Goal: Task Accomplishment & Management: Manage account settings

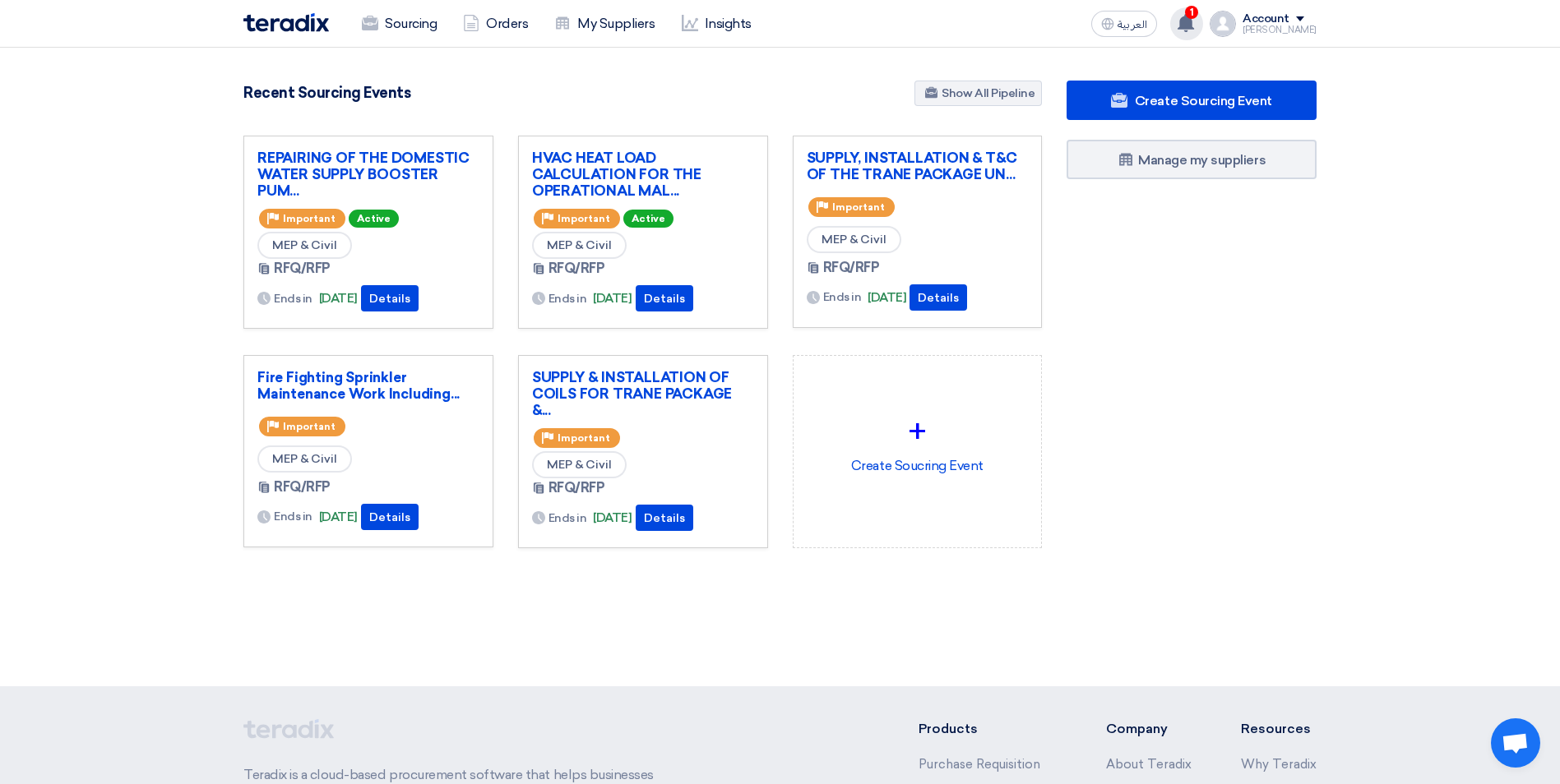
click at [1198, 12] on span "1" at bounding box center [1191, 12] width 13 height 13
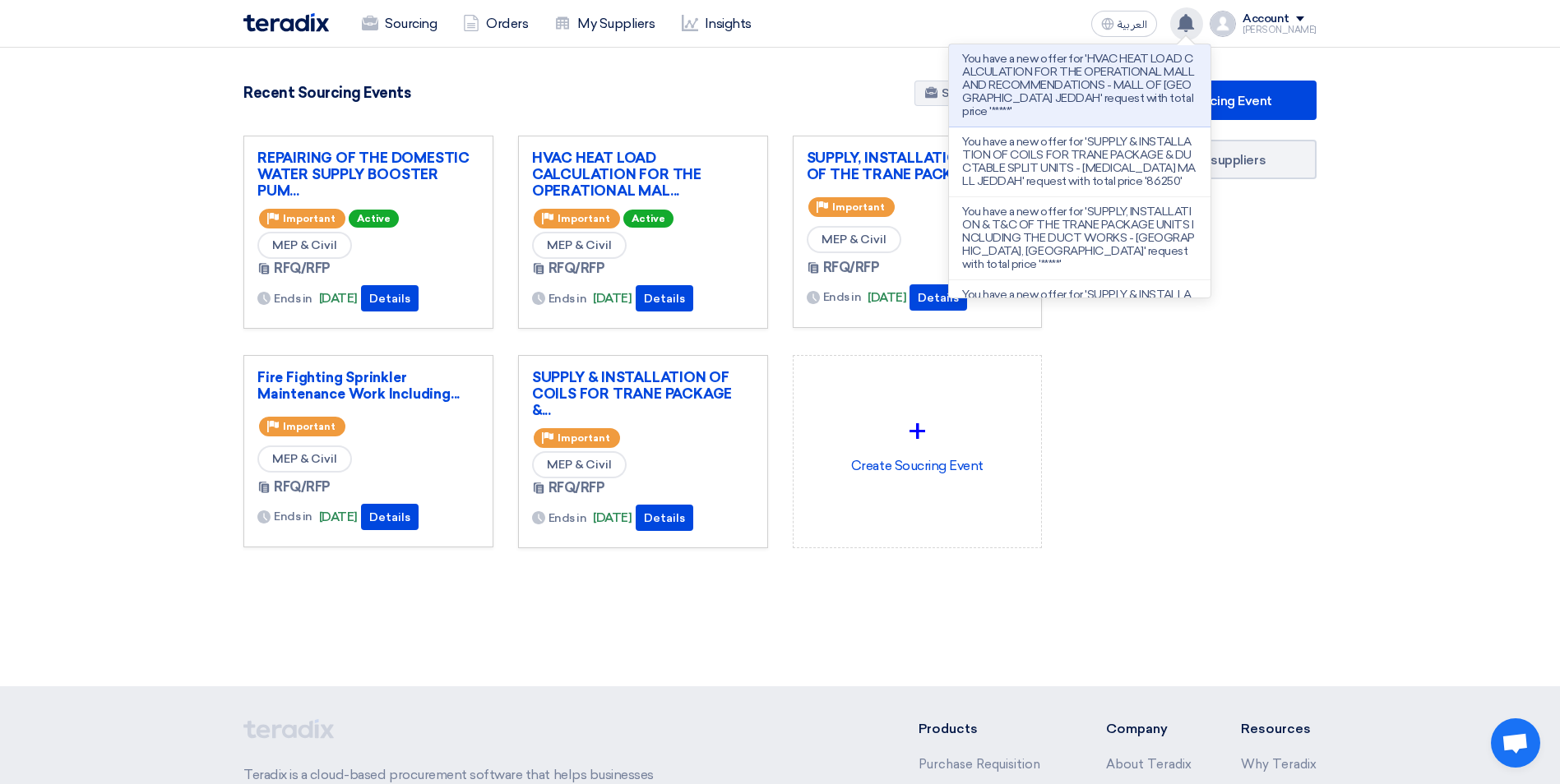
click at [1284, 535] on div "Create Sourcing Event Manage my suppliers" at bounding box center [1192, 347] width 275 height 533
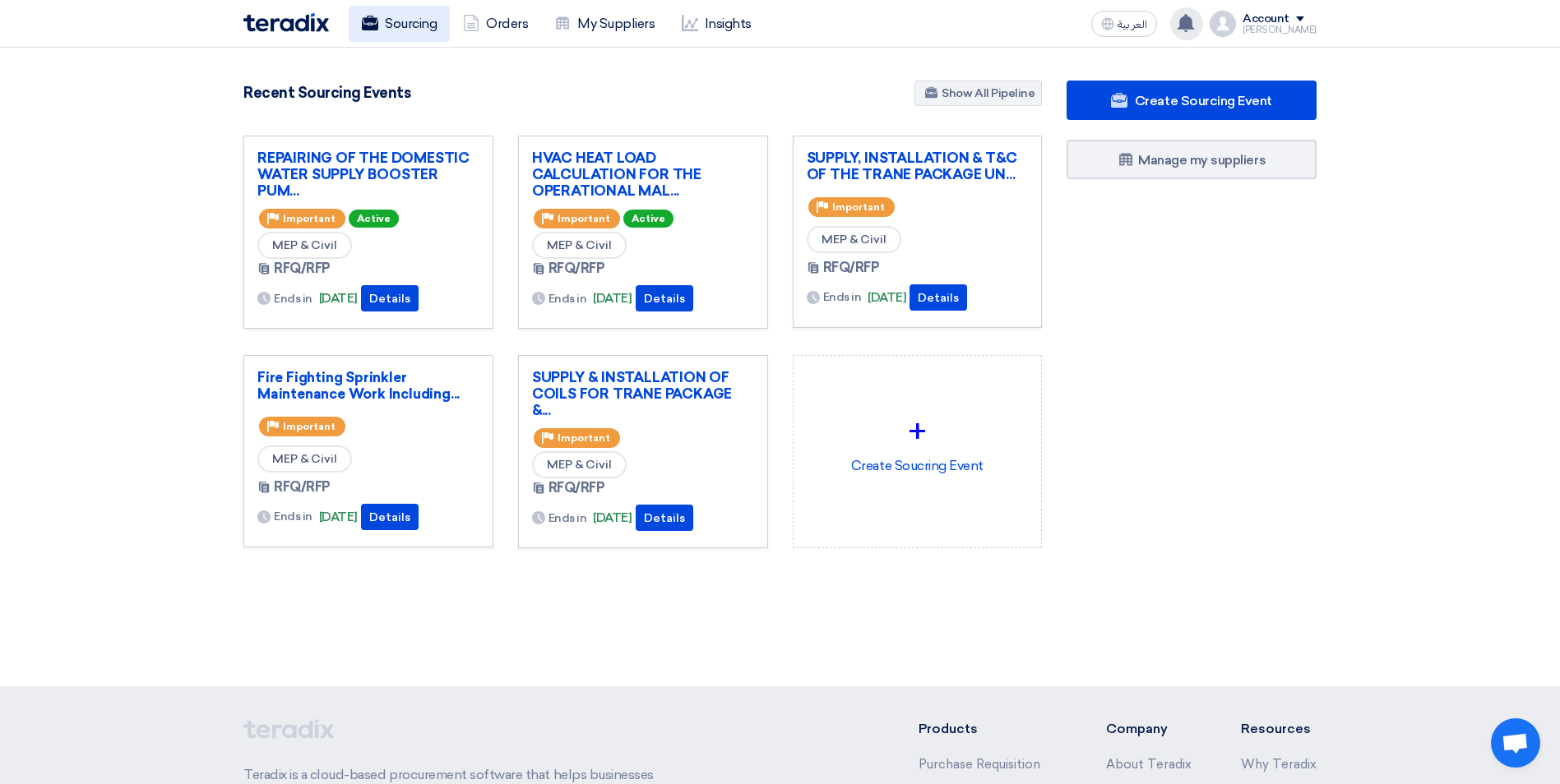
click at [421, 31] on link "Sourcing" at bounding box center [399, 24] width 101 height 36
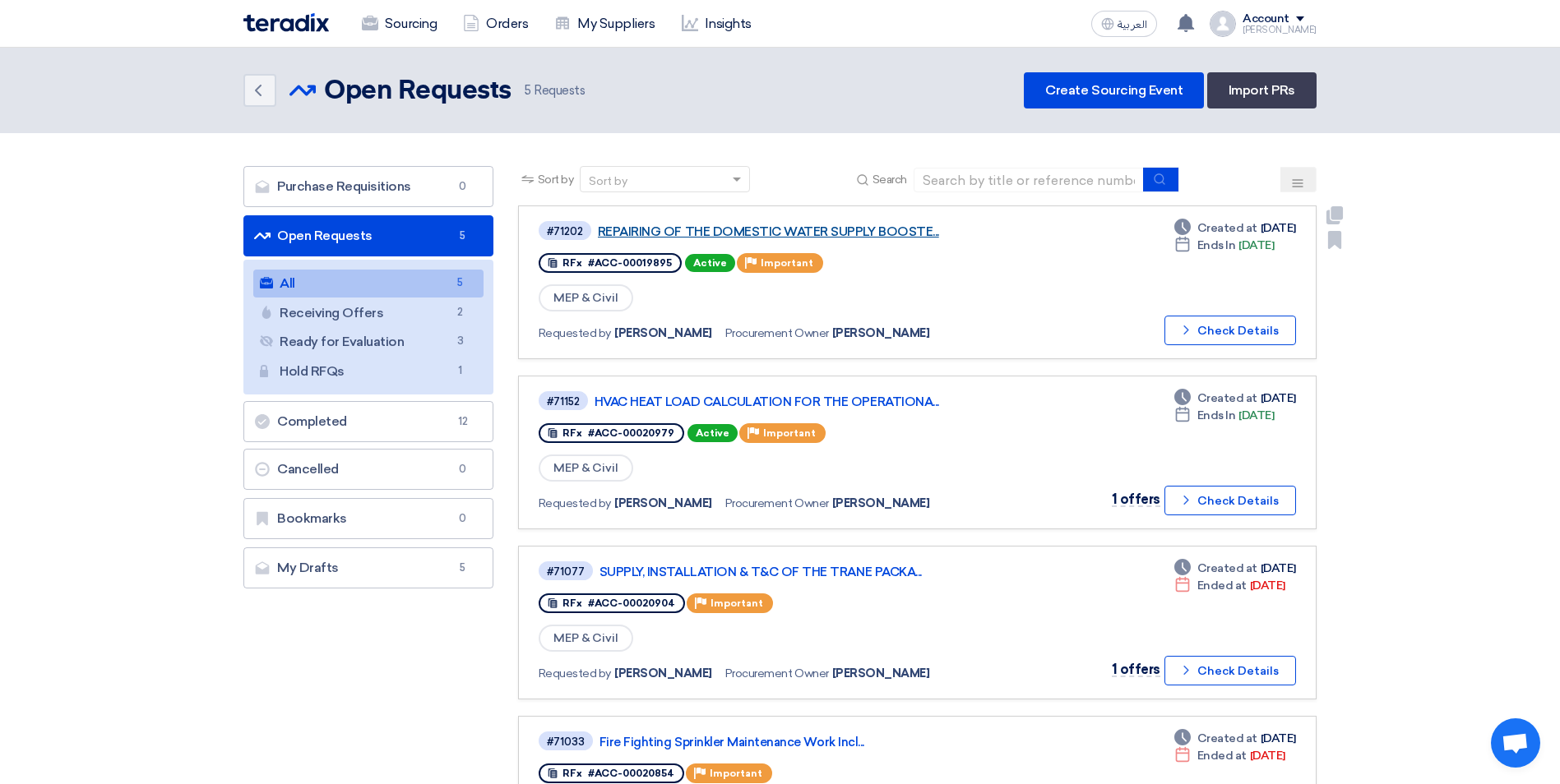
click at [895, 231] on link "REPAIRING OF THE DOMESTIC WATER SUPPLY BOOSTE..." at bounding box center [803, 231] width 412 height 15
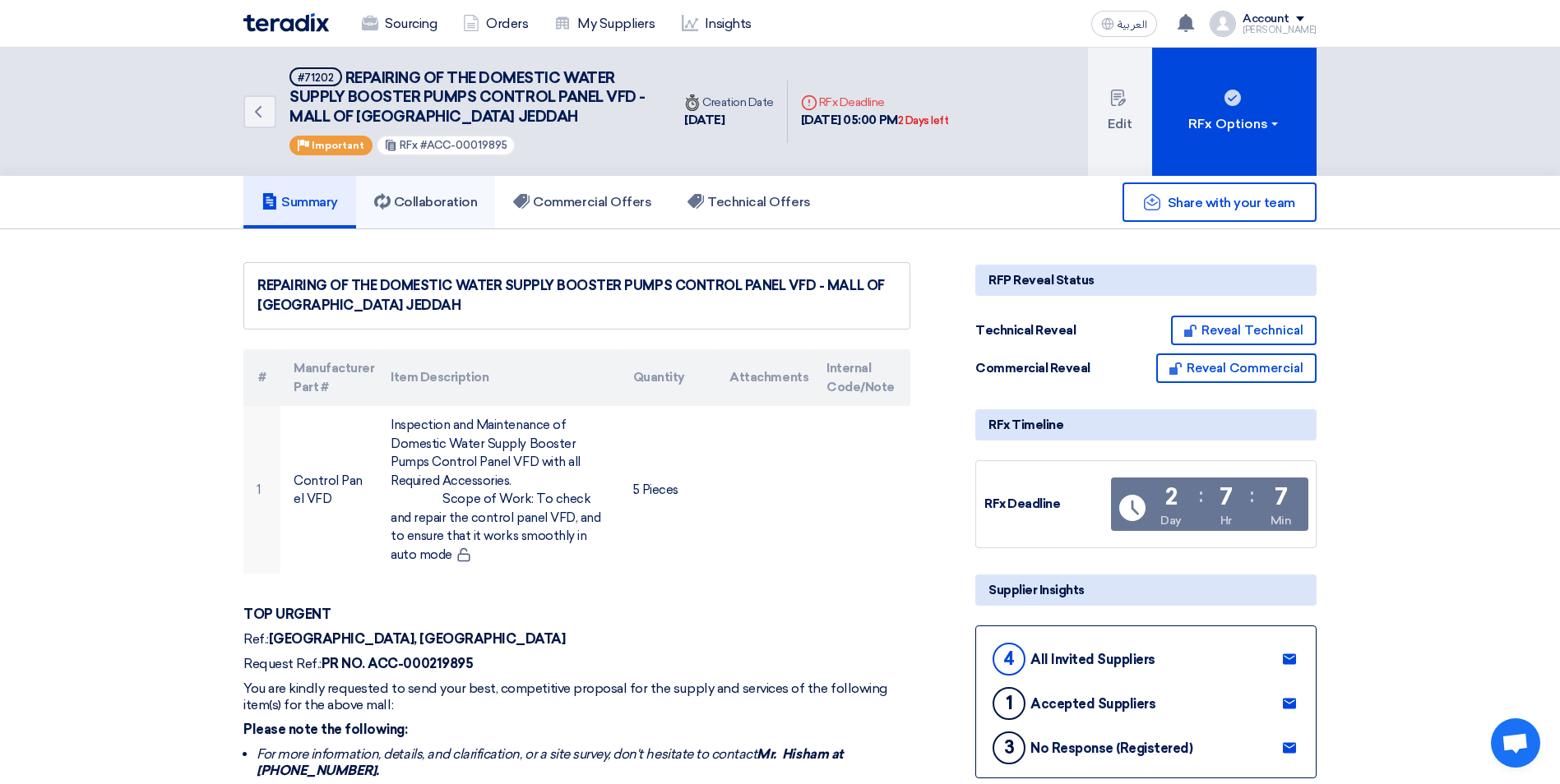
click at [425, 200] on h5 "Collaboration" at bounding box center [426, 202] width 104 height 17
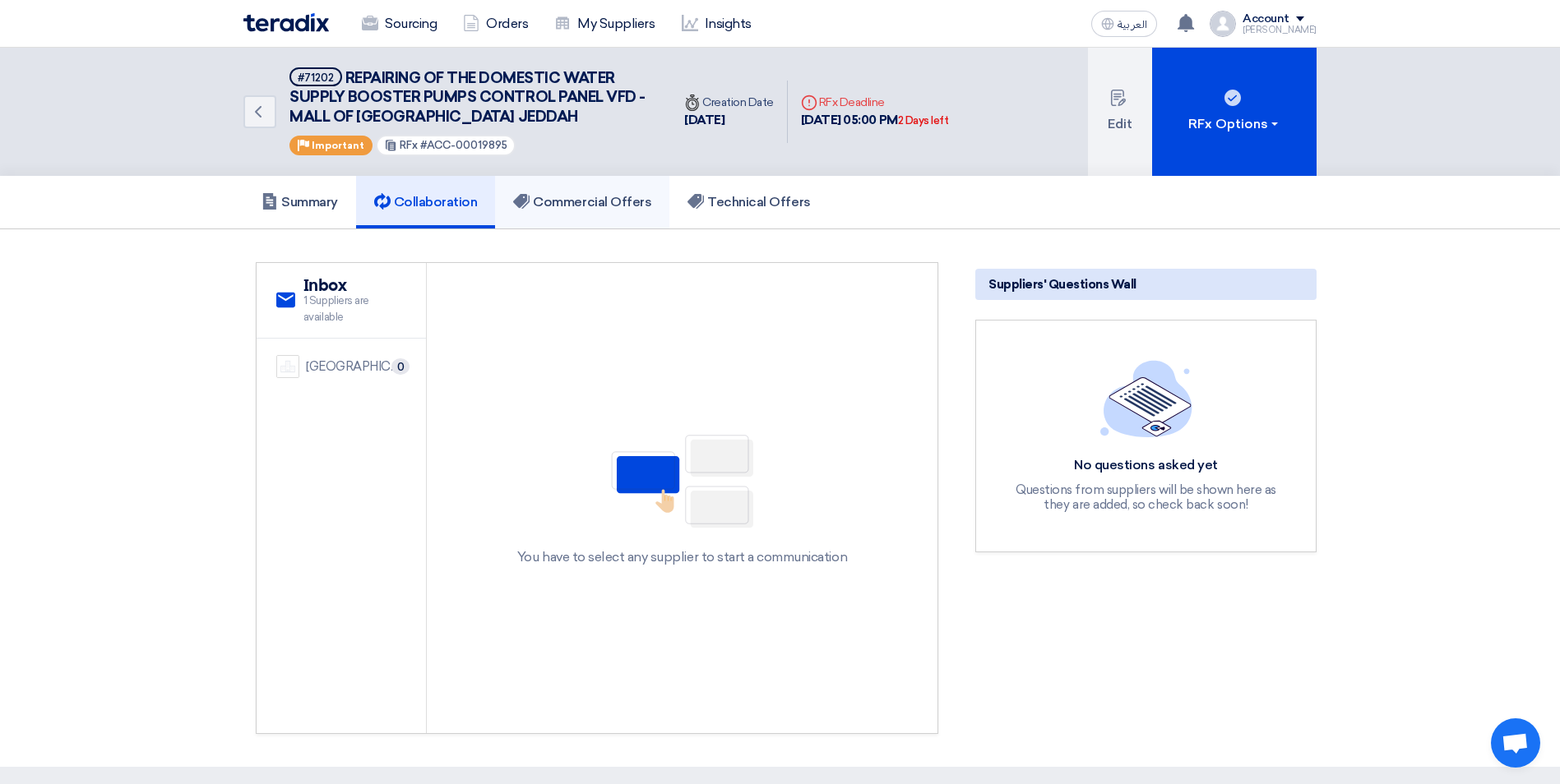
click at [622, 199] on h5 "Commercial Offers" at bounding box center [582, 202] width 139 height 17
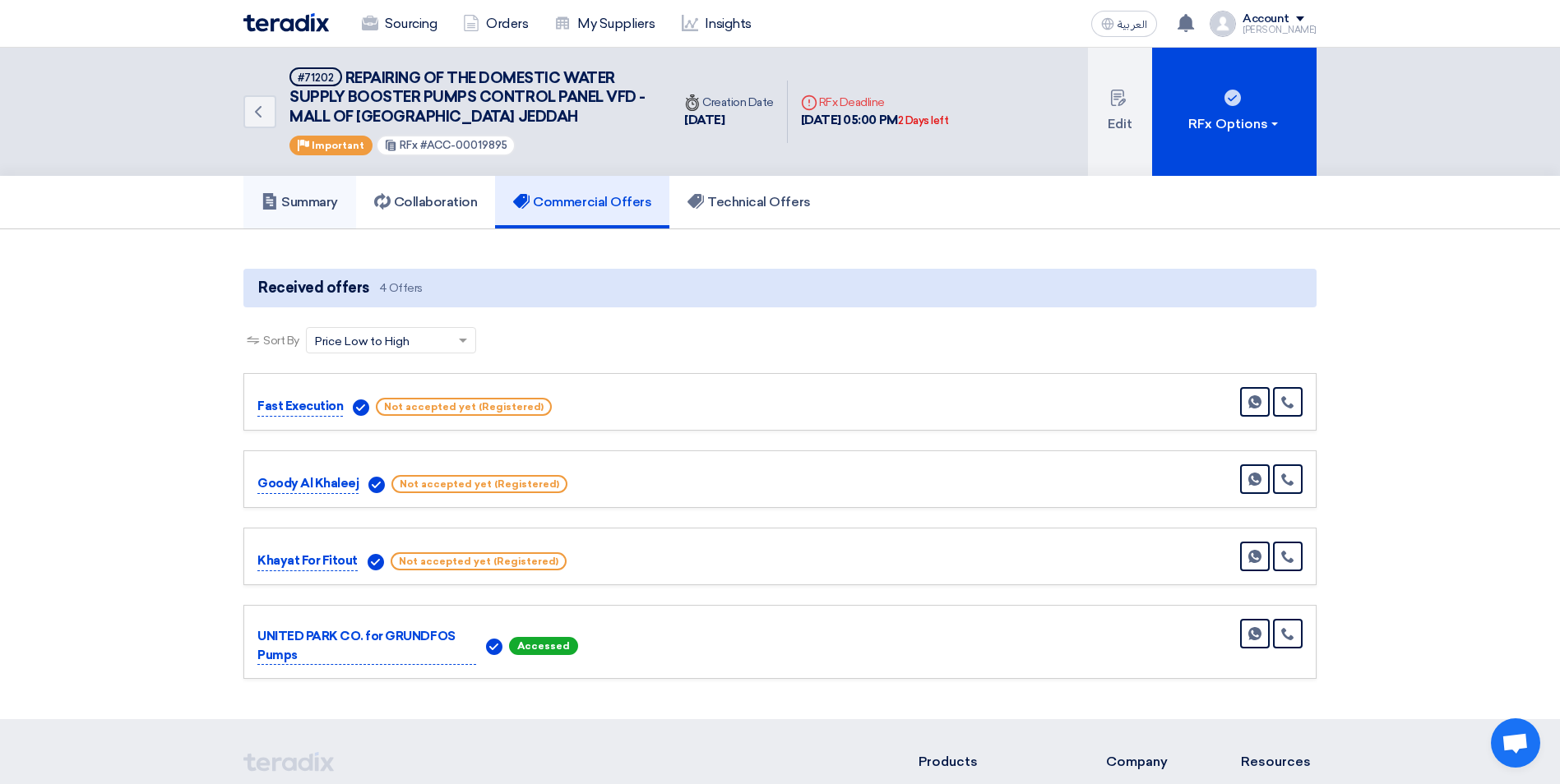
click at [314, 199] on h5 "Summary" at bounding box center [299, 202] width 77 height 17
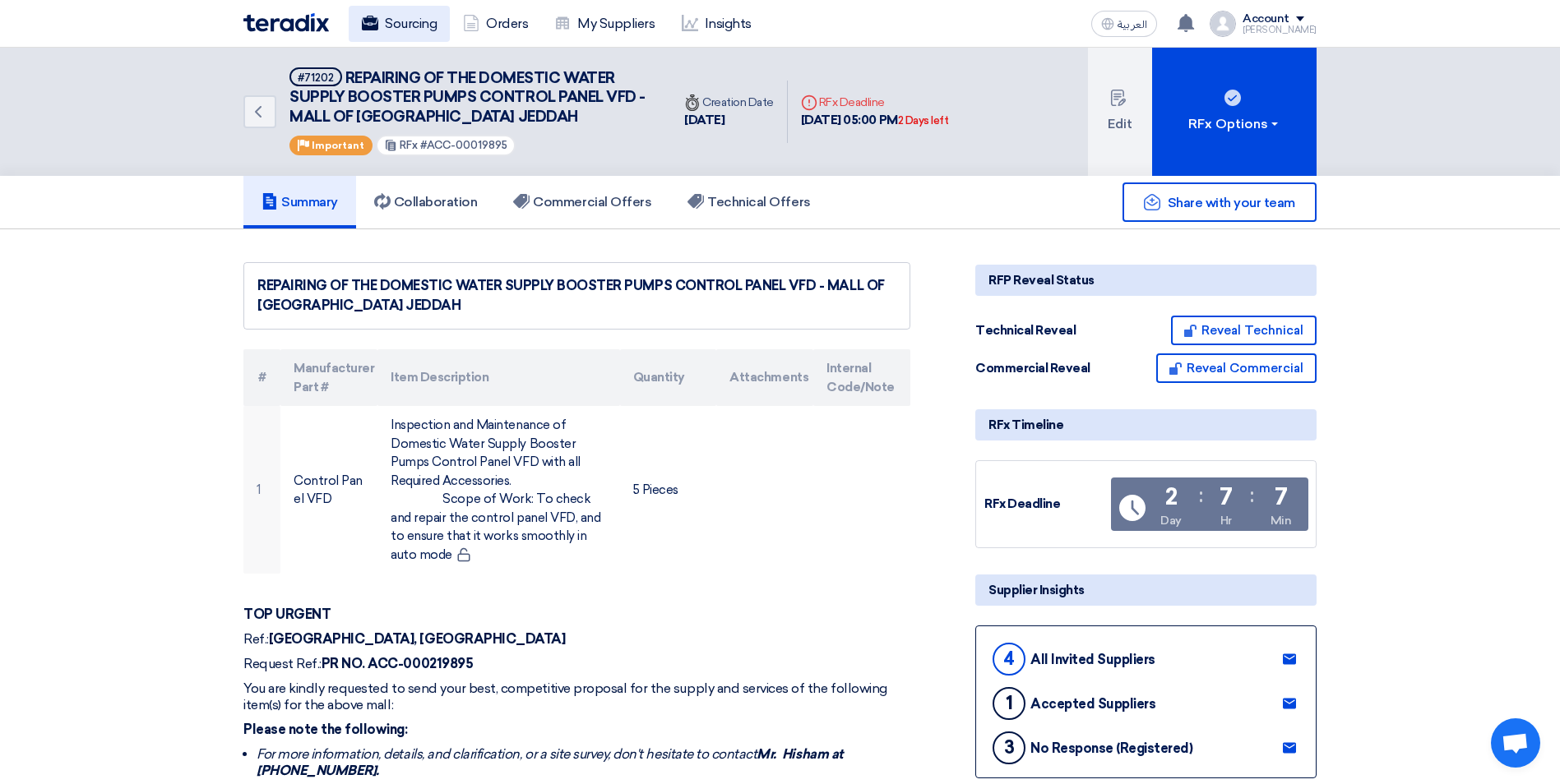
click at [422, 17] on link "Sourcing" at bounding box center [399, 24] width 101 height 36
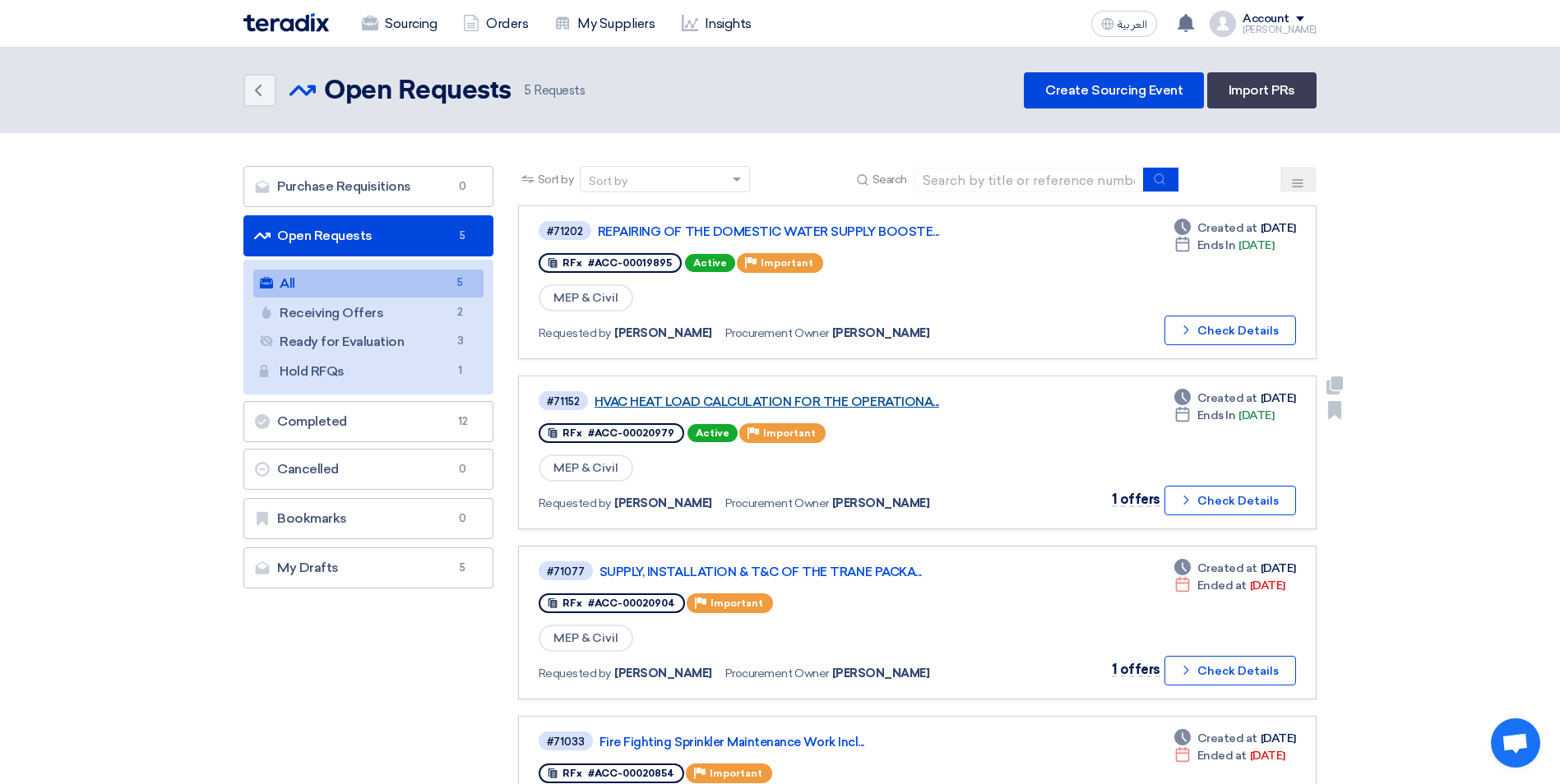
click at [850, 404] on link "HVAC HEAT LOAD CALCULATION FOR THE OPERATIONA..." at bounding box center [800, 401] width 412 height 15
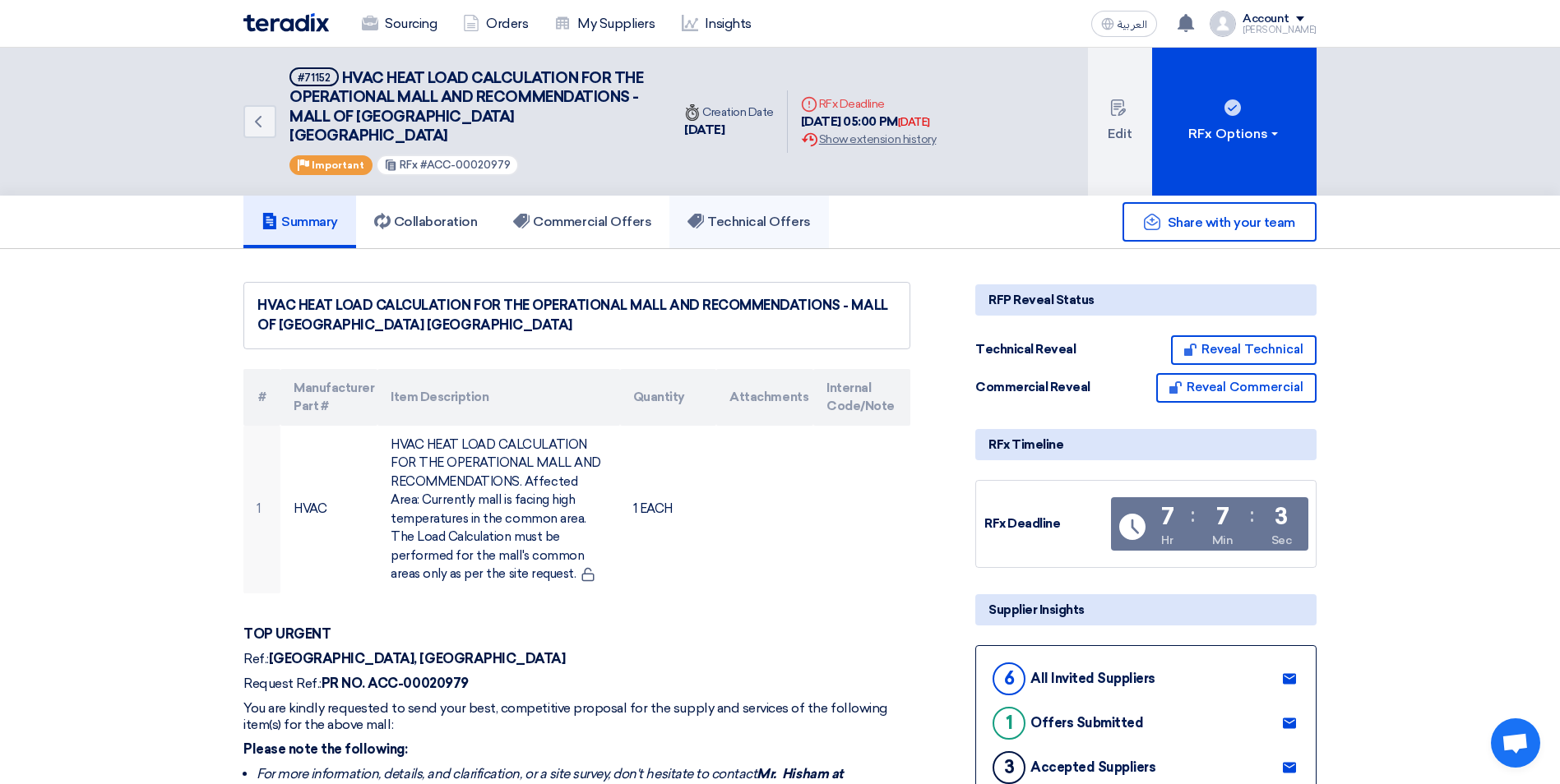
click at [731, 214] on h5 "Technical Offers" at bounding box center [749, 222] width 123 height 17
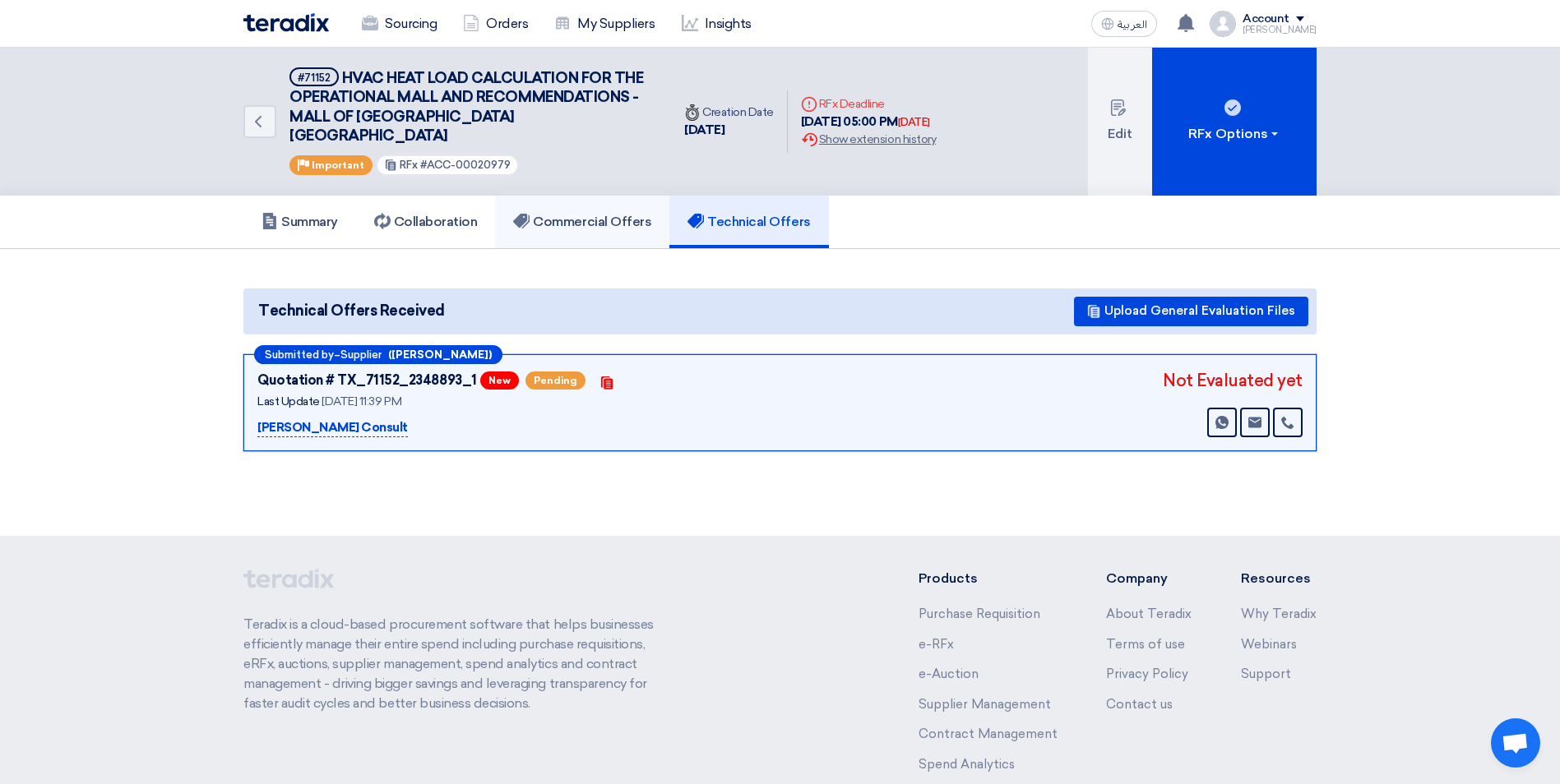
click at [561, 214] on h5 "Commercial Offers" at bounding box center [582, 222] width 139 height 17
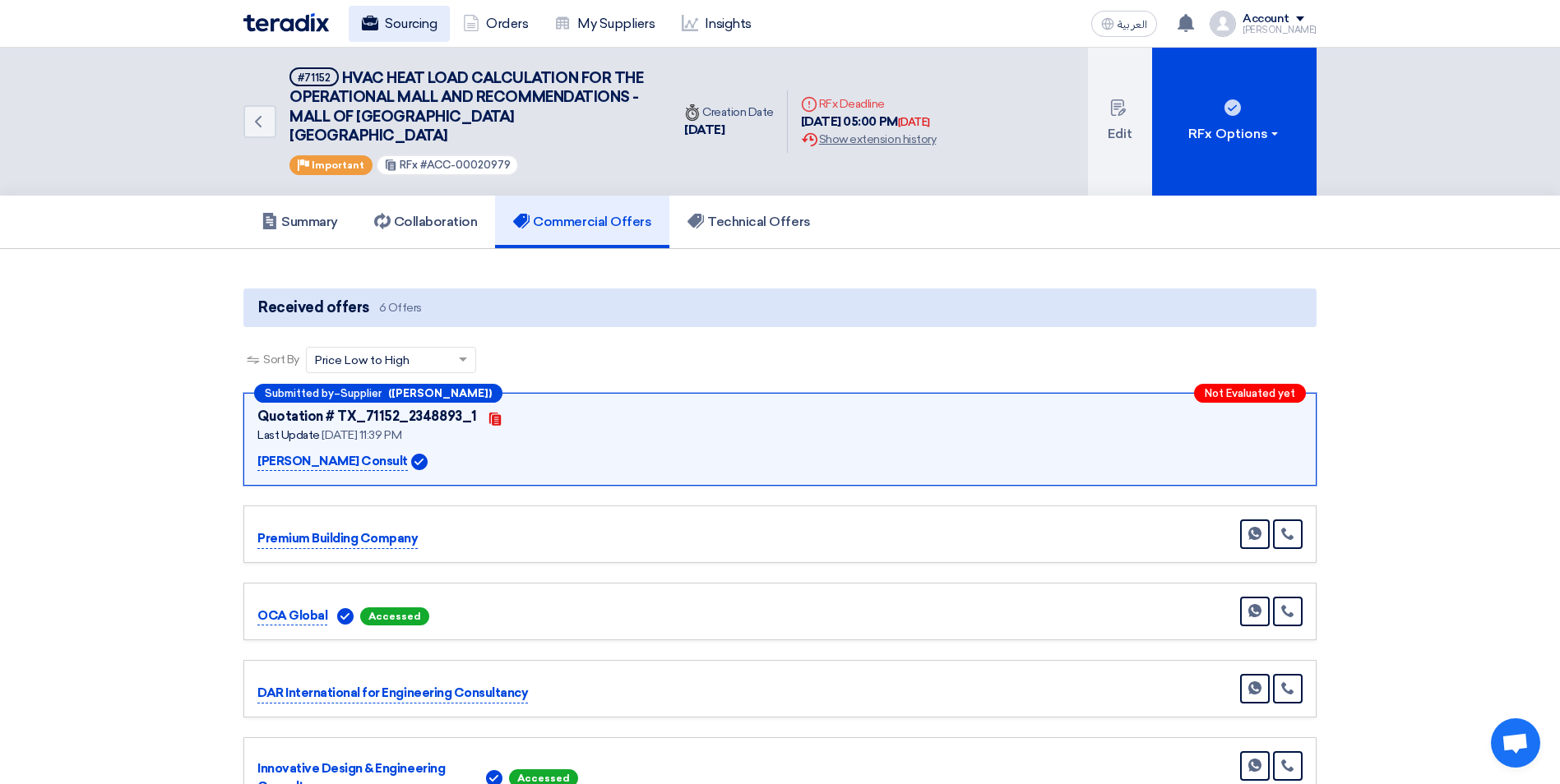
click at [435, 34] on link "Sourcing" at bounding box center [399, 24] width 101 height 36
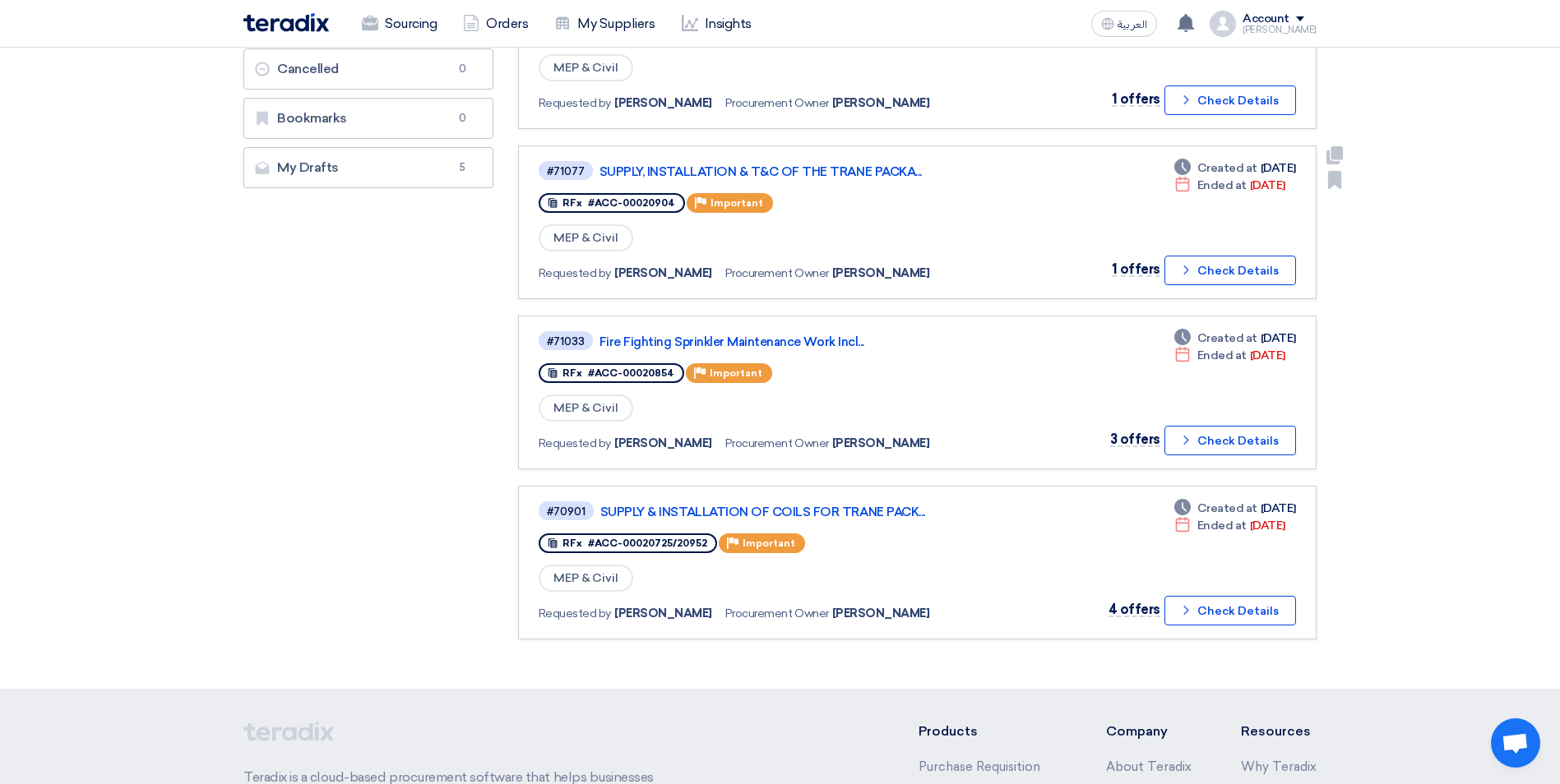
scroll to position [493, 0]
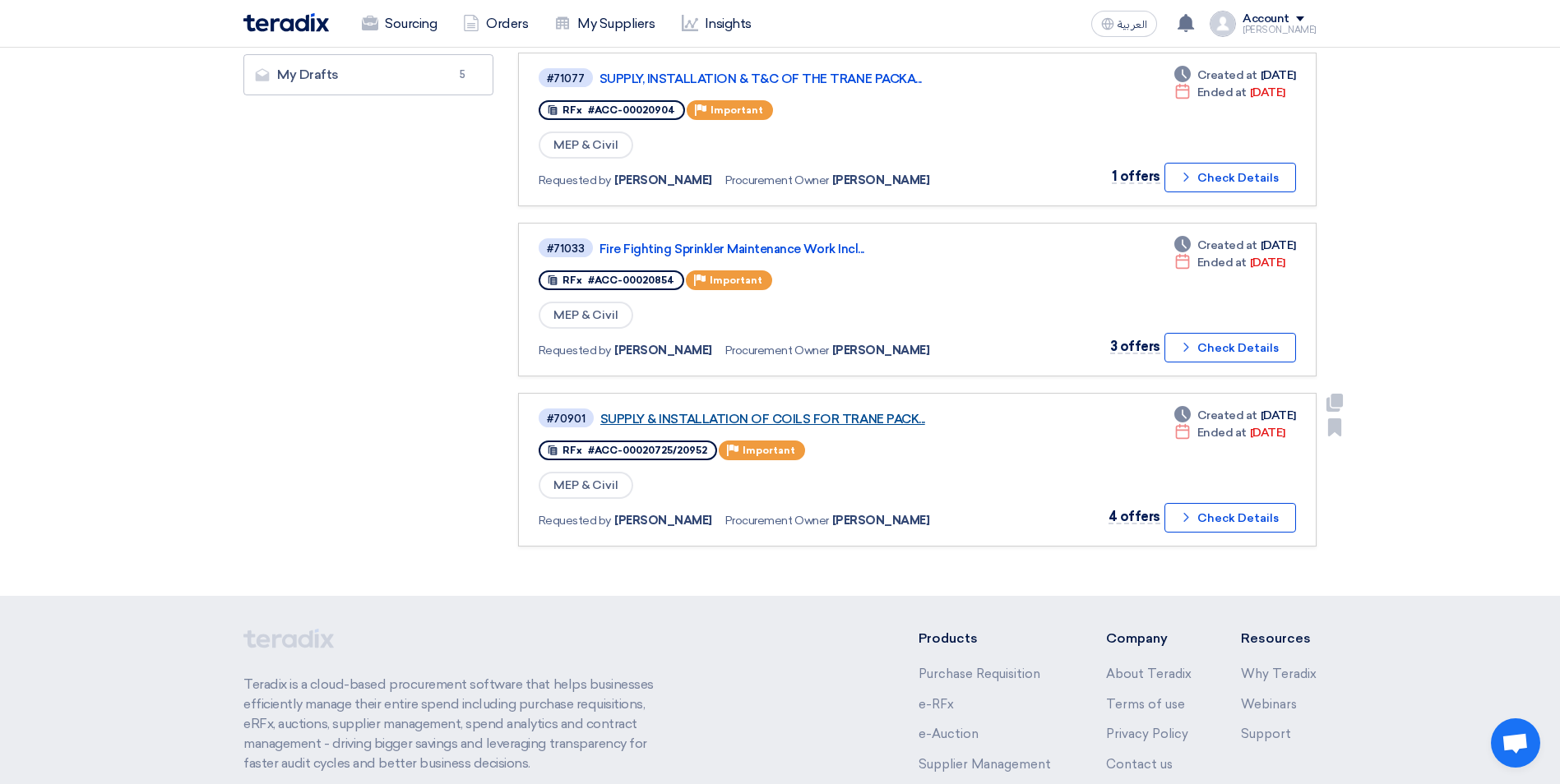
click at [849, 412] on link "SUPPLY & INSTALLATION OF COILS FOR TRANE PACK..." at bounding box center [805, 418] width 412 height 15
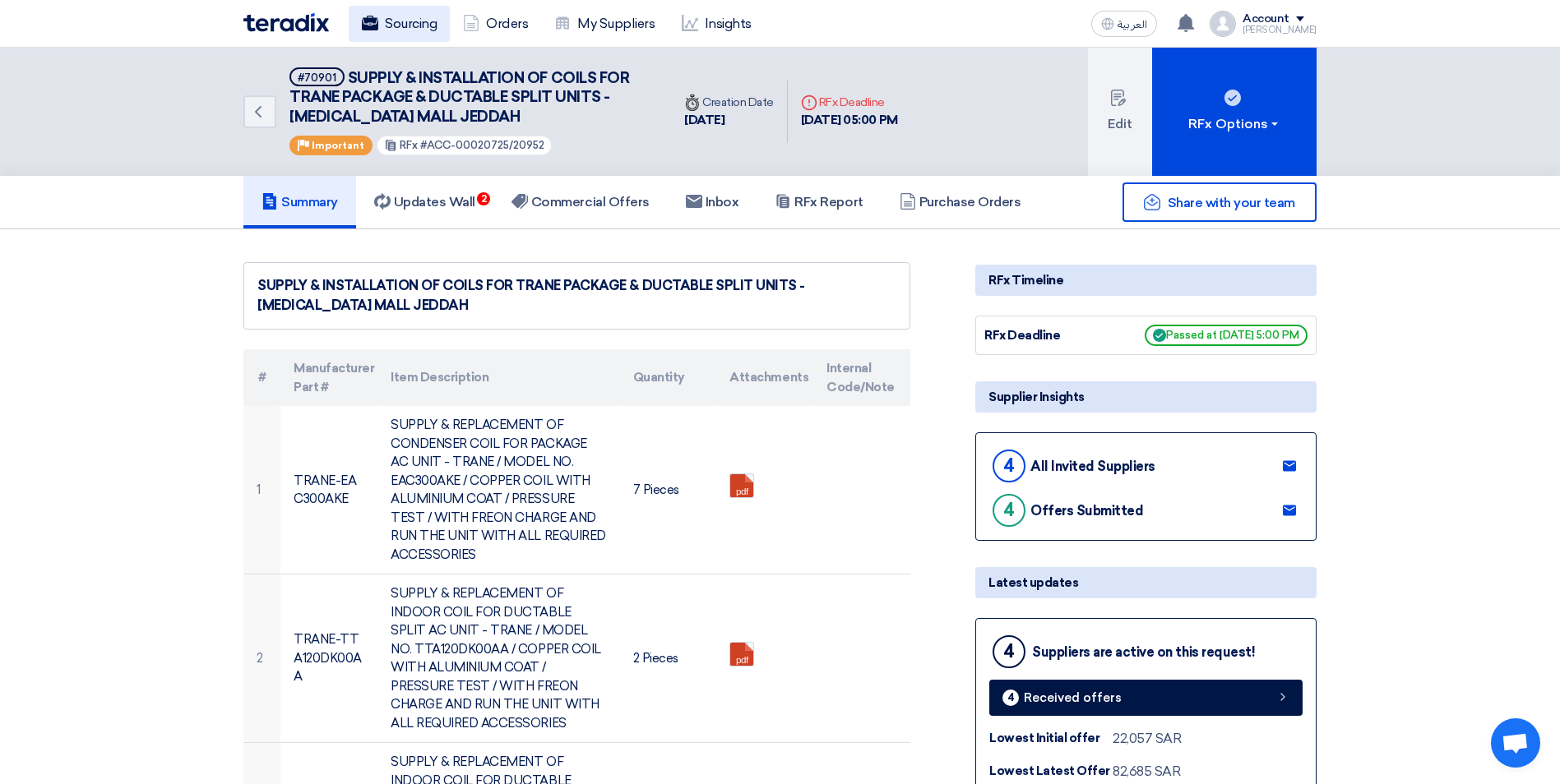
click at [404, 27] on link "Sourcing" at bounding box center [399, 24] width 101 height 36
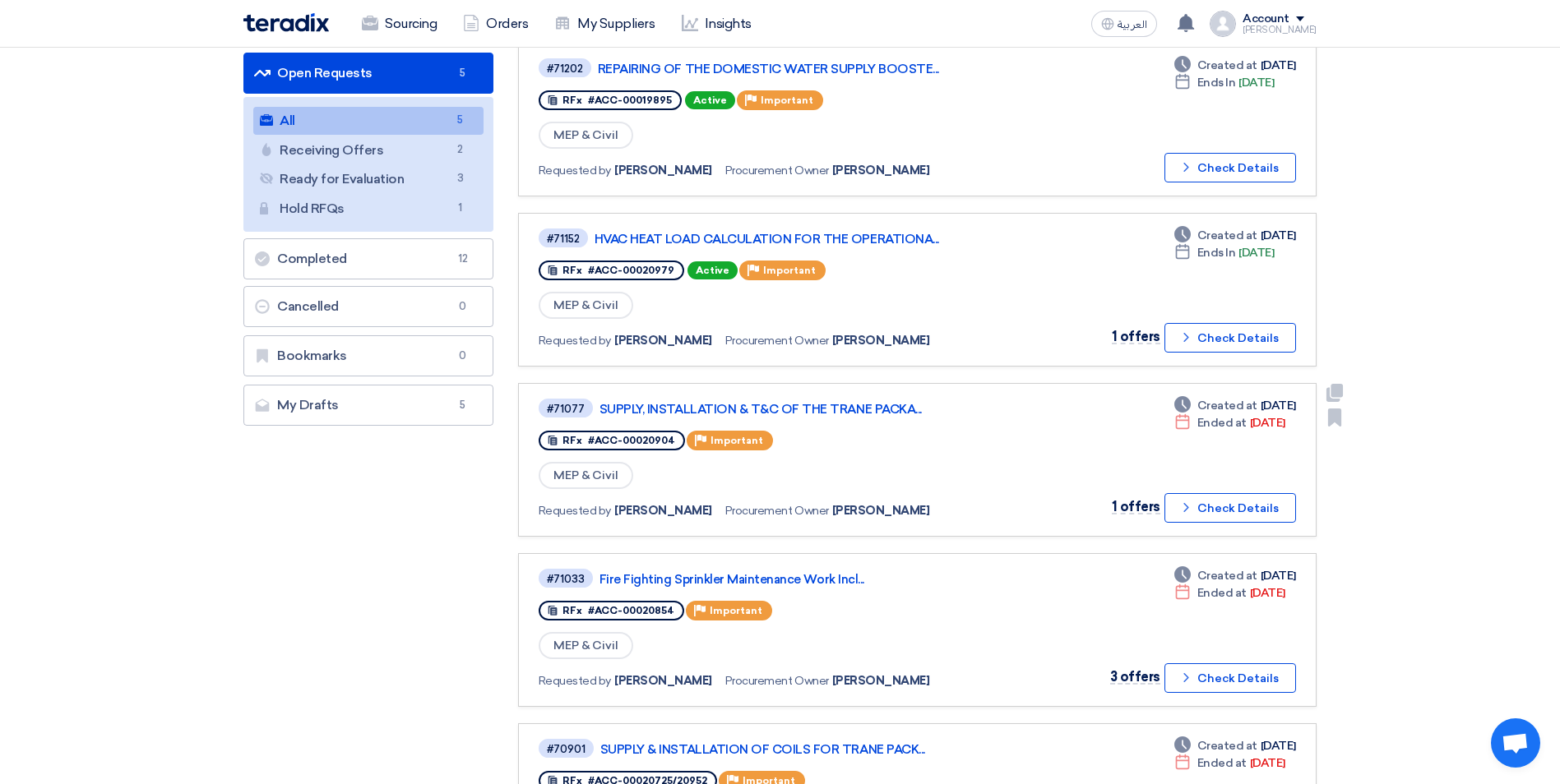
scroll to position [164, 0]
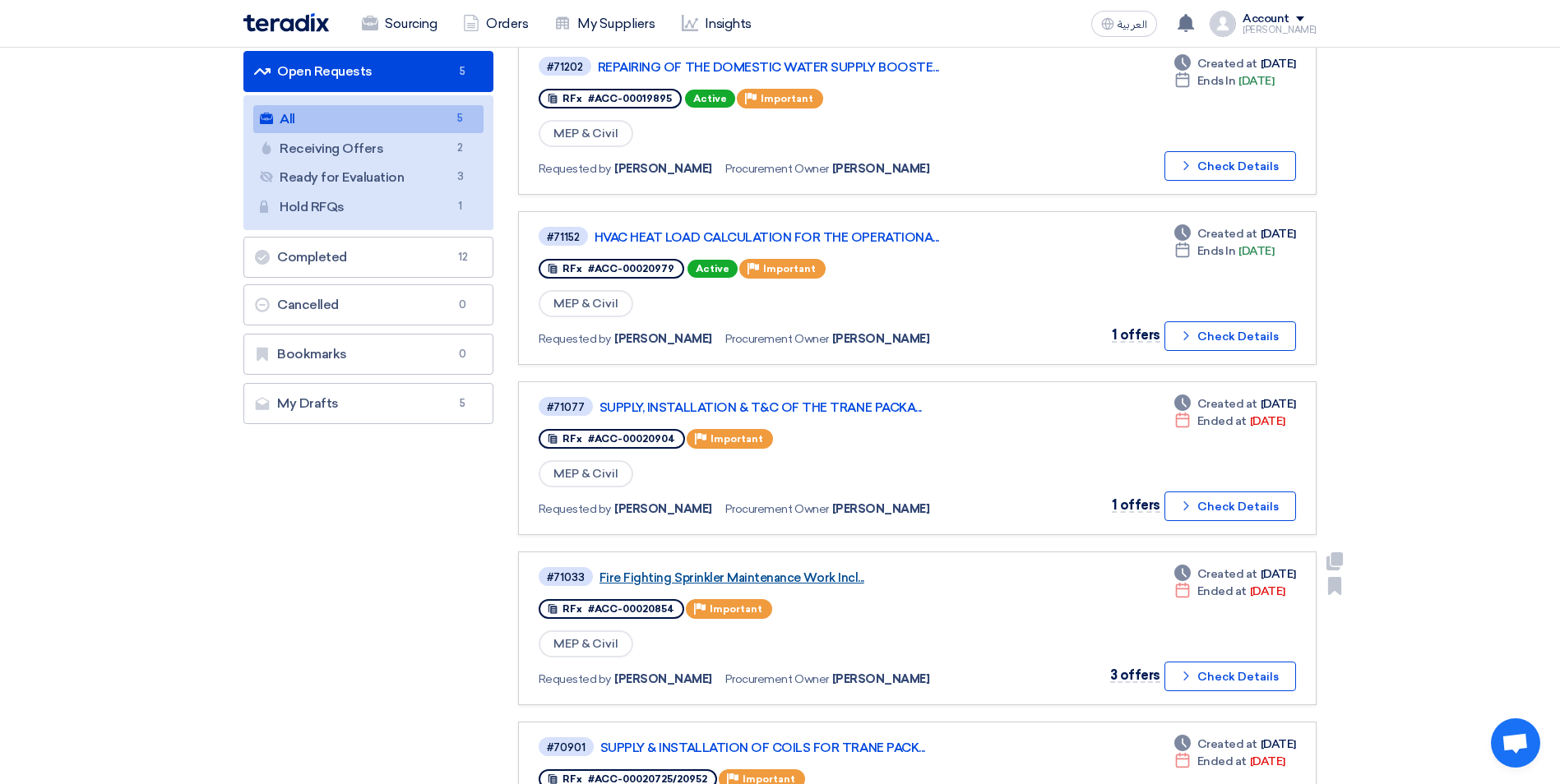
click at [764, 583] on link "Fire Fighting Sprinkler Maintenance Work Incl..." at bounding box center [804, 578] width 412 height 15
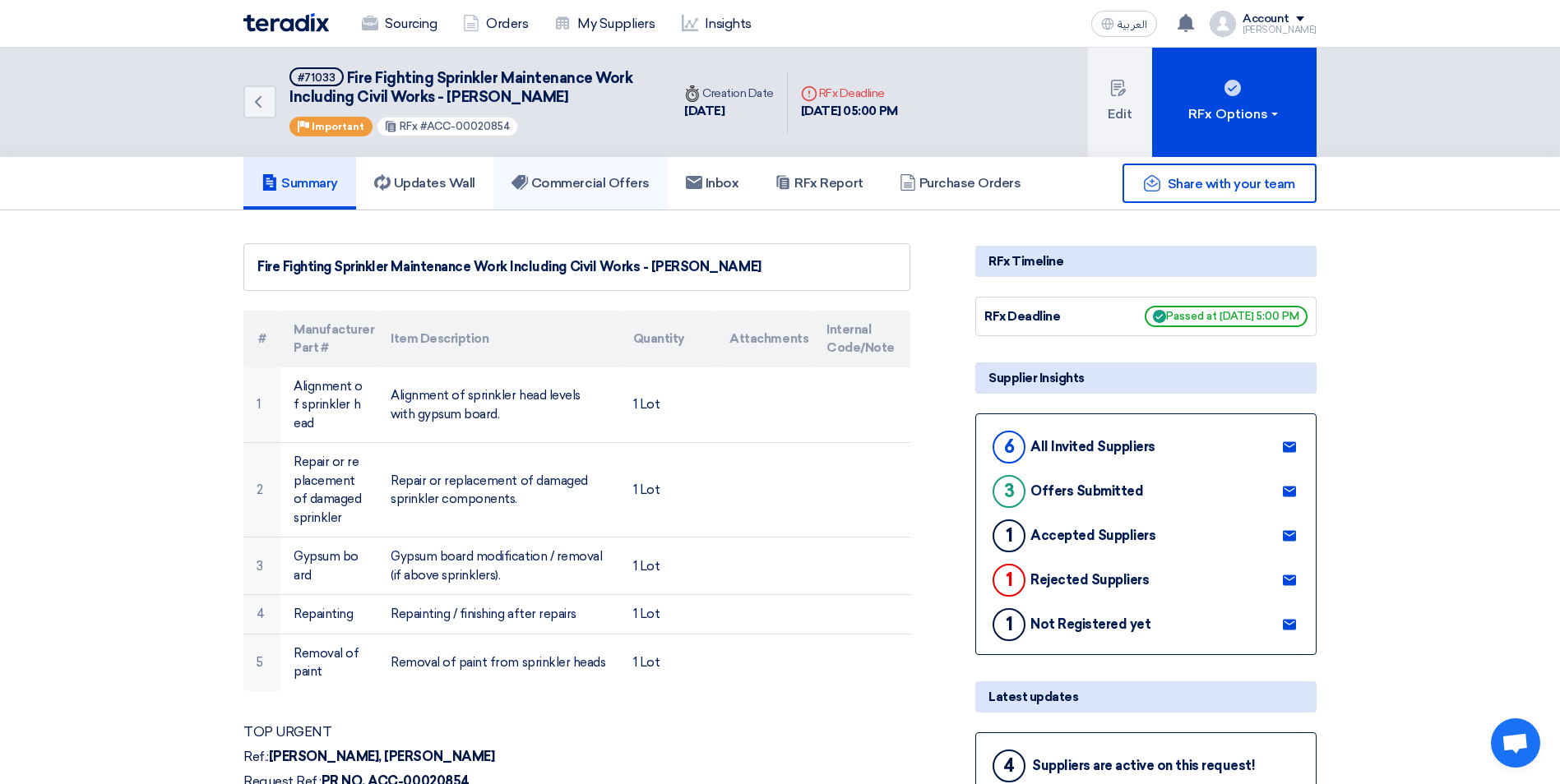
click at [638, 180] on h5 "Commercial Offers" at bounding box center [580, 183] width 139 height 17
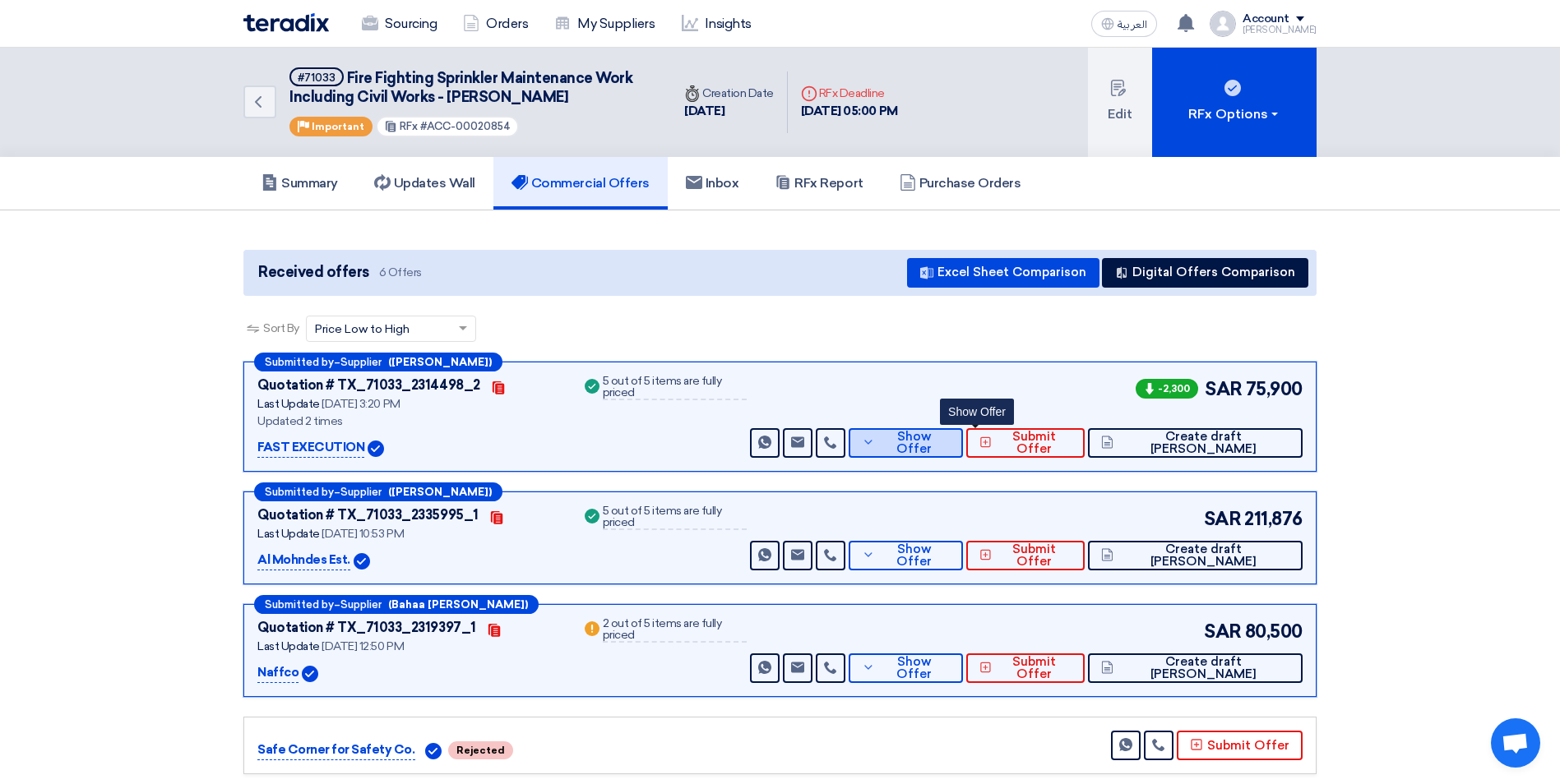
click at [875, 439] on icon at bounding box center [868, 441] width 13 height 13
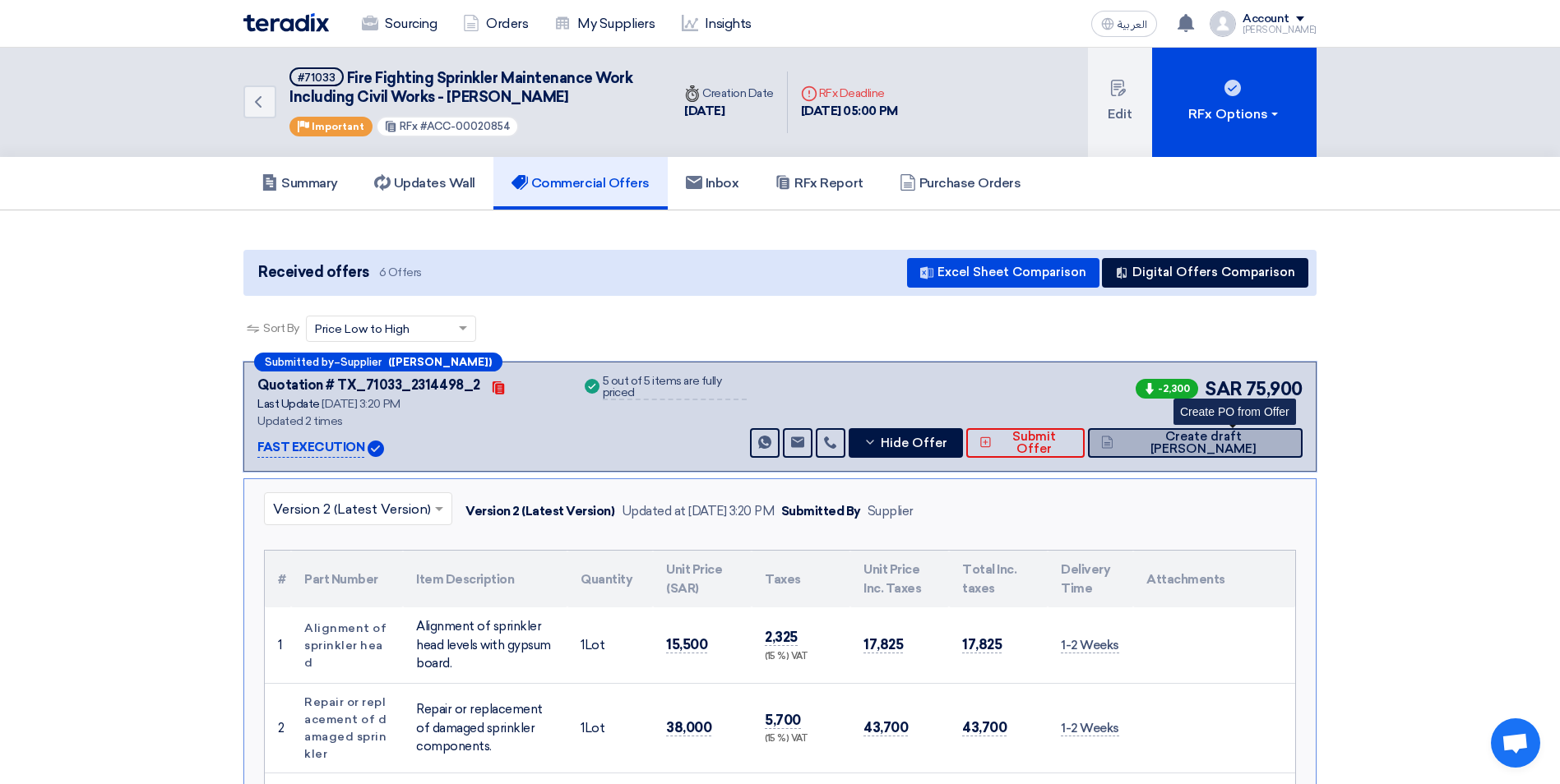
click at [1214, 444] on span "Create draft PO" at bounding box center [1203, 442] width 171 height 25
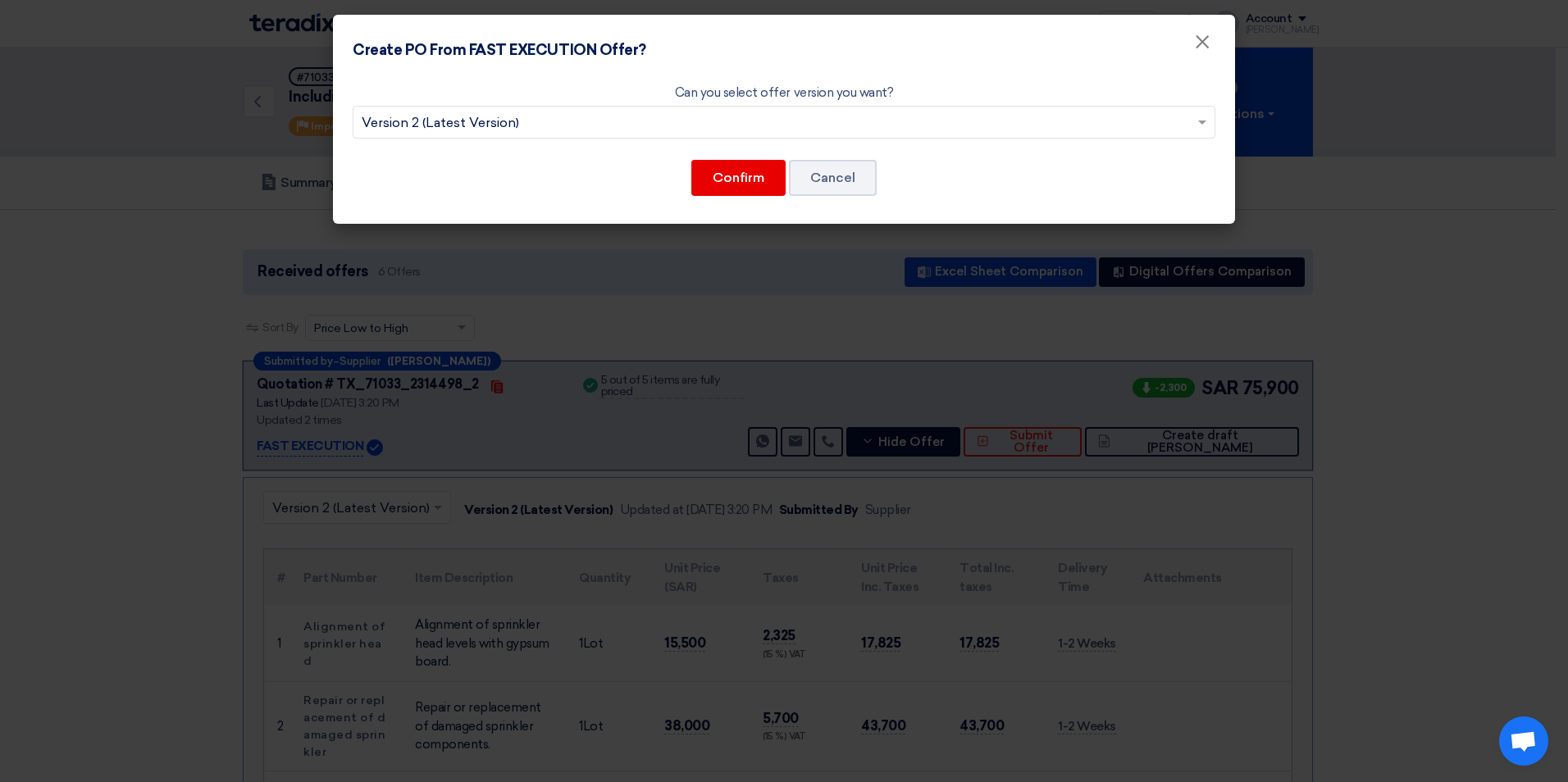
click at [675, 124] on input "text" at bounding box center [775, 123] width 828 height 27
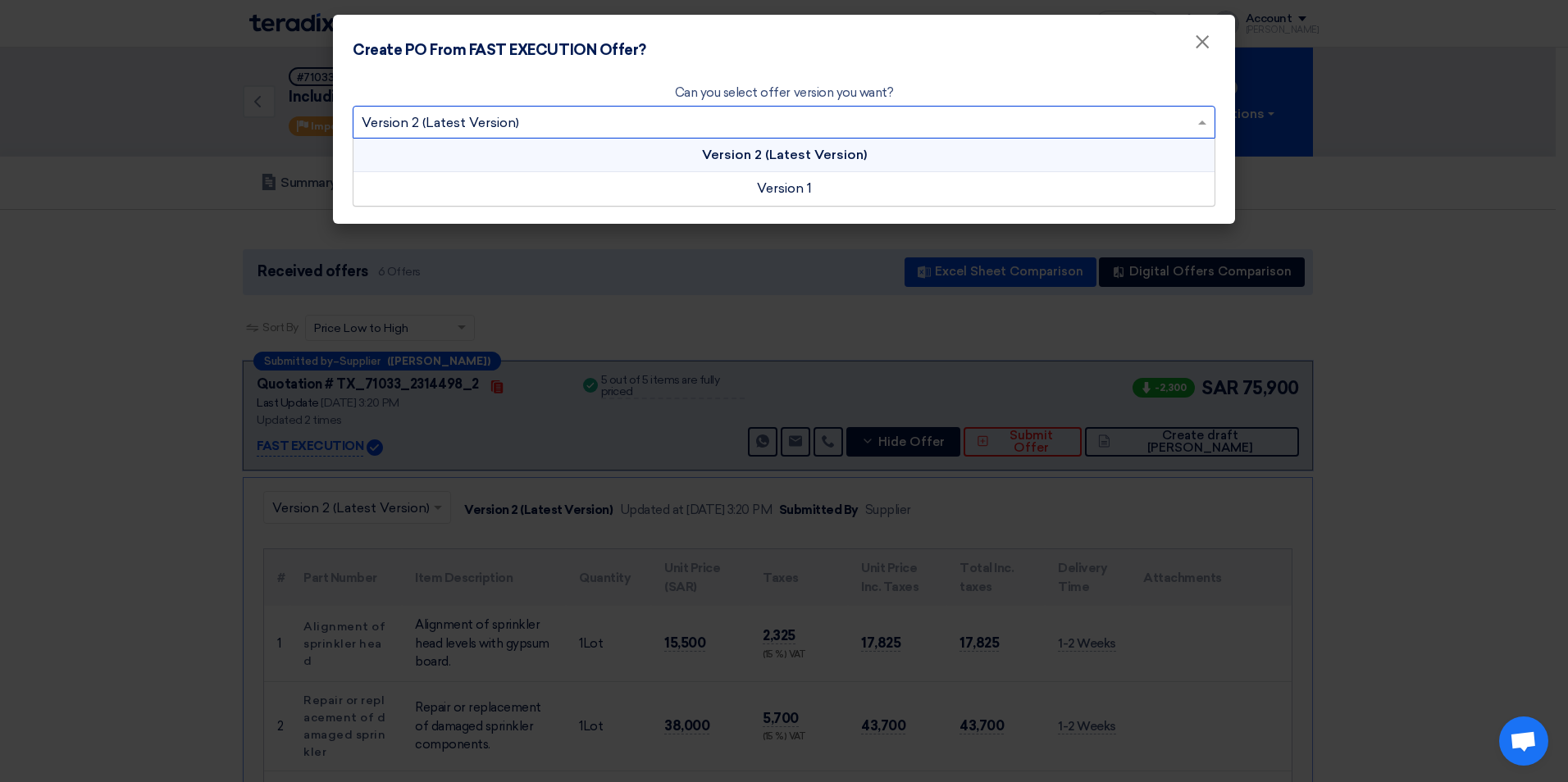
click at [675, 124] on input "text" at bounding box center [775, 123] width 828 height 27
click at [692, 155] on div "Version 2 (Latest Version)" at bounding box center [784, 155] width 861 height 34
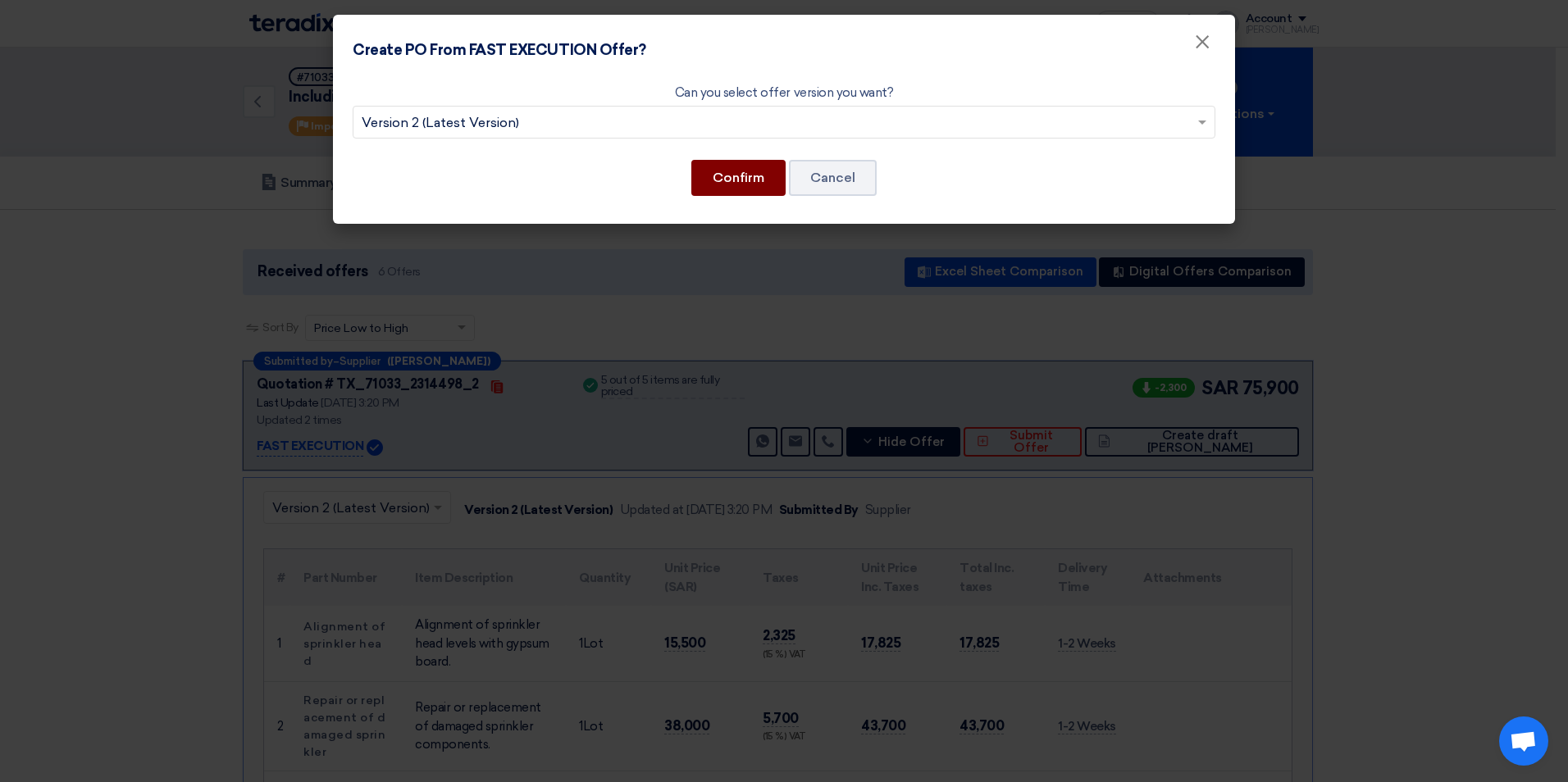
click at [743, 173] on button "Confirm" at bounding box center [738, 178] width 94 height 36
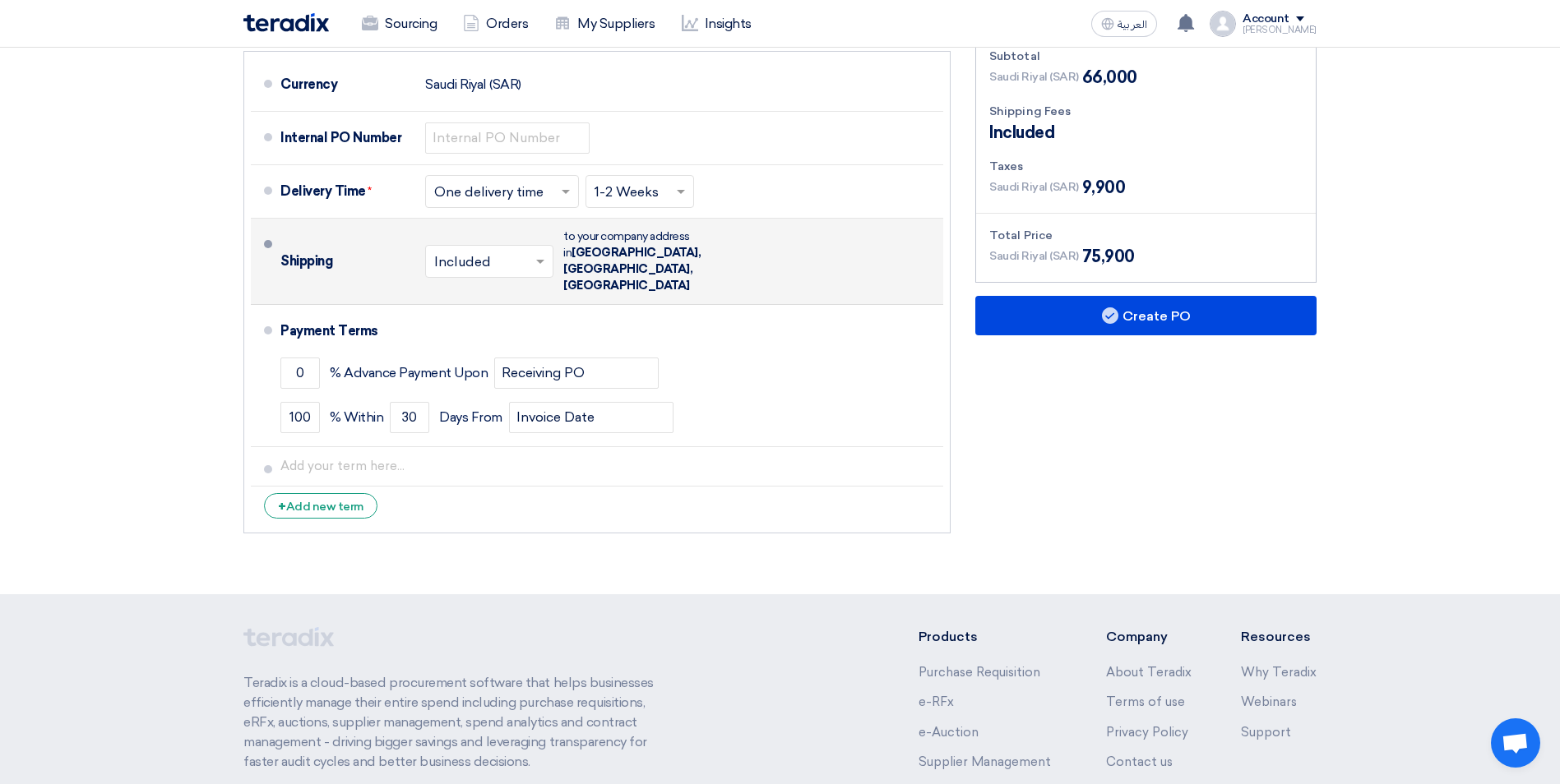
scroll to position [822, 0]
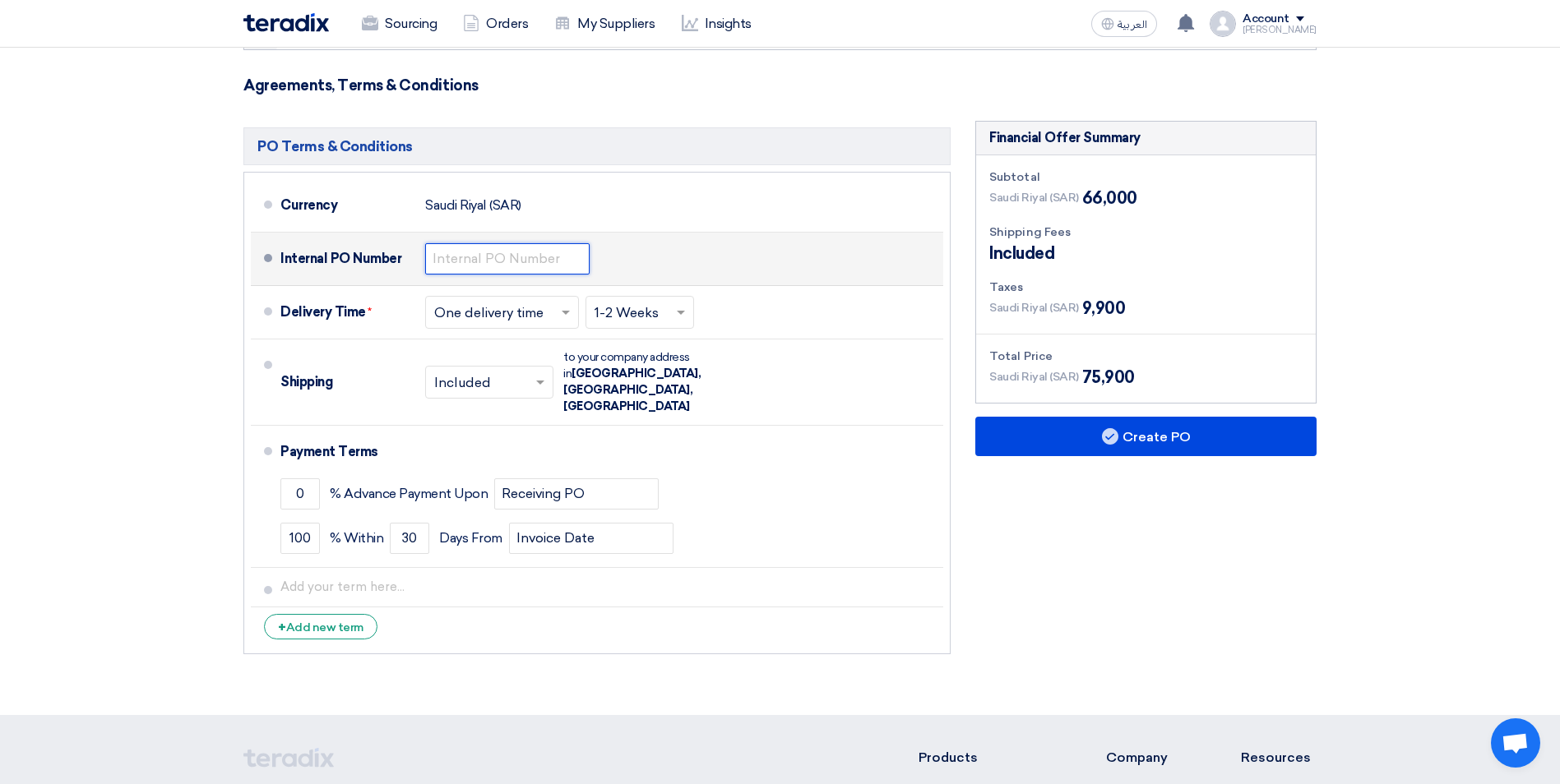
click at [473, 260] on input "text" at bounding box center [507, 258] width 164 height 31
type input "0010713"
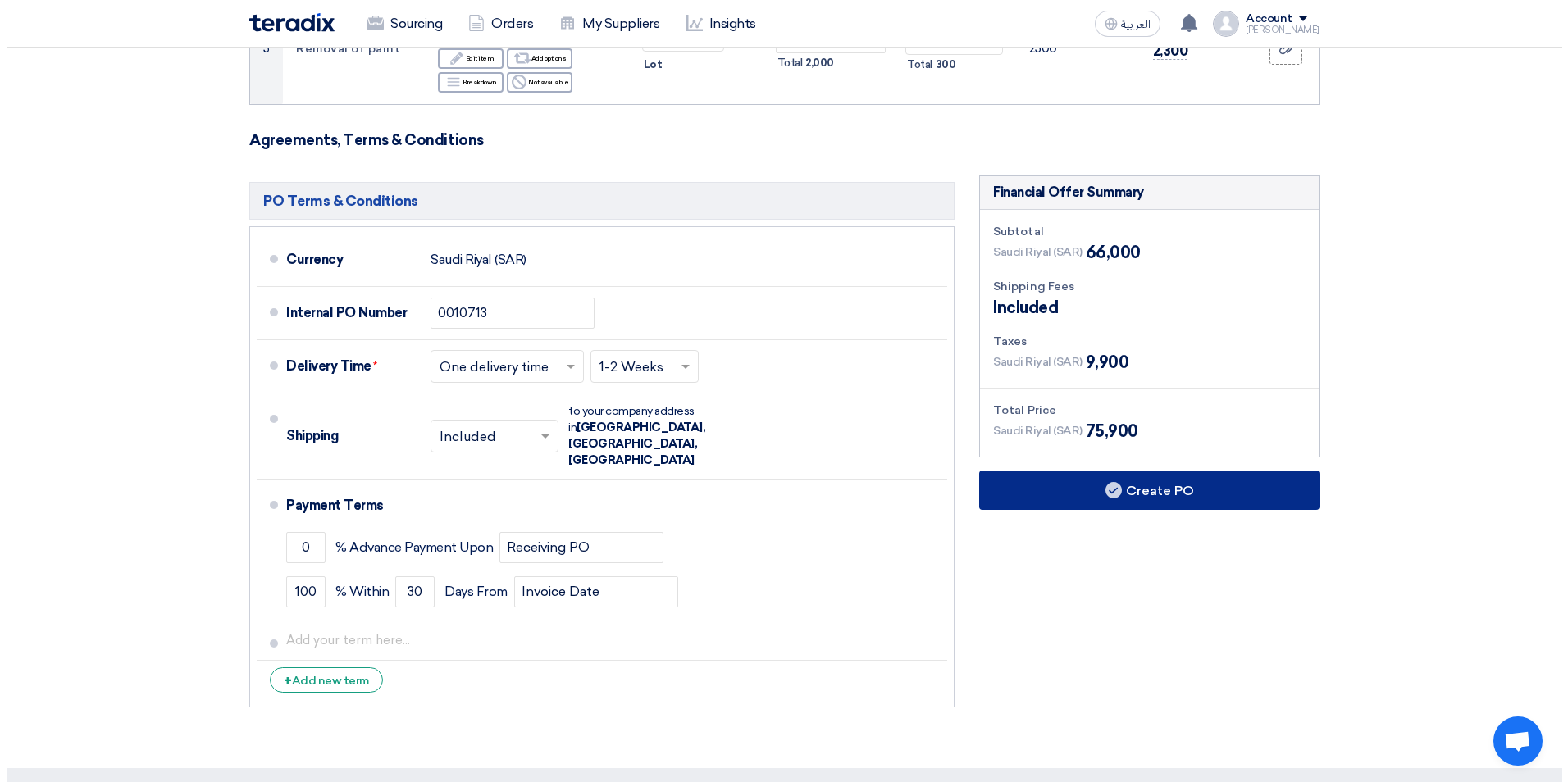
scroll to position [738, 0]
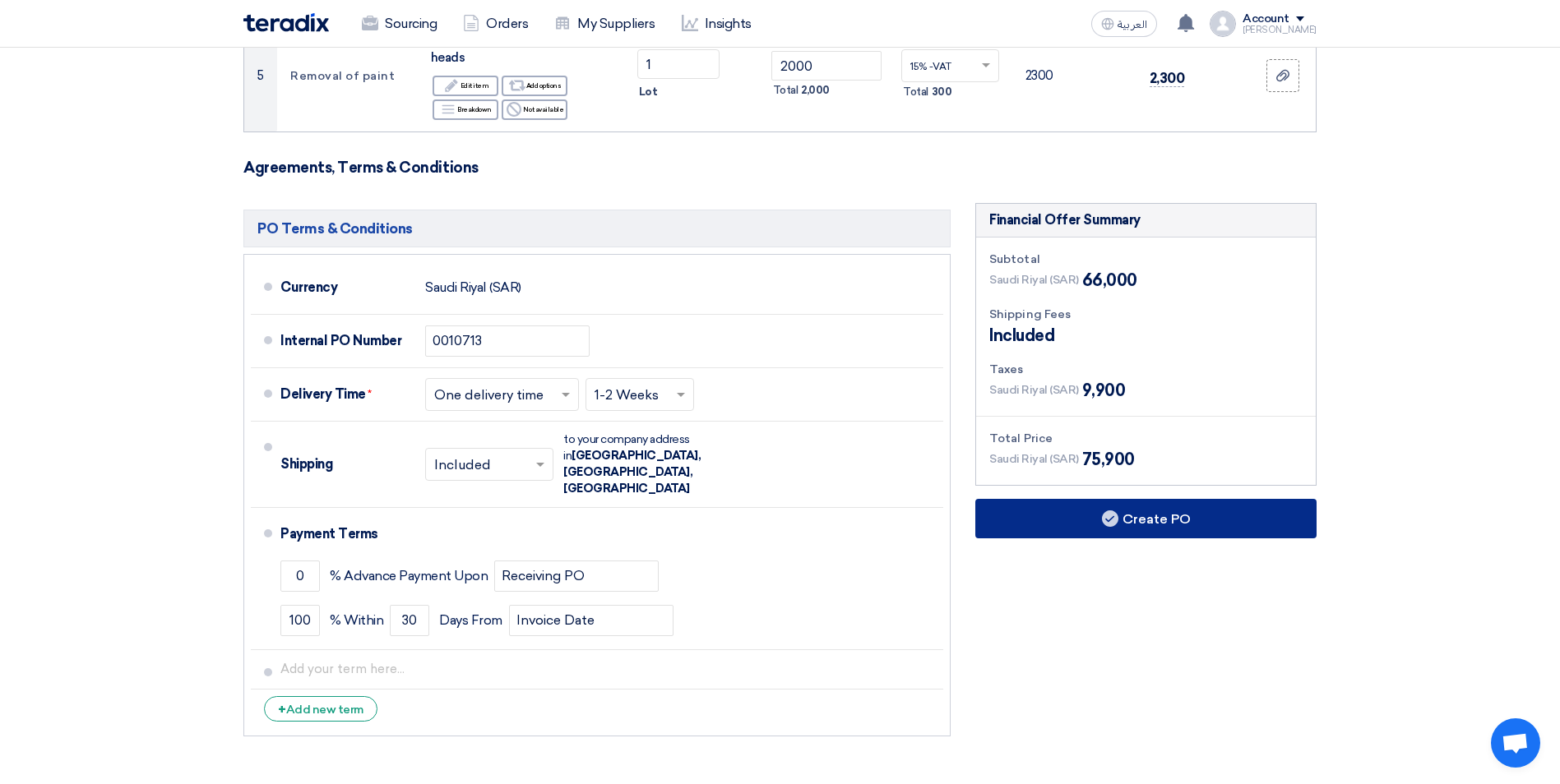
click at [1159, 530] on button "Create PO" at bounding box center [1146, 519] width 341 height 40
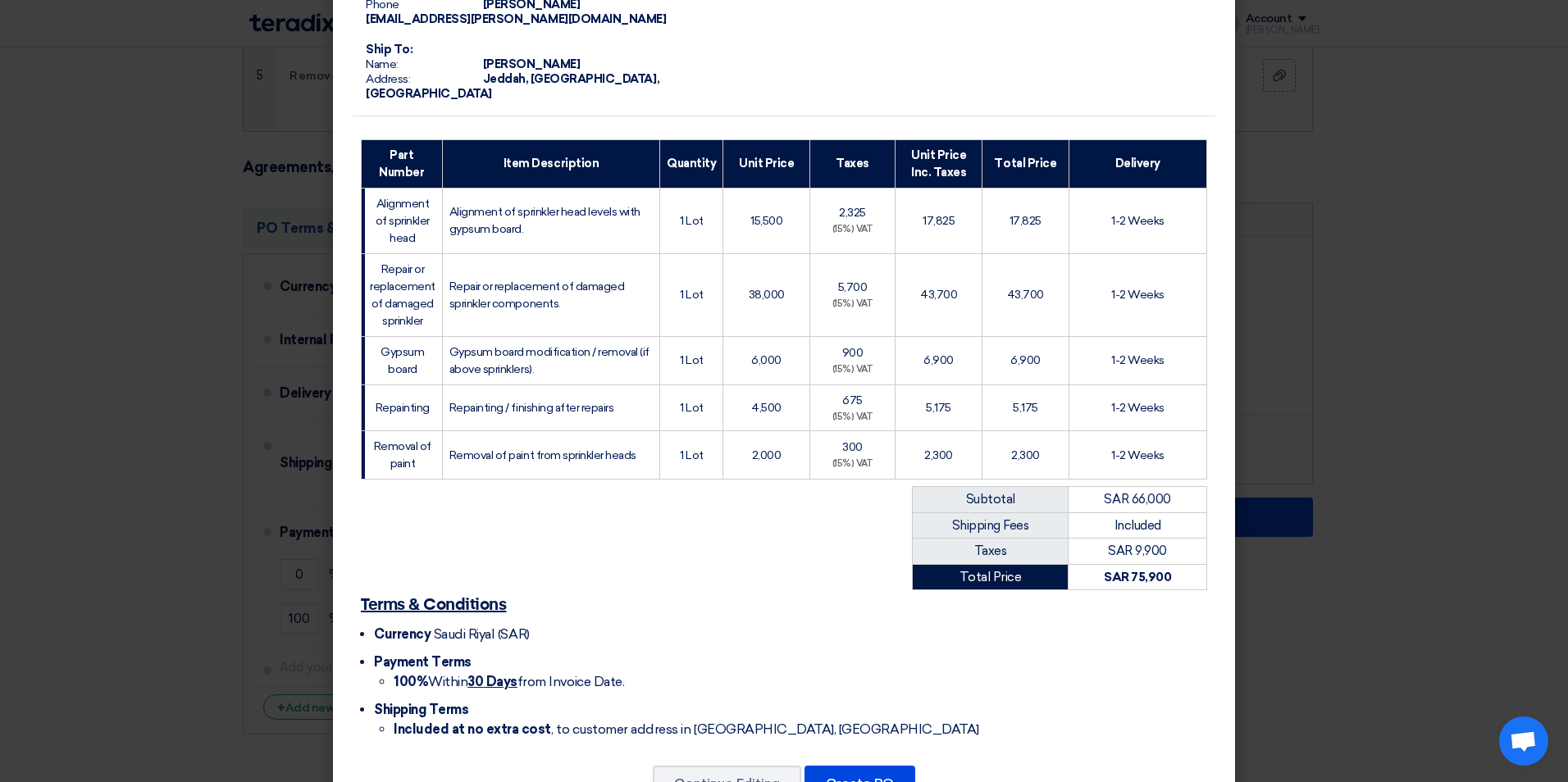
scroll to position [236, 0]
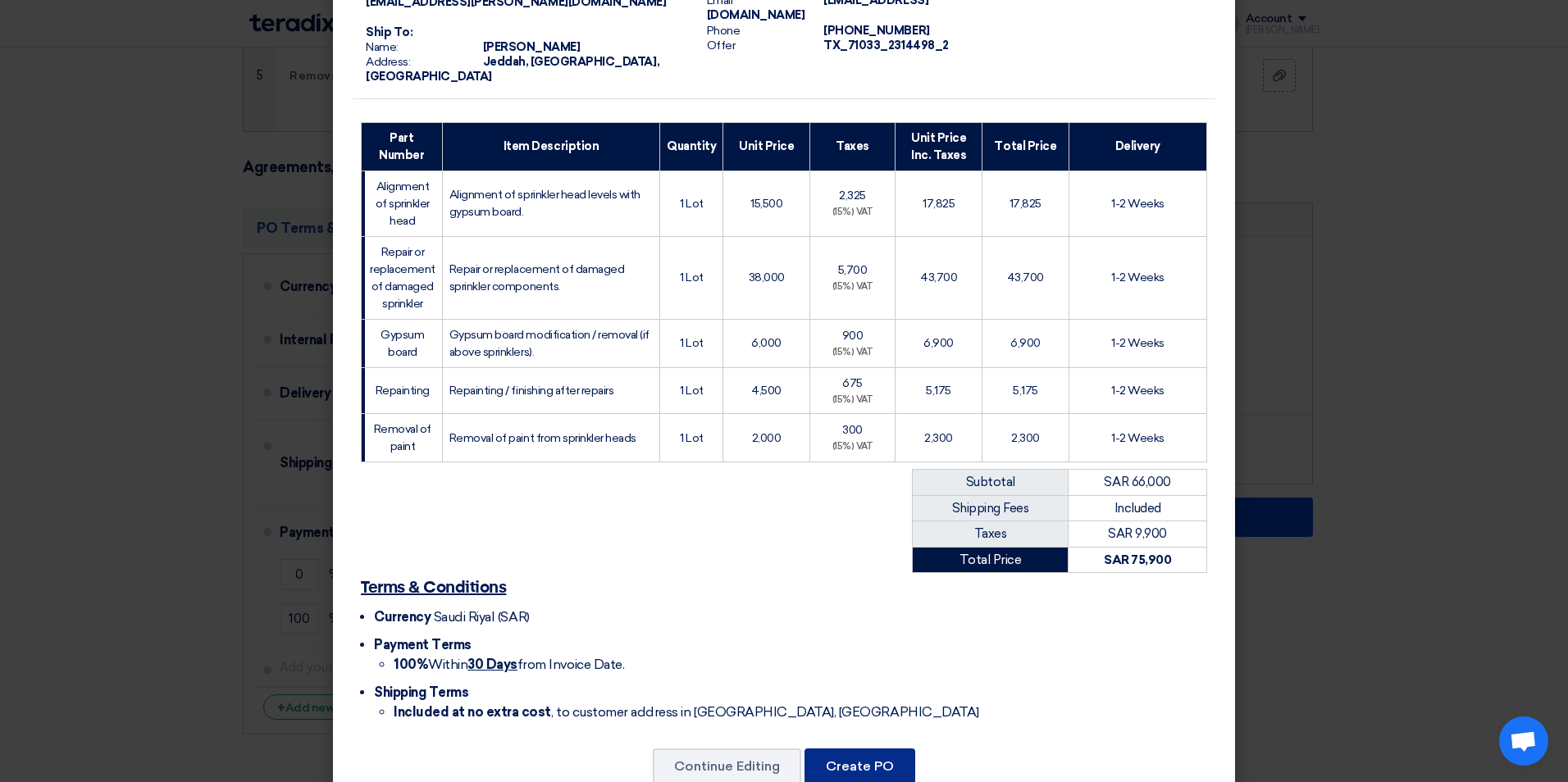
click at [843, 748] on button "Create PO" at bounding box center [859, 766] width 110 height 36
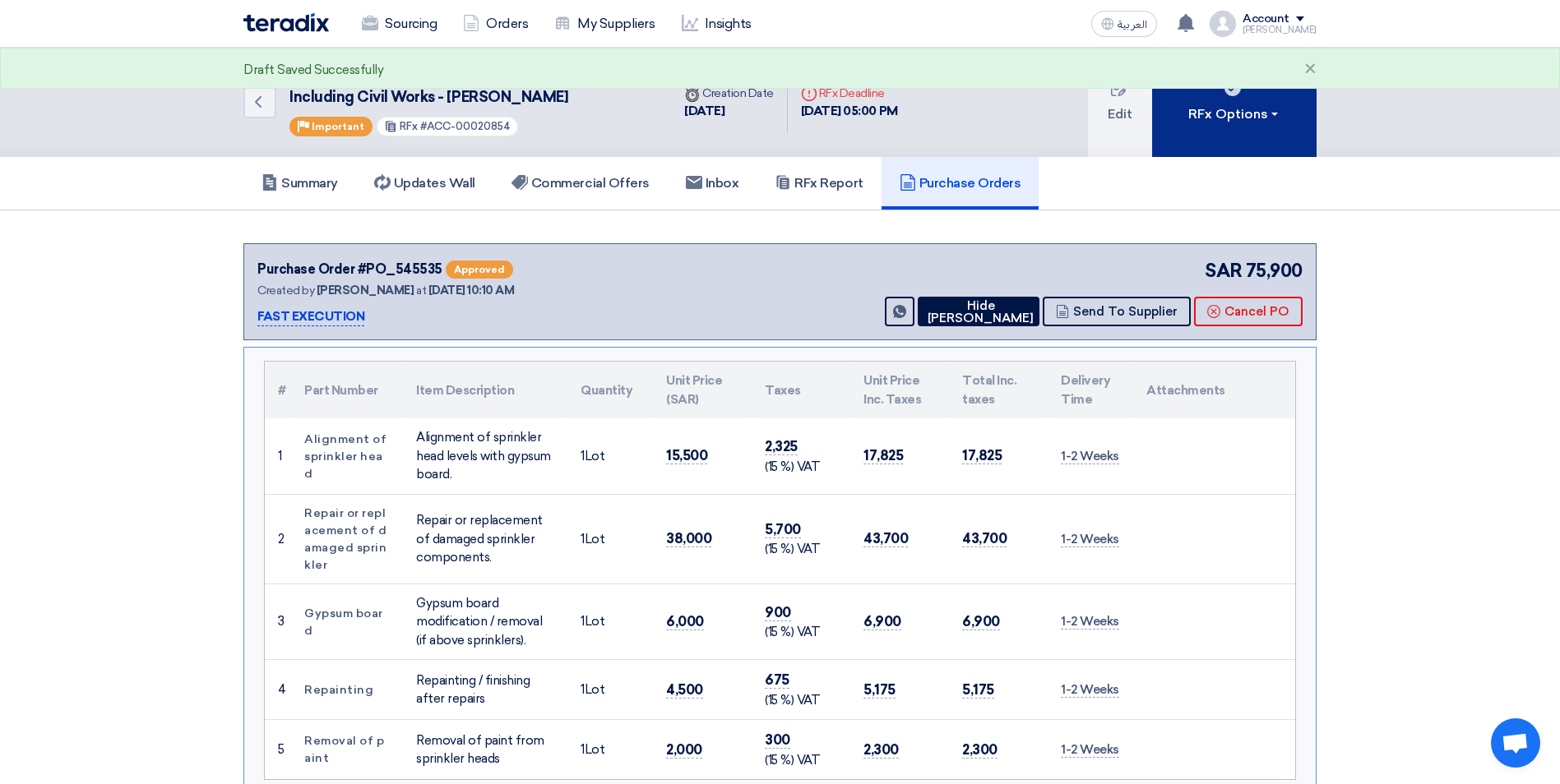
click at [1243, 136] on button "RFx Options" at bounding box center [1234, 103] width 164 height 110
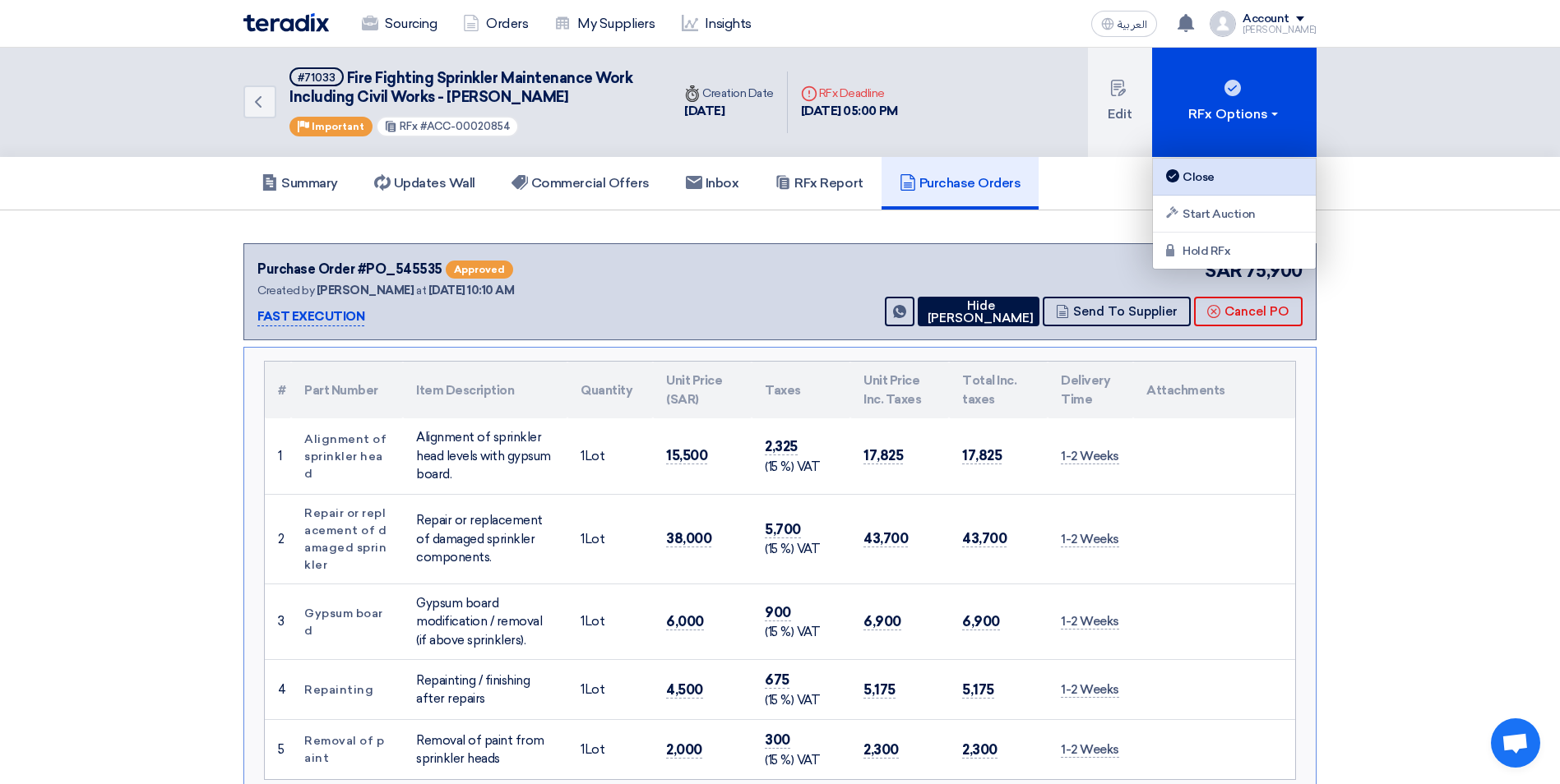
click at [1207, 181] on div "Close" at bounding box center [1235, 176] width 144 height 20
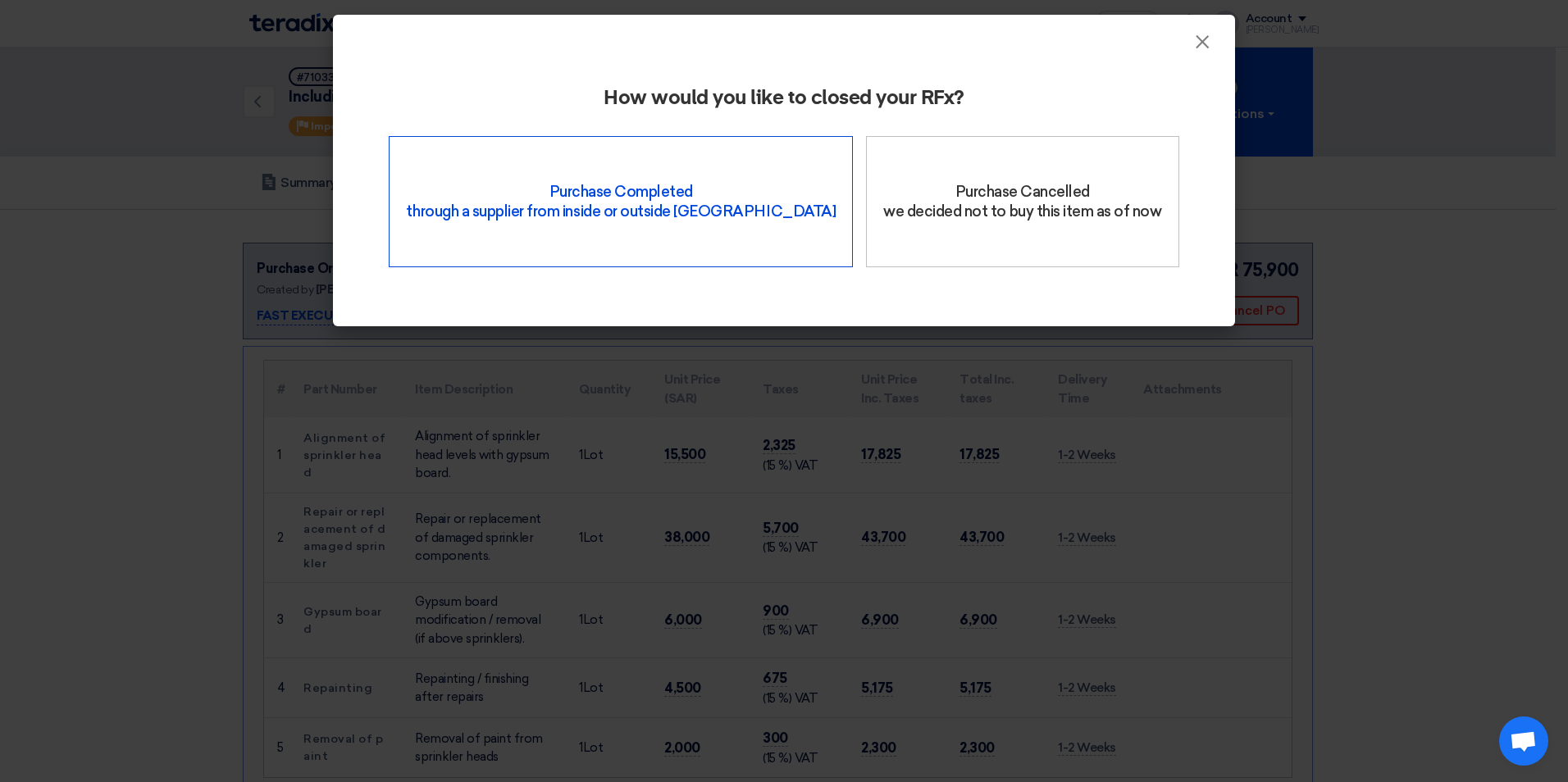
click at [727, 205] on div "Purchase Completed through a supplier from inside or outside Teradix" at bounding box center [620, 202] width 464 height 131
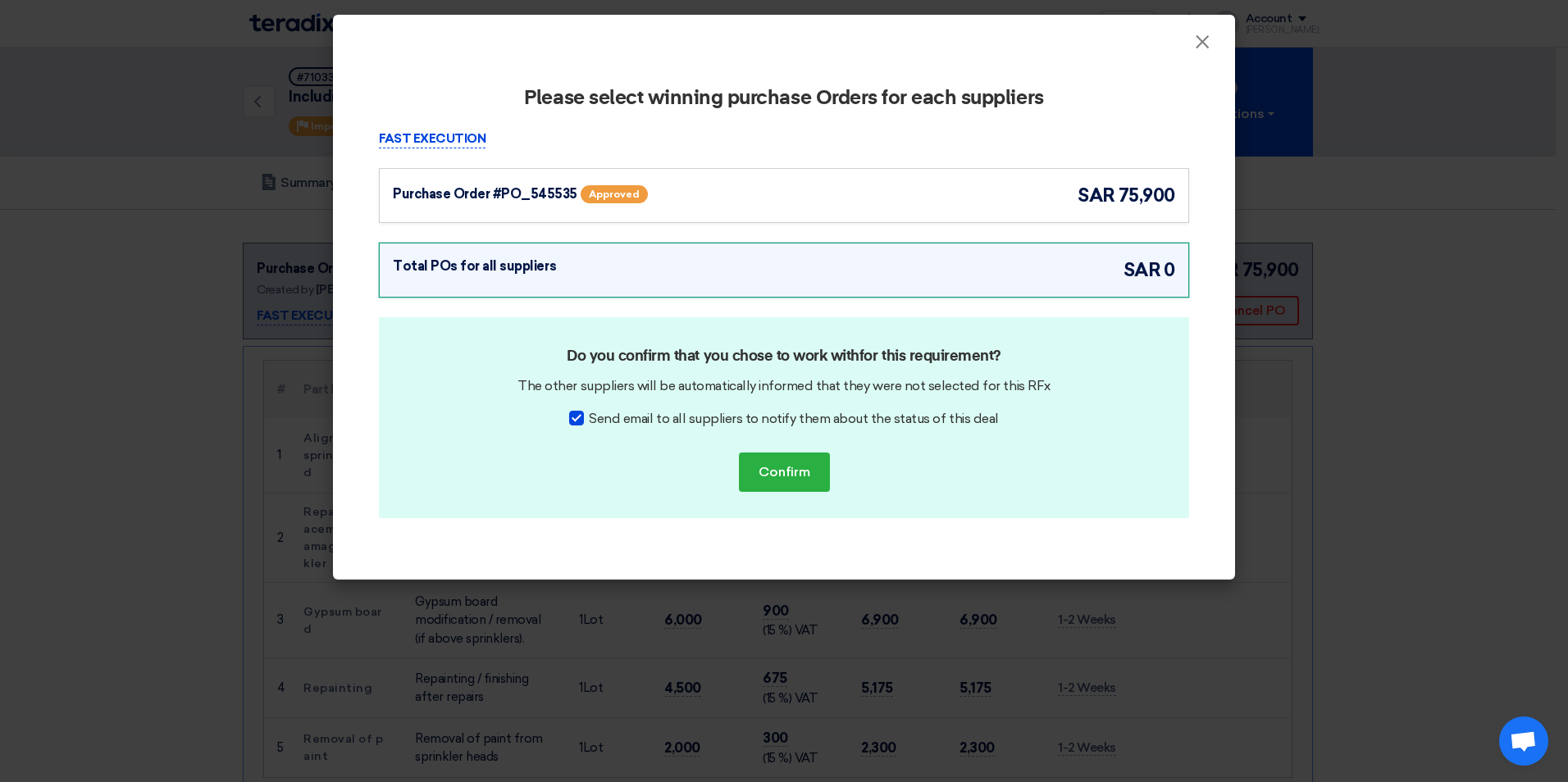
click at [785, 197] on div "Purchase Order #PO_545535 Approved sar 75,900" at bounding box center [783, 195] width 782 height 27
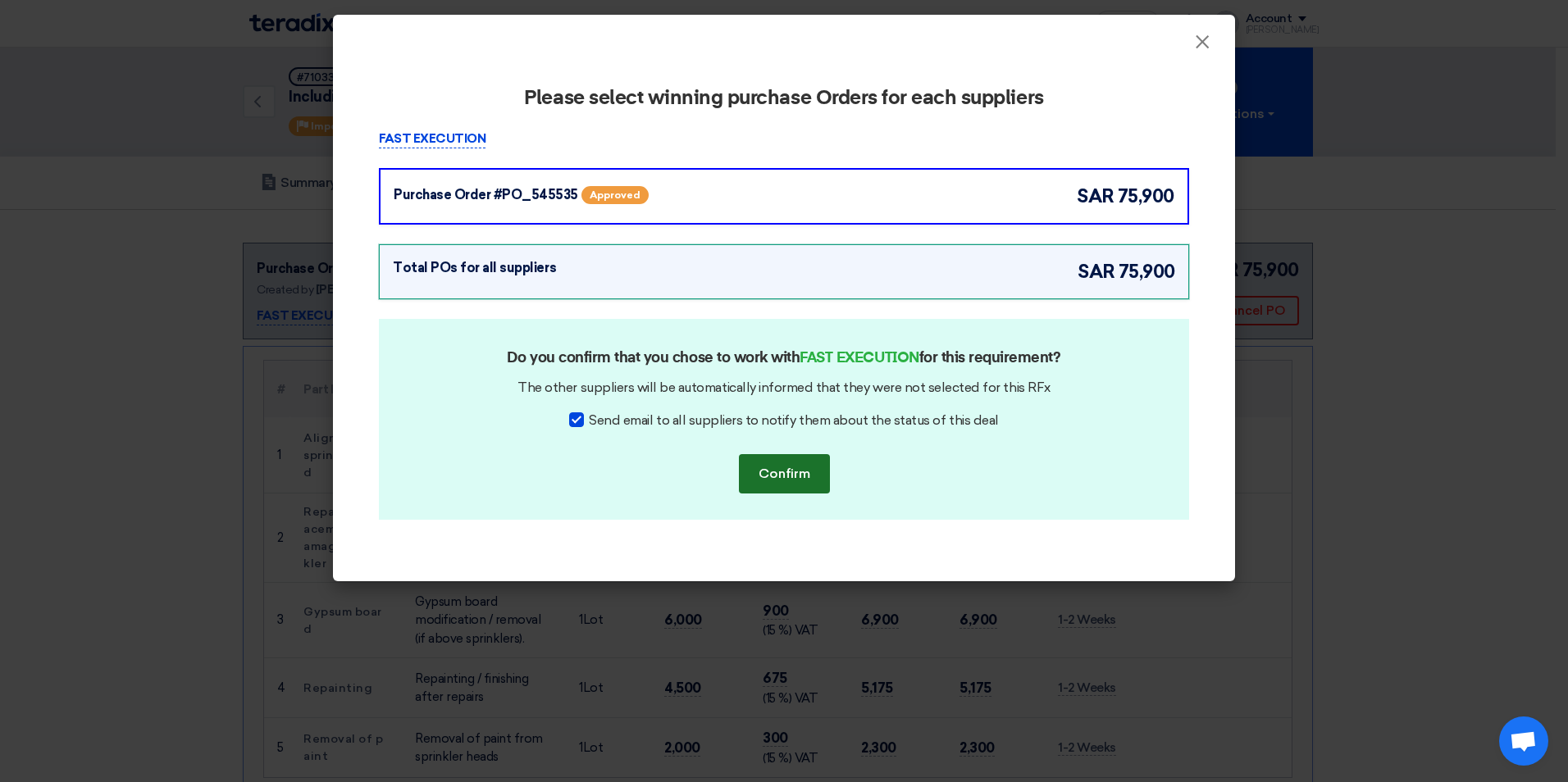
click at [781, 469] on button "Confirm" at bounding box center [784, 474] width 91 height 40
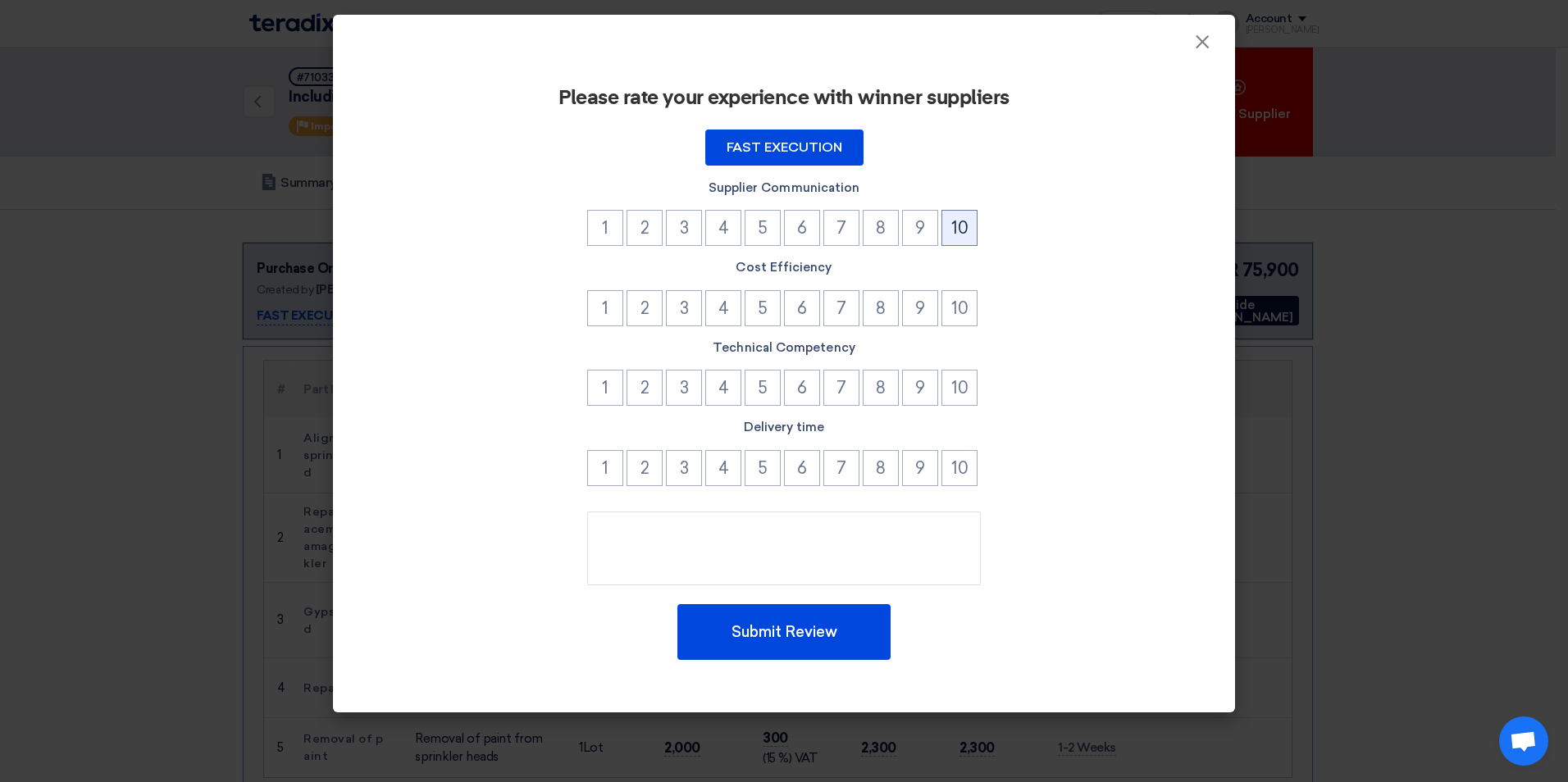
click at [958, 229] on button "10" at bounding box center [959, 228] width 36 height 36
click at [958, 295] on button "10" at bounding box center [959, 308] width 36 height 36
click at [955, 378] on button "10" at bounding box center [959, 388] width 36 height 36
click at [956, 453] on button "10" at bounding box center [959, 468] width 36 height 36
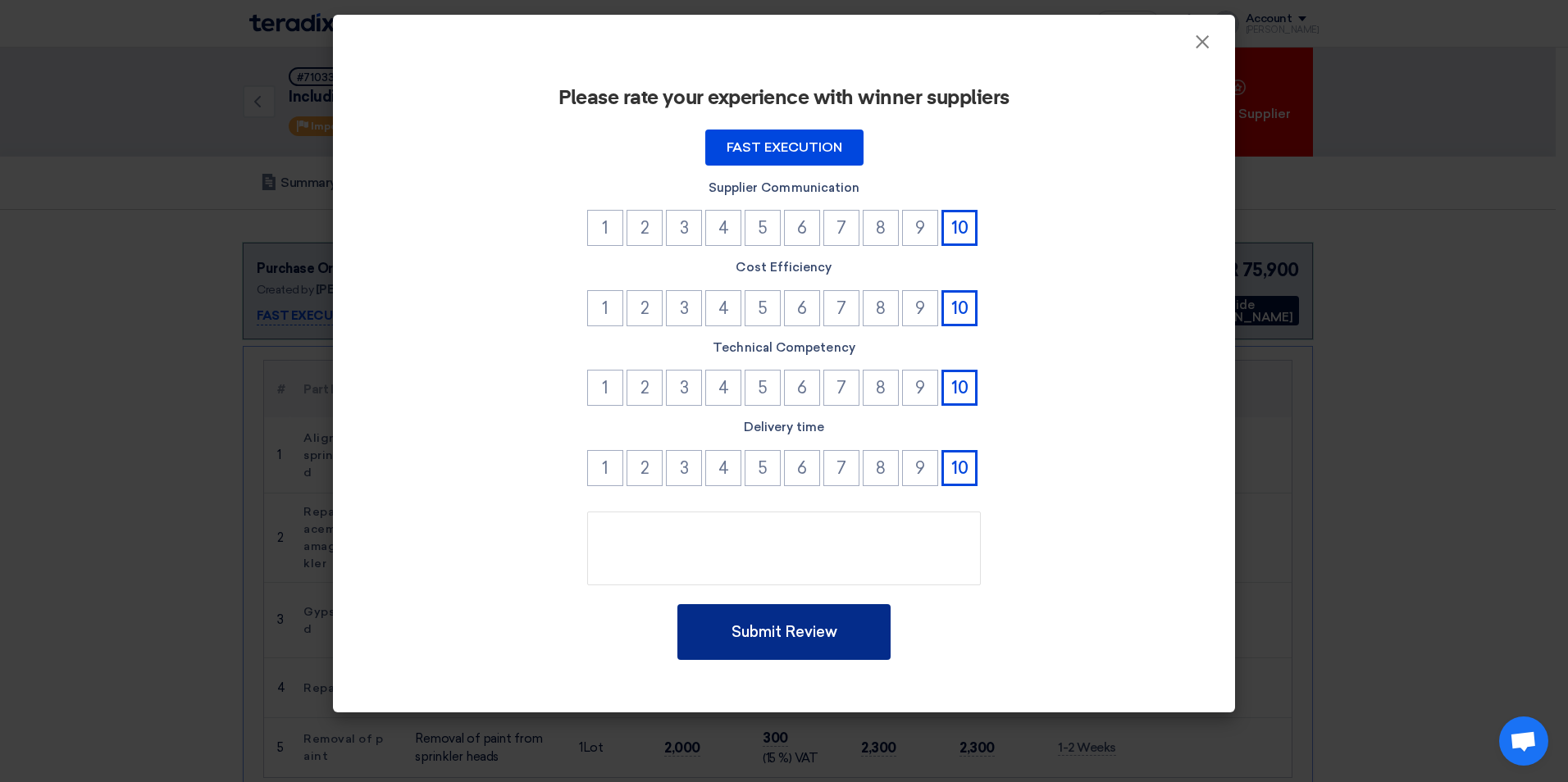
click at [846, 644] on button "Submit Review" at bounding box center [784, 632] width 214 height 56
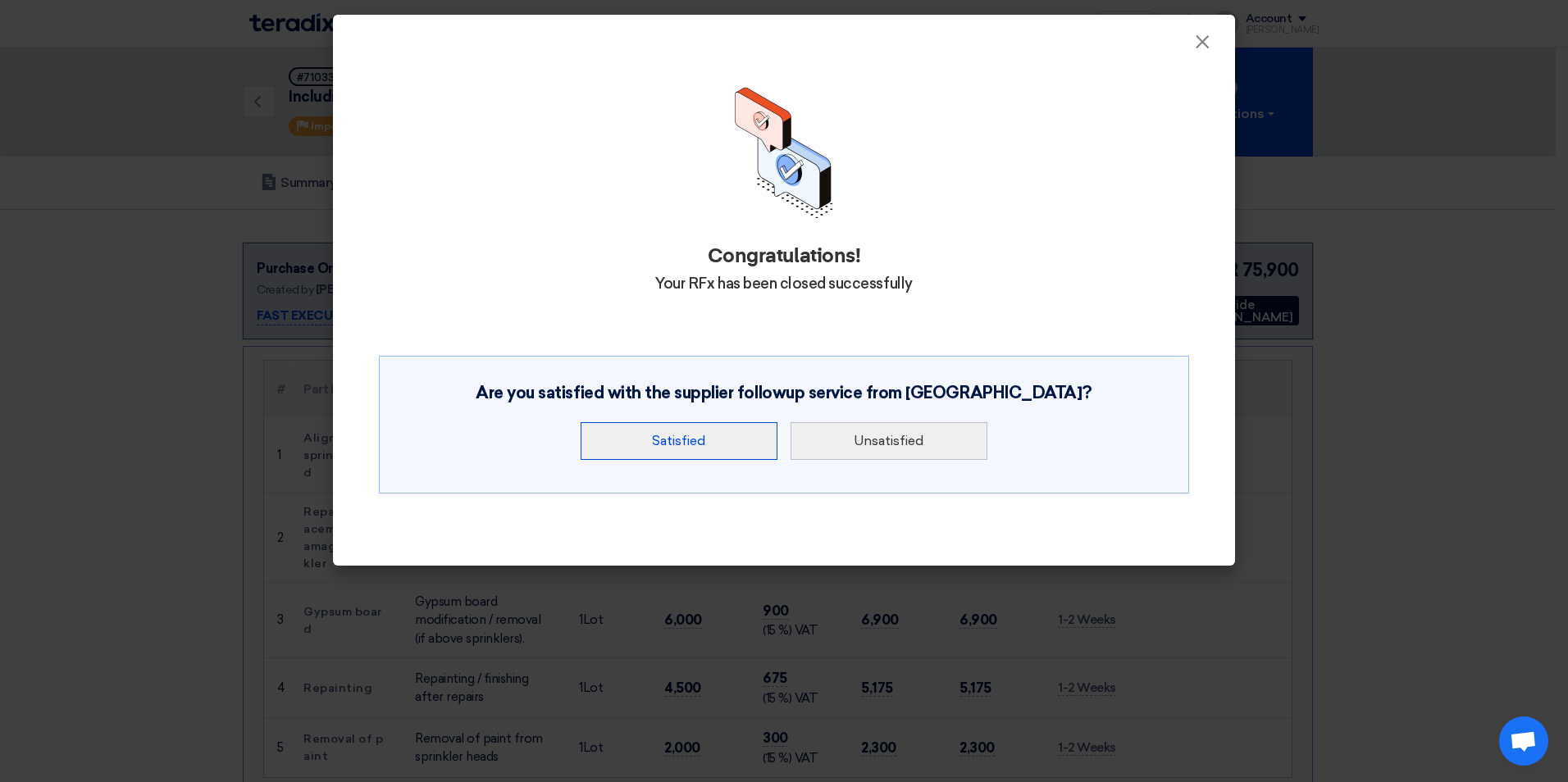
click at [693, 444] on button "Satisfied" at bounding box center [679, 441] width 197 height 38
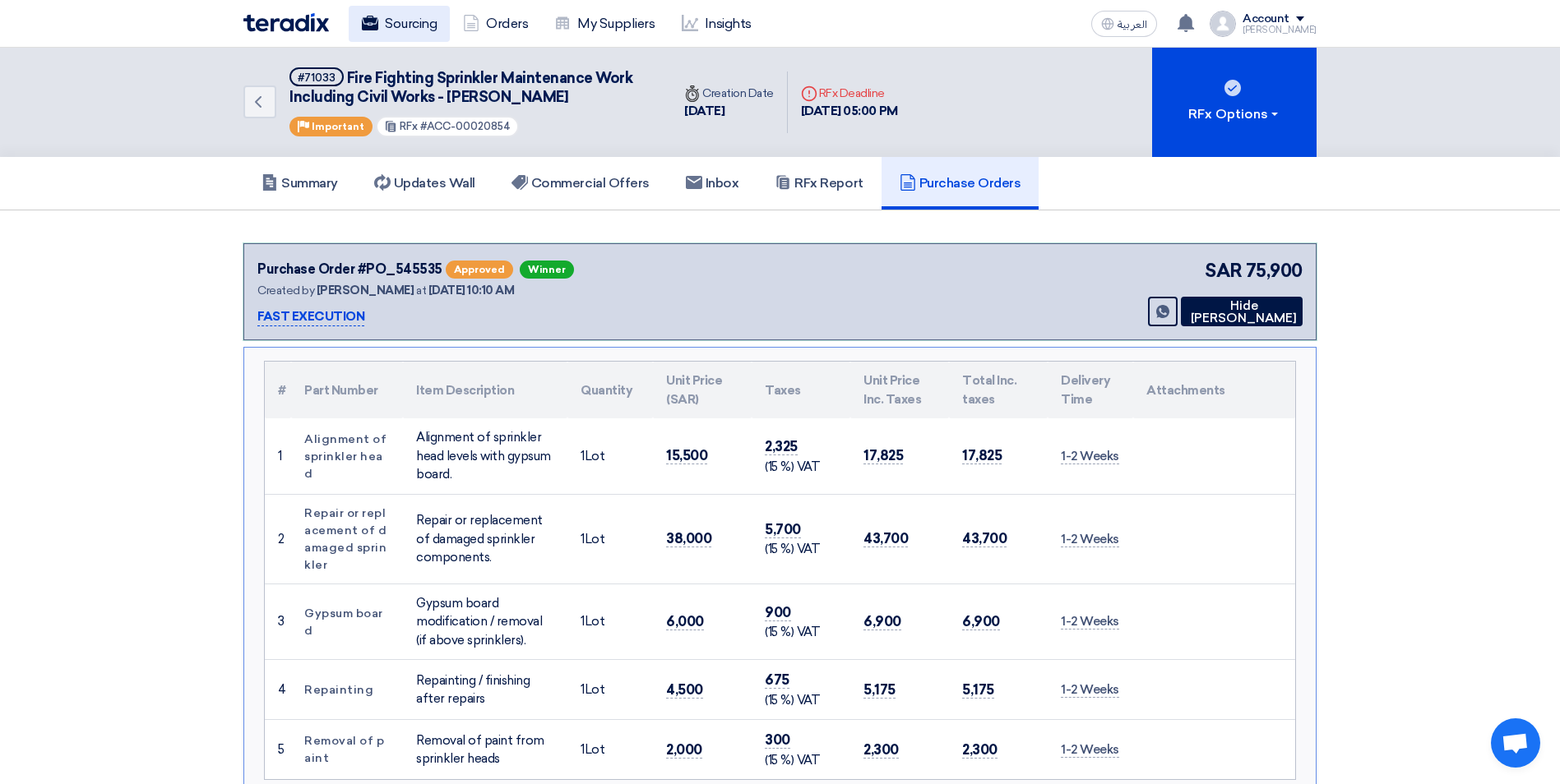
click at [413, 35] on link "Sourcing" at bounding box center [399, 24] width 101 height 36
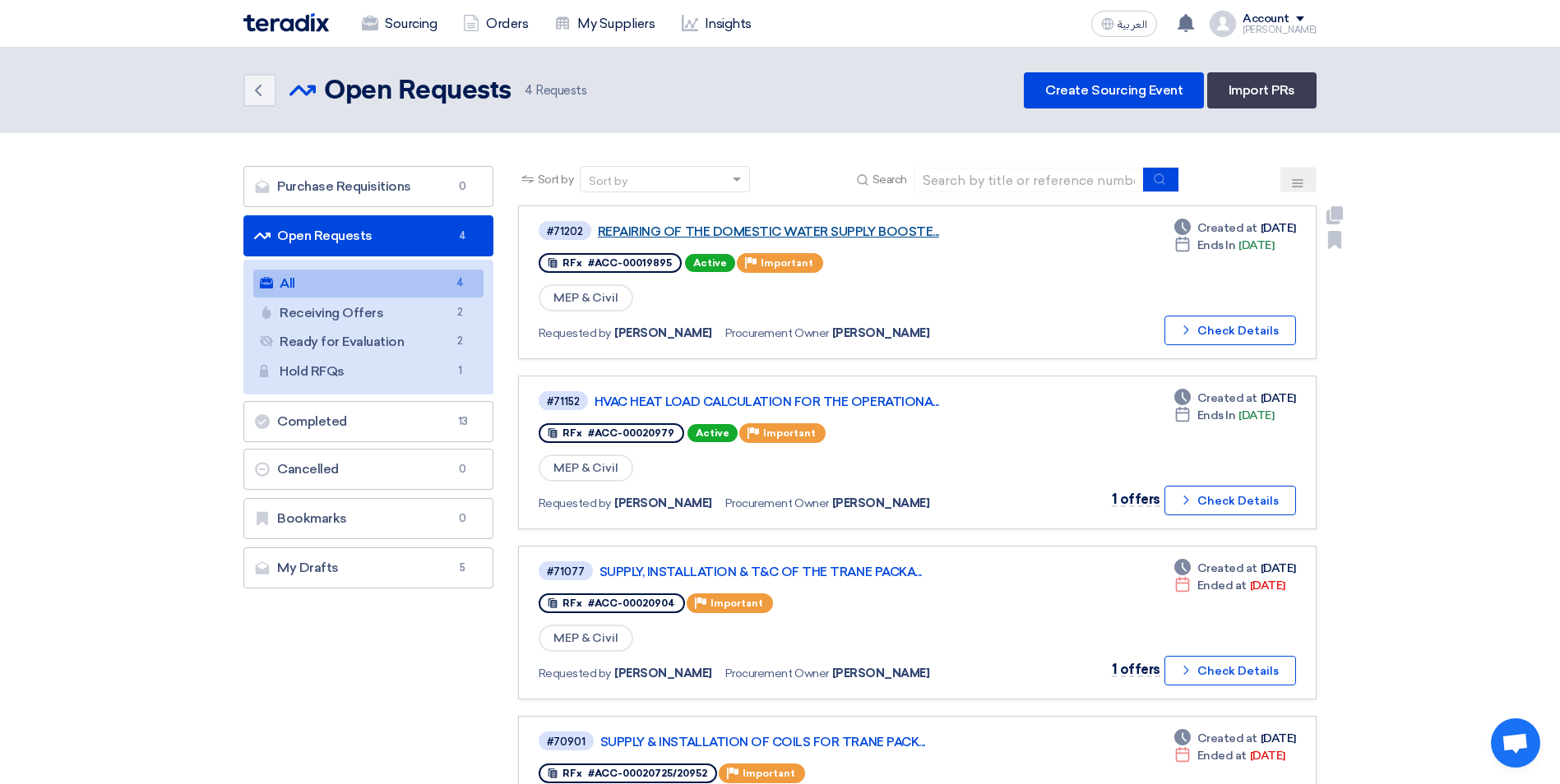
click at [806, 233] on link "REPAIRING OF THE DOMESTIC WATER SUPPLY BOOSTE..." at bounding box center [803, 231] width 412 height 15
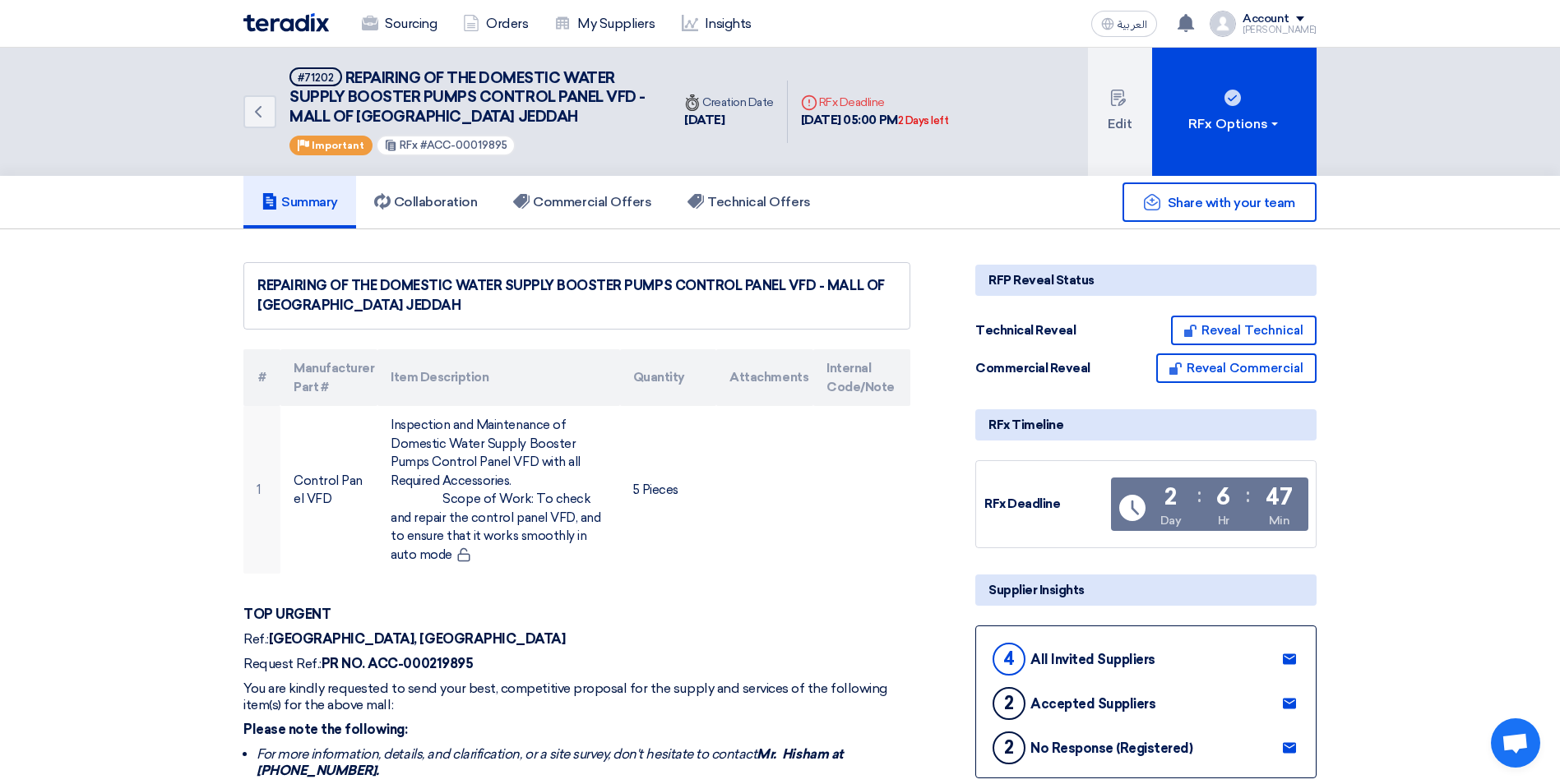
click at [1288, 653] on icon at bounding box center [1289, 658] width 13 height 13
click at [405, 35] on link "Sourcing" at bounding box center [399, 24] width 101 height 36
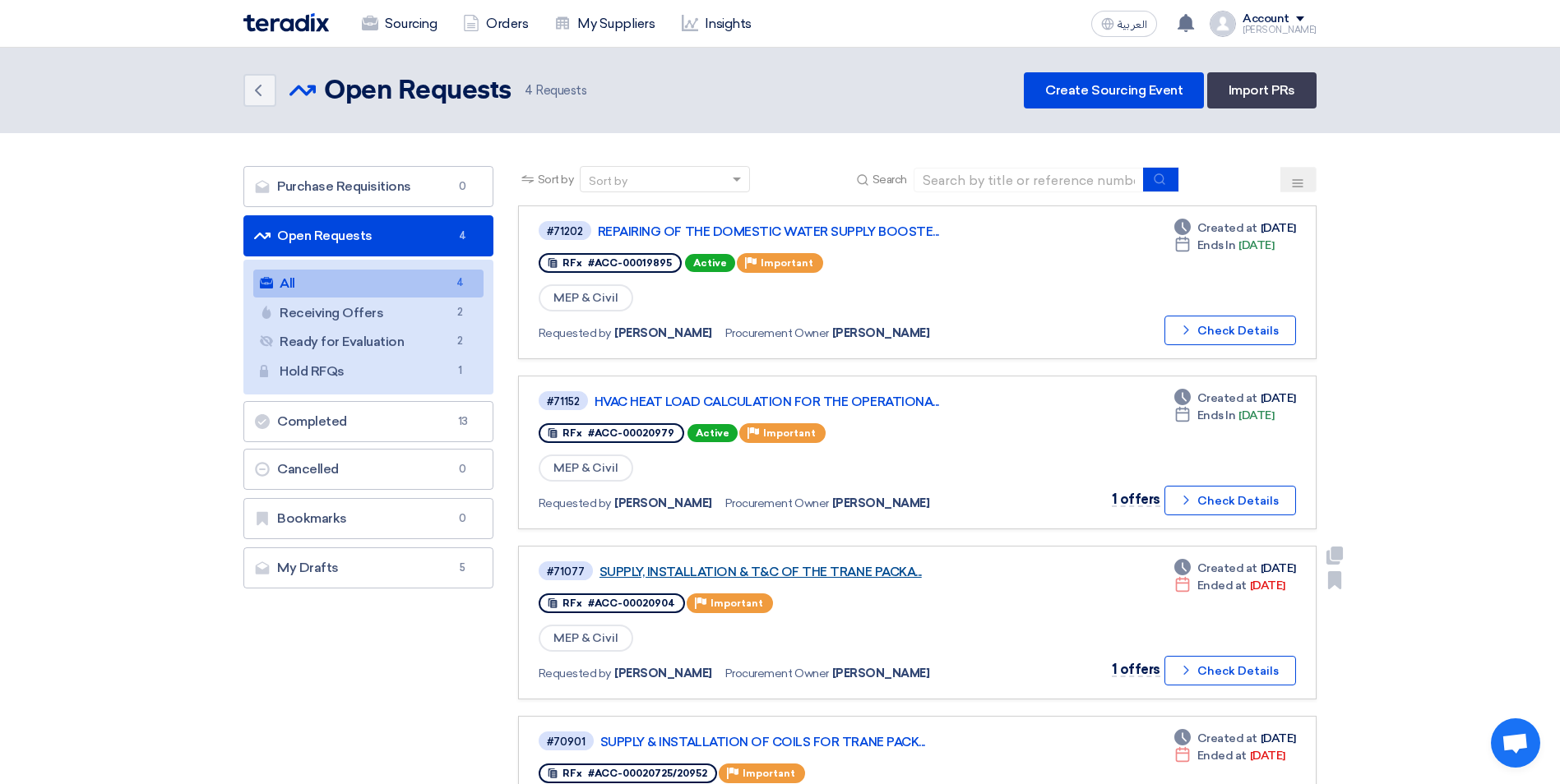
click at [829, 574] on link "SUPPLY, INSTALLATION & T&C OF THE TRANE PACKA..." at bounding box center [804, 572] width 412 height 15
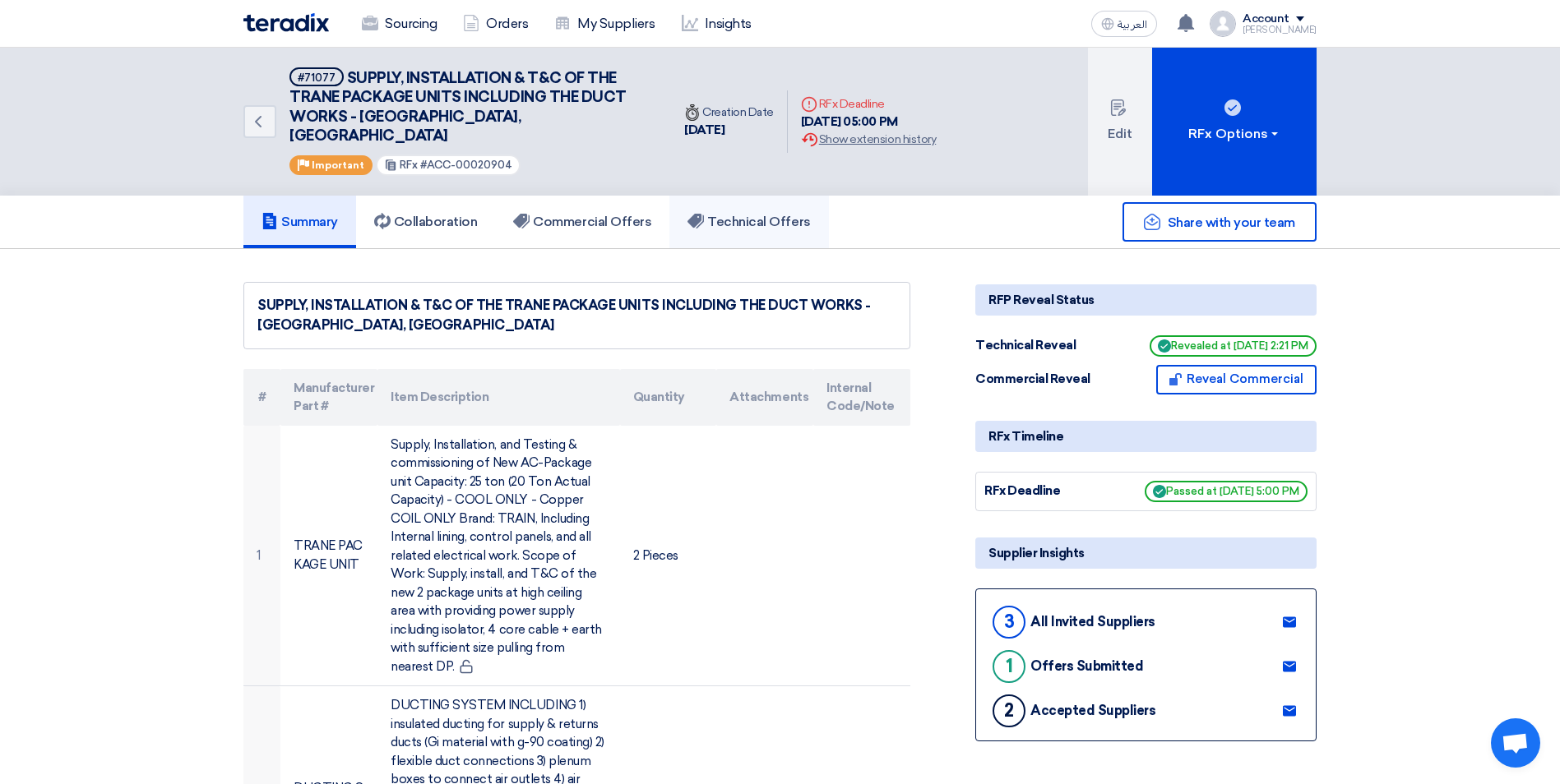
click at [756, 214] on h5 "Technical Offers" at bounding box center [749, 222] width 123 height 17
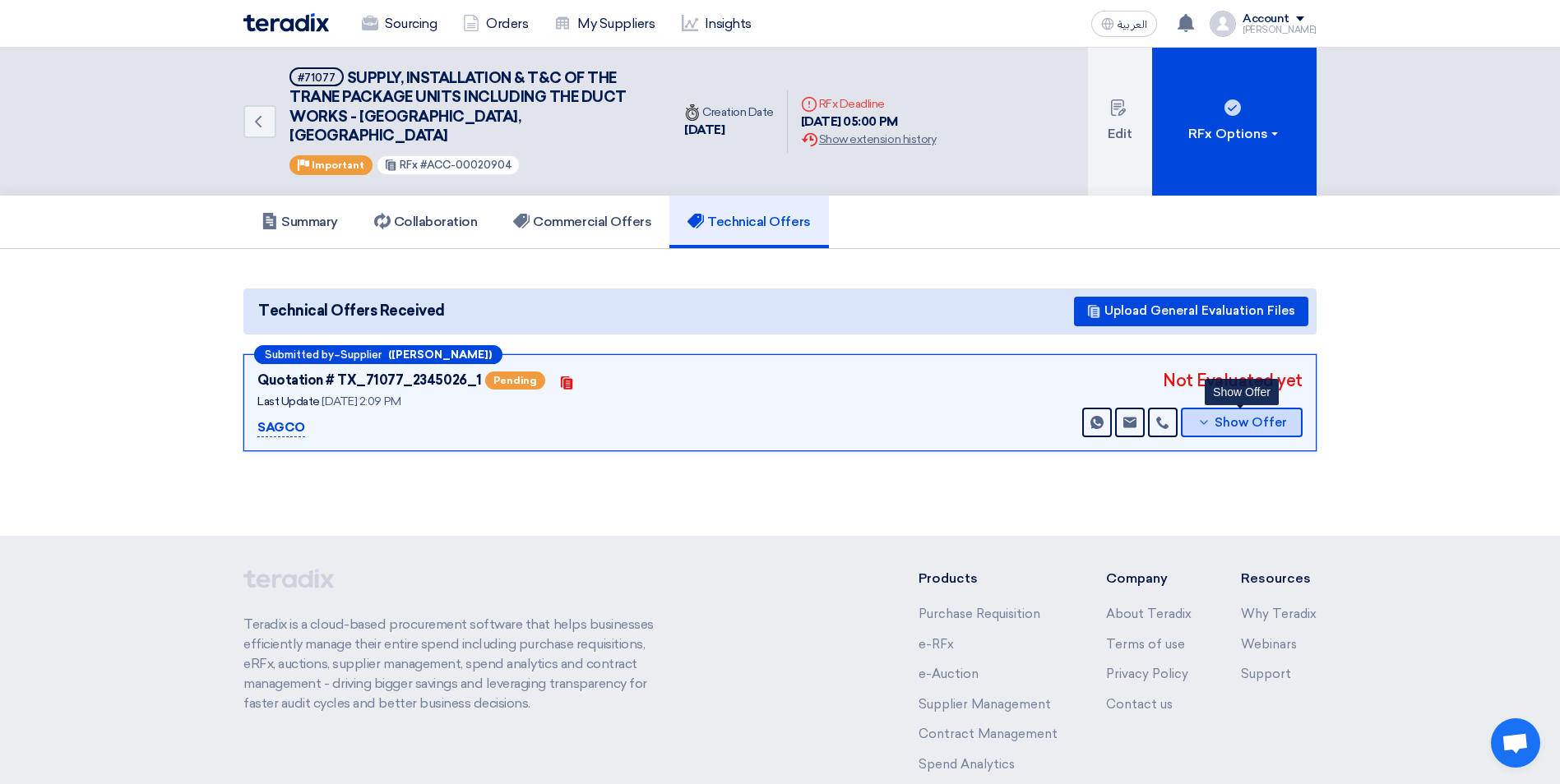
click at [1231, 416] on span "Show Offer" at bounding box center [1251, 422] width 73 height 12
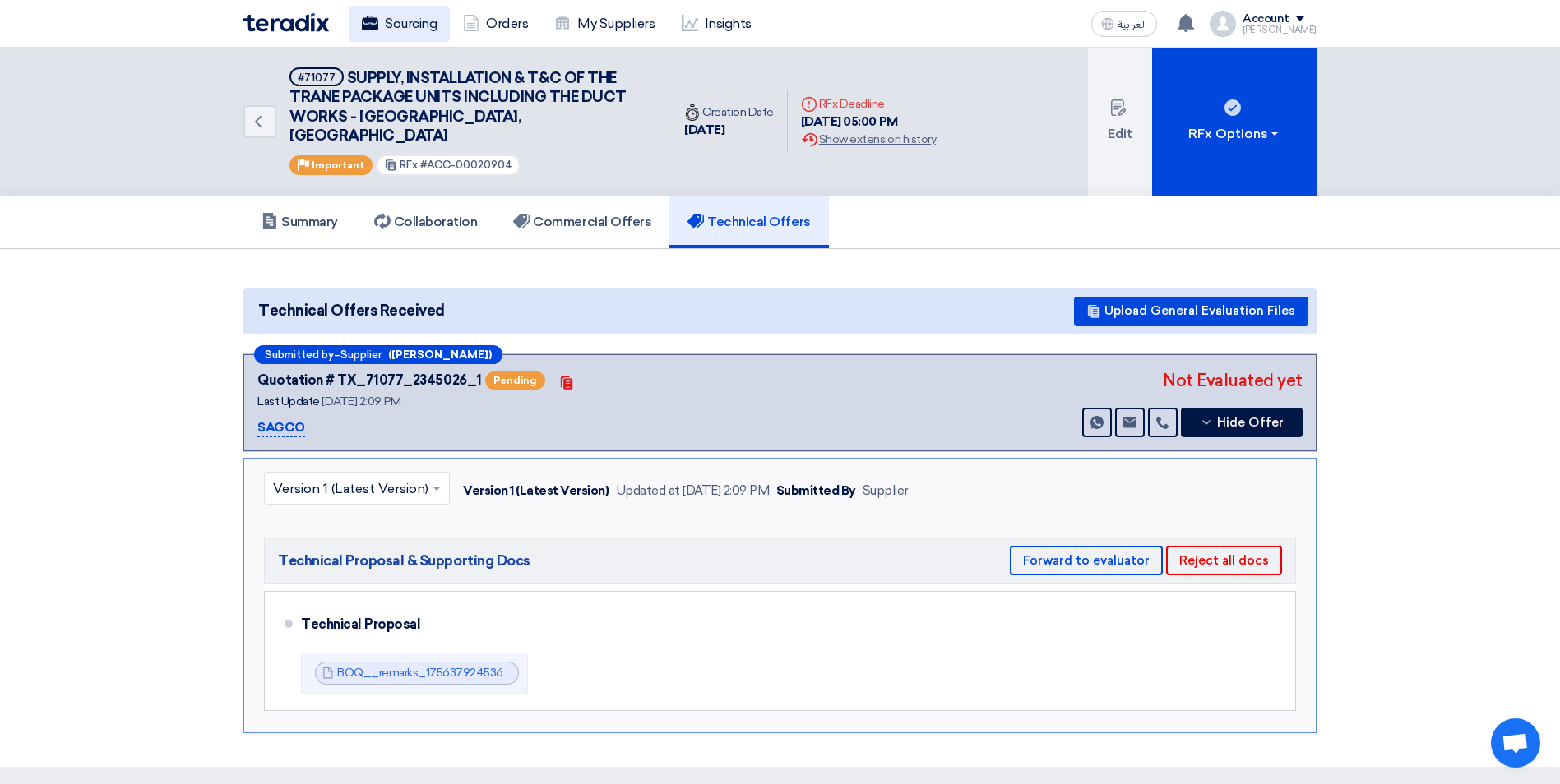
click at [416, 21] on link "Sourcing" at bounding box center [399, 24] width 101 height 36
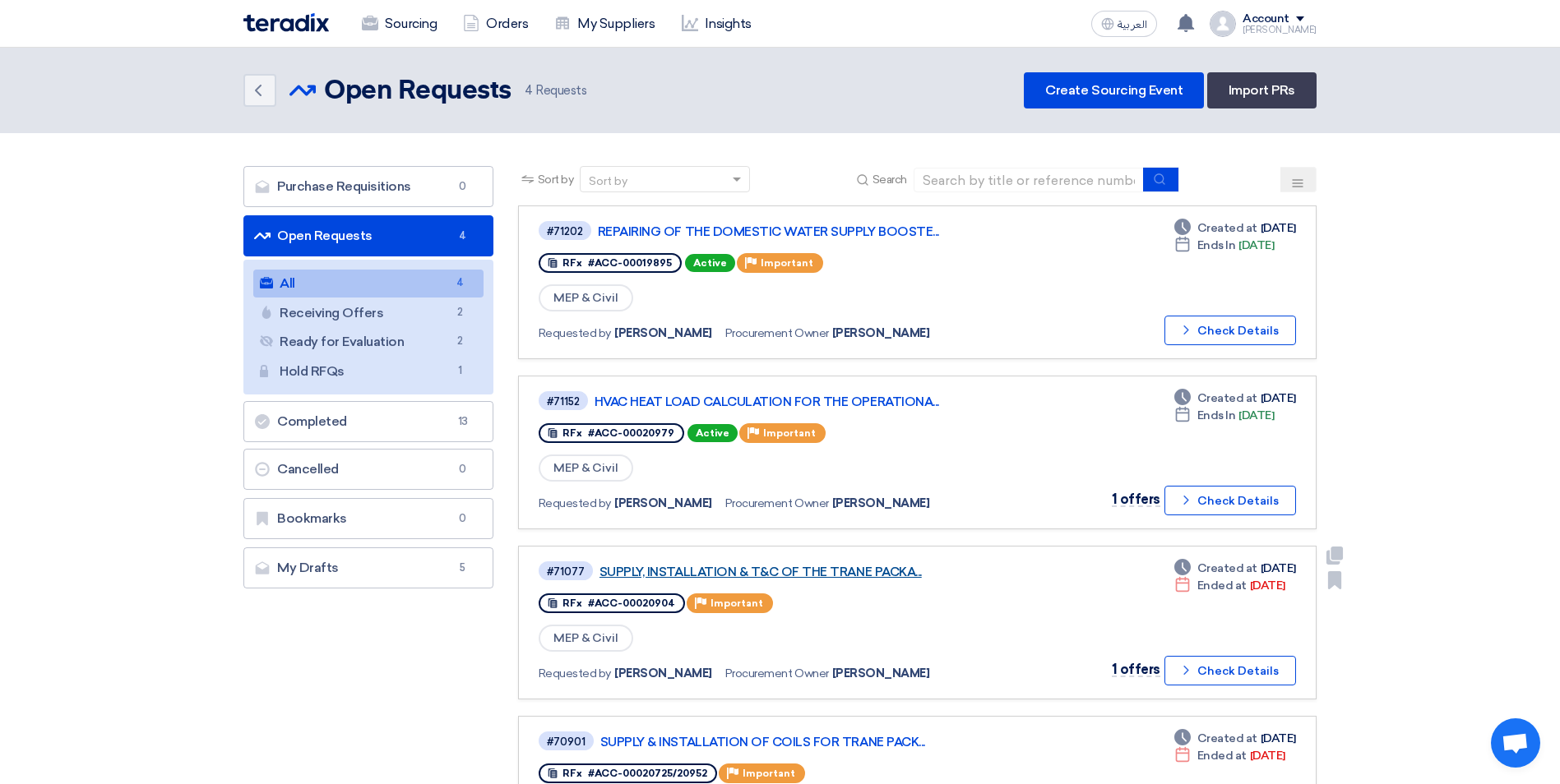
click at [863, 570] on link "SUPPLY, INSTALLATION & T&C OF THE TRANE PACKA..." at bounding box center [804, 572] width 412 height 15
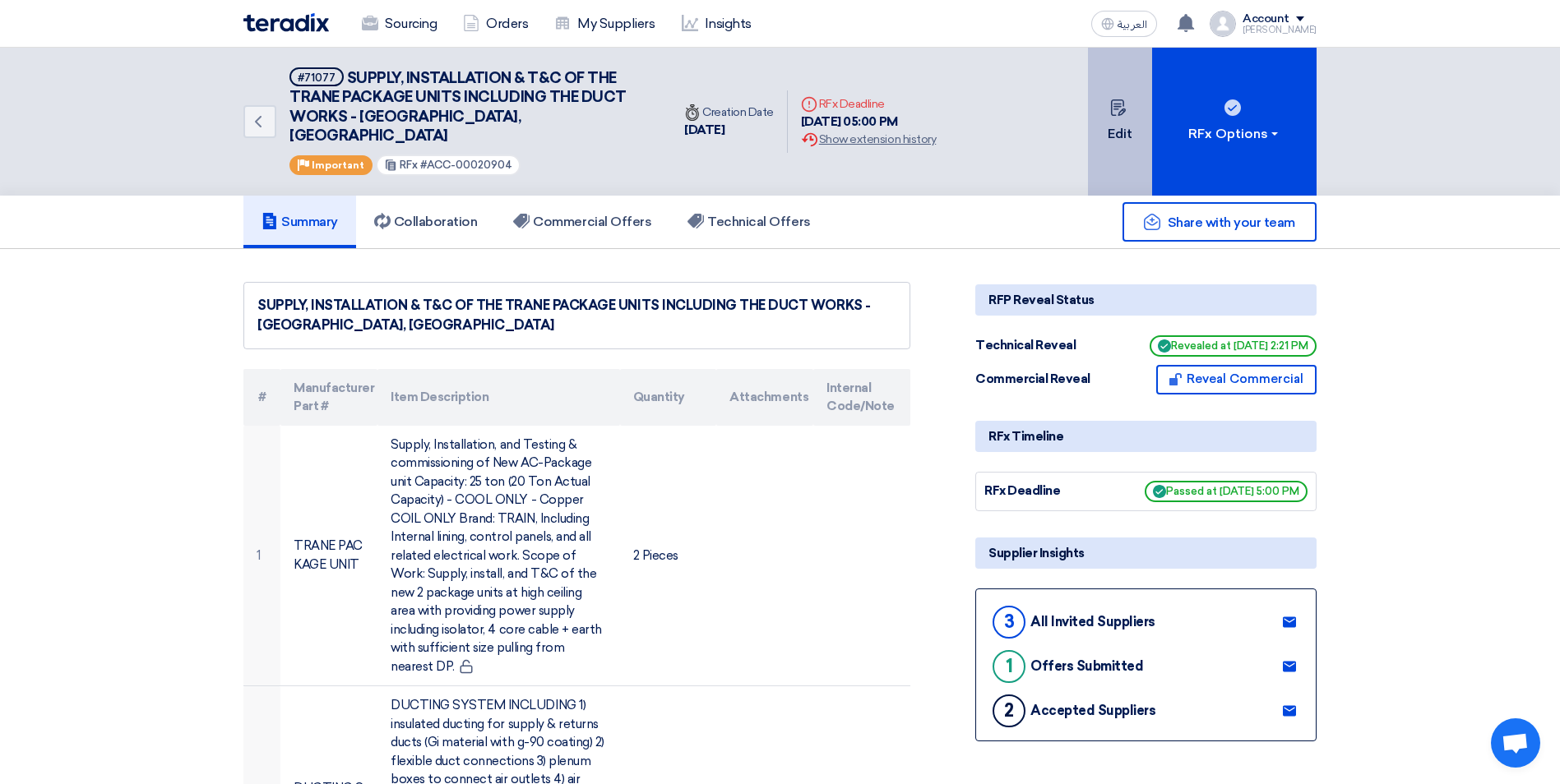
click at [1125, 112] on button "Edit" at bounding box center [1120, 122] width 64 height 148
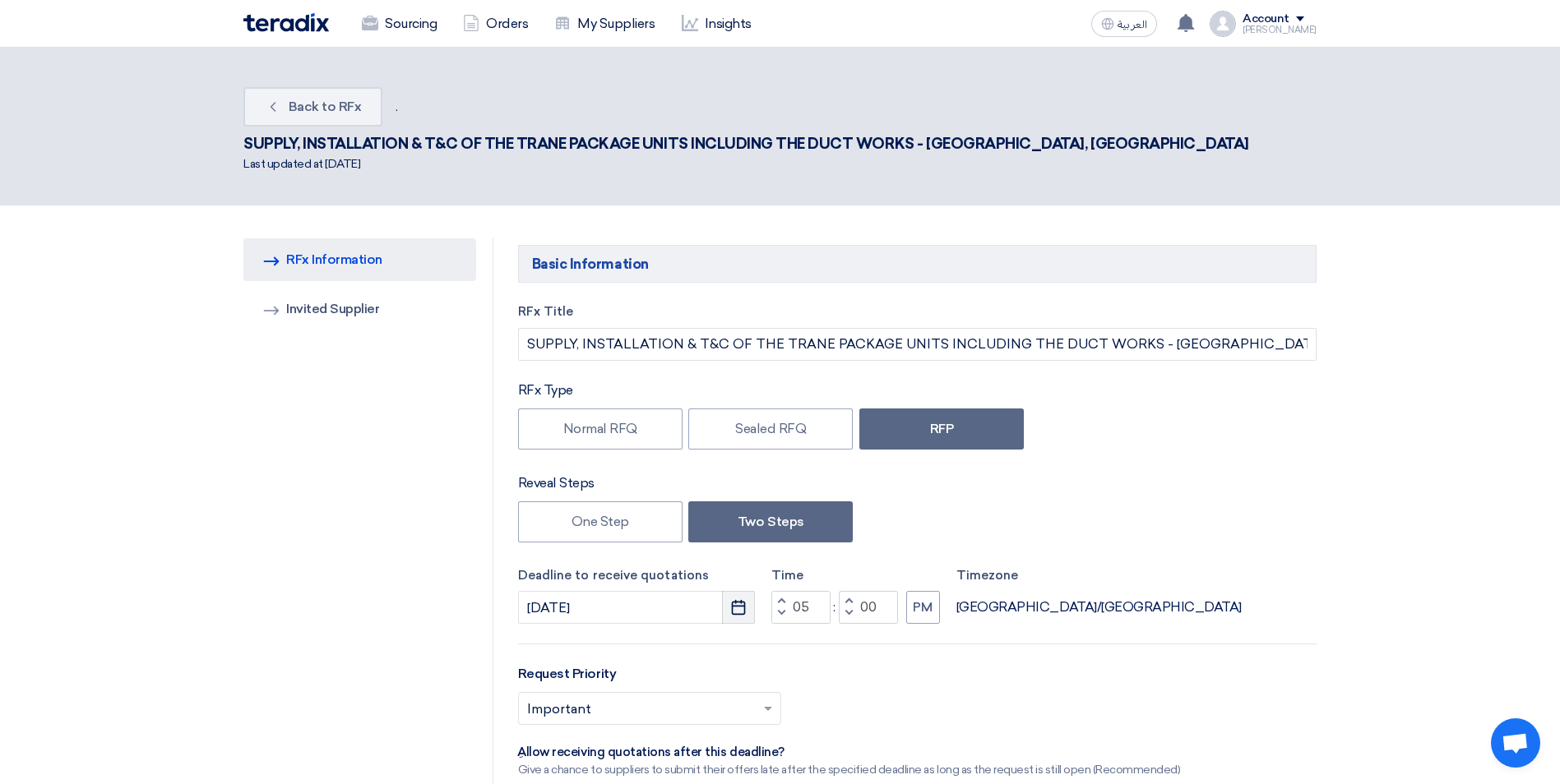
click at [734, 599] on icon "Pick a date" at bounding box center [739, 607] width 17 height 17
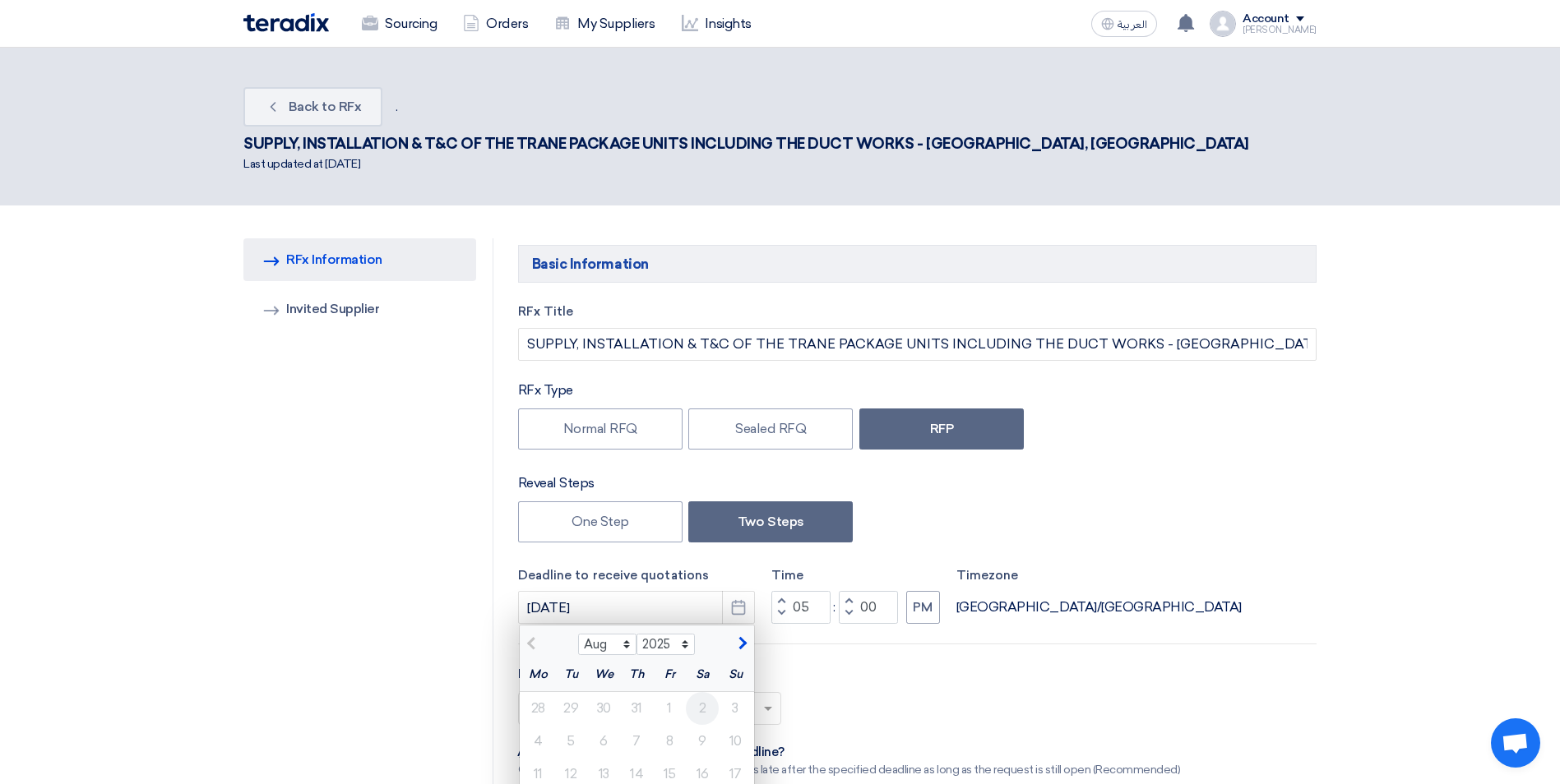
scroll to position [83, 0]
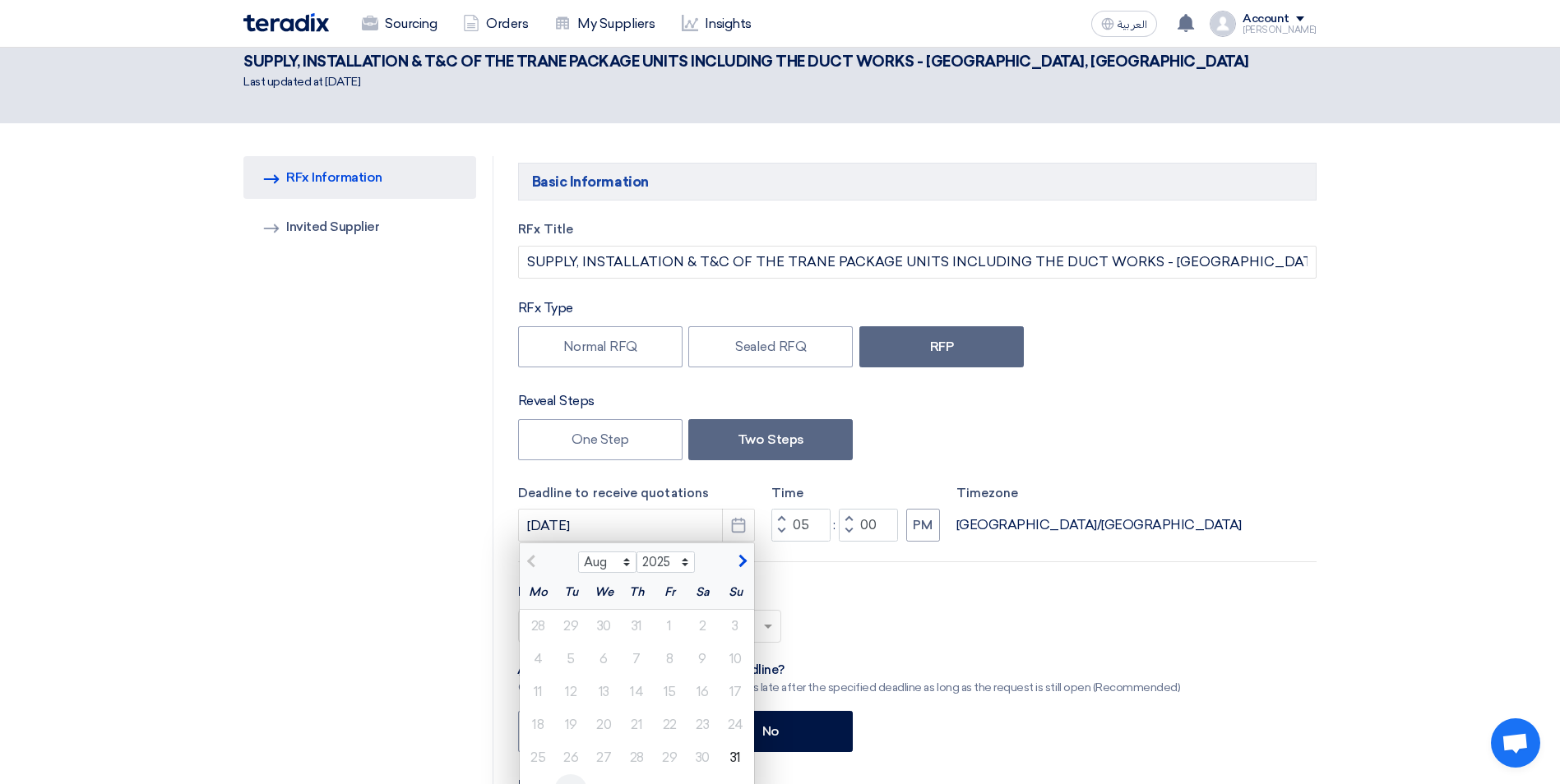
click at [580, 774] on div "2" at bounding box center [570, 790] width 33 height 33
type input "9/2/2025"
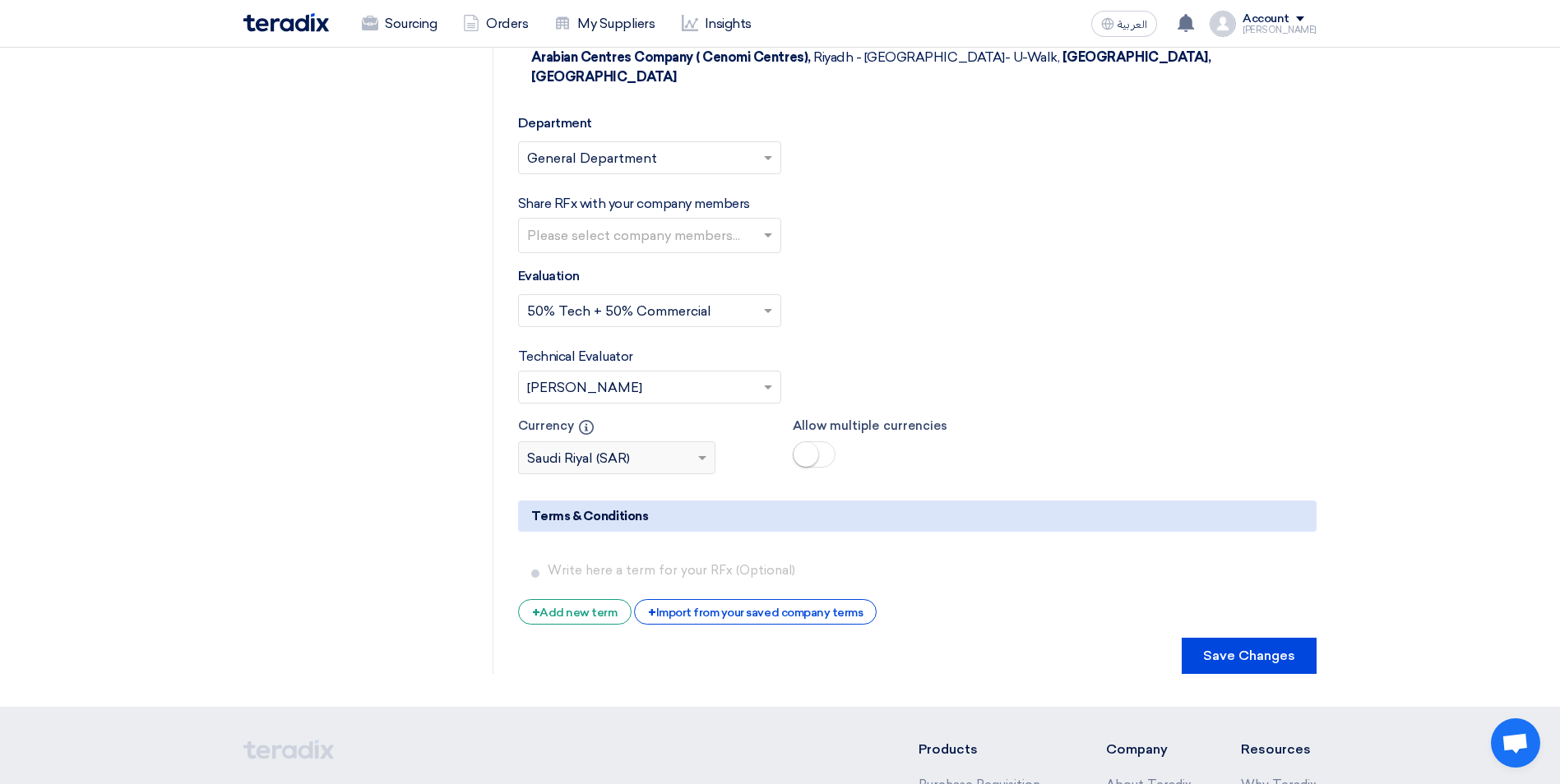
scroll to position [3704, 0]
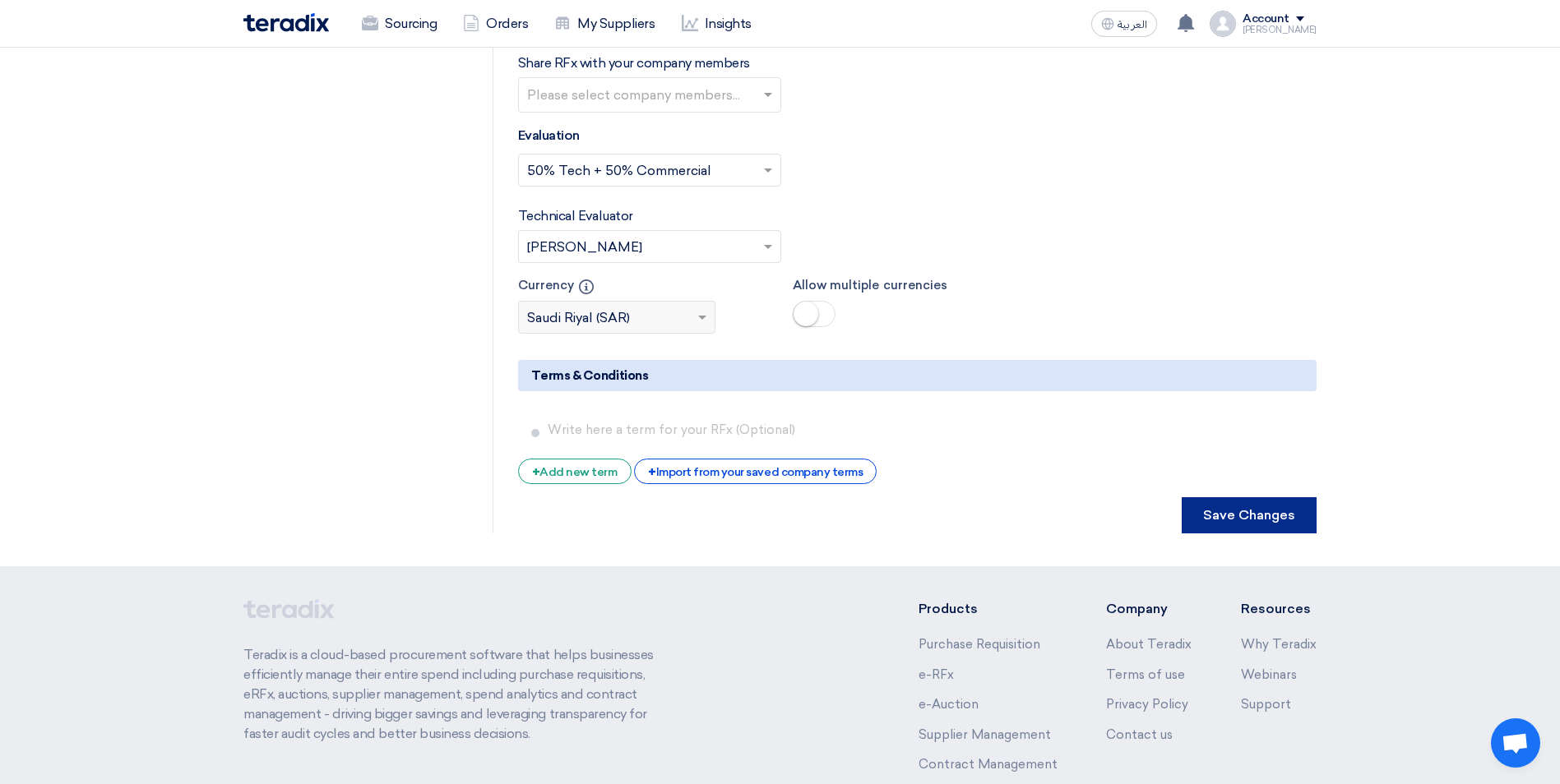
click at [1262, 497] on button "Save Changes" at bounding box center [1249, 515] width 135 height 36
click at [1234, 497] on button "Save Changes" at bounding box center [1249, 515] width 135 height 36
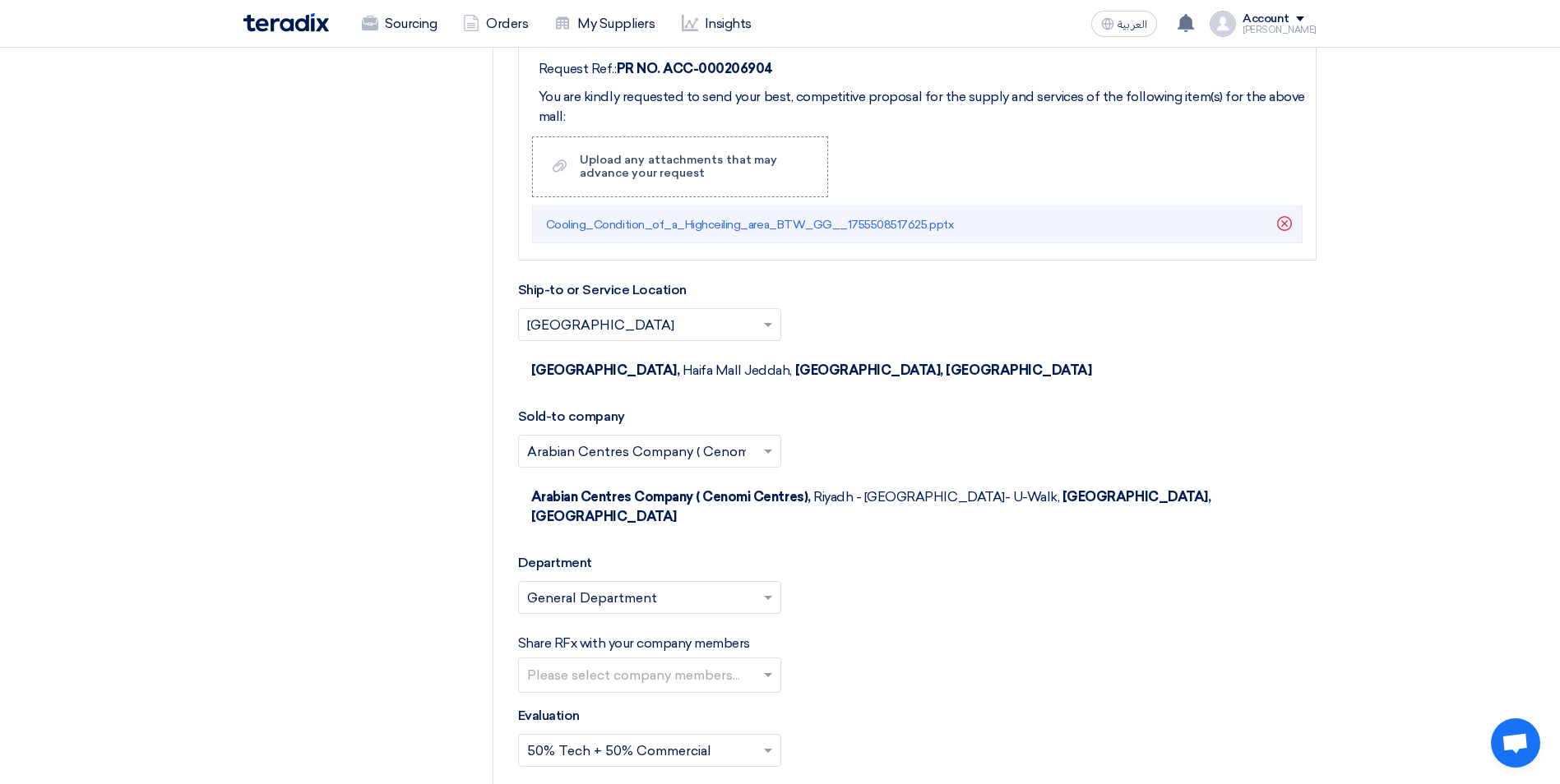
scroll to position [0, 0]
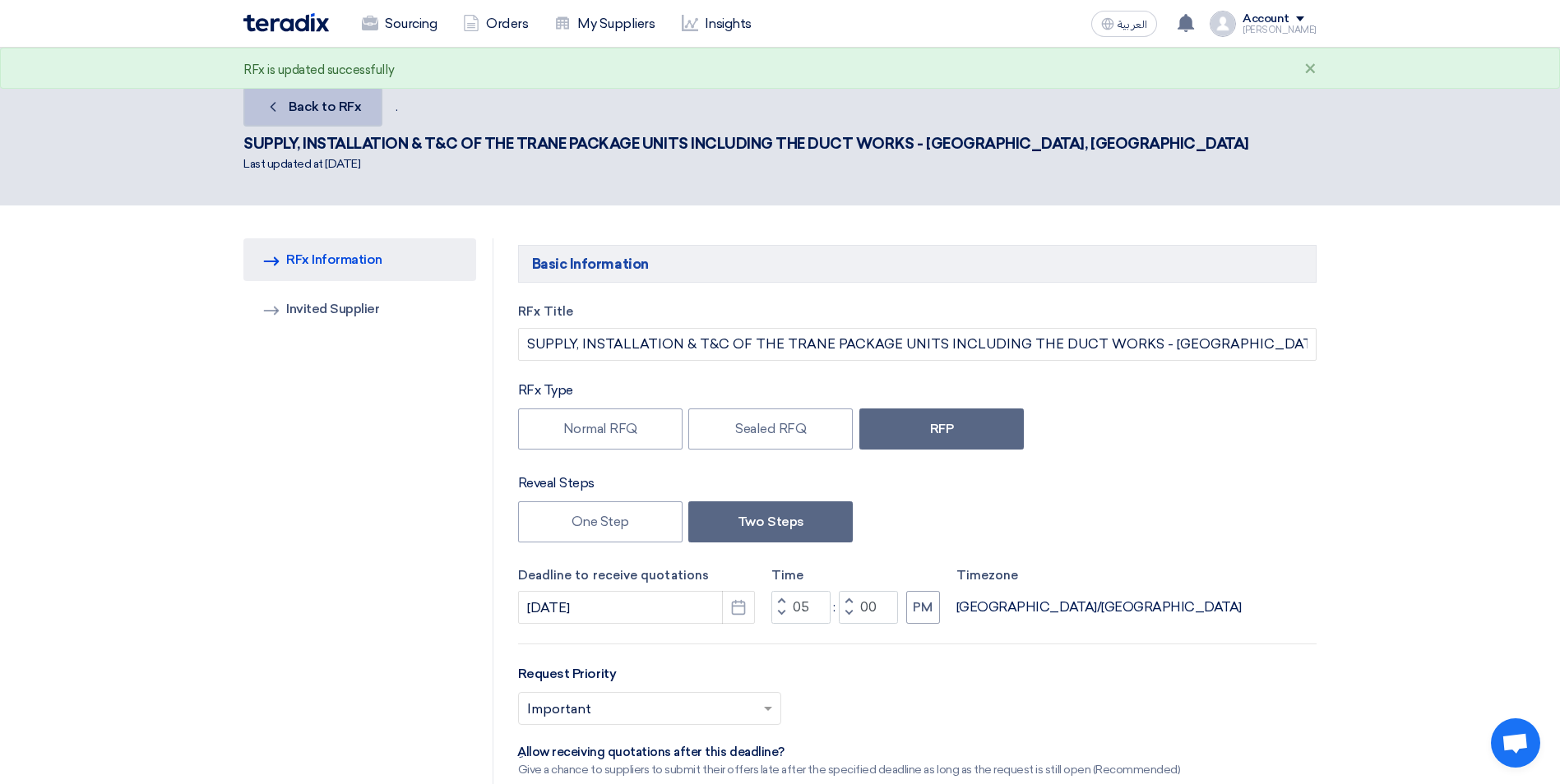
click at [346, 106] on span "Back to RFx" at bounding box center [325, 107] width 73 height 16
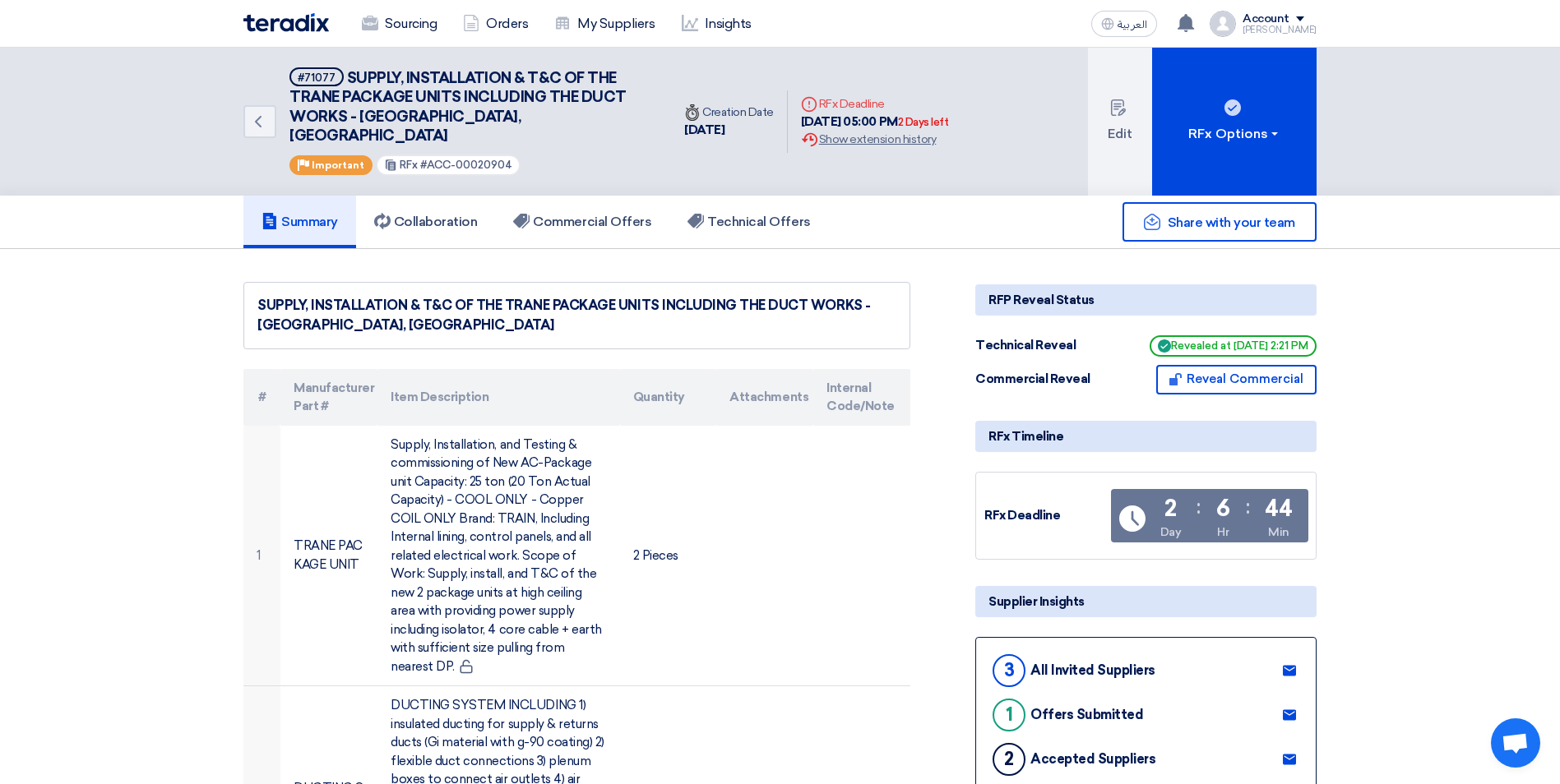
click at [1295, 664] on icon at bounding box center [1289, 670] width 13 height 13
click at [410, 31] on link "Sourcing" at bounding box center [399, 24] width 101 height 36
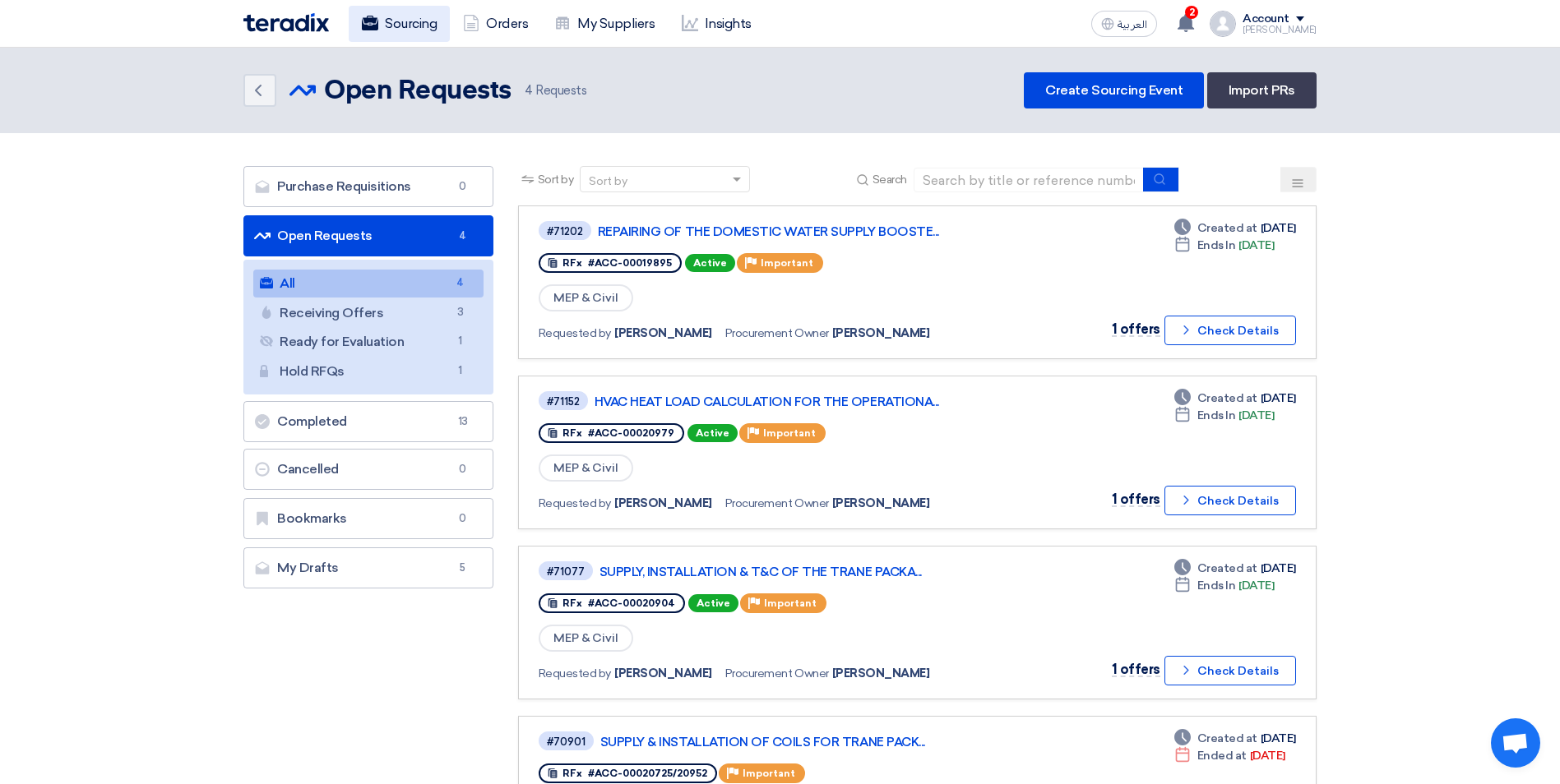
click at [422, 25] on link "Sourcing" at bounding box center [399, 24] width 101 height 36
click at [877, 230] on link "REPAIRING OF THE DOMESTIC WATER SUPPLY BOOSTE..." at bounding box center [803, 231] width 412 height 15
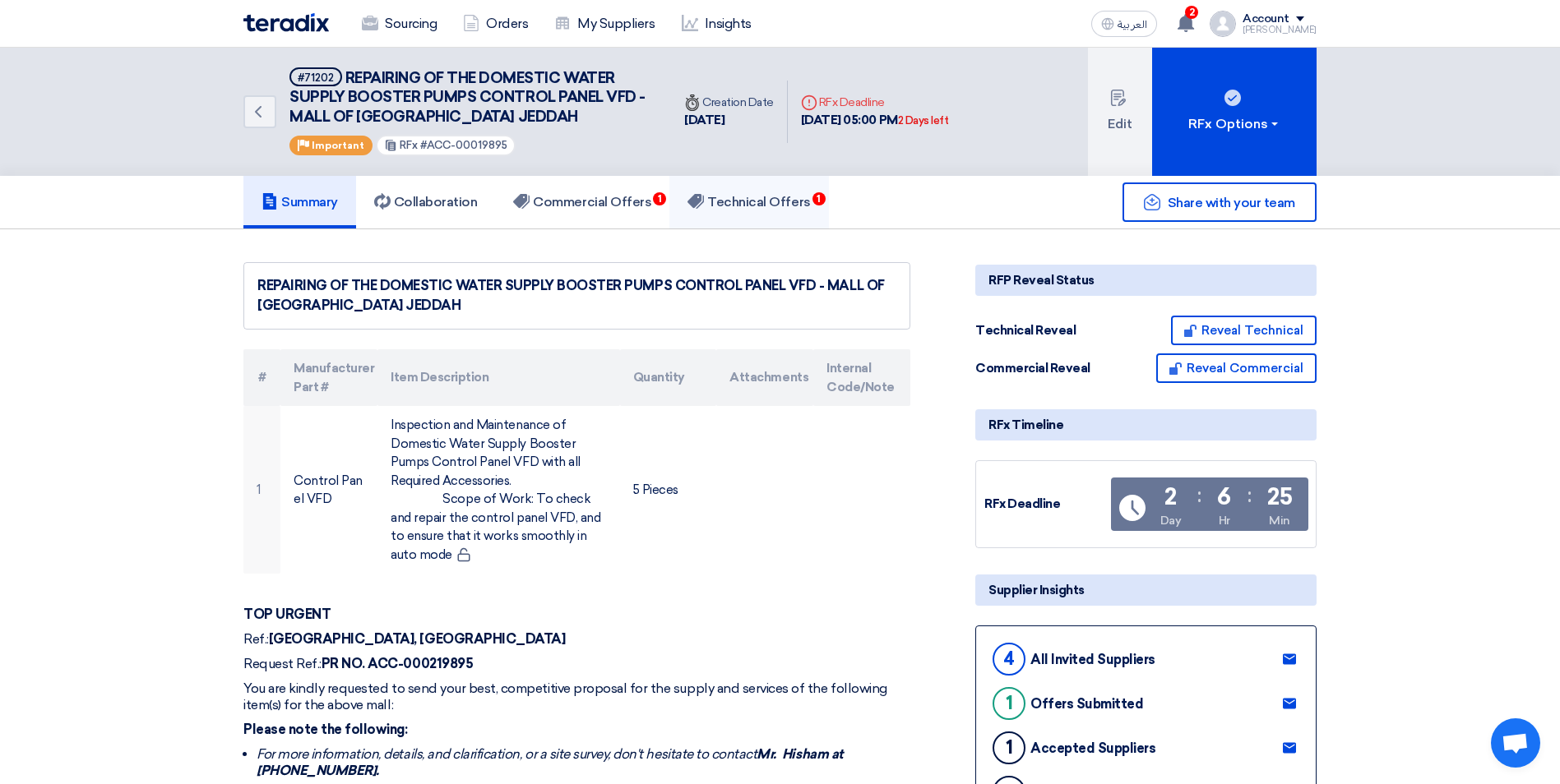
click at [760, 199] on h5 "Technical Offers 1" at bounding box center [749, 202] width 123 height 17
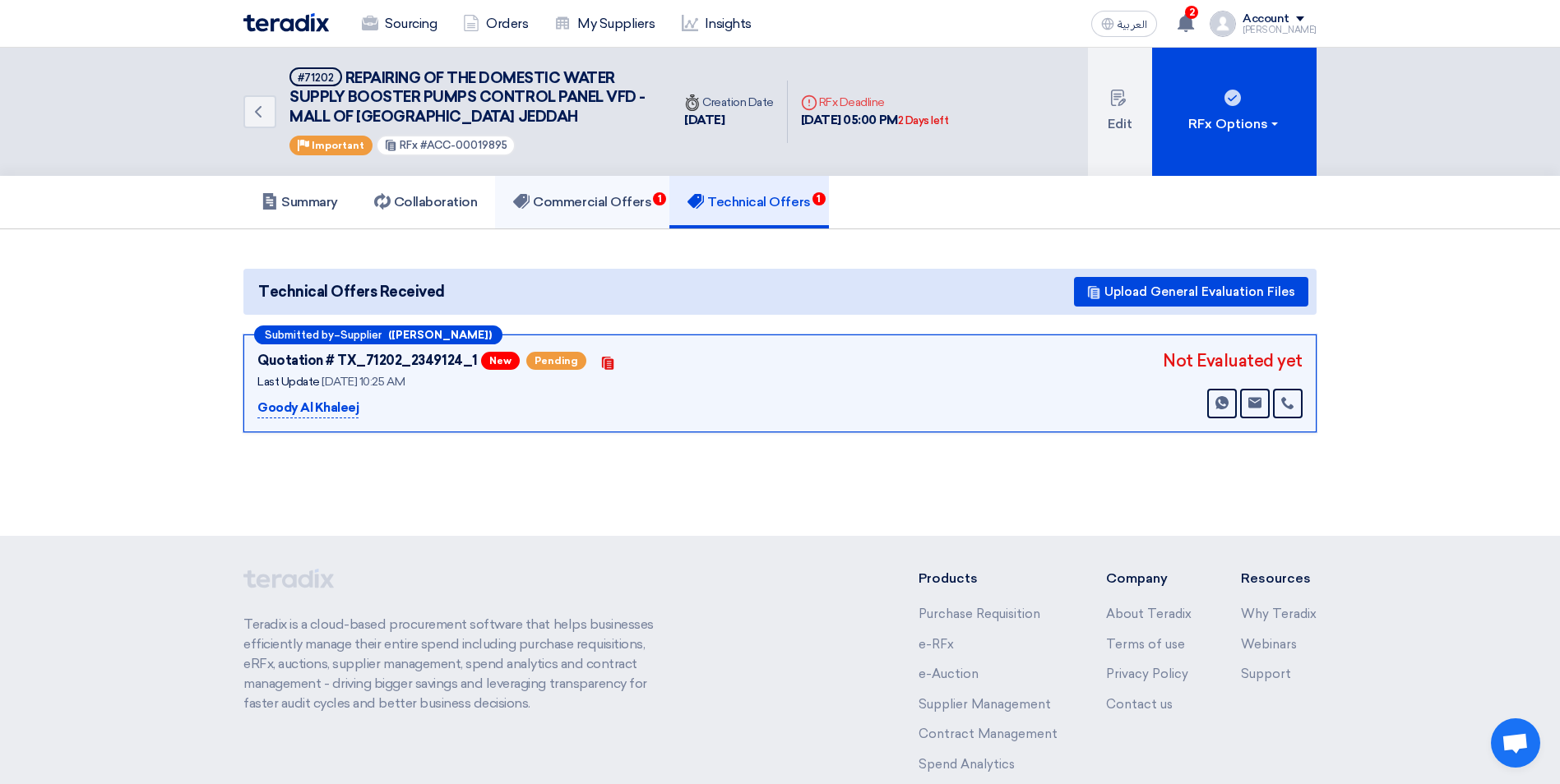
click at [566, 201] on h5 "Commercial Offers 1" at bounding box center [582, 202] width 139 height 17
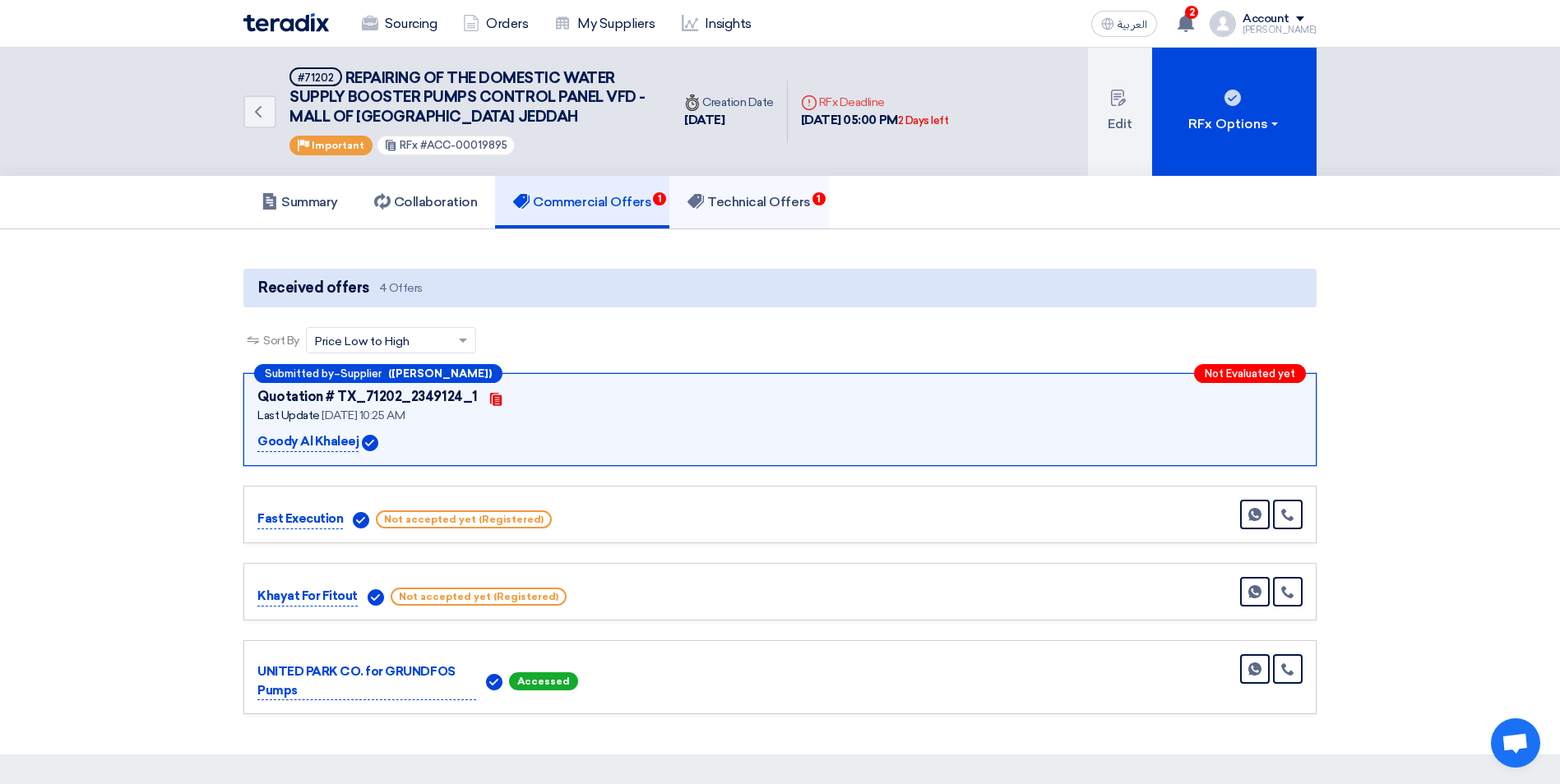
click at [792, 203] on h5 "Technical Offers 1" at bounding box center [749, 202] width 123 height 17
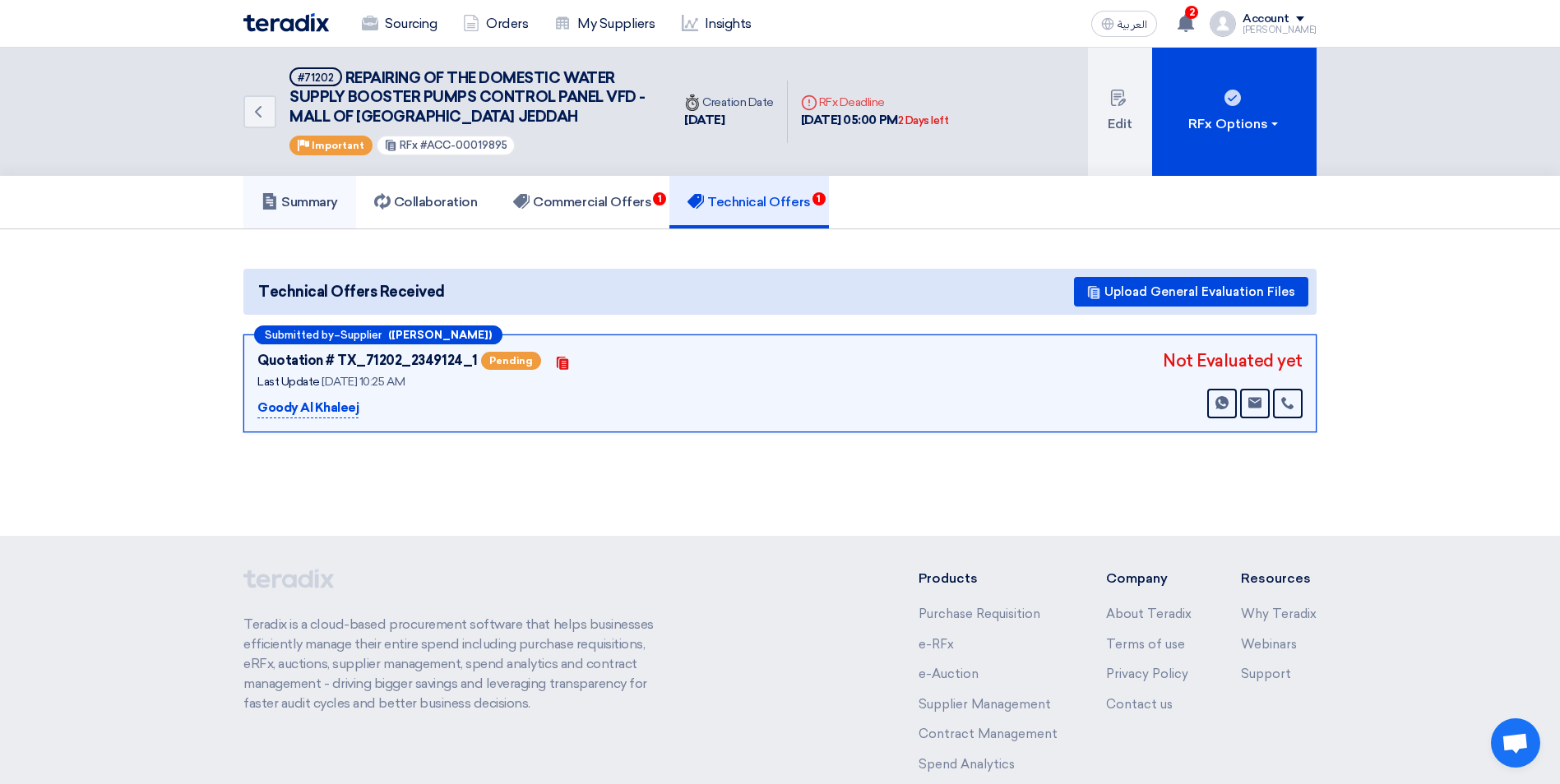
click at [311, 207] on h5 "Summary" at bounding box center [299, 202] width 77 height 17
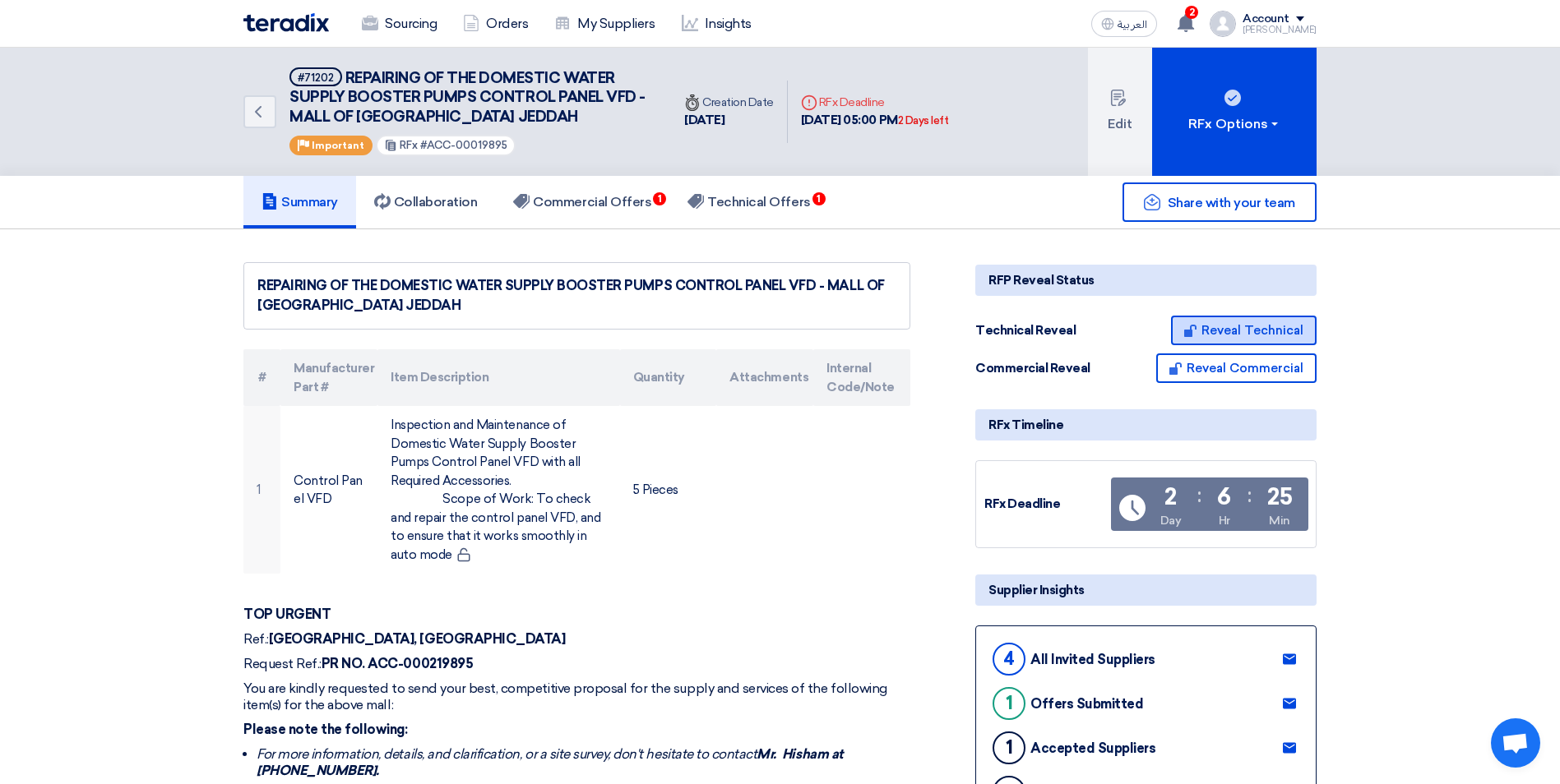
click at [1251, 334] on button "Reveal Technical" at bounding box center [1244, 331] width 146 height 30
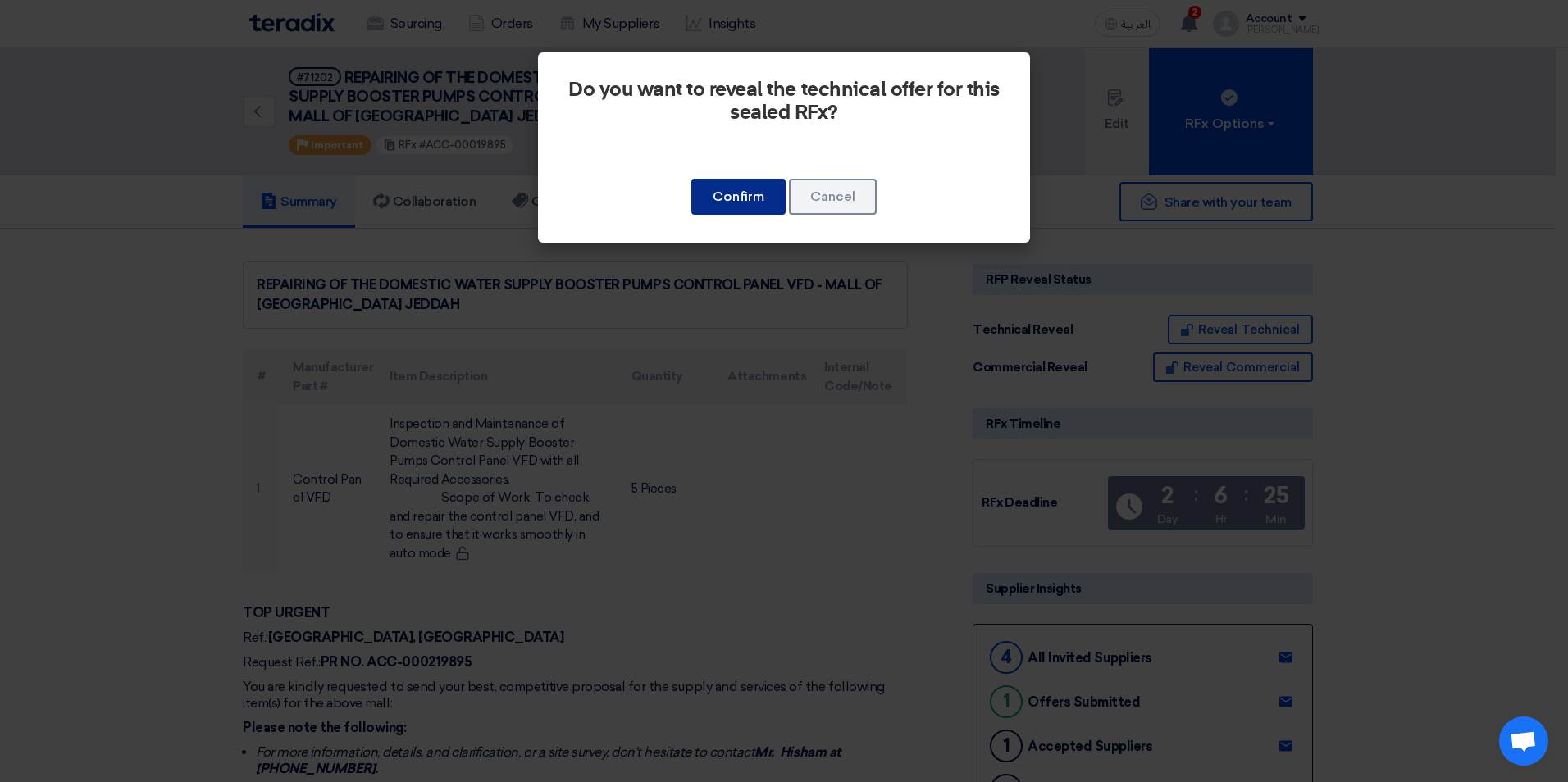
click at [735, 197] on button "Confirm" at bounding box center [738, 197] width 94 height 36
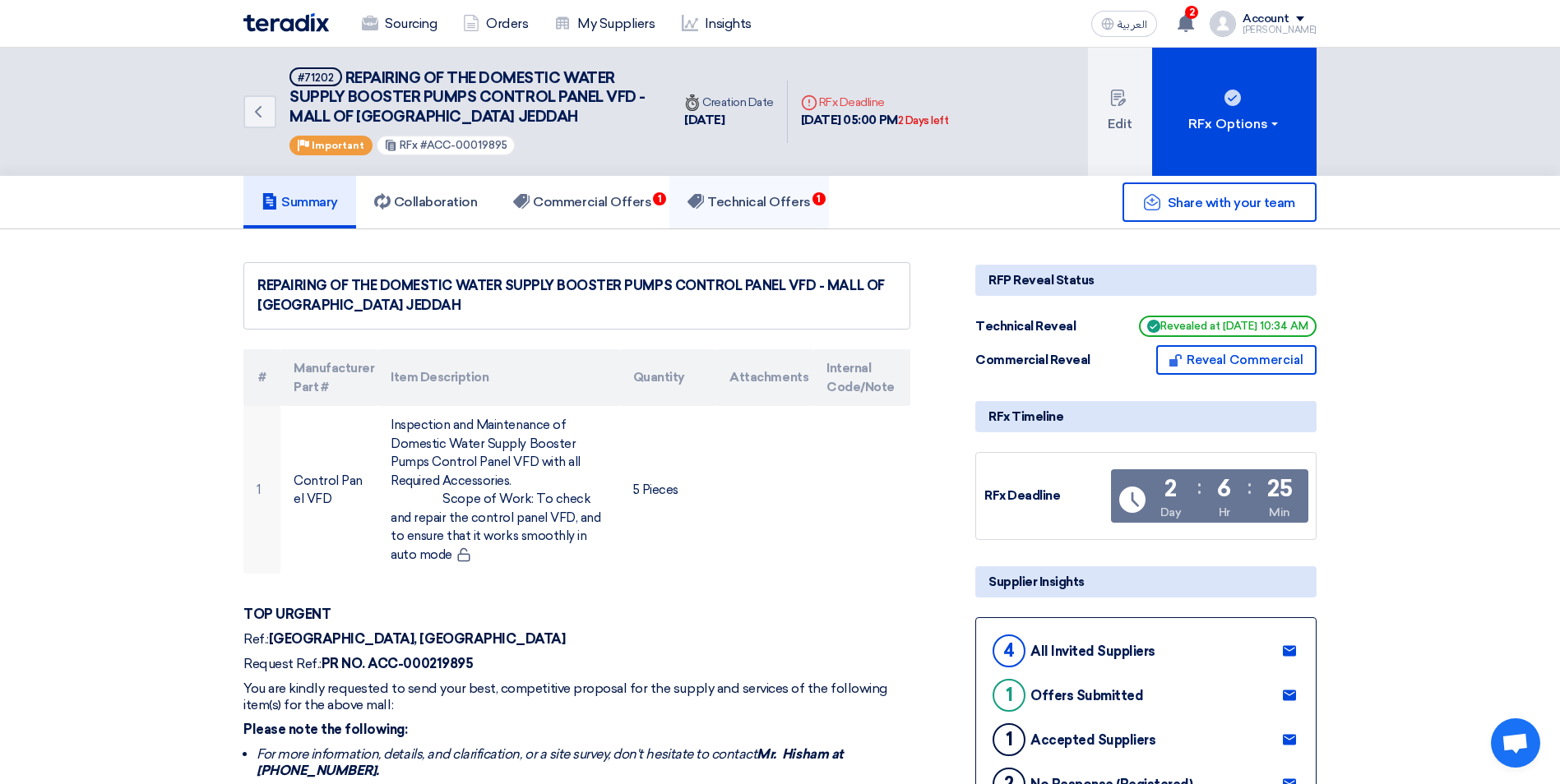
click at [795, 197] on h5 "Technical Offers 1" at bounding box center [749, 202] width 123 height 17
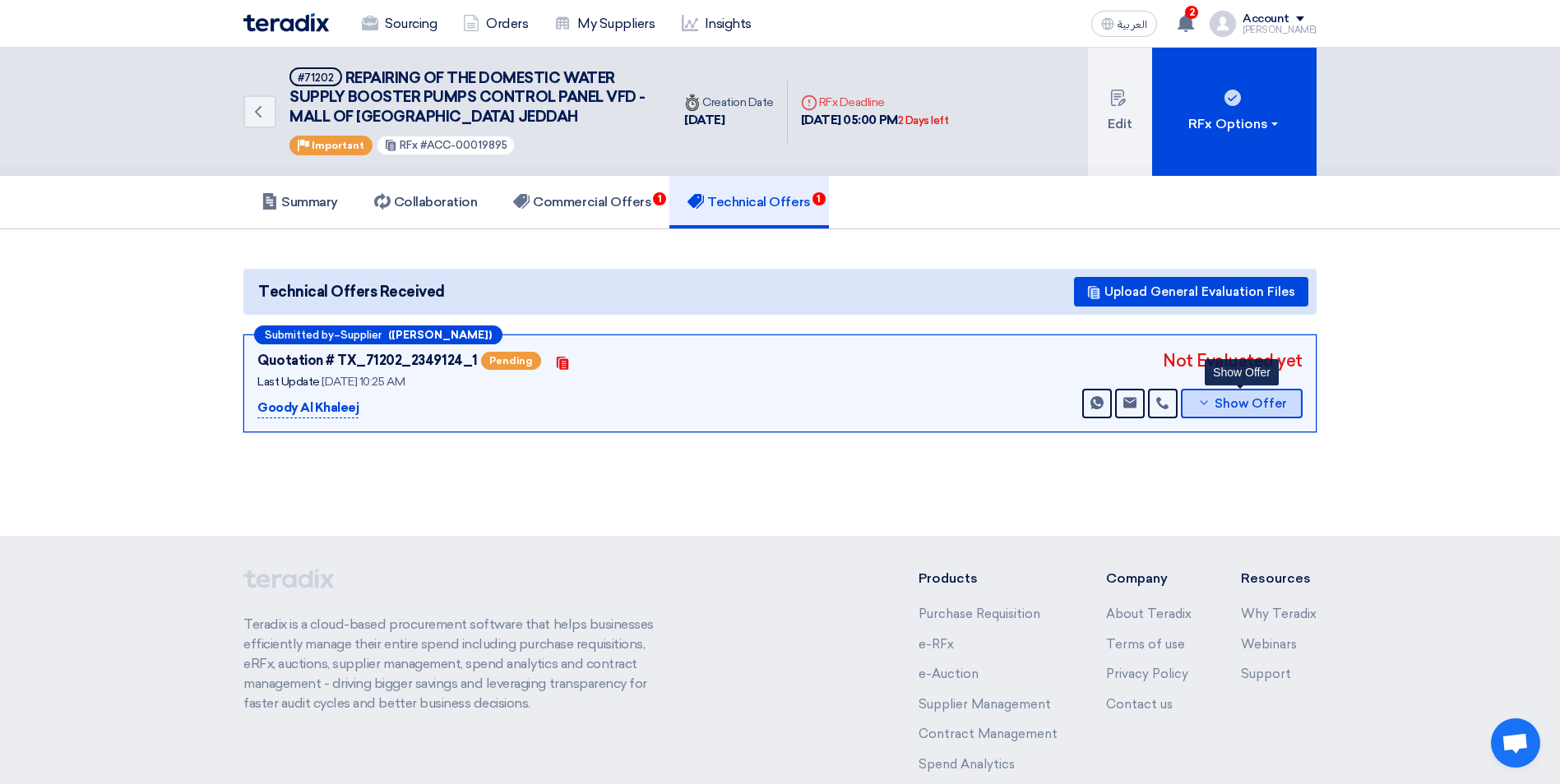
click at [1237, 411] on button "Show Offer" at bounding box center [1242, 403] width 122 height 30
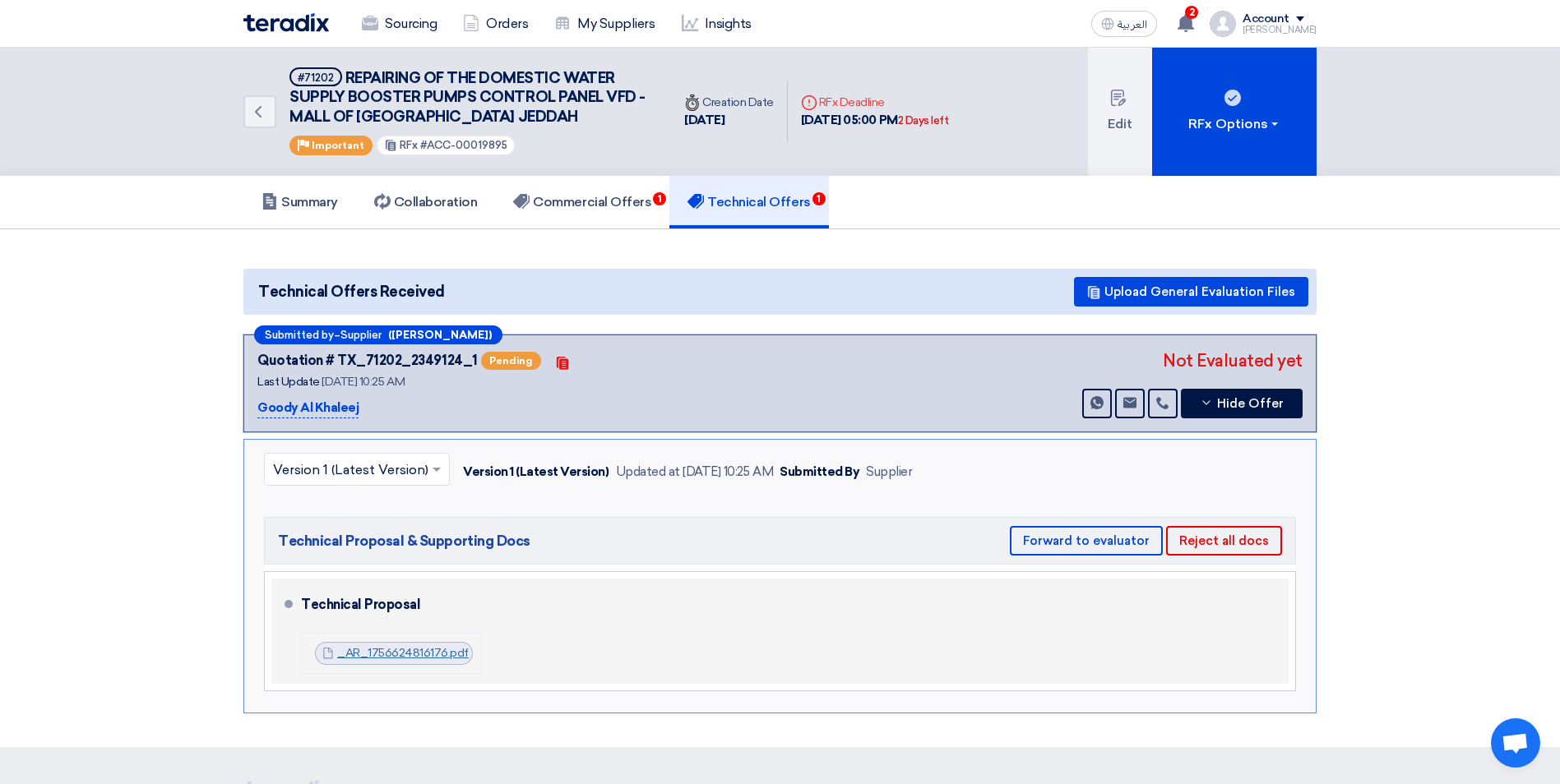
click at [404, 653] on link "_AR_1756624816176.pdf" at bounding box center [403, 653] width 132 height 14
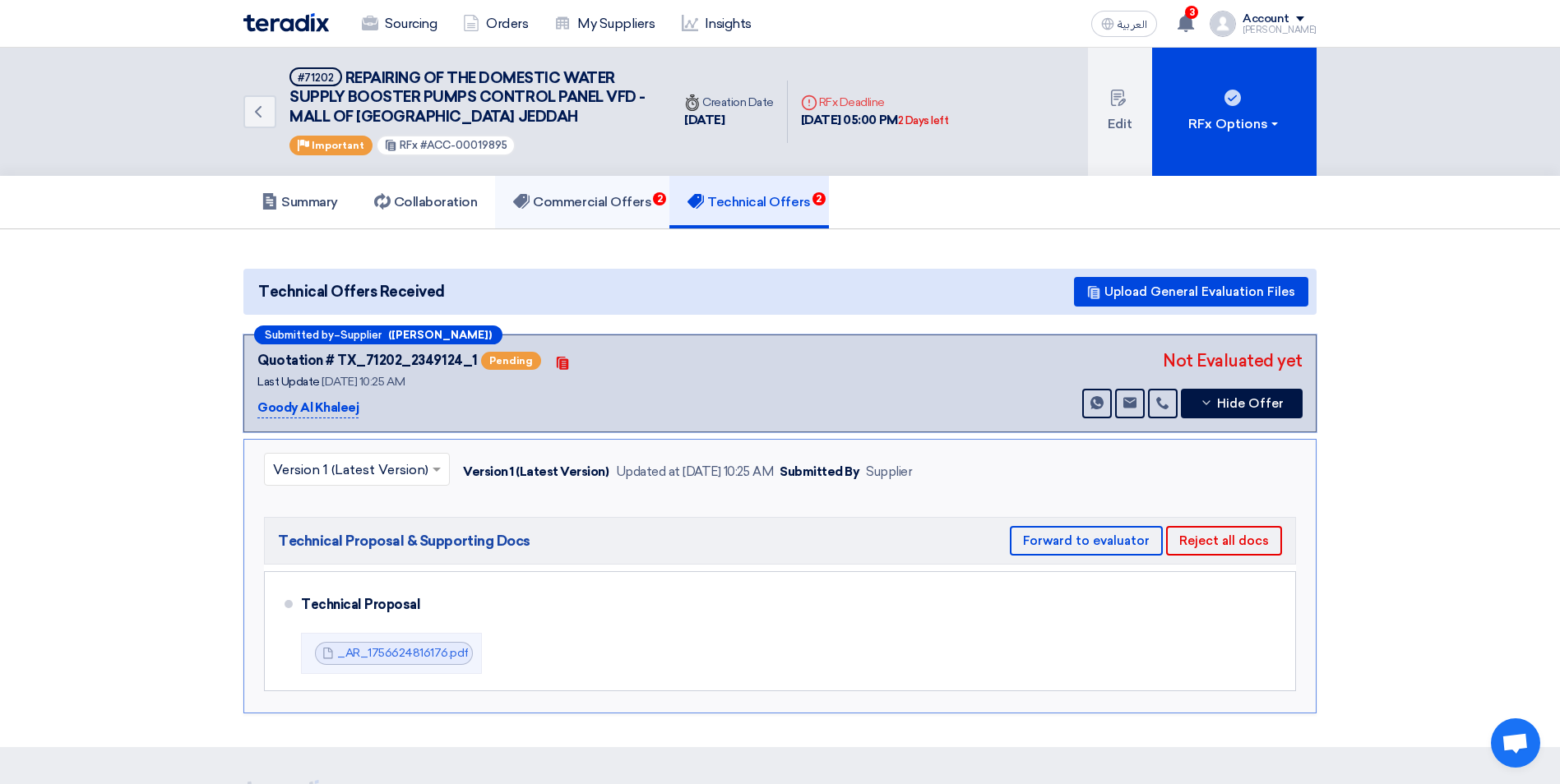
click at [625, 213] on link "Commercial Offers 2" at bounding box center [582, 202] width 174 height 53
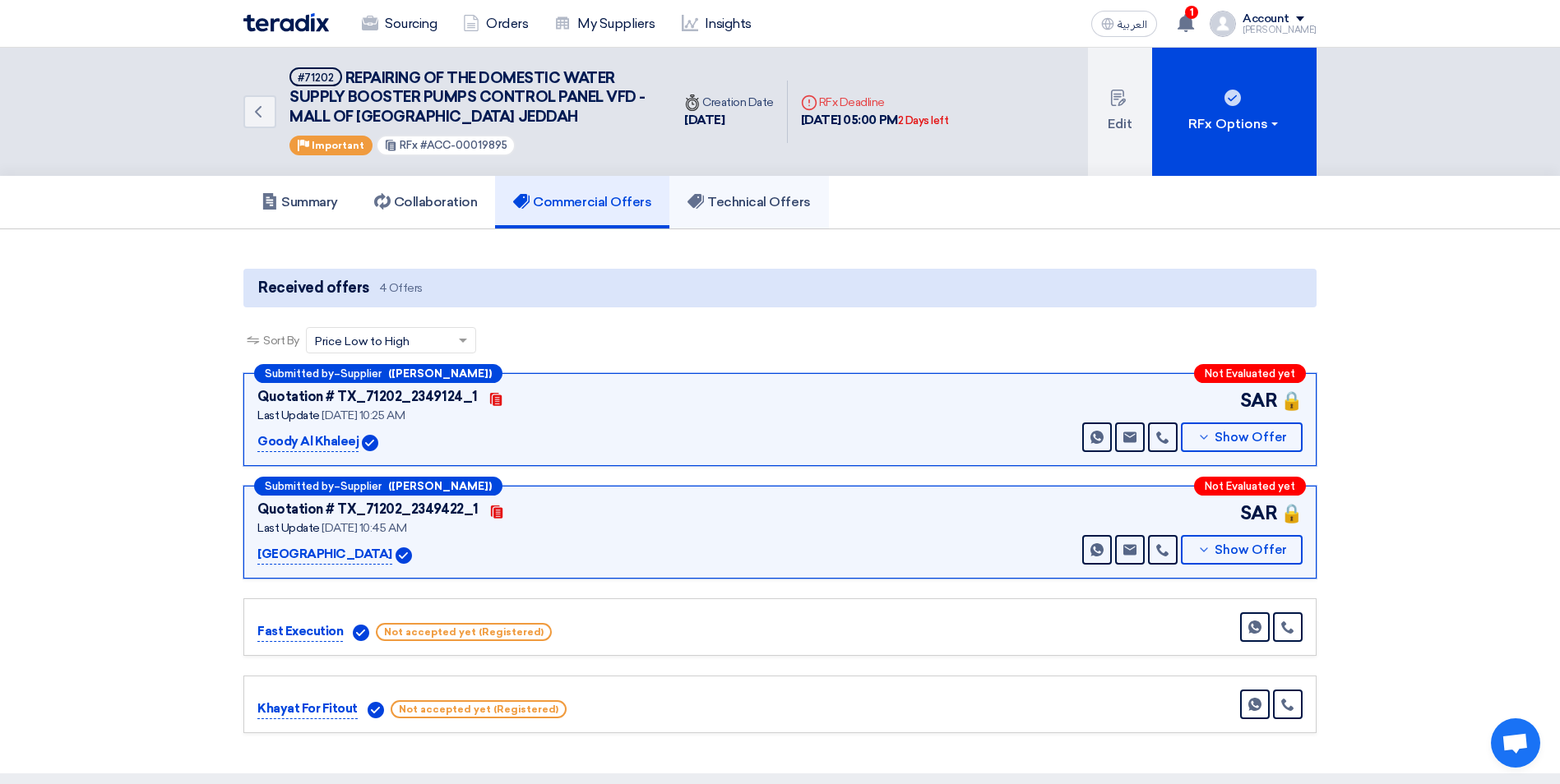
click at [750, 192] on link "Technical Offers" at bounding box center [749, 202] width 158 height 53
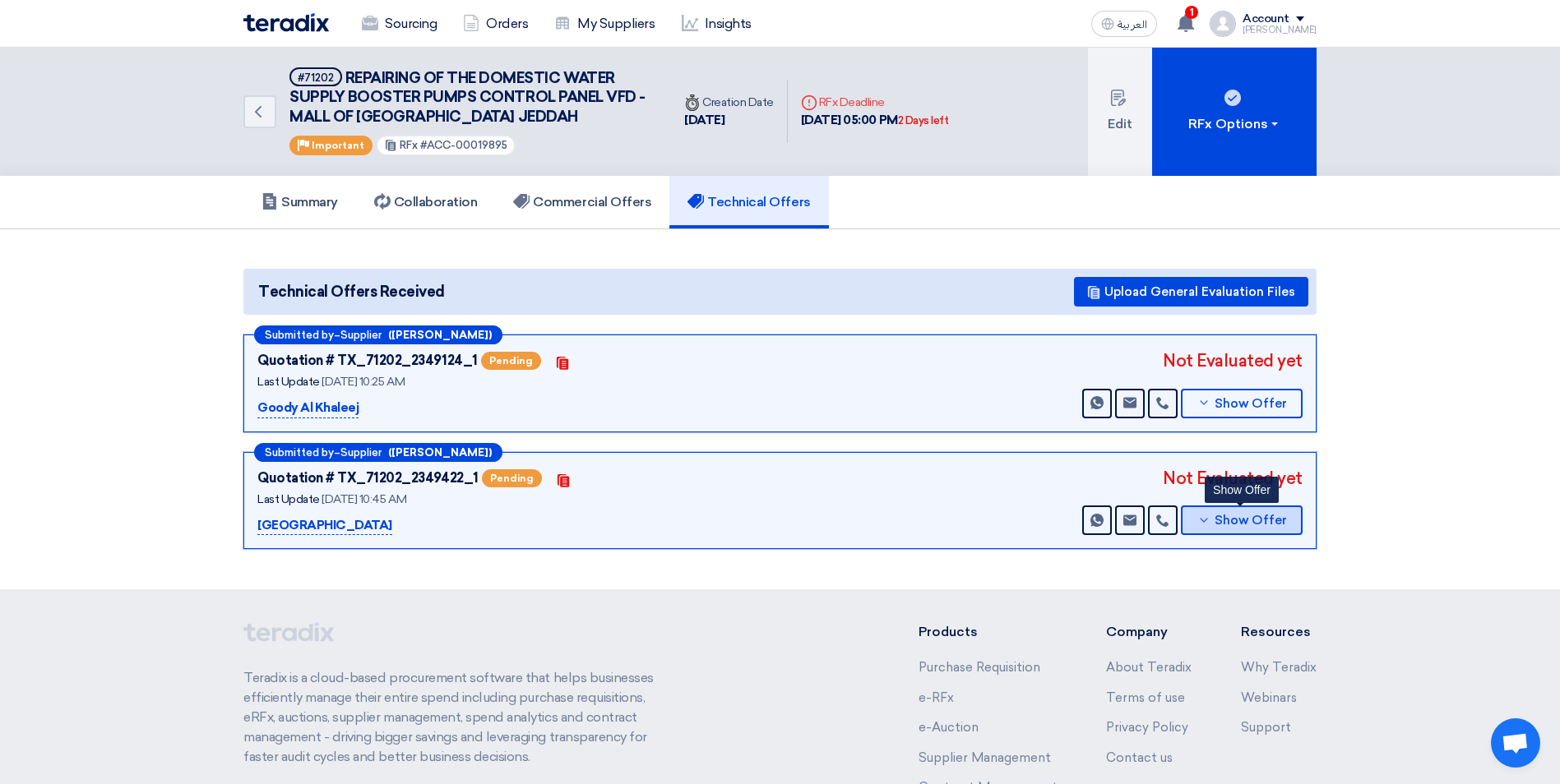
click at [1221, 510] on button "Show Offer" at bounding box center [1242, 520] width 122 height 30
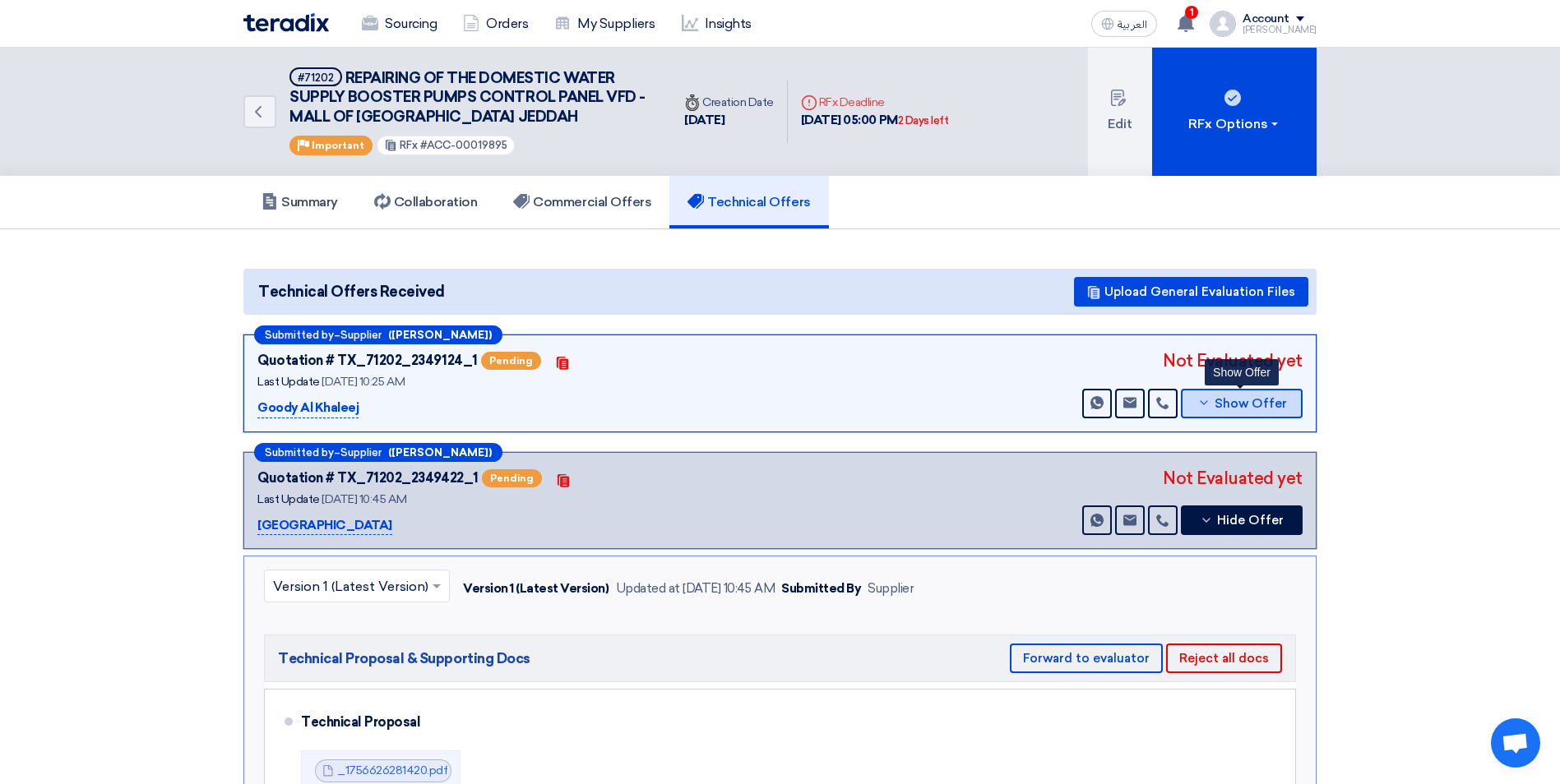
click at [1207, 406] on icon at bounding box center [1203, 402] width 13 height 13
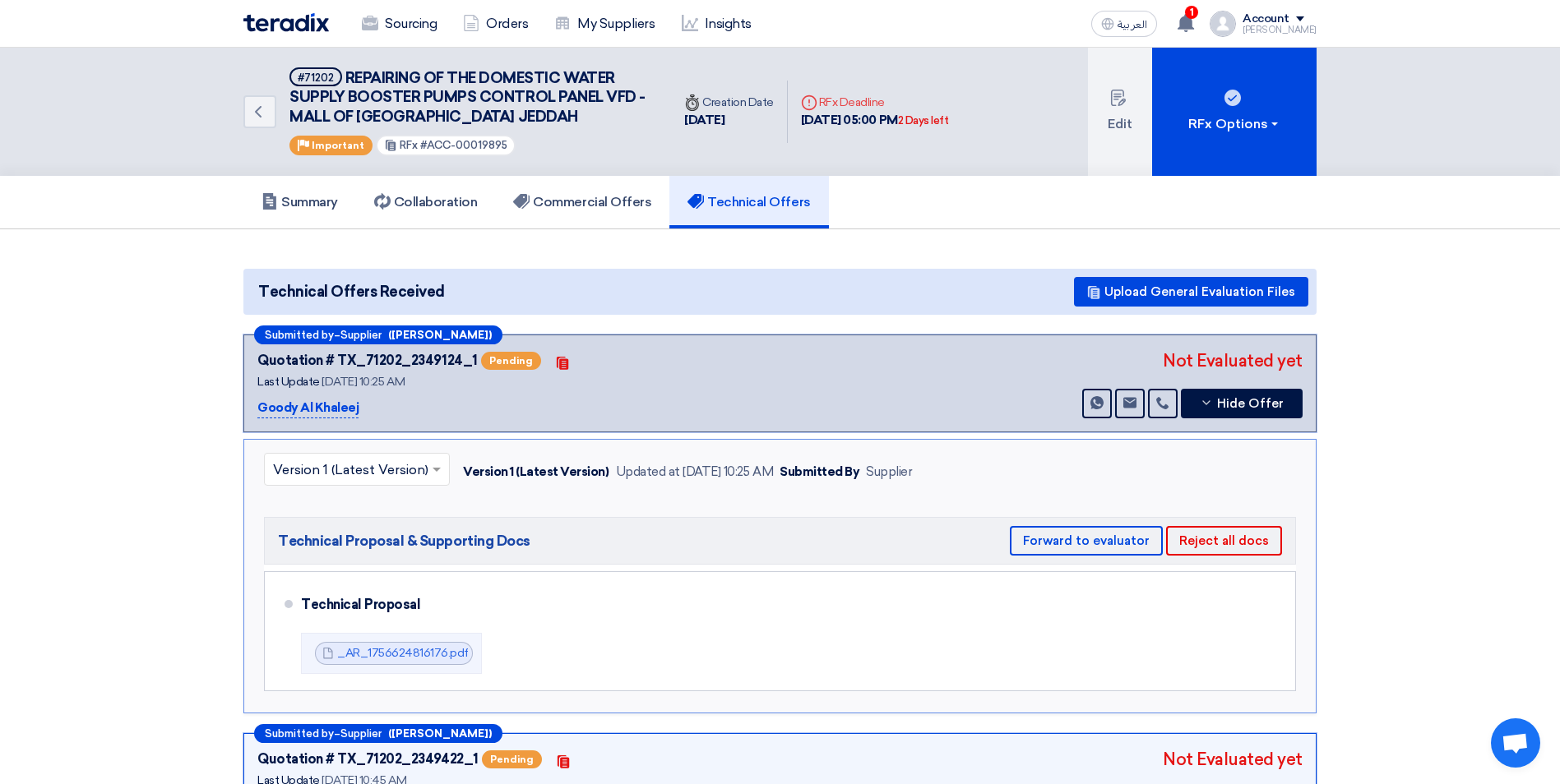
click at [1185, 451] on div "× Version 1 (Latest Version) Version 1 (Latest Version) Updated at 31 Aug 2025,…" at bounding box center [780, 577] width 1074 height 275
click at [1228, 545] on button "Reject all docs" at bounding box center [1224, 541] width 116 height 30
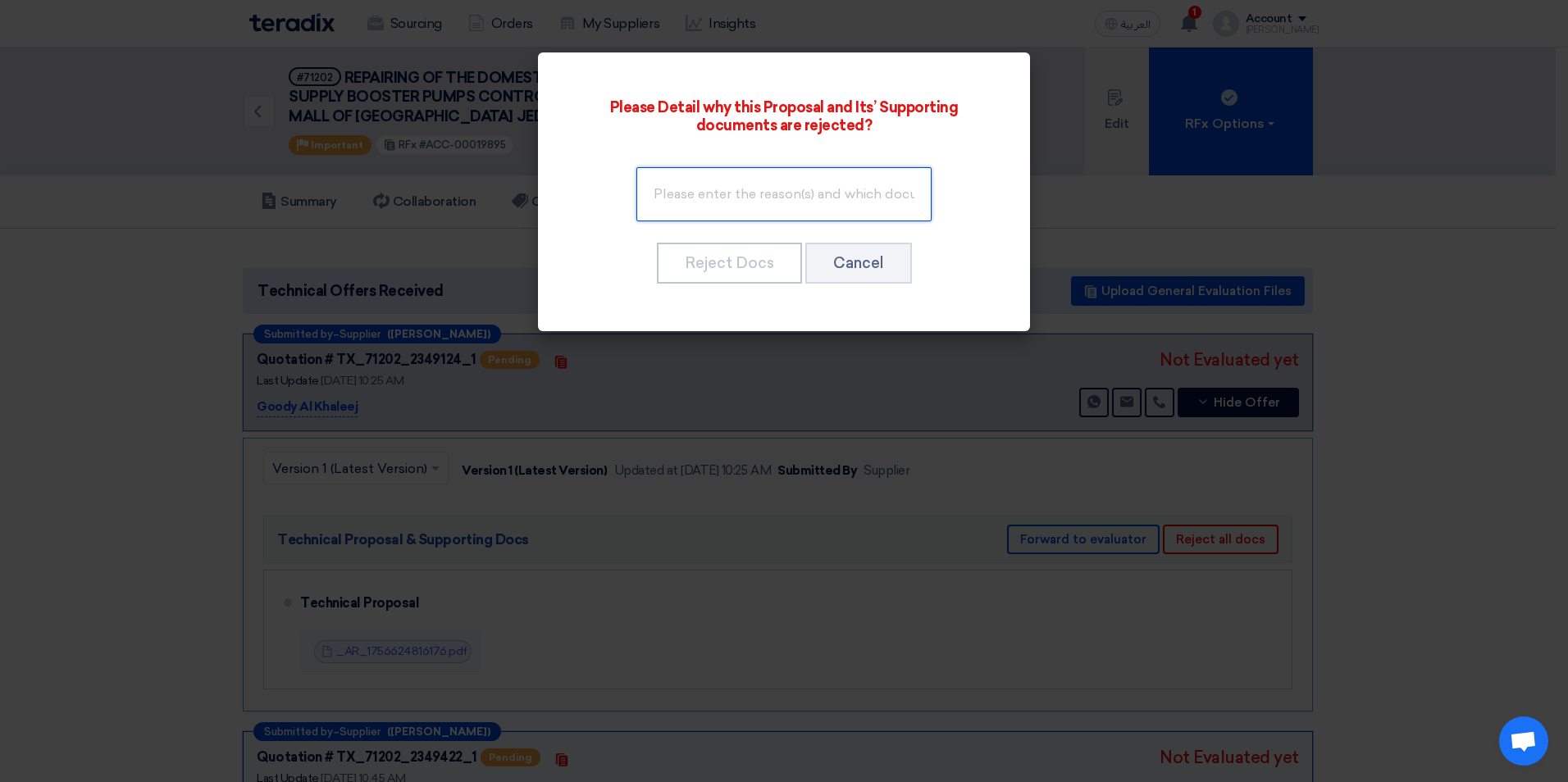
click at [730, 188] on input "text" at bounding box center [783, 194] width 295 height 54
type input "Remove the commercial parts from the technical"
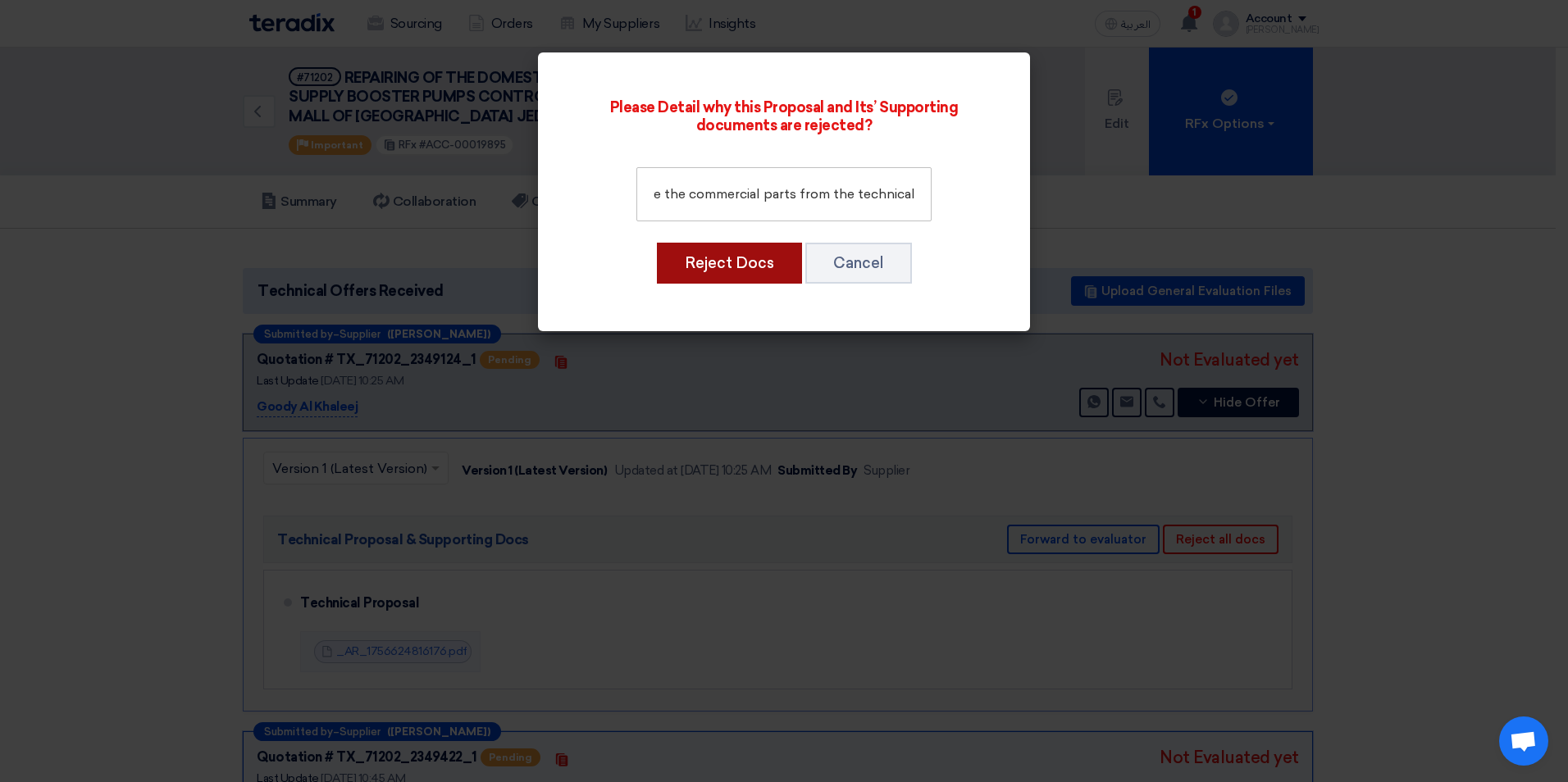
click at [773, 268] on button "Reject Docs" at bounding box center [729, 262] width 145 height 41
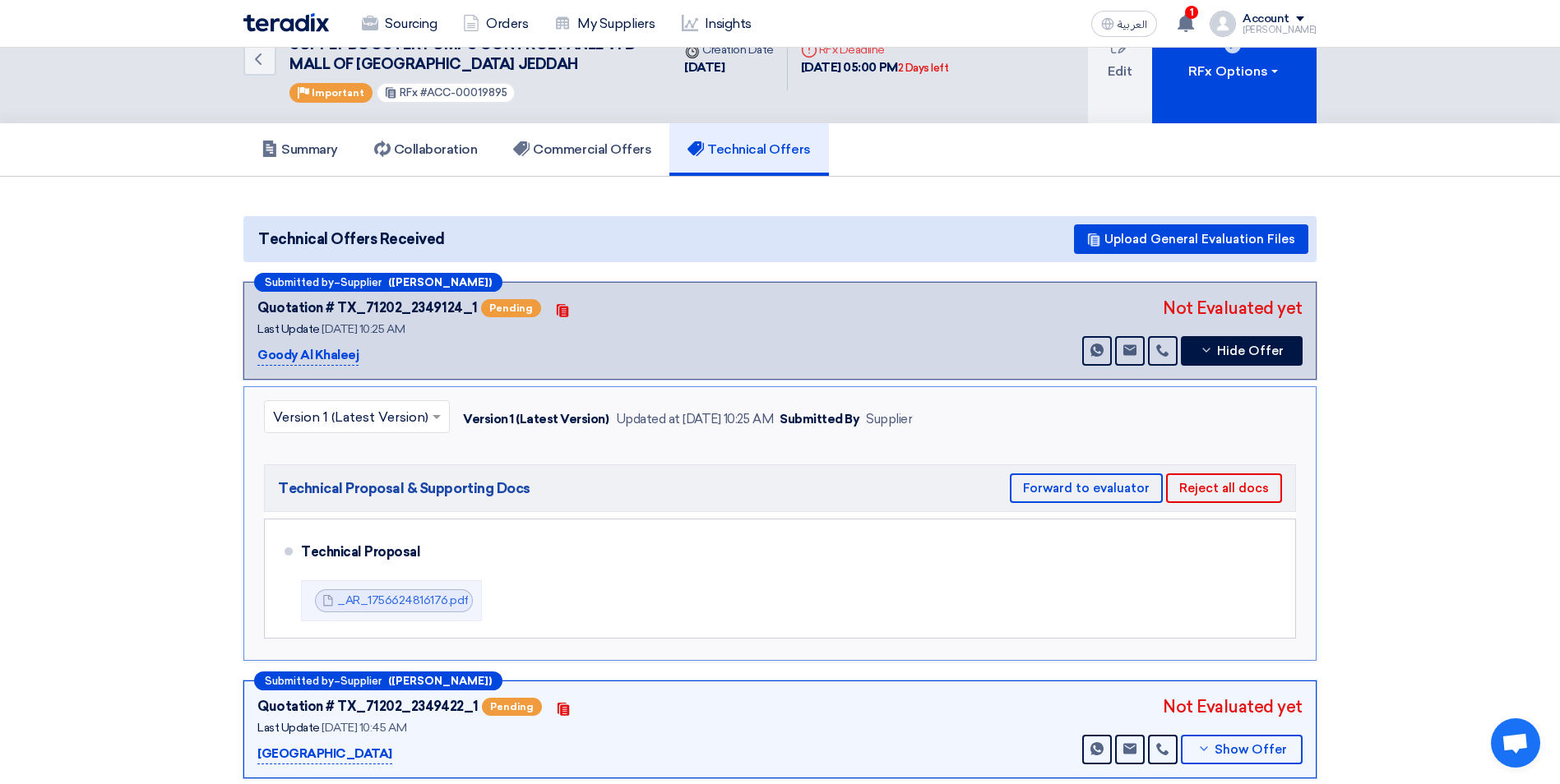
scroll to position [83, 0]
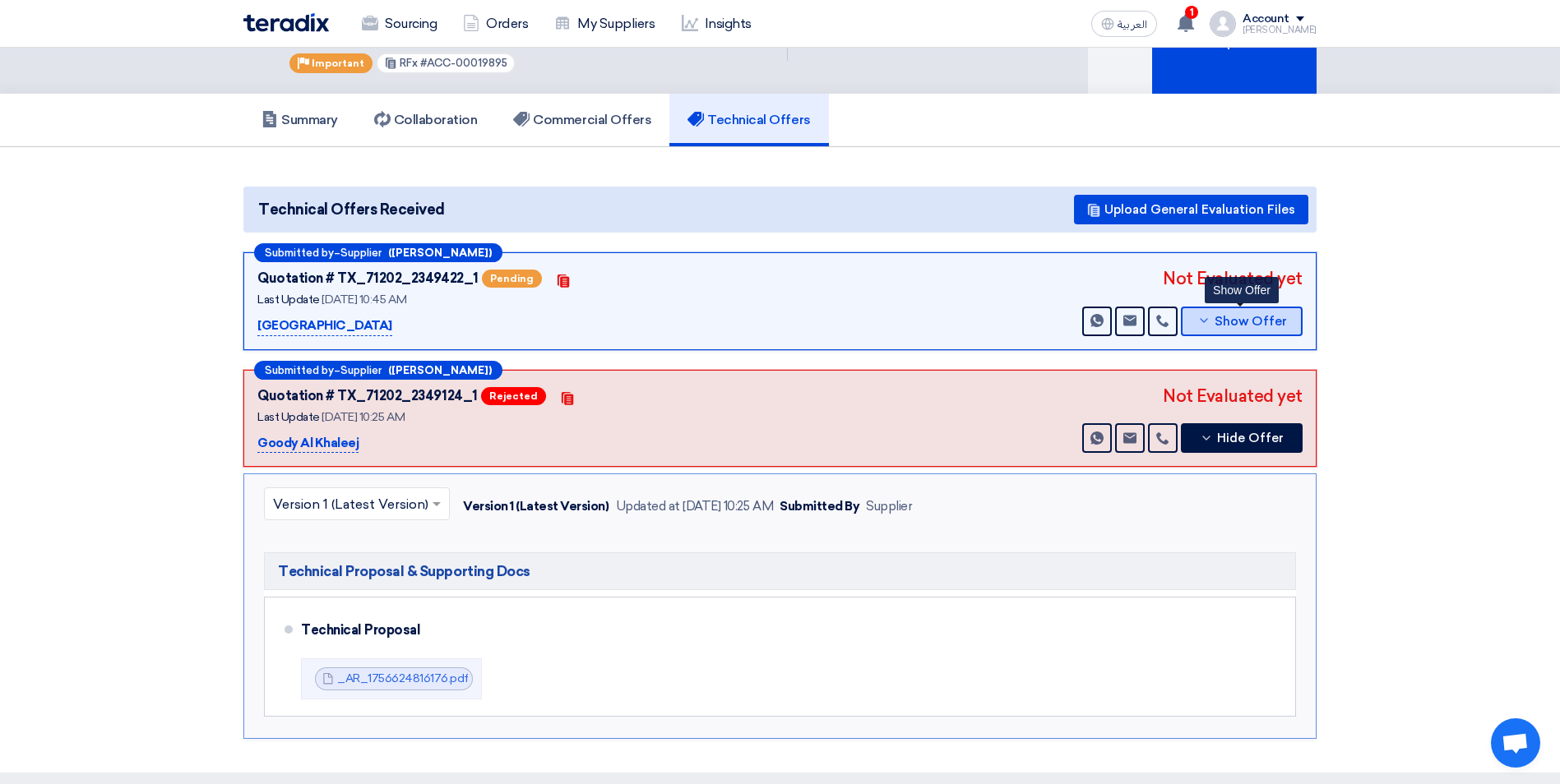
click at [1210, 318] on icon at bounding box center [1203, 320] width 13 height 13
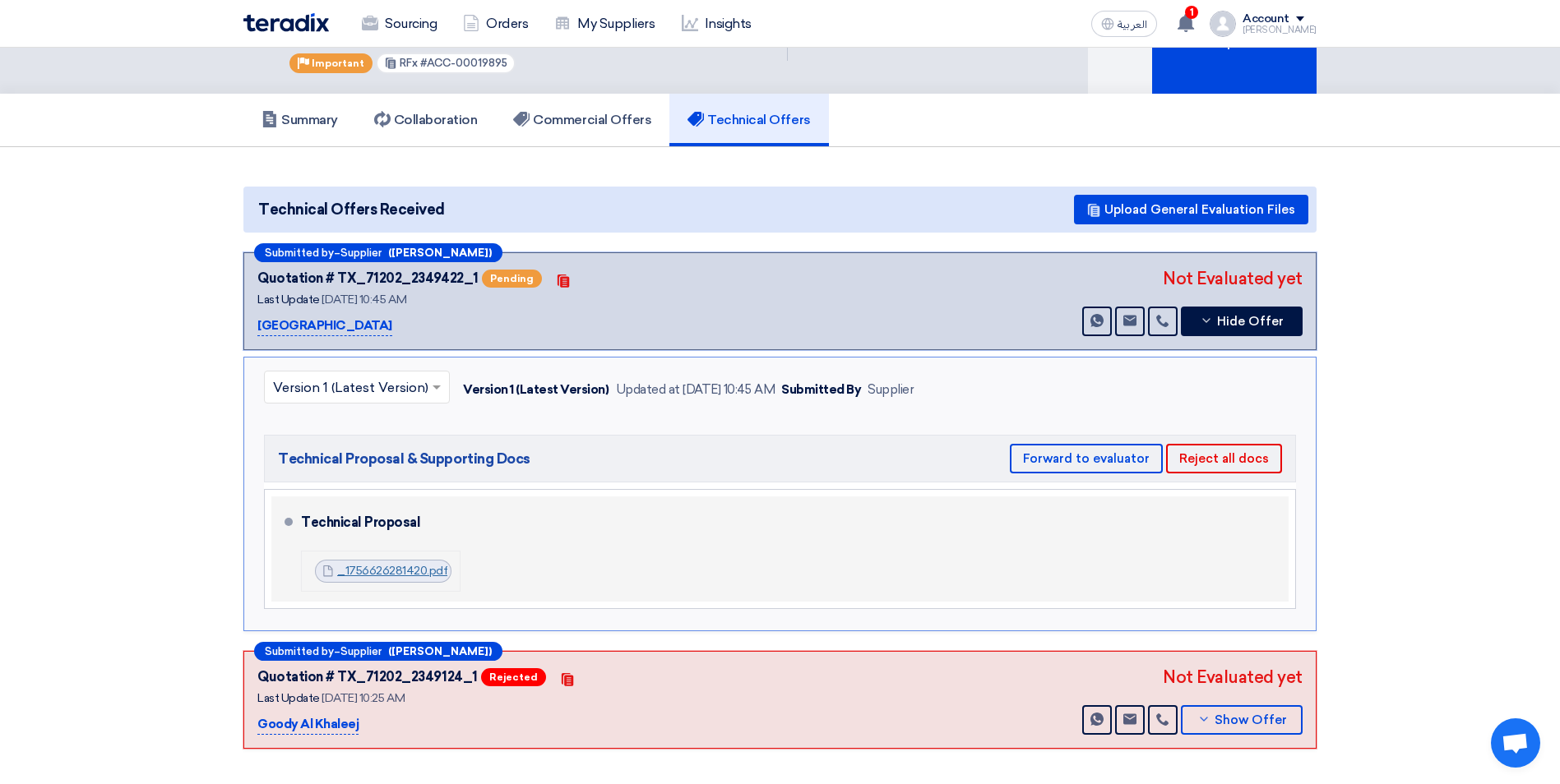
click at [397, 573] on link "_1756626281420.pdf" at bounding box center [392, 571] width 111 height 14
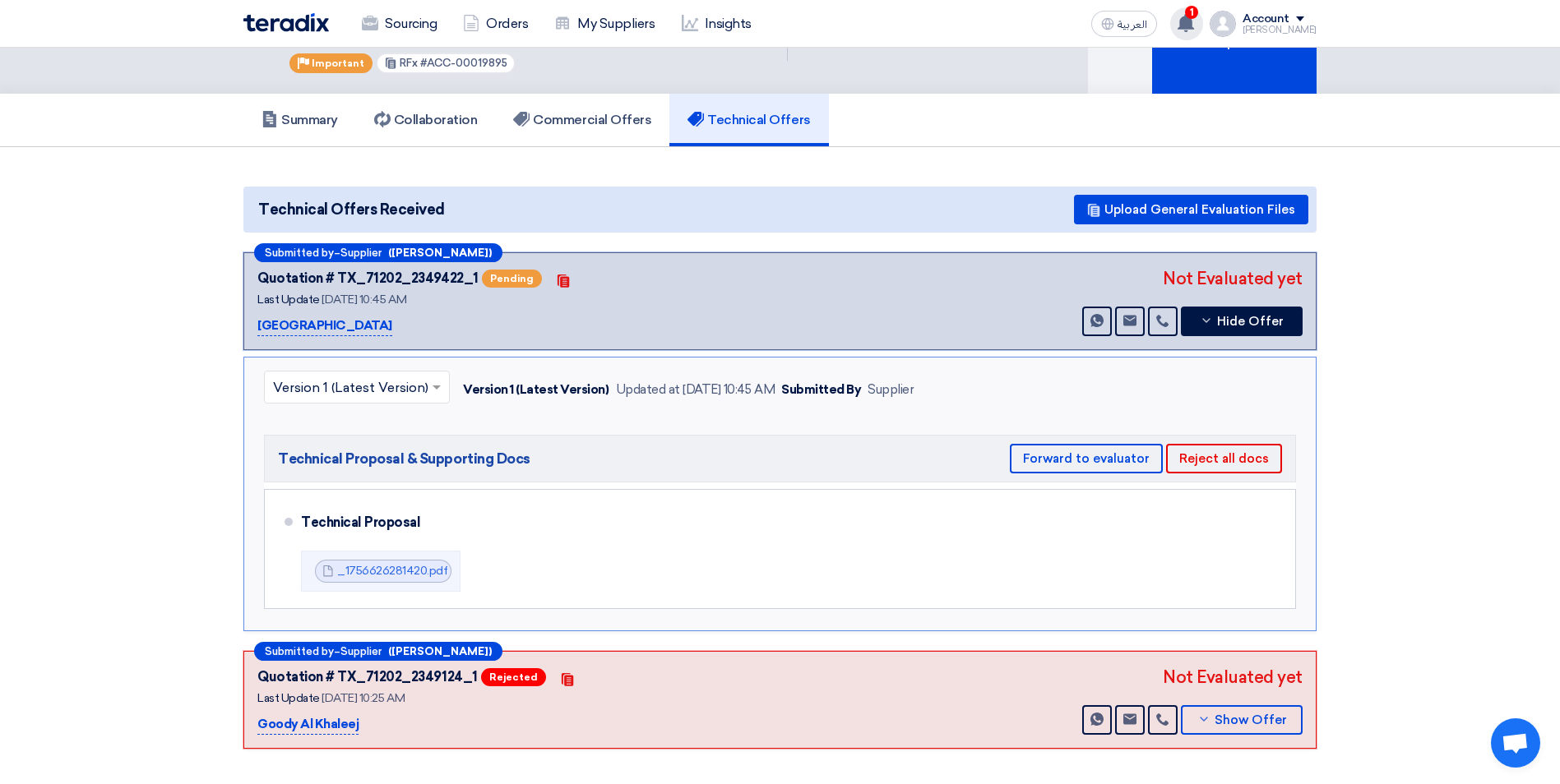
click at [1194, 20] on use at bounding box center [1185, 23] width 17 height 18
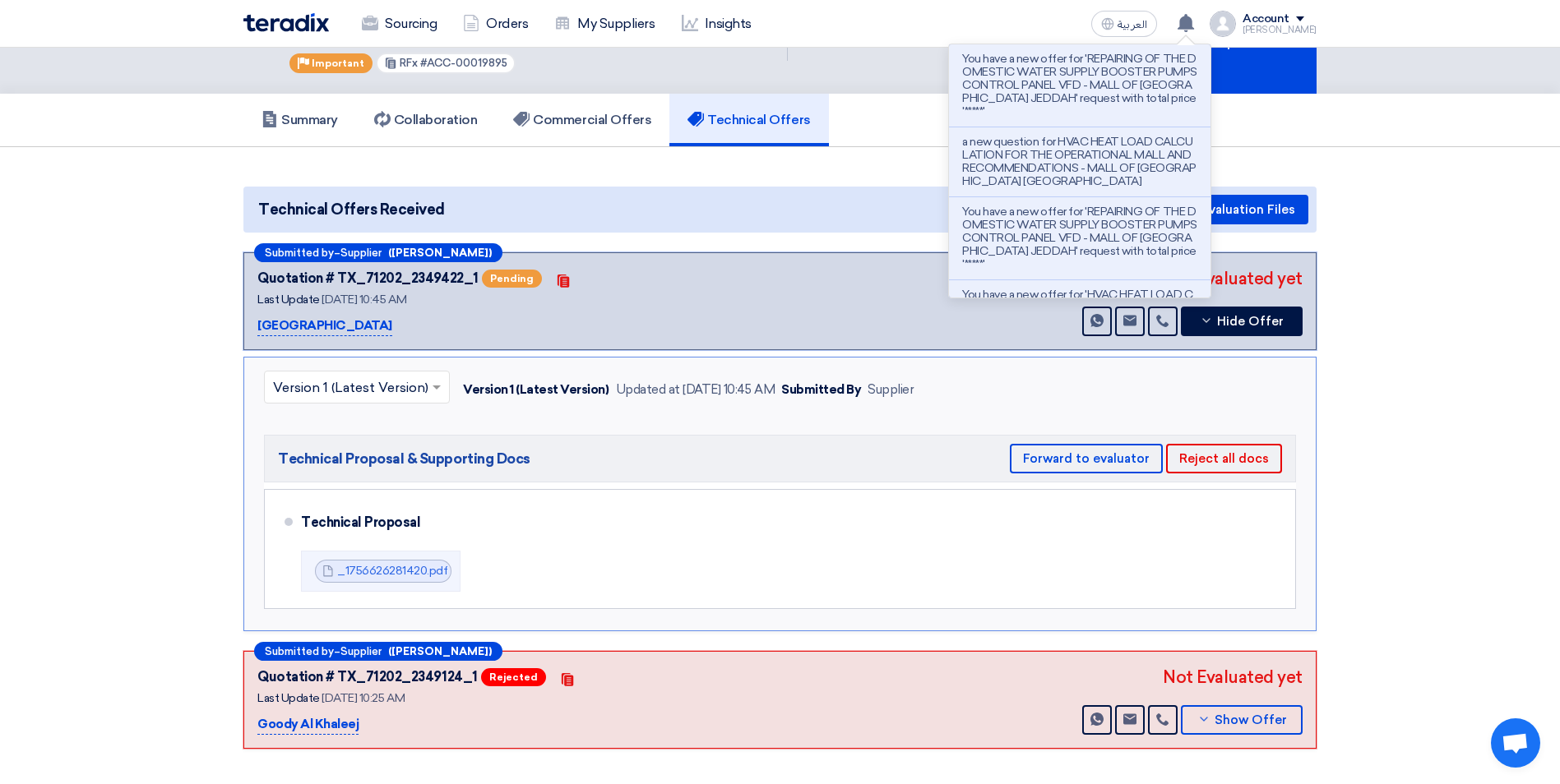
click at [1384, 199] on section "Technical Offers Received Upload General Evaluation Files Submitted by – Suppli…" at bounding box center [780, 468] width 1560 height 642
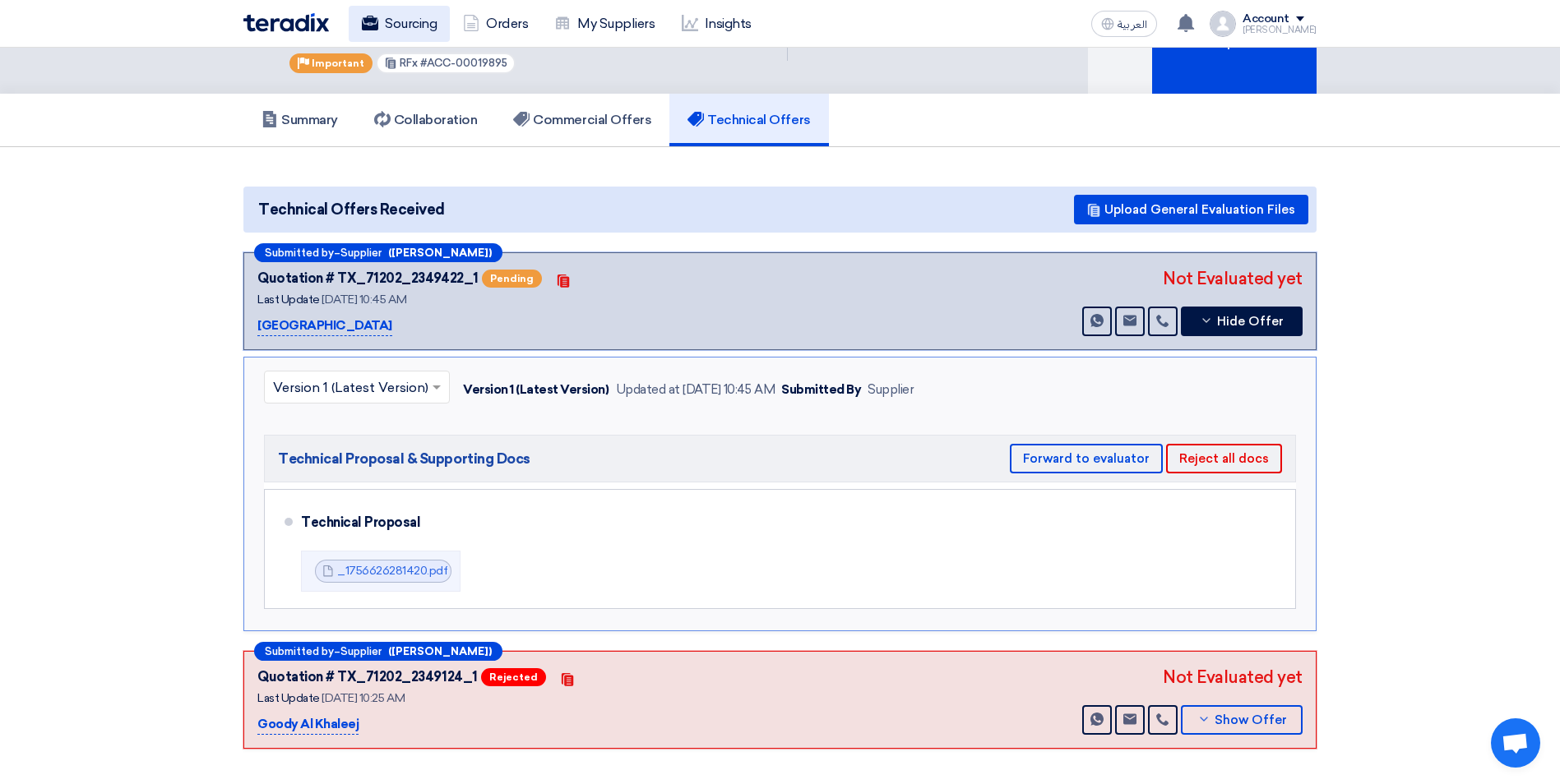
click at [396, 13] on link "Sourcing" at bounding box center [399, 24] width 101 height 36
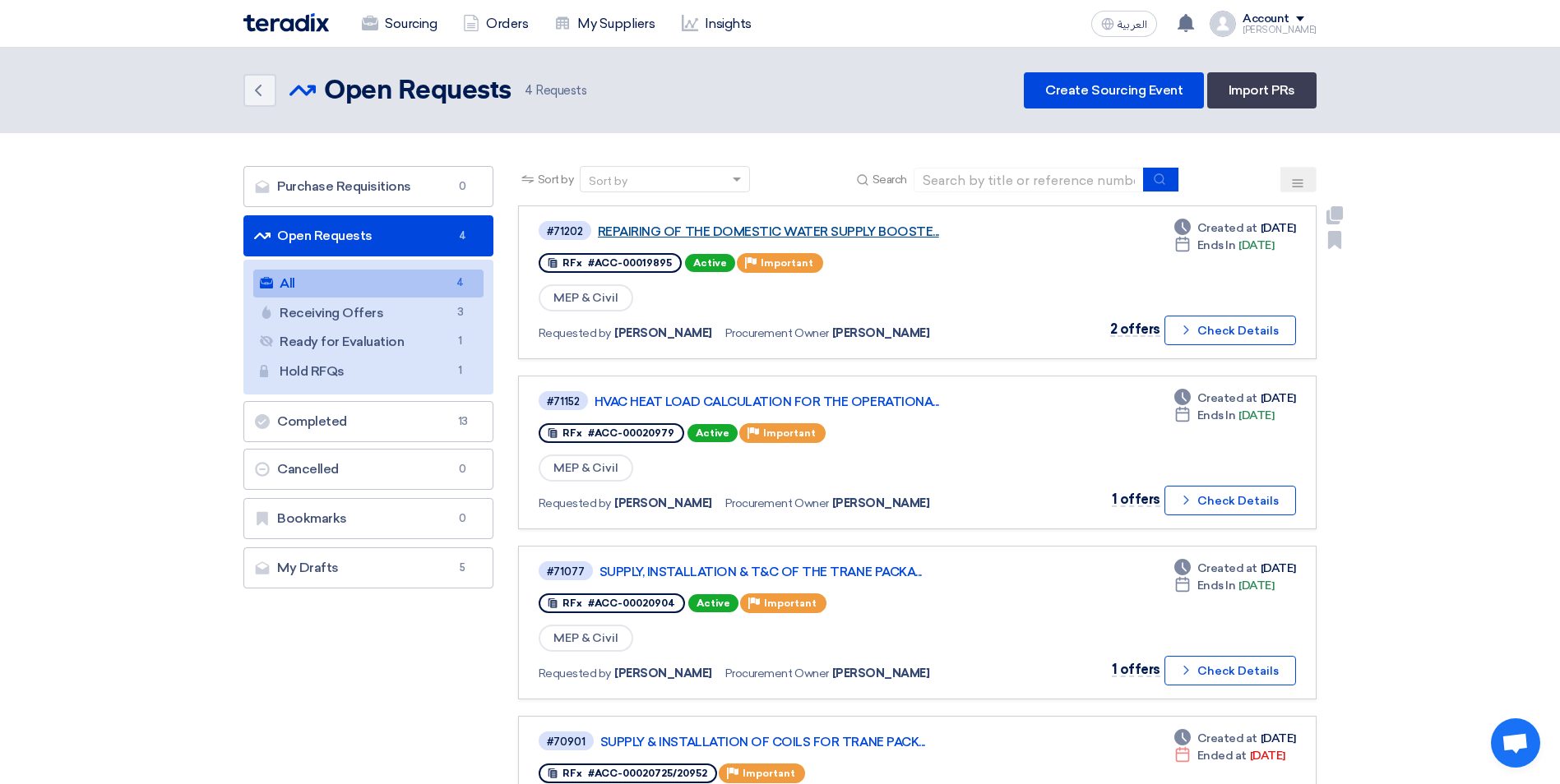
click at [782, 230] on link "REPAIRING OF THE DOMESTIC WATER SUPPLY BOOSTE..." at bounding box center [803, 231] width 412 height 15
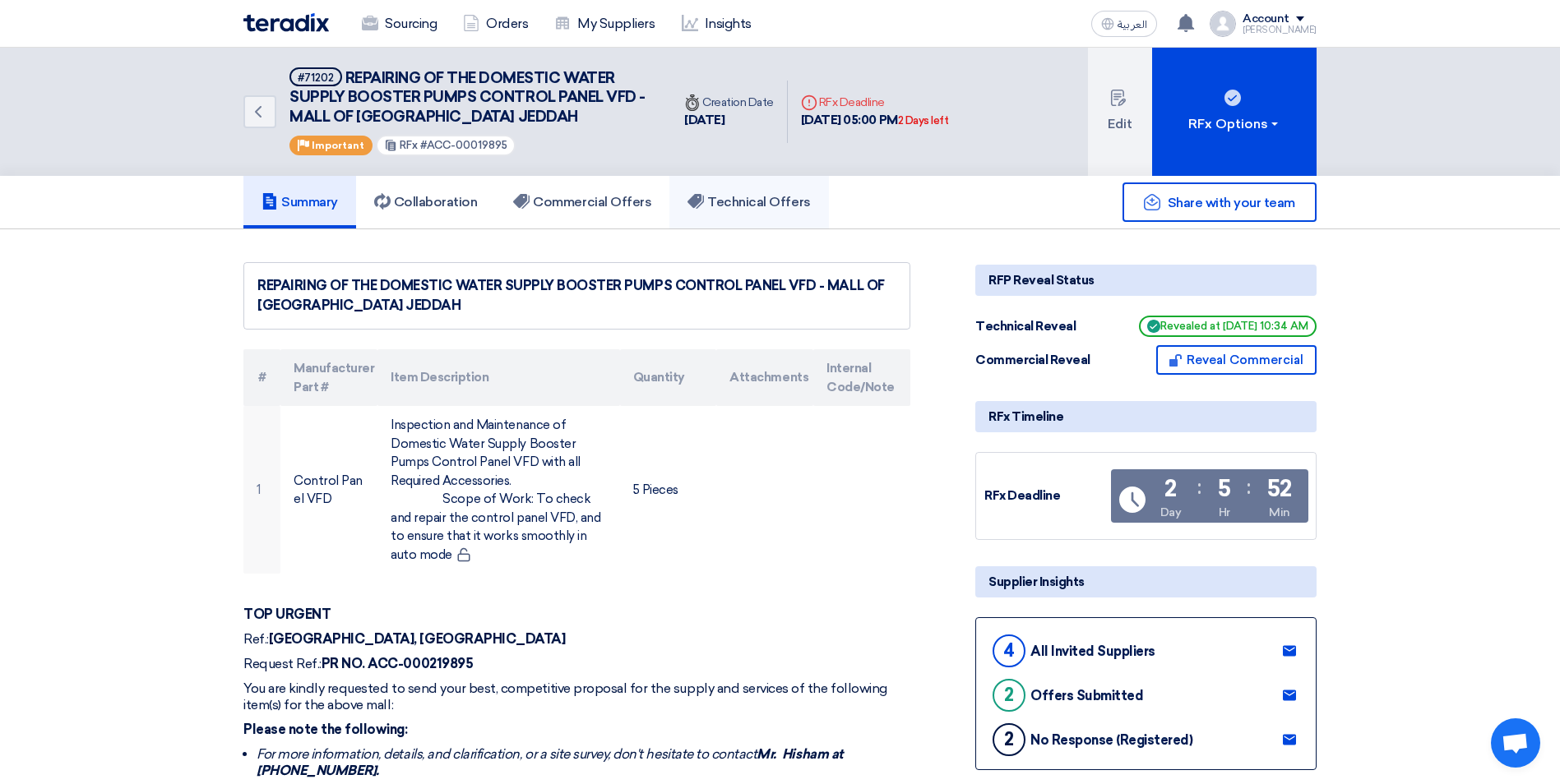
click at [774, 209] on h5 "Technical Offers" at bounding box center [749, 202] width 123 height 17
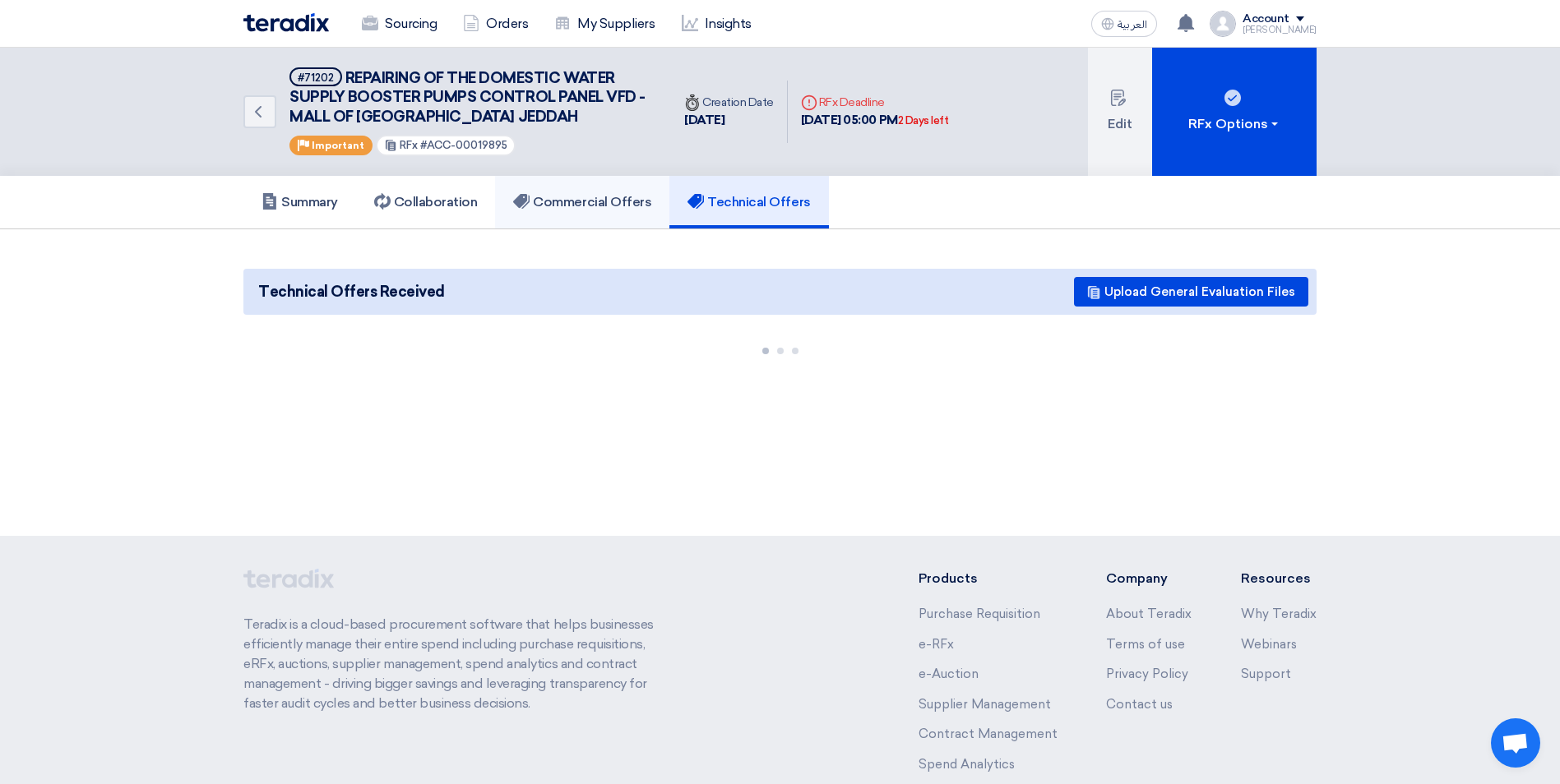
click at [601, 198] on h5 "Commercial Offers" at bounding box center [582, 202] width 139 height 17
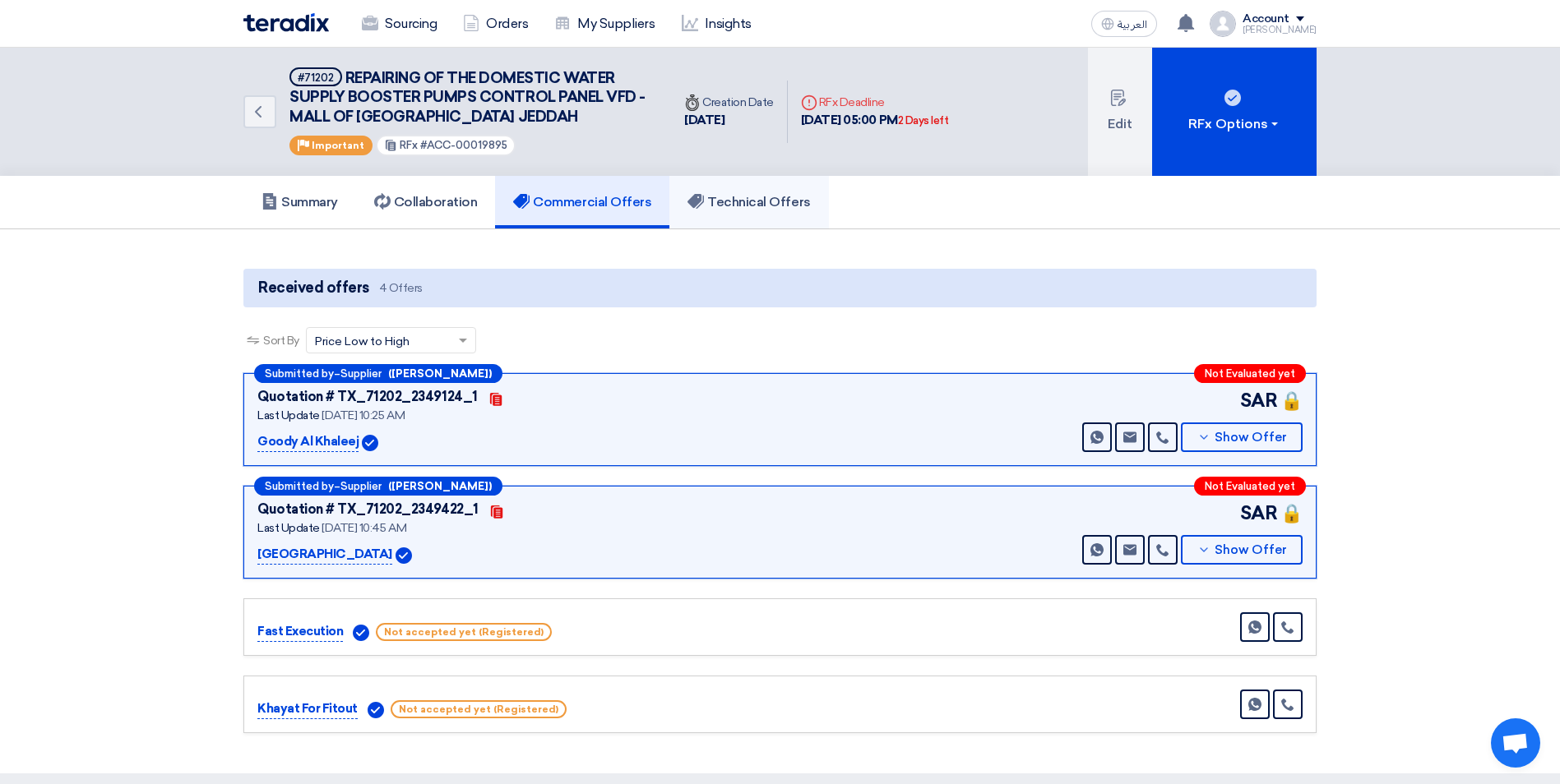
click at [760, 198] on h5 "Technical Offers" at bounding box center [749, 202] width 123 height 17
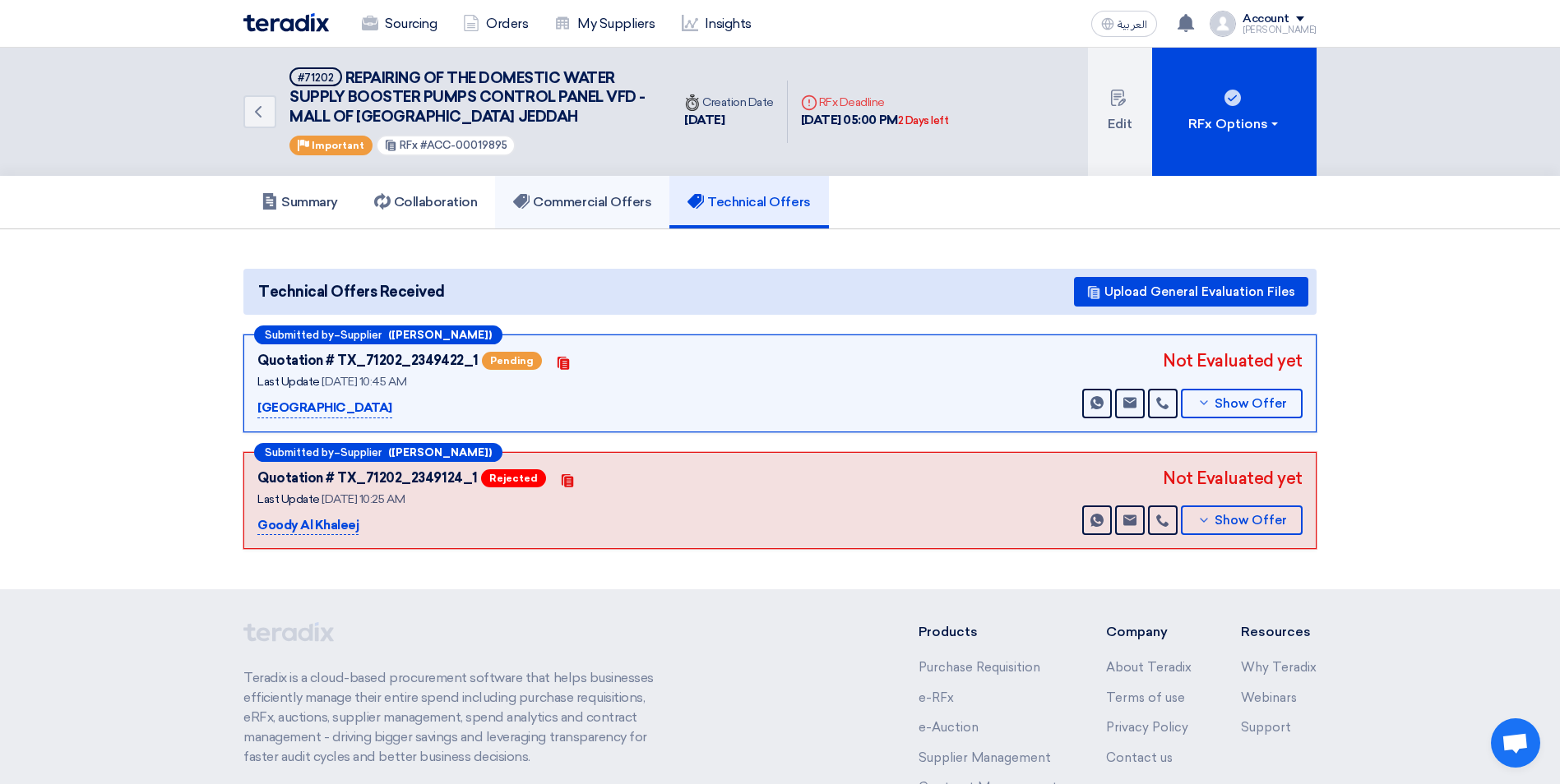
click at [562, 204] on h5 "Commercial Offers" at bounding box center [582, 202] width 139 height 17
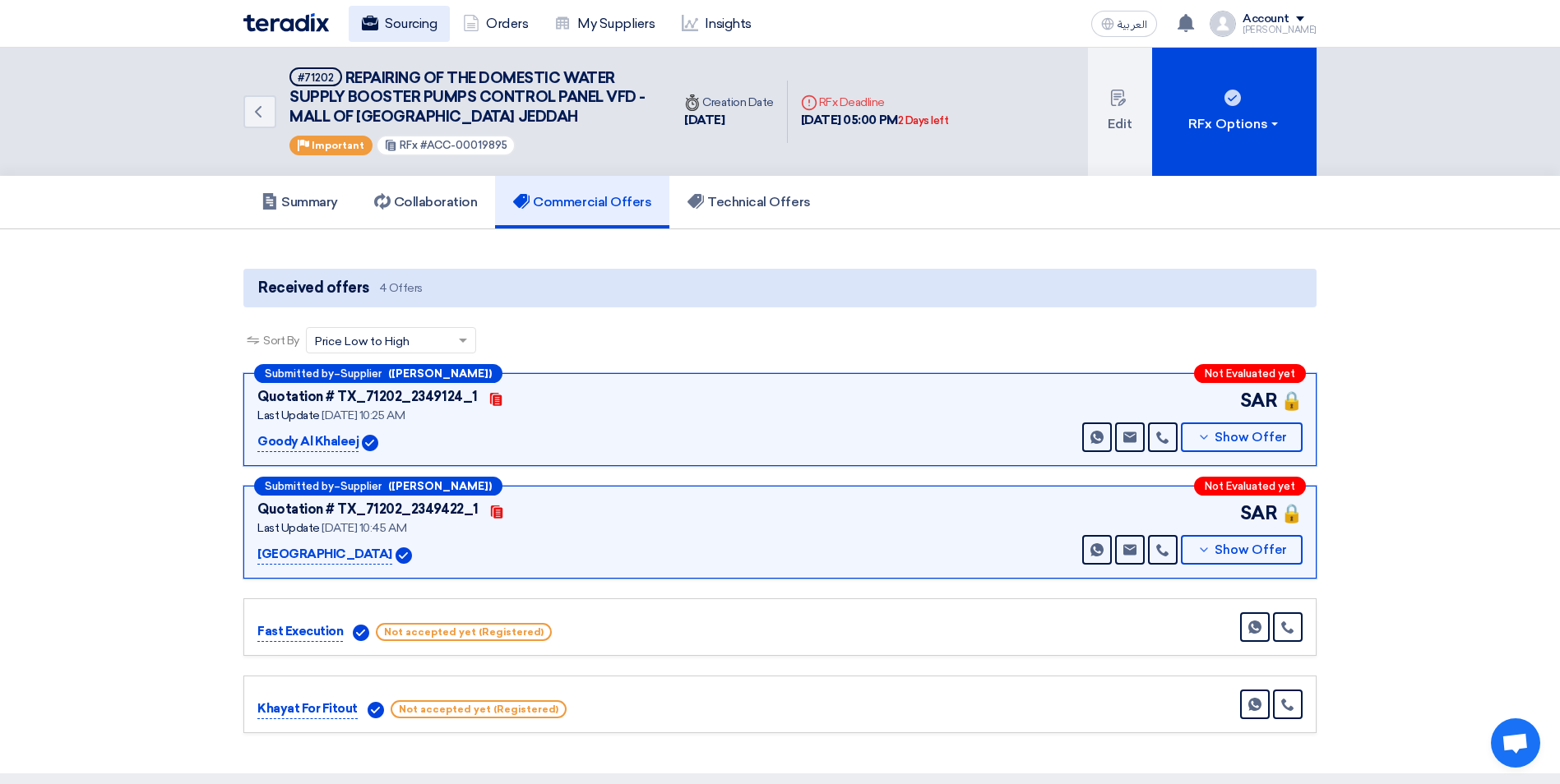
click at [416, 27] on link "Sourcing" at bounding box center [399, 24] width 101 height 36
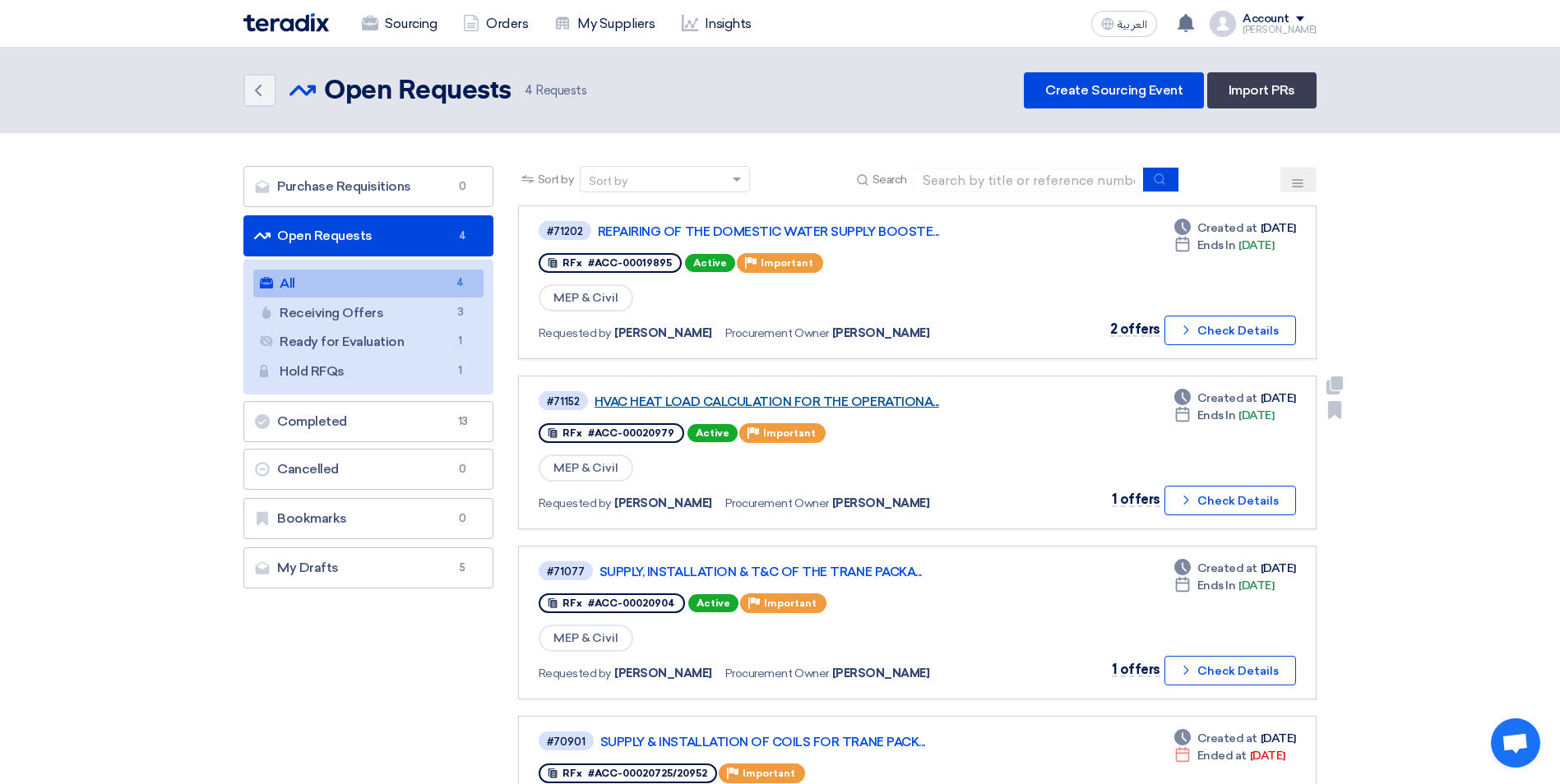
click at [842, 398] on link "HVAC HEAT LOAD CALCULATION FOR THE OPERATIONA..." at bounding box center [800, 401] width 412 height 15
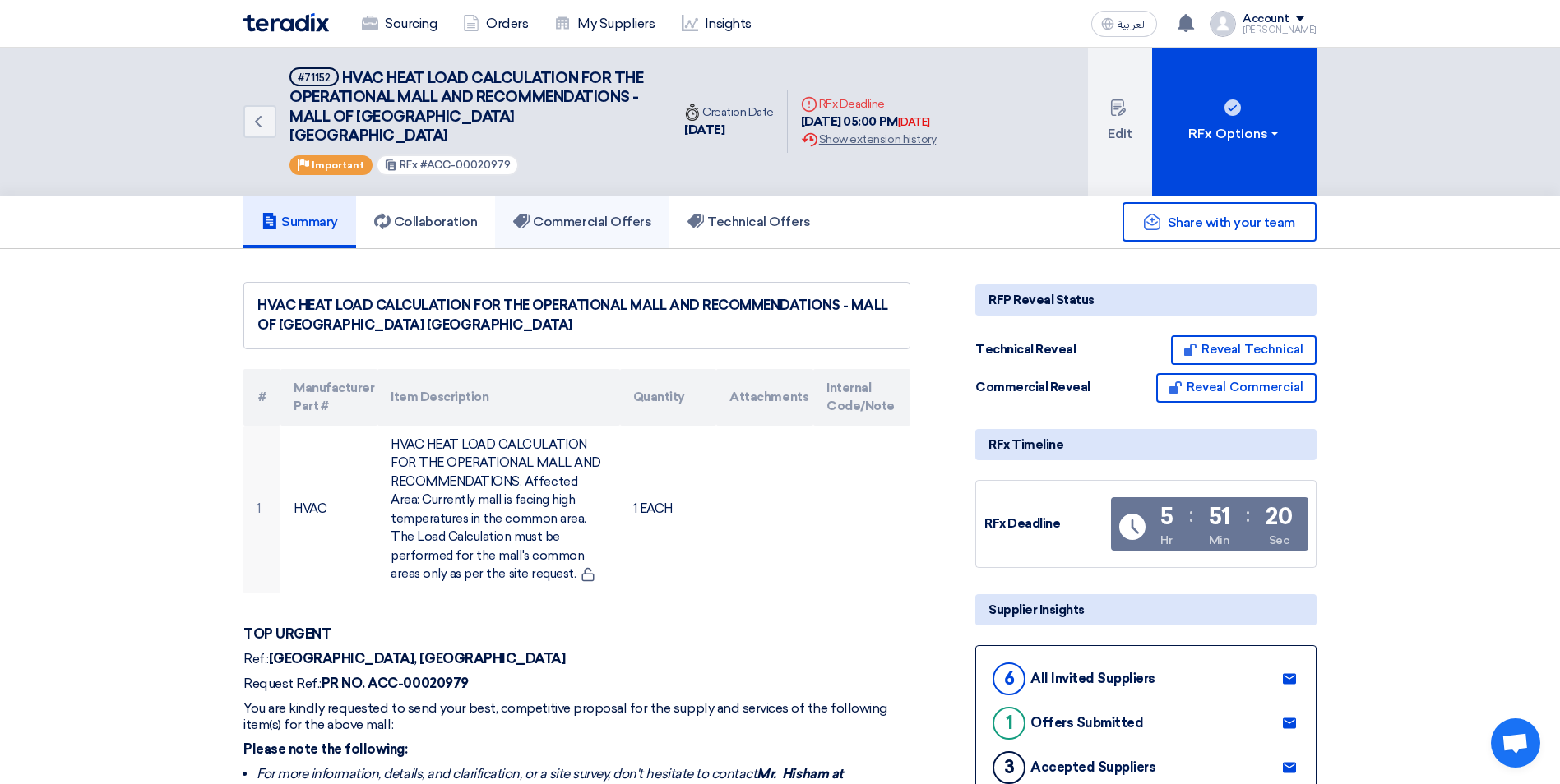
click at [618, 214] on h5 "Commercial Offers" at bounding box center [582, 222] width 139 height 17
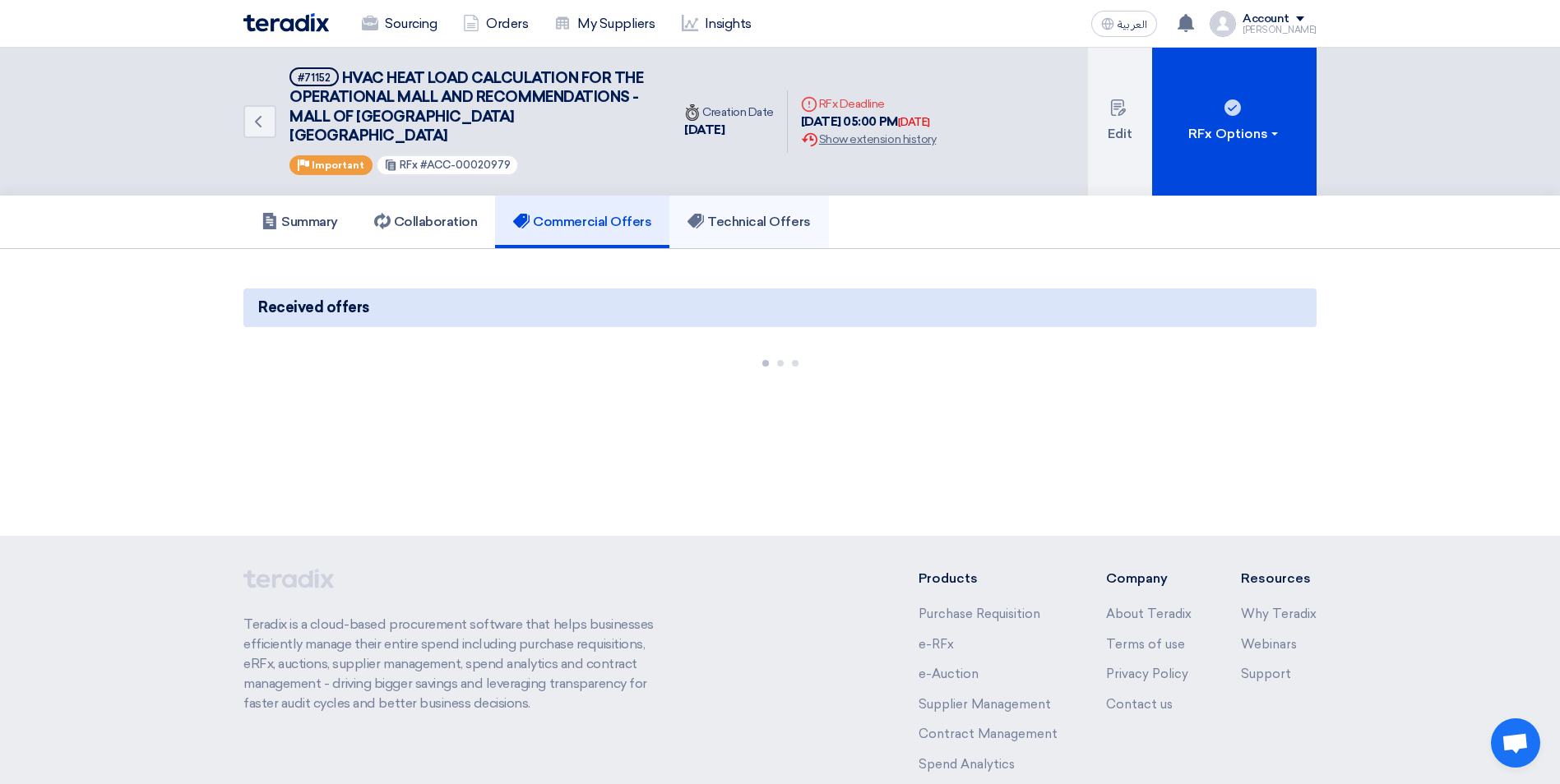
click at [722, 214] on h5 "Technical Offers" at bounding box center [749, 222] width 123 height 17
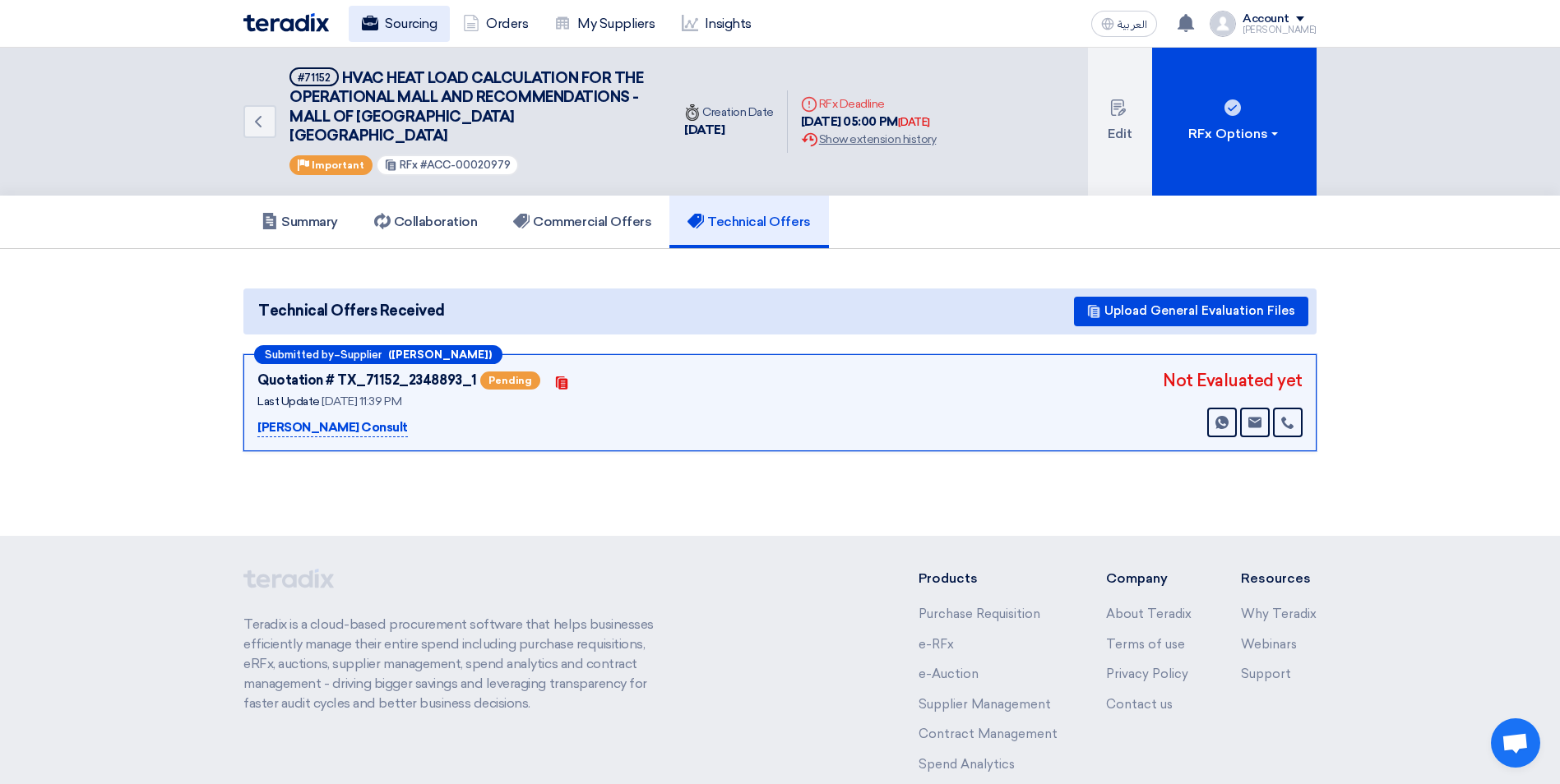
click at [405, 26] on link "Sourcing" at bounding box center [399, 24] width 101 height 36
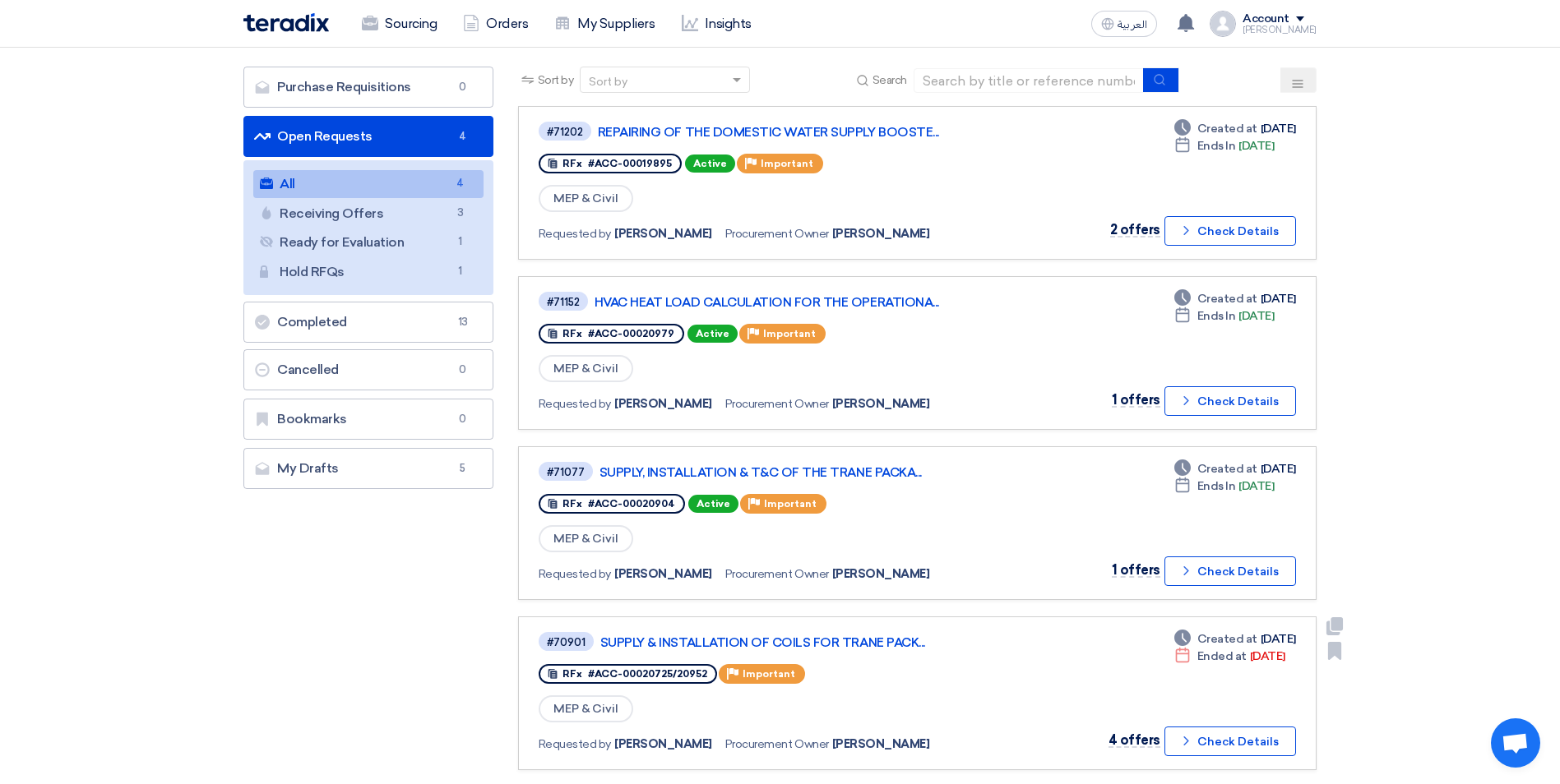
scroll to position [83, 0]
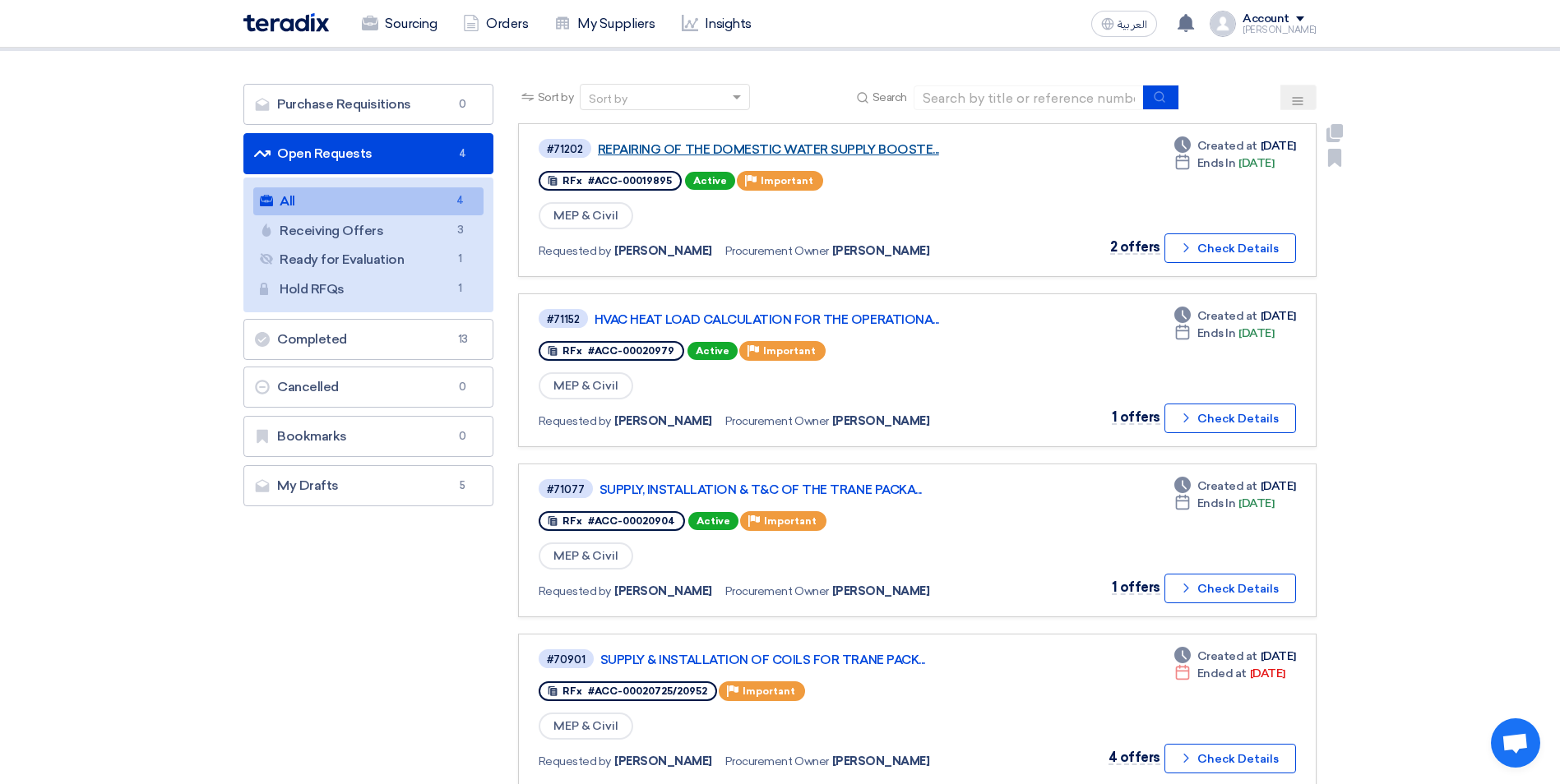
click at [811, 148] on link "REPAIRING OF THE DOMESTIC WATER SUPPLY BOOSTE..." at bounding box center [803, 149] width 412 height 15
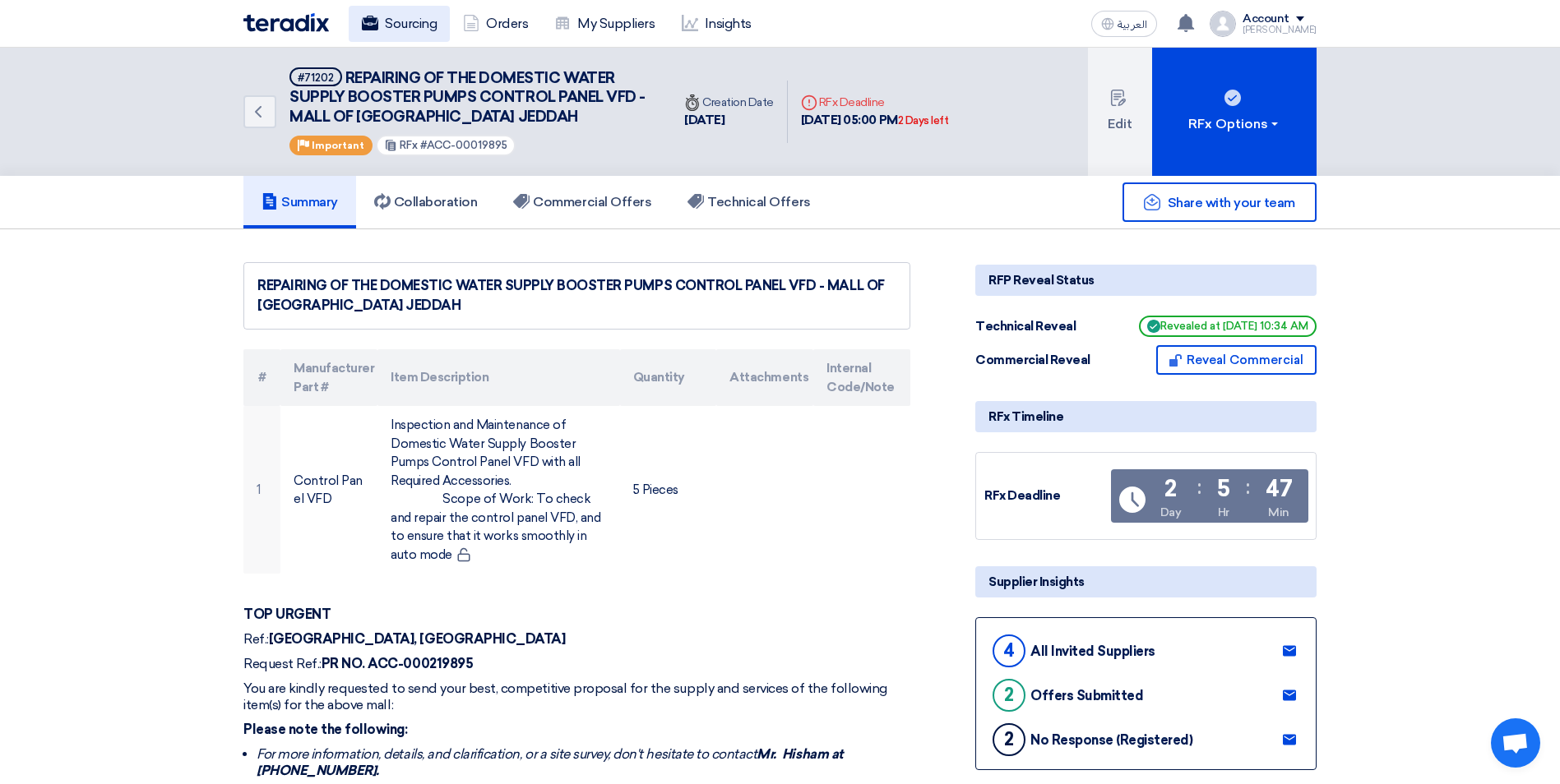
click at [390, 12] on link "Sourcing" at bounding box center [399, 24] width 101 height 36
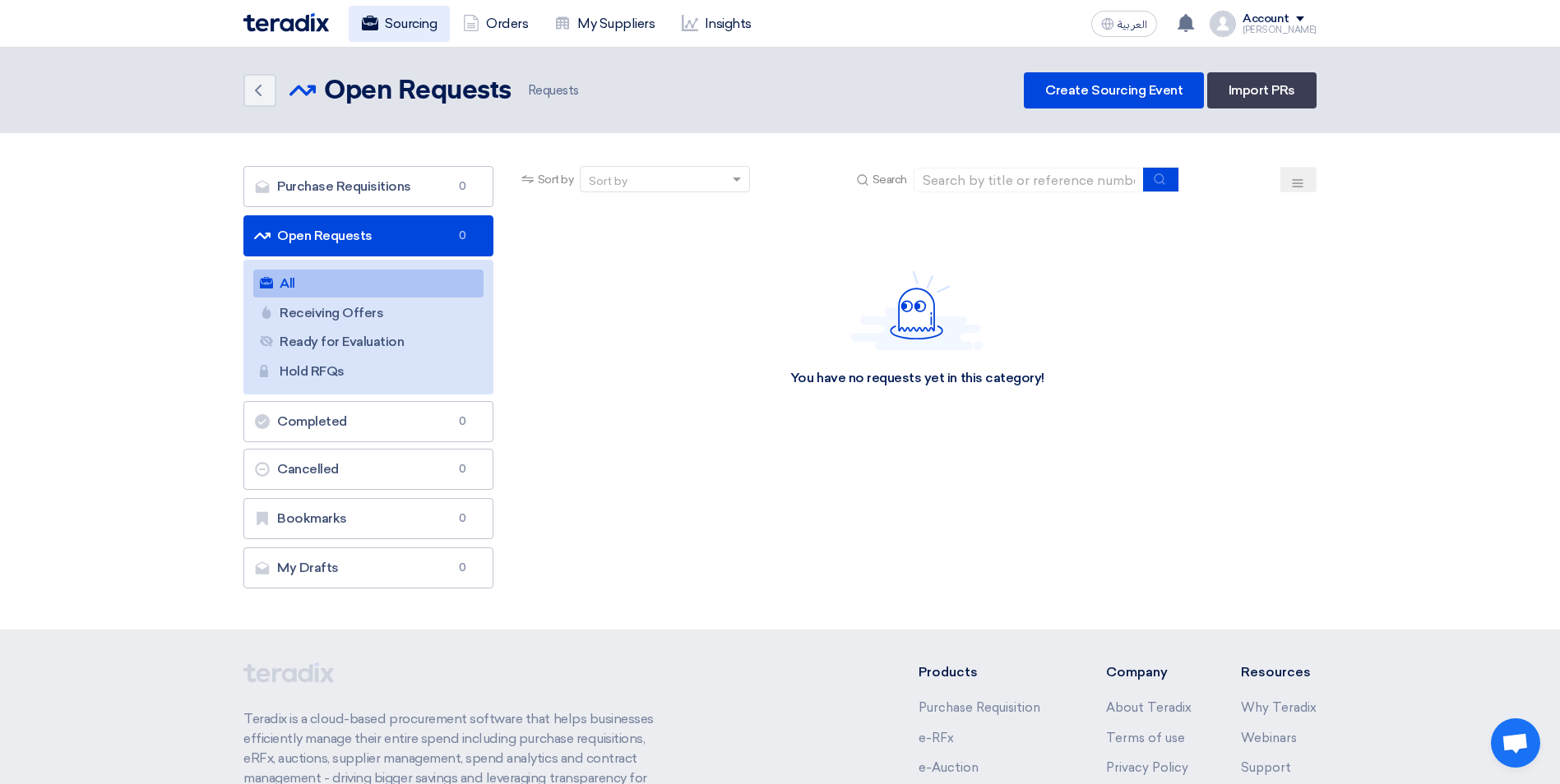
click at [398, 31] on link "Sourcing" at bounding box center [399, 24] width 101 height 36
click at [397, 30] on link "Sourcing" at bounding box center [399, 24] width 101 height 36
click at [403, 23] on link "Sourcing" at bounding box center [399, 24] width 101 height 36
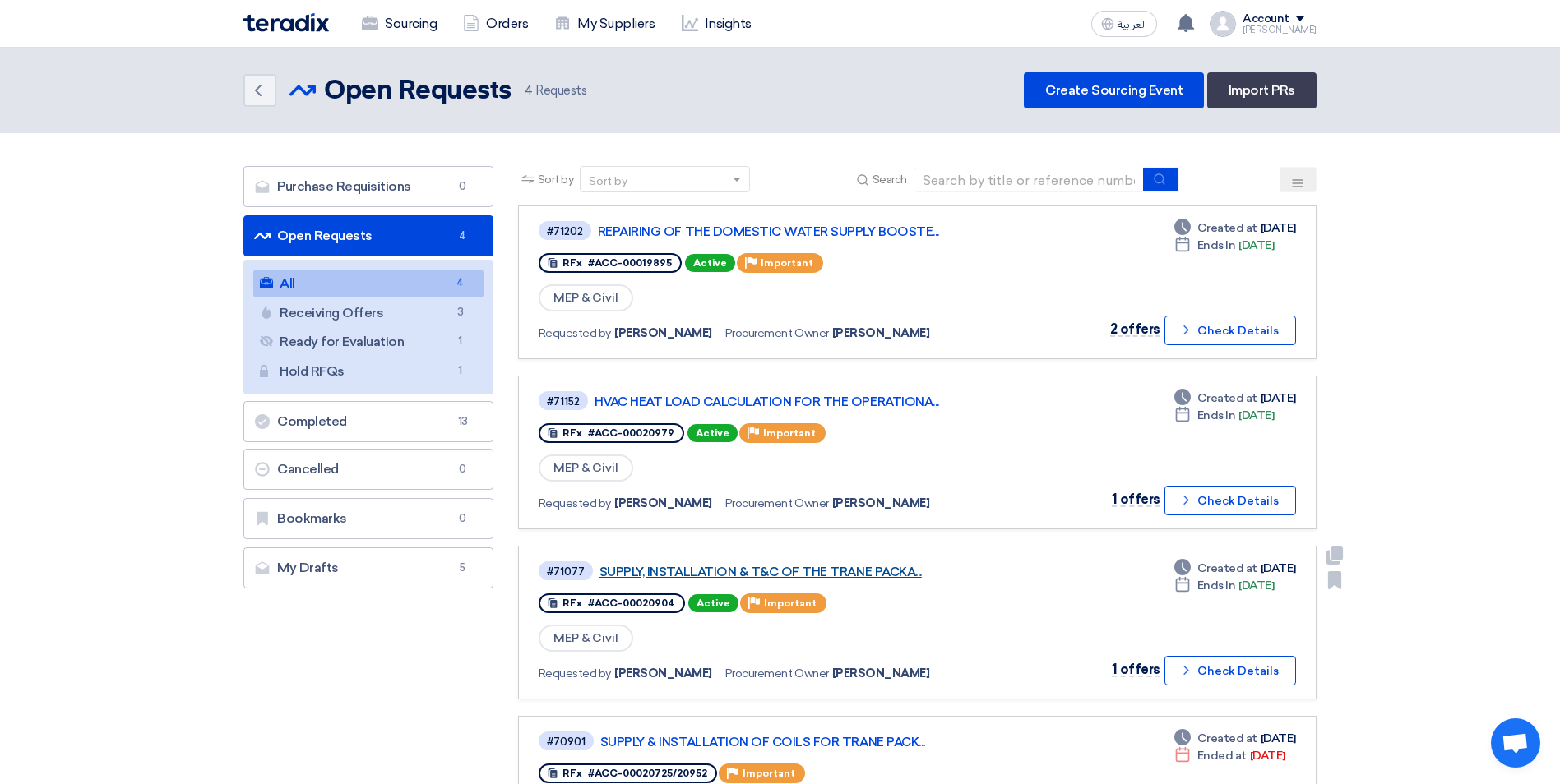
click at [857, 577] on link "SUPPLY, INSTALLATION & T&C OF THE TRANE PACKA..." at bounding box center [804, 572] width 412 height 15
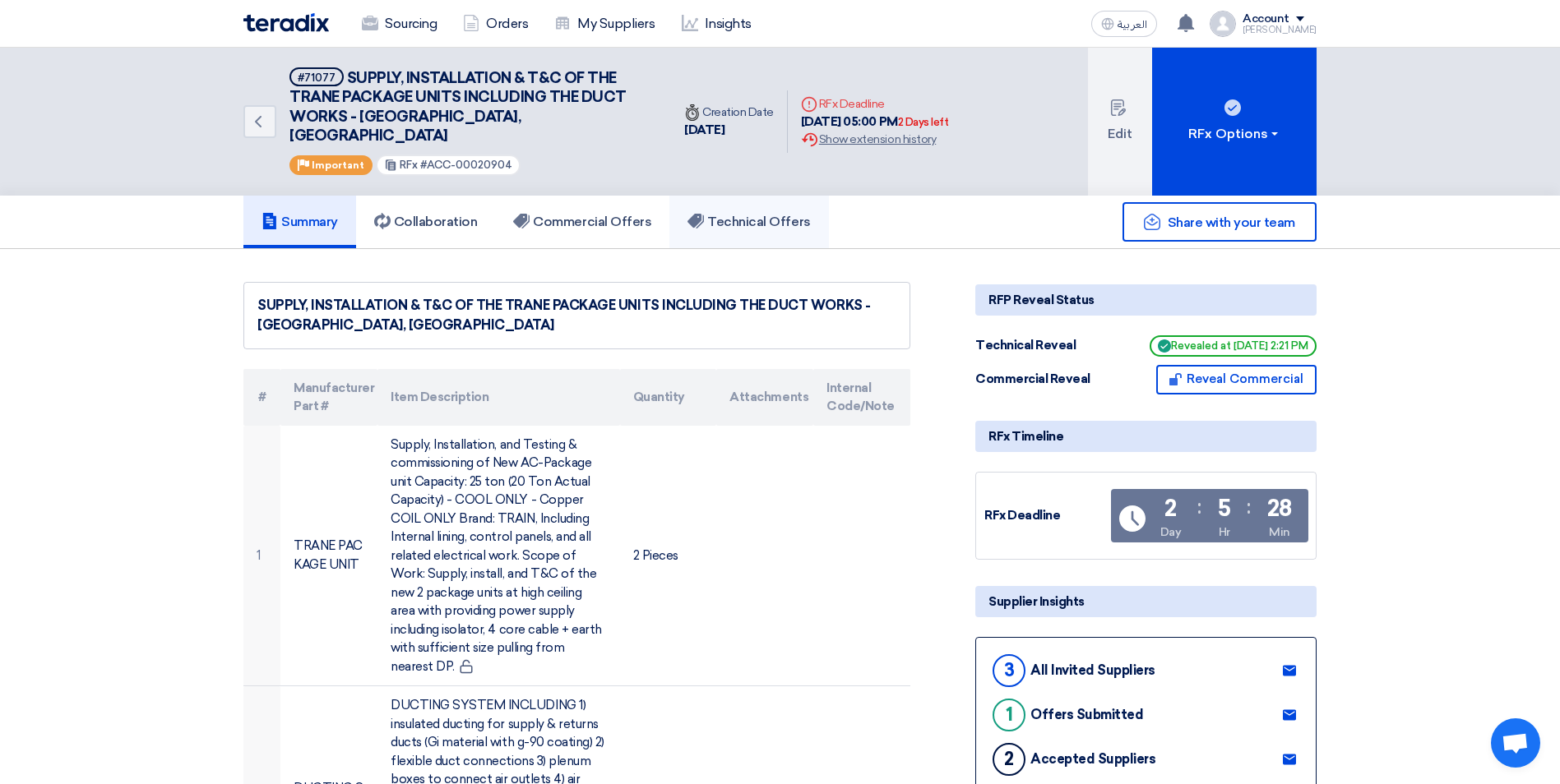
click at [735, 214] on h5 "Technical Offers" at bounding box center [749, 222] width 123 height 17
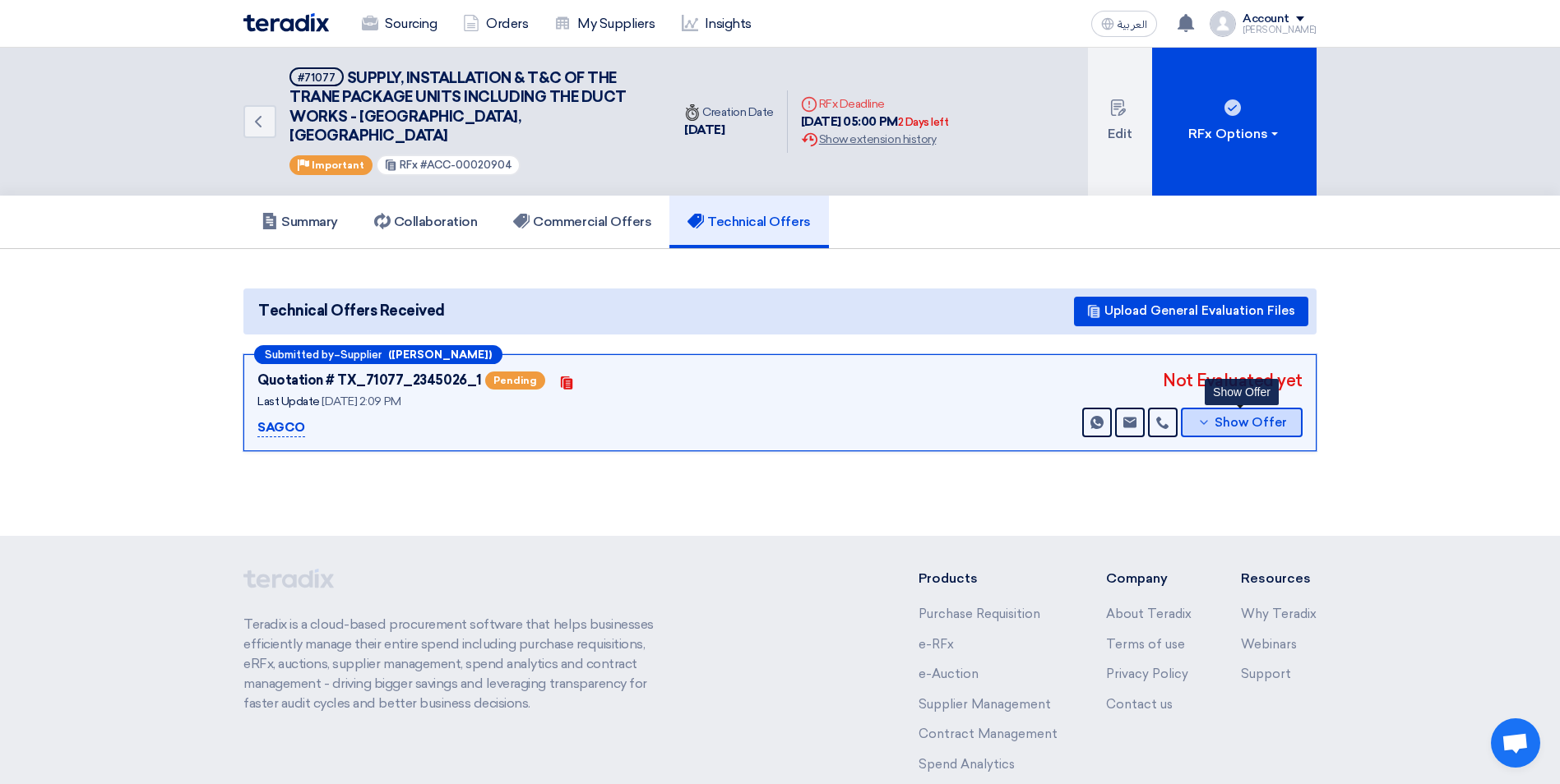
click at [1205, 411] on button "Show Offer" at bounding box center [1242, 422] width 122 height 30
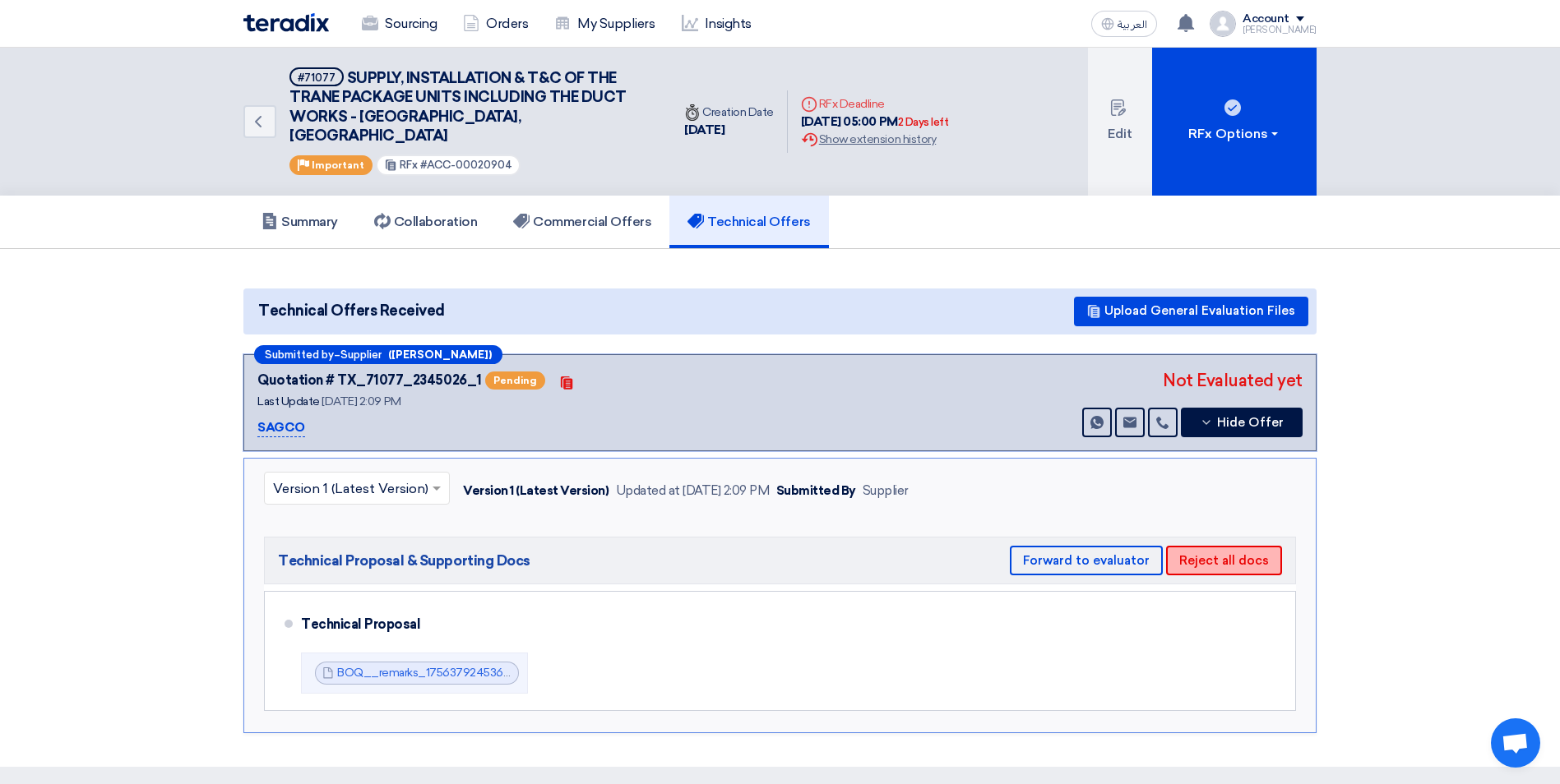
click at [1208, 553] on button "Reject all docs" at bounding box center [1224, 561] width 116 height 30
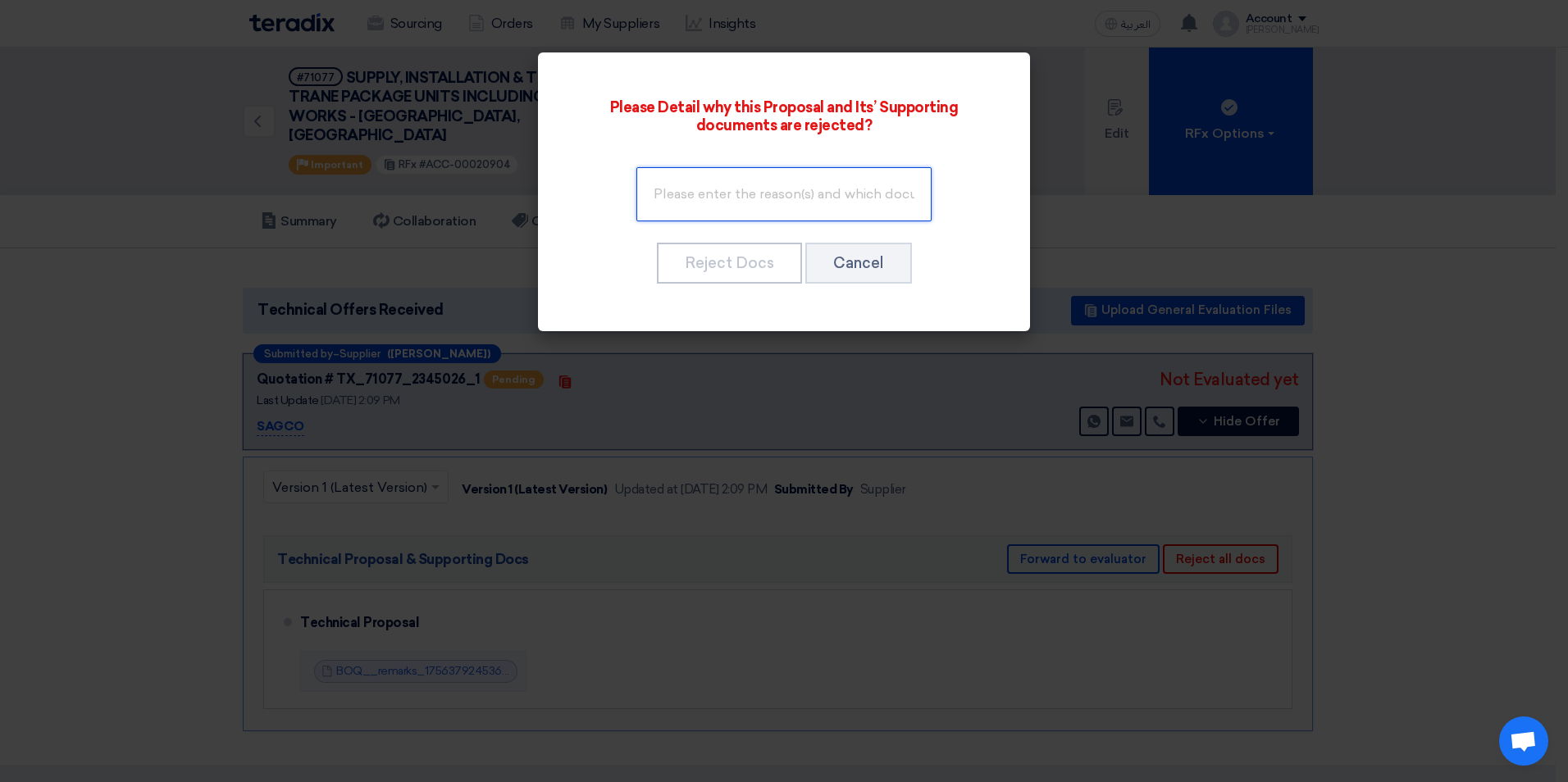
click at [770, 193] on input "text" at bounding box center [783, 194] width 295 height 54
click at [768, 193] on input "Please attached technical documents" at bounding box center [783, 194] width 295 height 54
click at [918, 194] on input "Please attached the technical documents" at bounding box center [783, 194] width 295 height 54
click at [800, 191] on input "Please attached the technical documents of the equipment," at bounding box center [783, 194] width 295 height 54
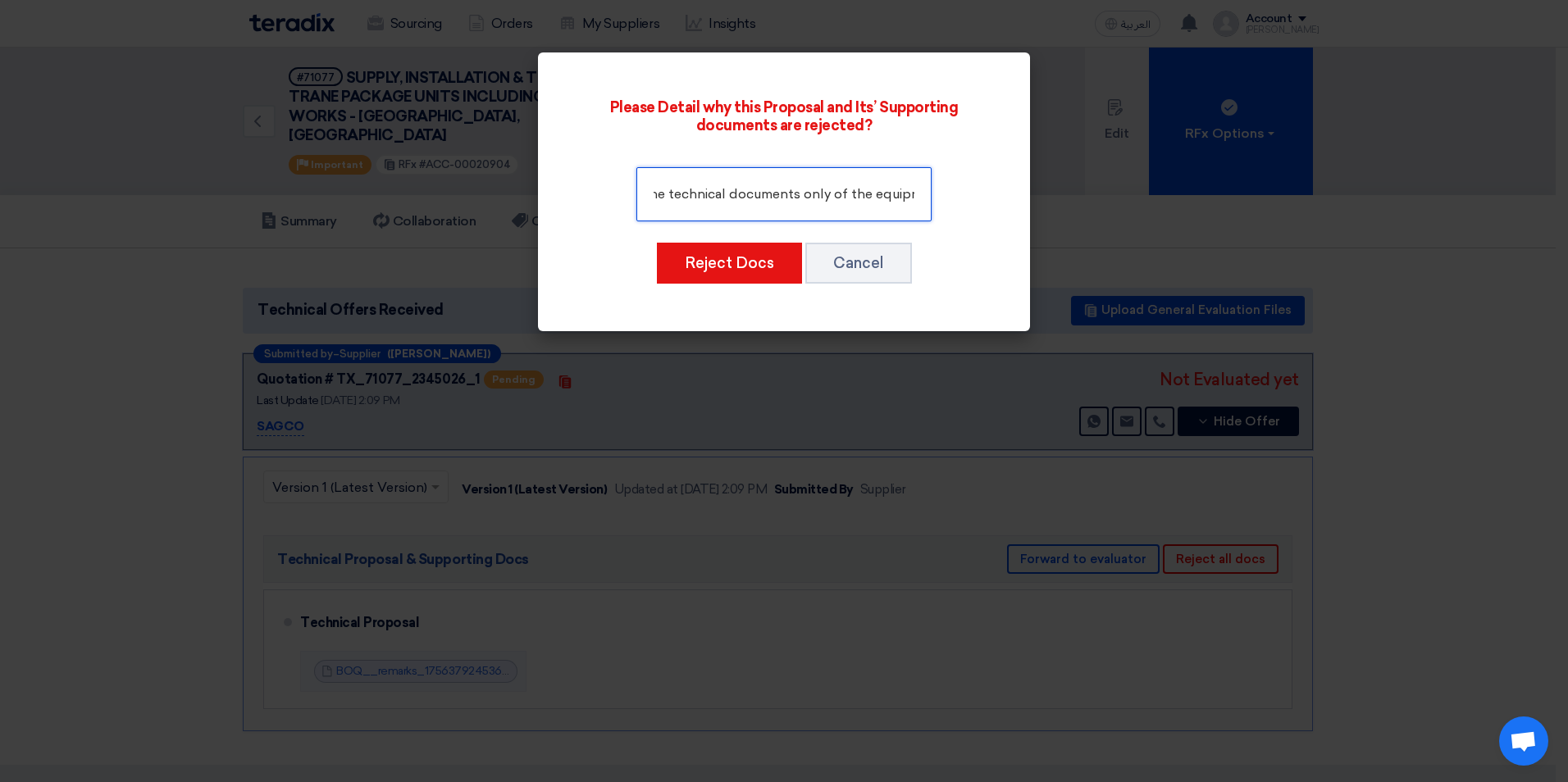
click at [897, 192] on input "Please attached the technical documents only of the equipment," at bounding box center [783, 194] width 295 height 54
click at [913, 197] on input "Please attached the technical documents only of the equipment, spare parts for …" at bounding box center [783, 194] width 295 height 54
click at [917, 196] on input "Please attached the technical documents only of the equipment, spare parts for …" at bounding box center [783, 194] width 295 height 54
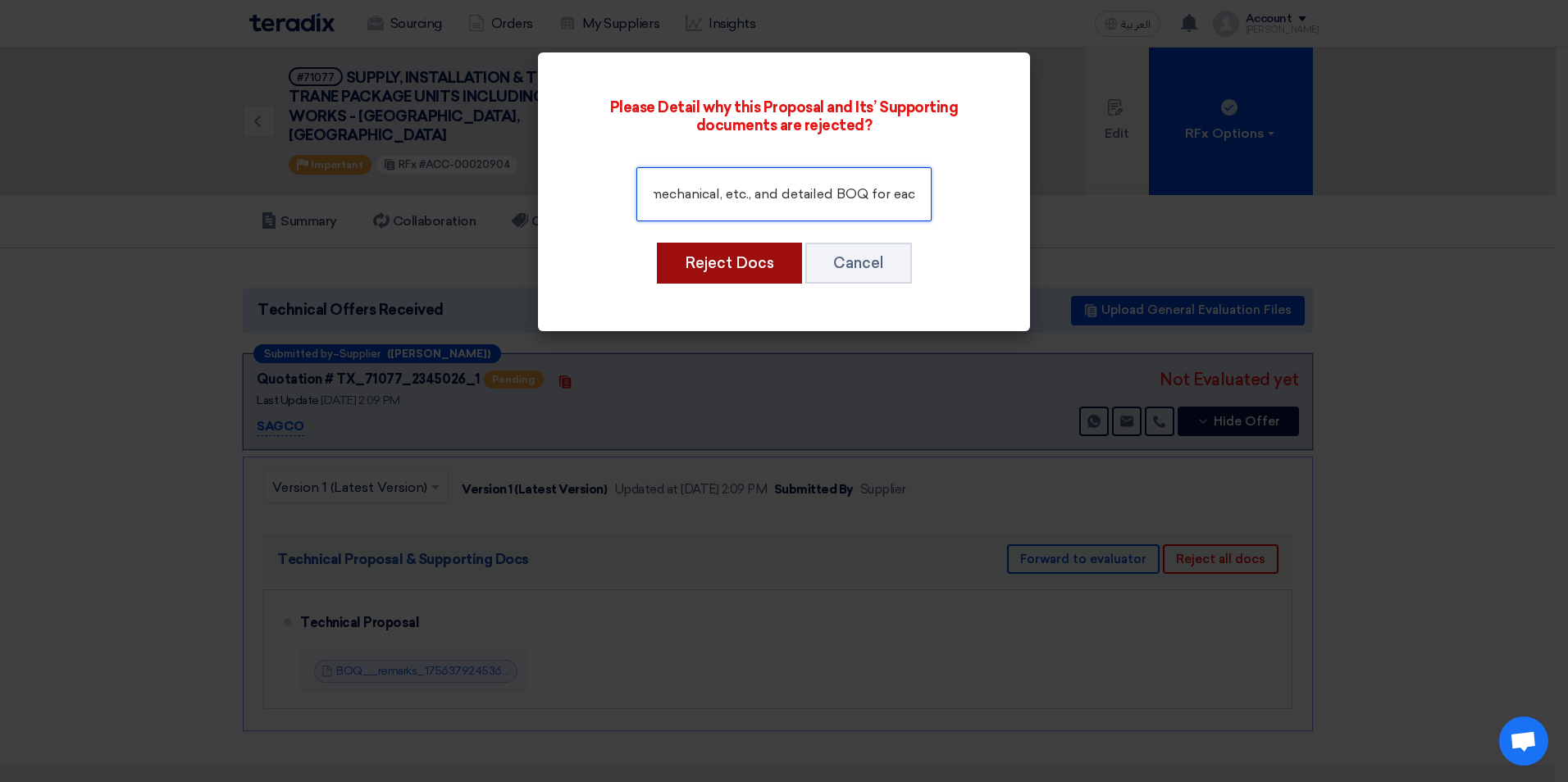
type input "Please attached the technical documents only of the equipment, spare parts for …"
click at [757, 271] on button "Reject Docs" at bounding box center [729, 262] width 145 height 41
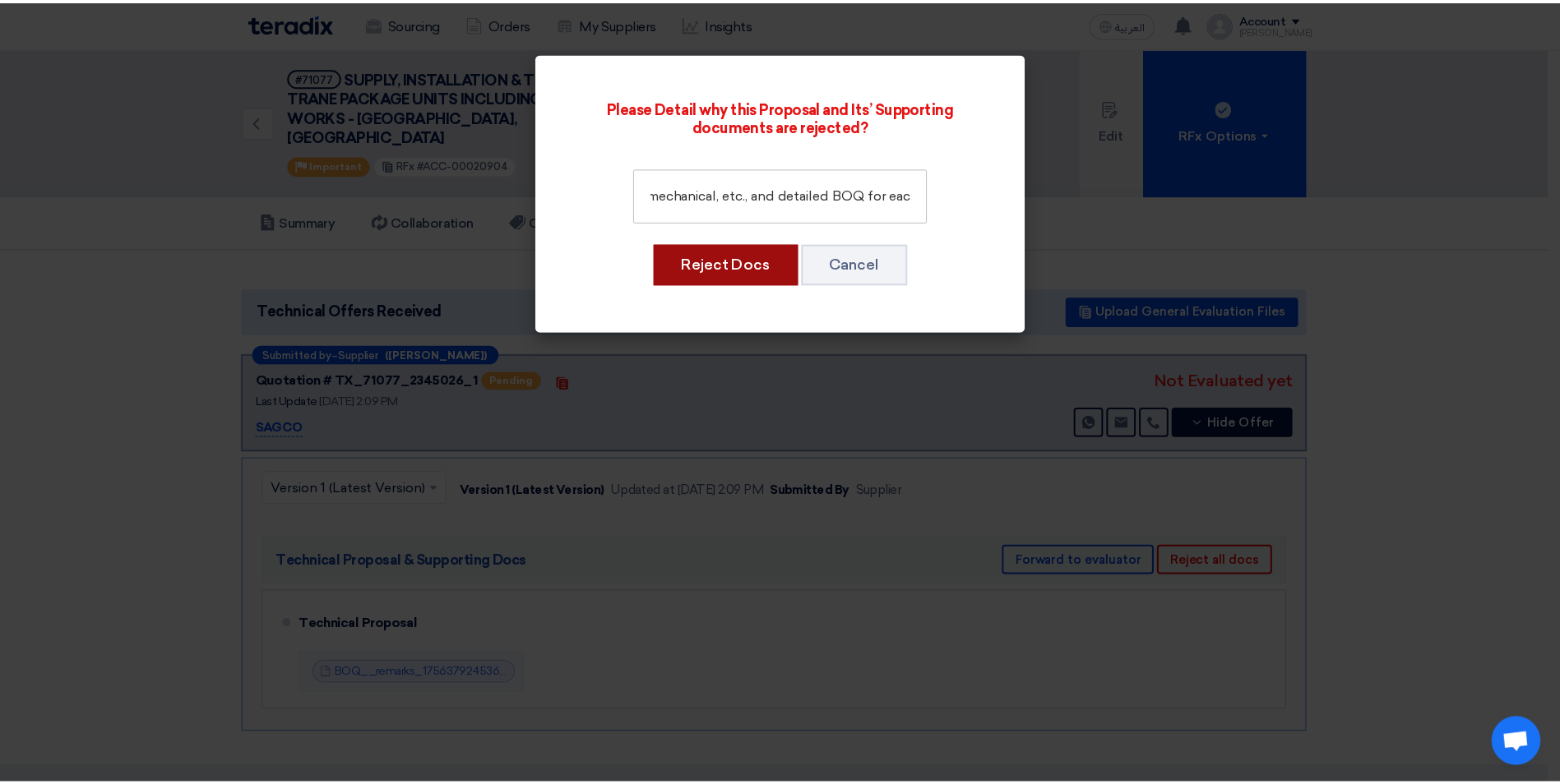
scroll to position [0, 0]
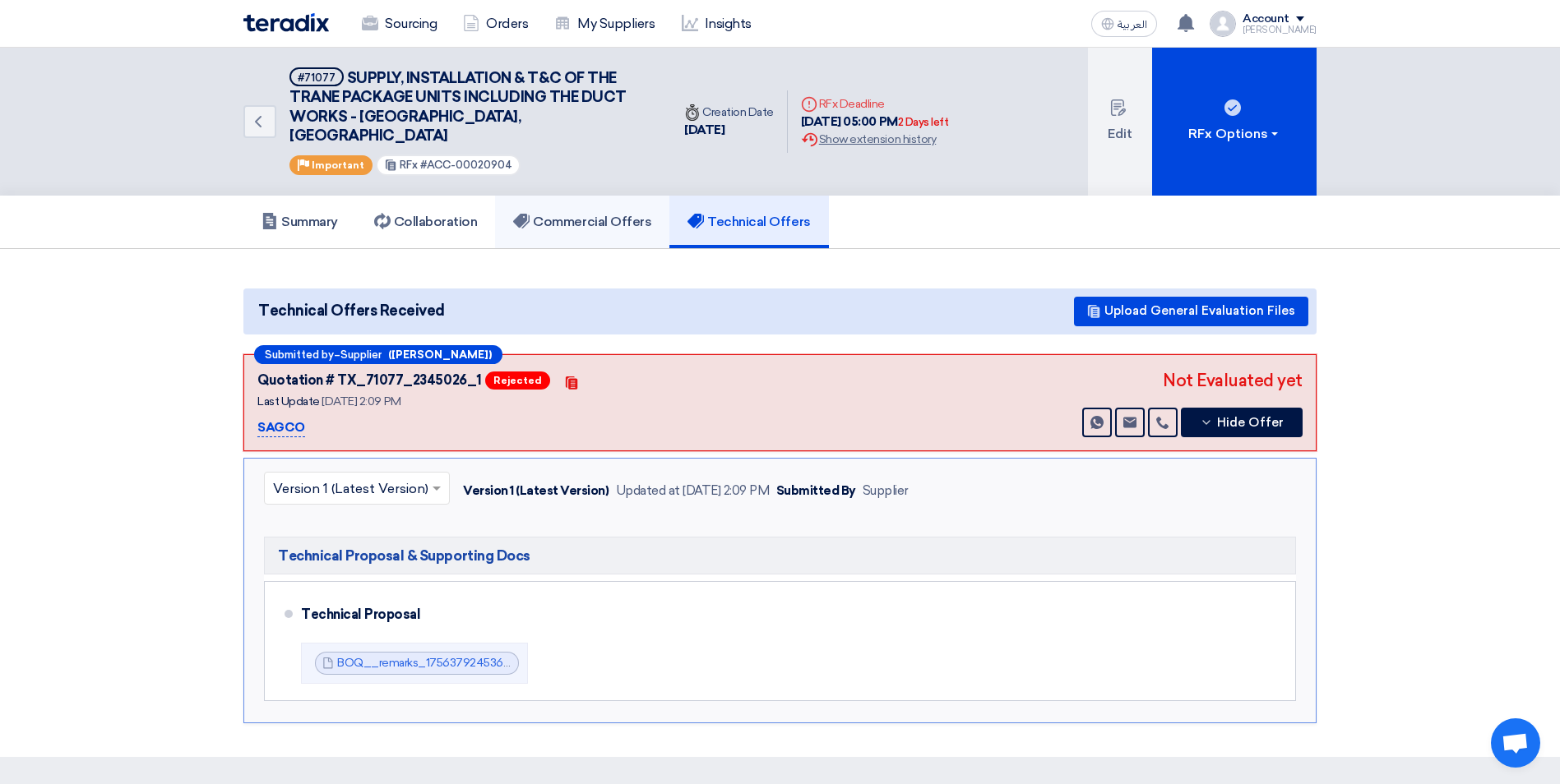
click at [590, 214] on h5 "Commercial Offers" at bounding box center [582, 222] width 139 height 17
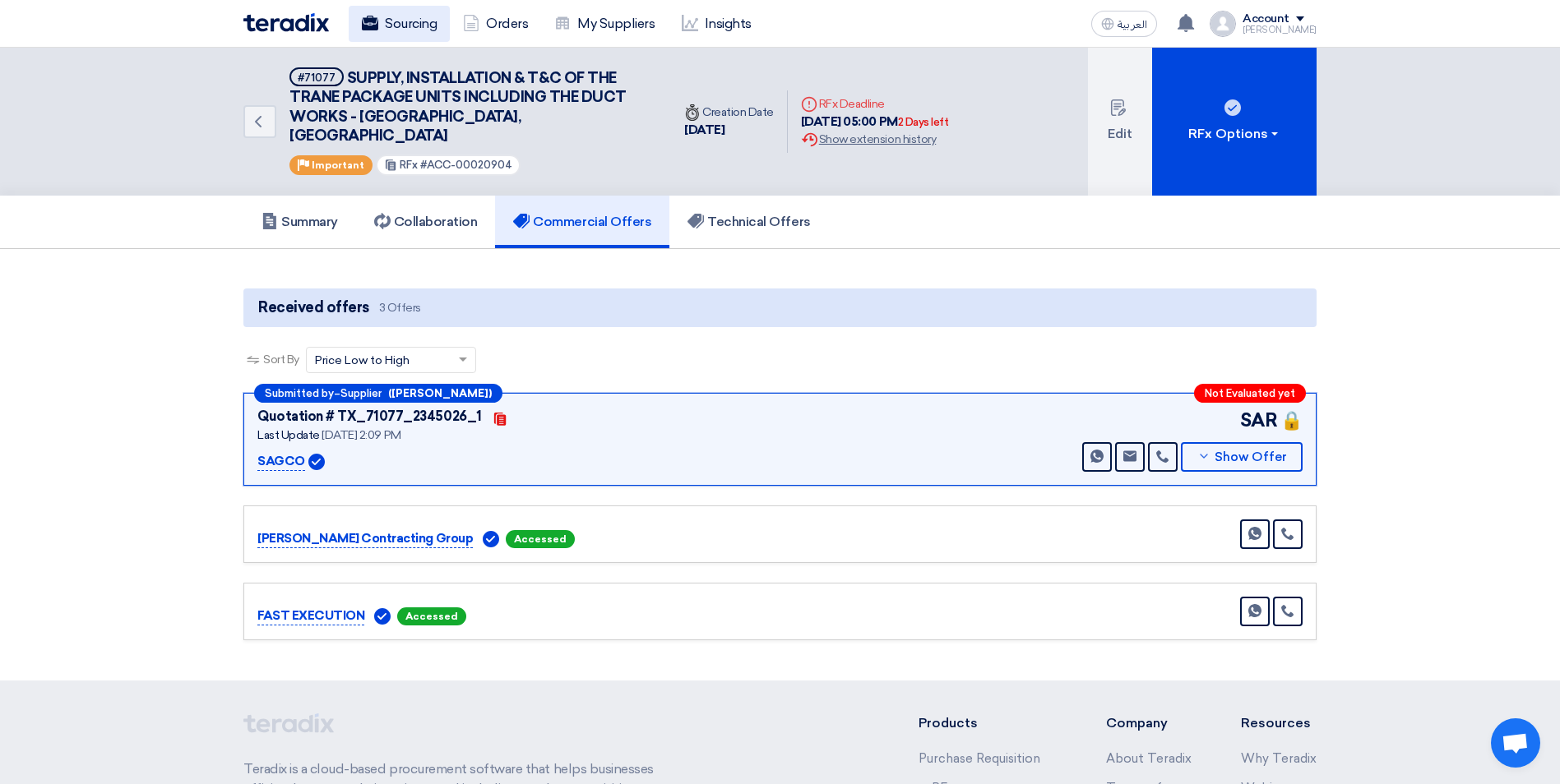
click at [420, 20] on link "Sourcing" at bounding box center [399, 24] width 101 height 36
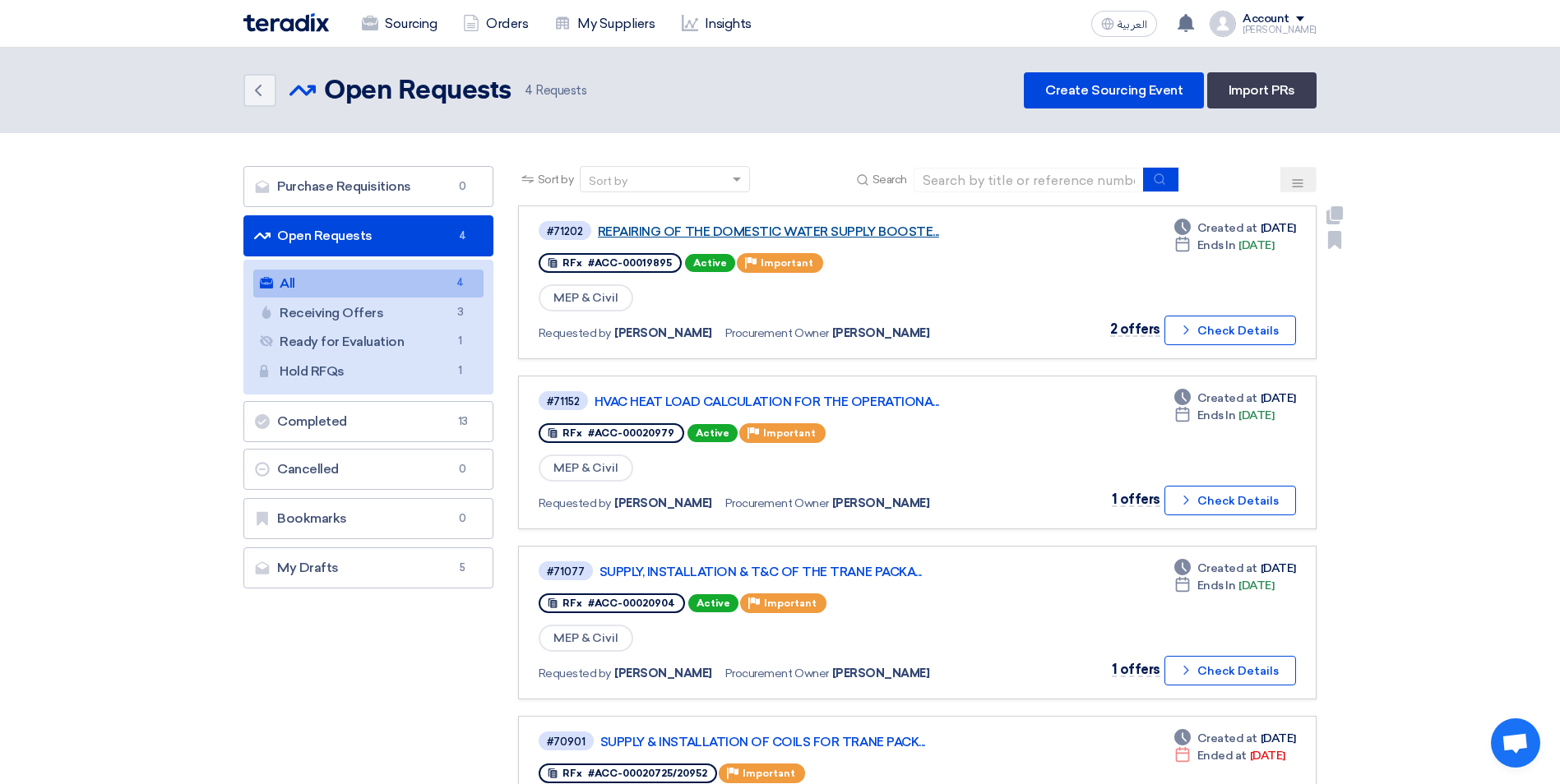
click at [891, 232] on link "REPAIRING OF THE DOMESTIC WATER SUPPLY BOOSTE..." at bounding box center [803, 231] width 412 height 15
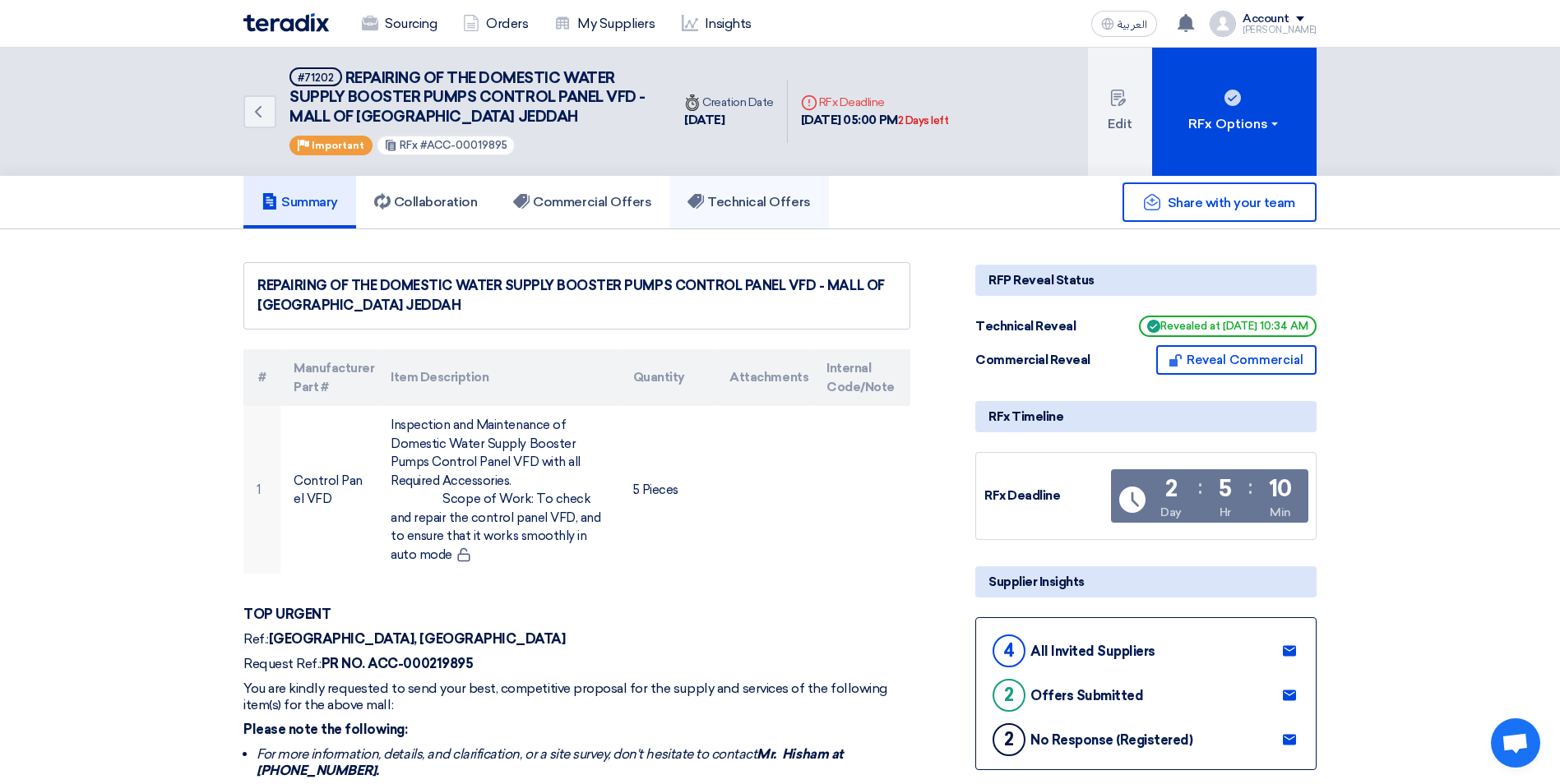
click at [743, 205] on h5 "Technical Offers" at bounding box center [749, 202] width 123 height 17
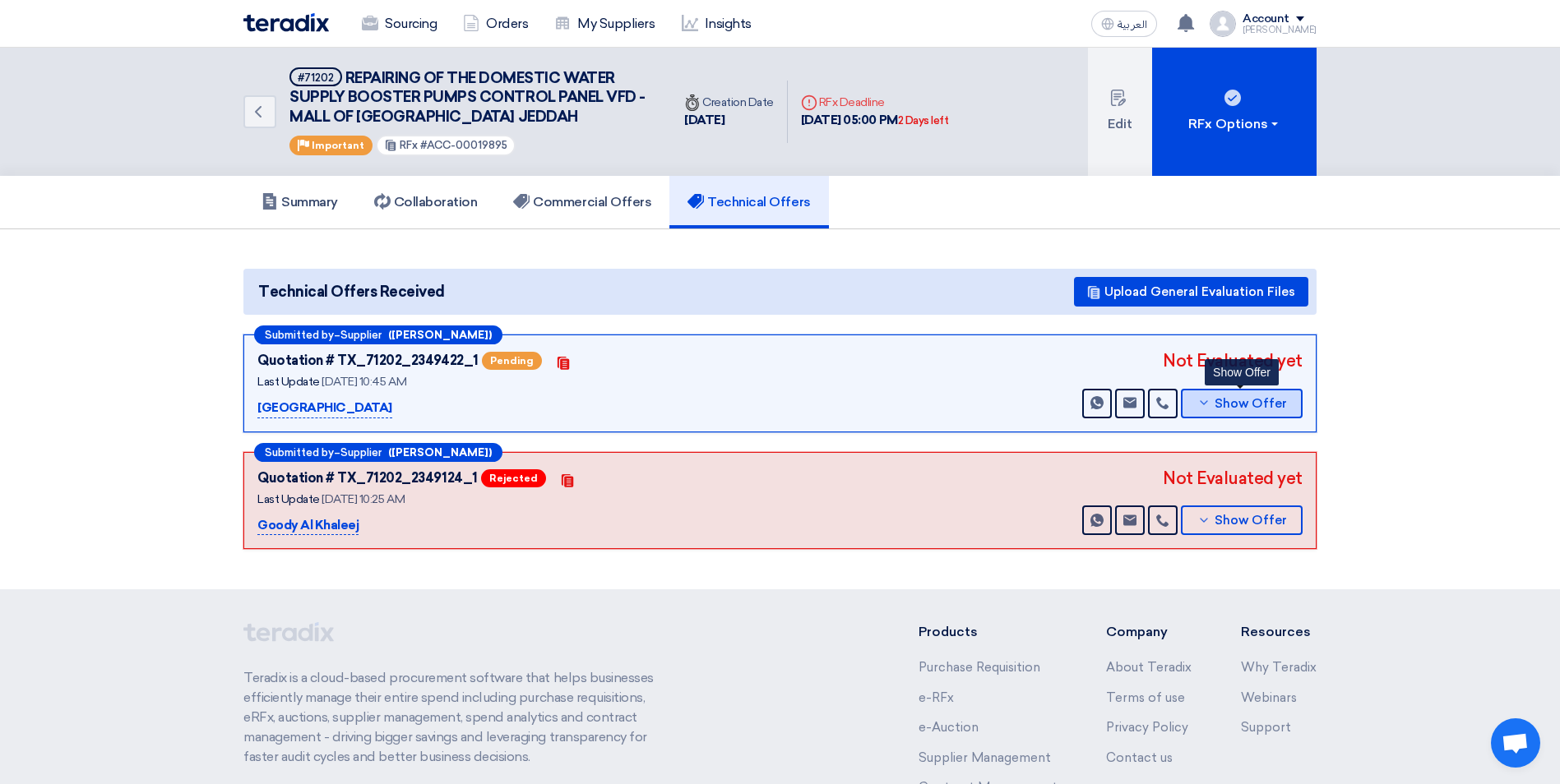
click at [1201, 399] on icon at bounding box center [1203, 402] width 13 height 13
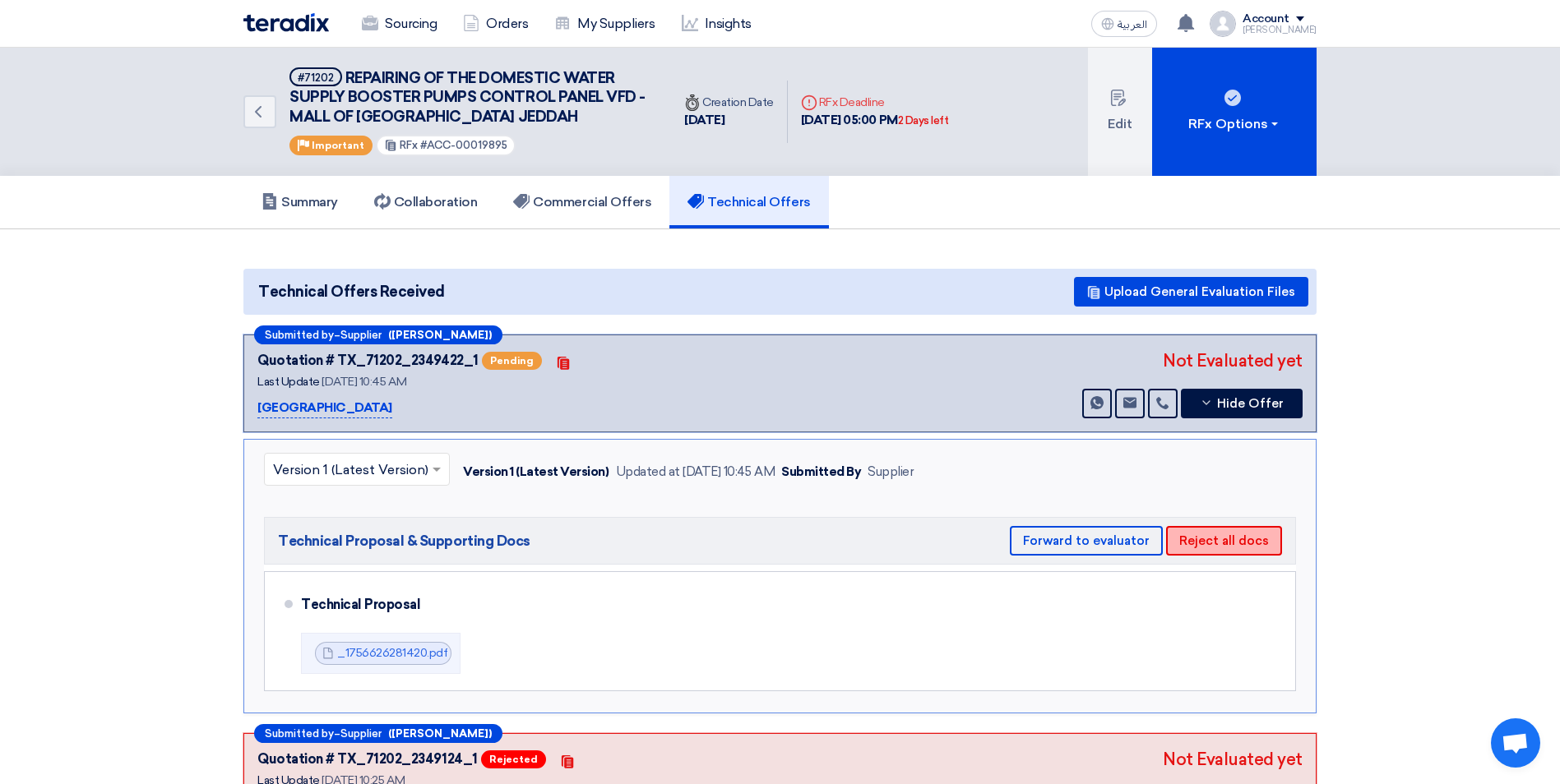
click at [1214, 543] on button "Reject all docs" at bounding box center [1224, 541] width 116 height 30
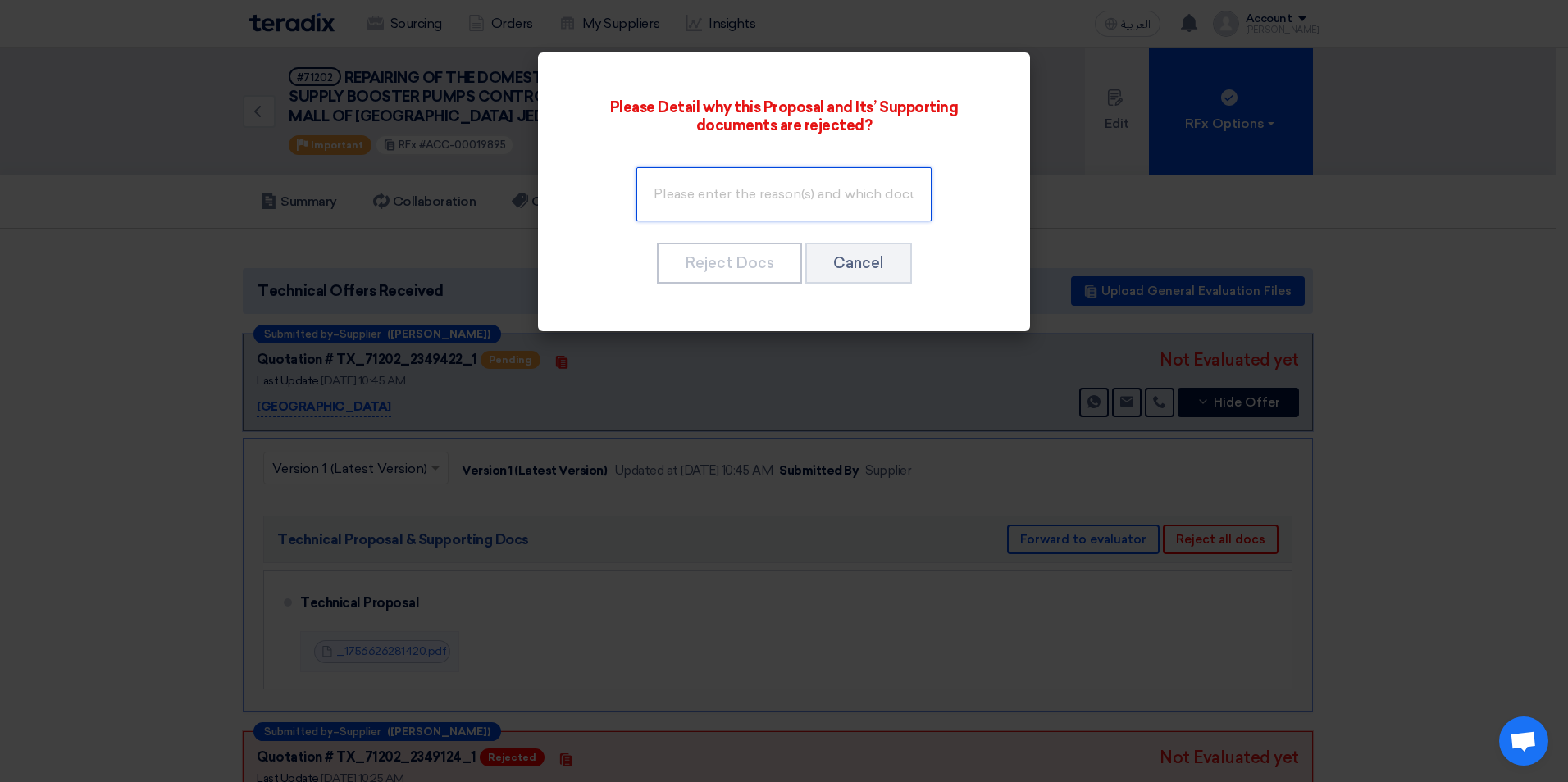
click at [719, 196] on input "text" at bounding box center [783, 194] width 295 height 54
click at [832, 190] on input "Attach the" at bounding box center [783, 194] width 295 height 54
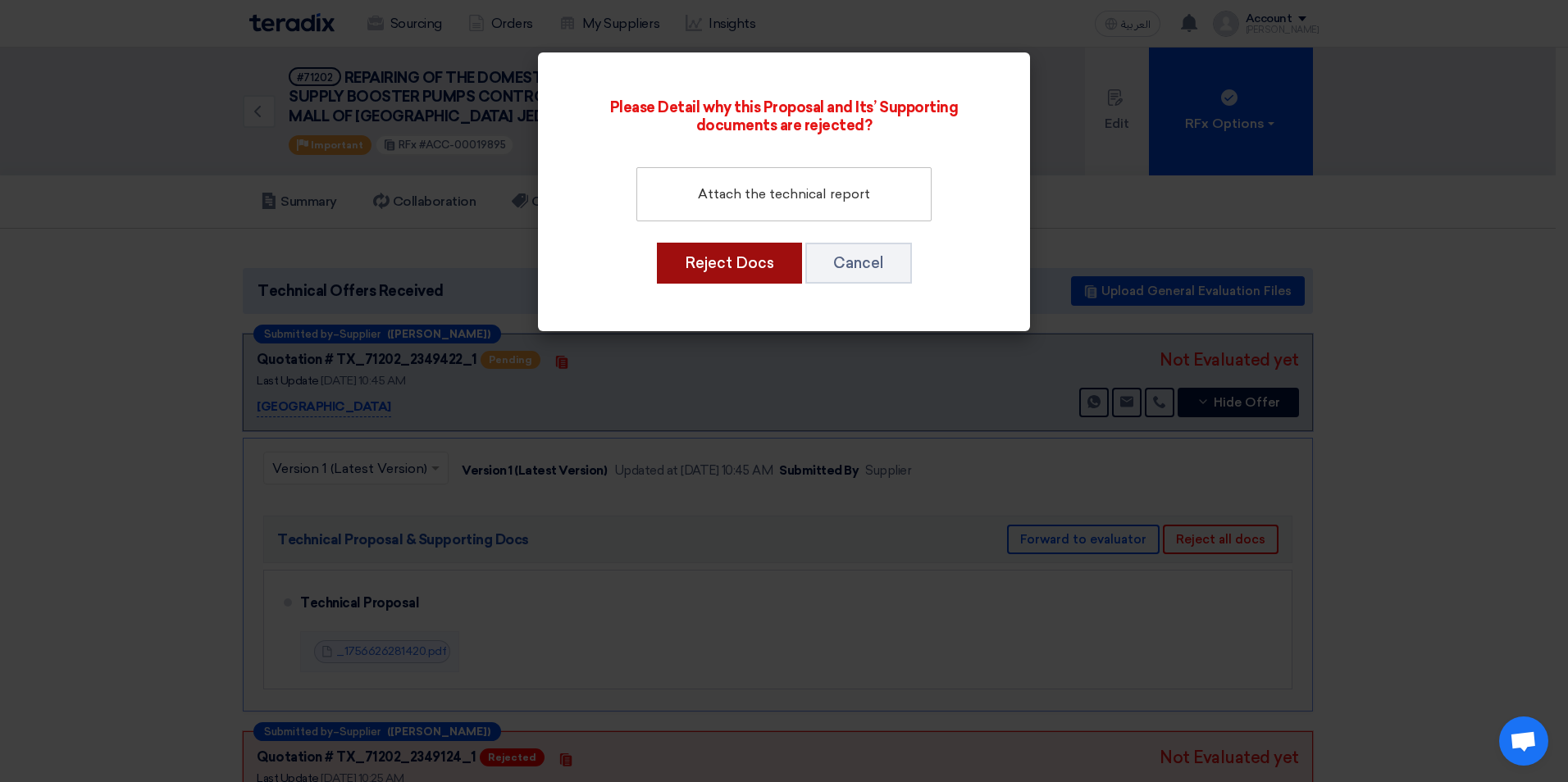
click at [728, 260] on button "Reject Docs" at bounding box center [729, 262] width 145 height 41
click at [721, 271] on button "Reject Docs" at bounding box center [729, 262] width 145 height 41
click at [706, 266] on button "Reject Docs" at bounding box center [729, 262] width 145 height 41
click at [720, 270] on button "Reject Docs" at bounding box center [729, 262] width 145 height 41
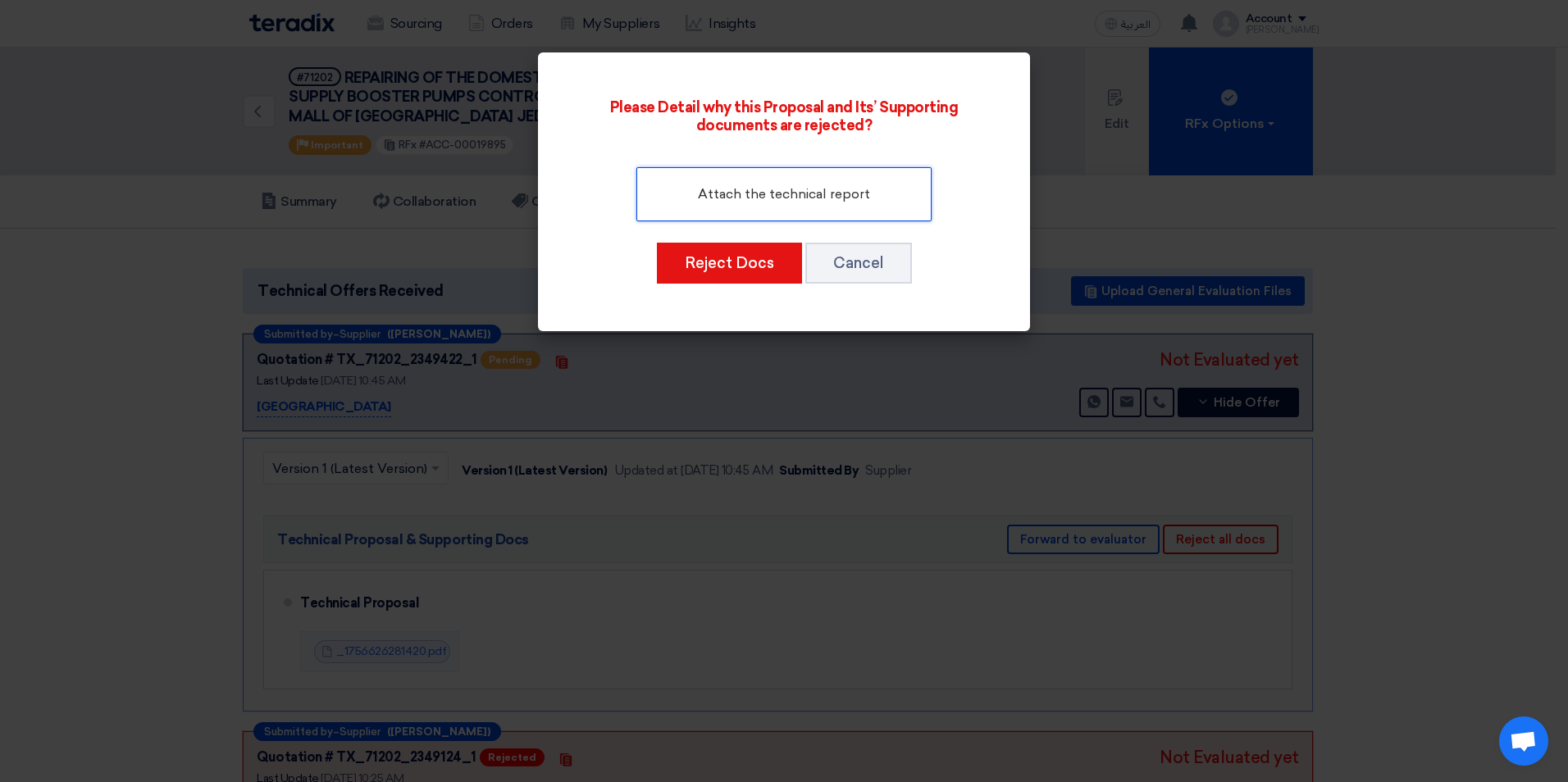
click at [862, 197] on input "Attach the technical report" at bounding box center [783, 194] width 295 height 54
click at [872, 193] on input "Attach the technical report" at bounding box center [783, 194] width 295 height 54
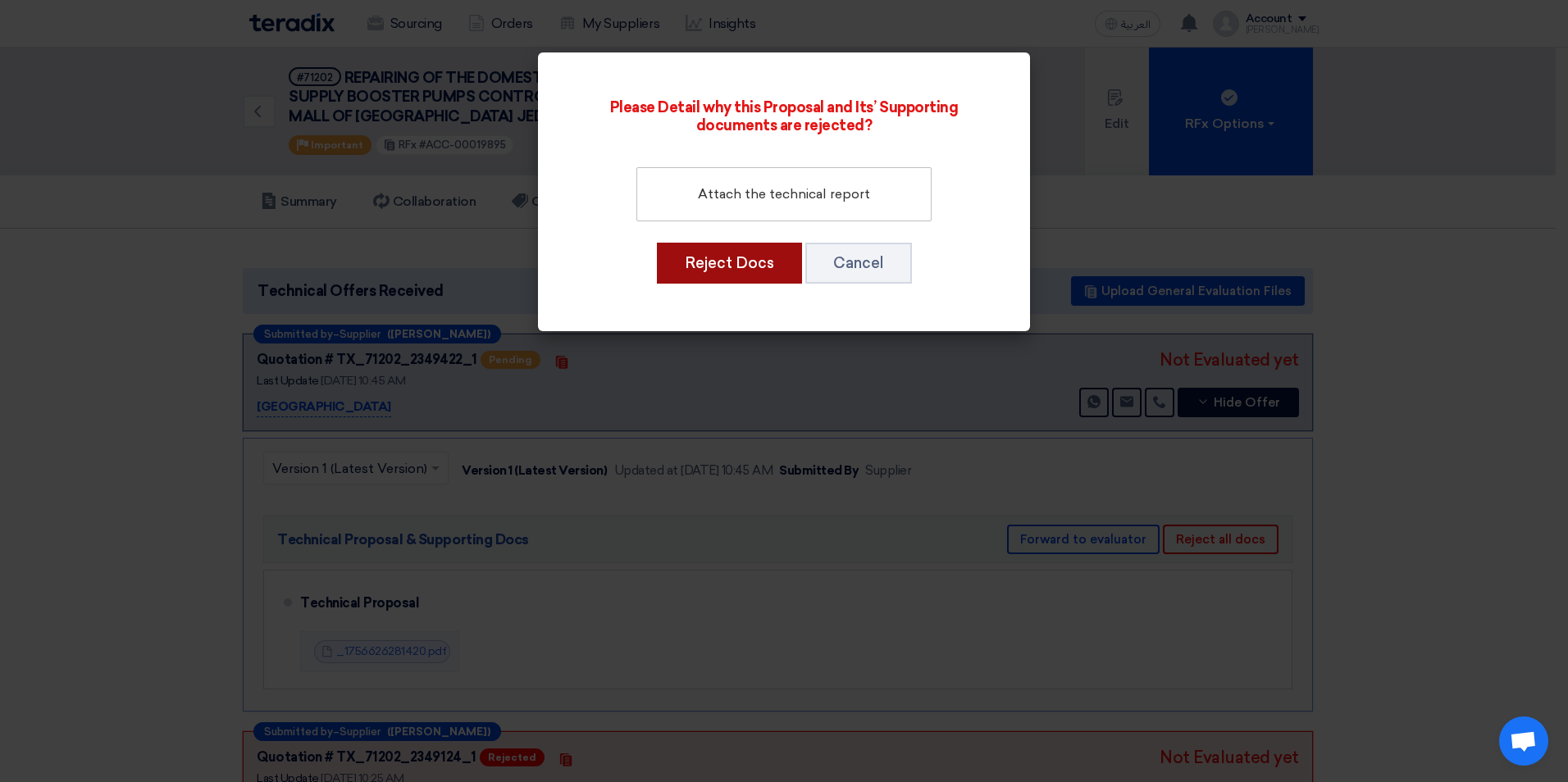
click at [773, 269] on button "Reject Docs" at bounding box center [729, 262] width 145 height 41
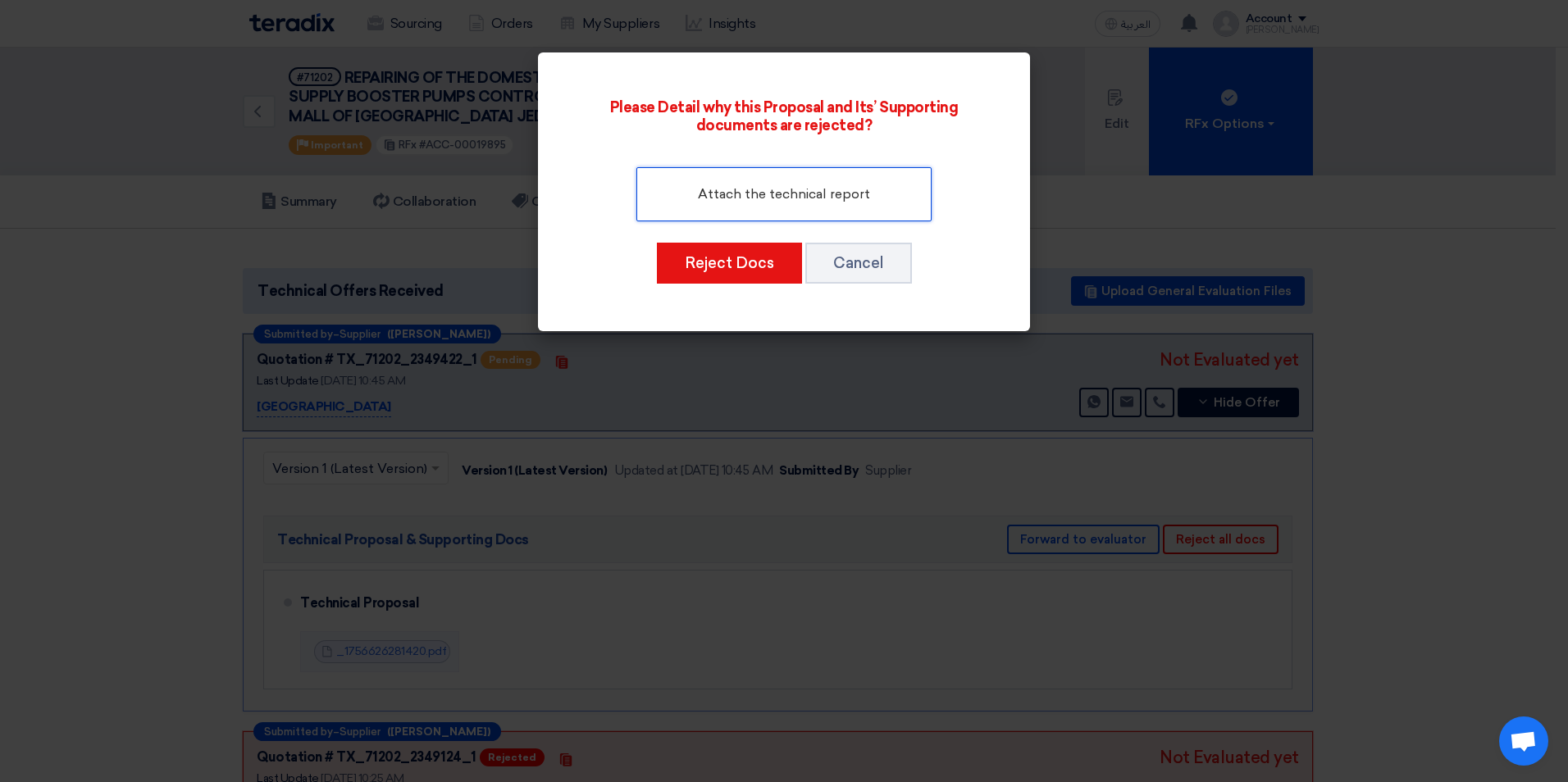
click at [873, 199] on input "Attach the technical report" at bounding box center [783, 194] width 295 height 54
type input "Attach the technical report for the panels"
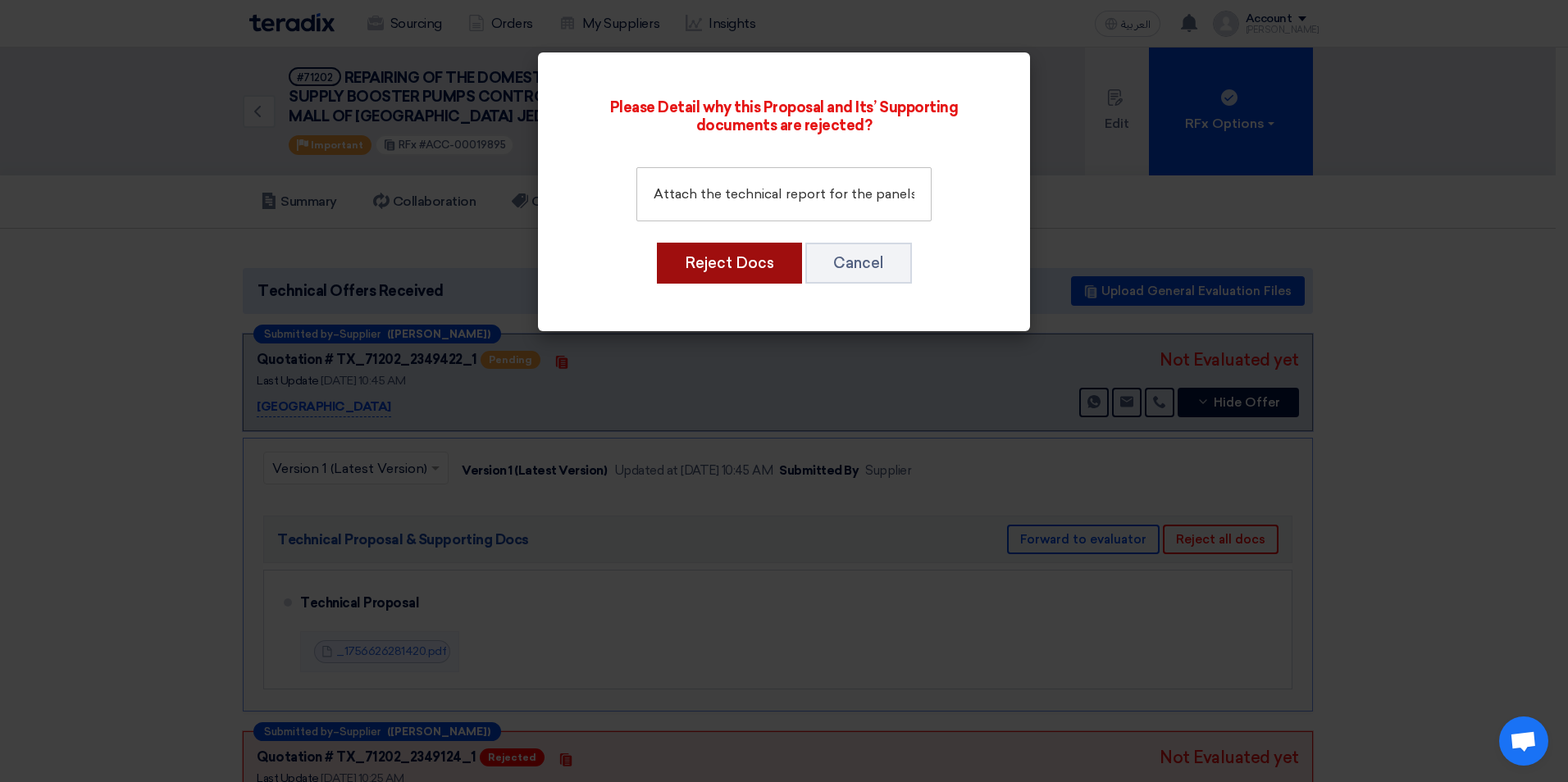
click at [682, 274] on button "Reject Docs" at bounding box center [729, 262] width 145 height 41
click at [862, 253] on button "Cancel" at bounding box center [858, 262] width 106 height 41
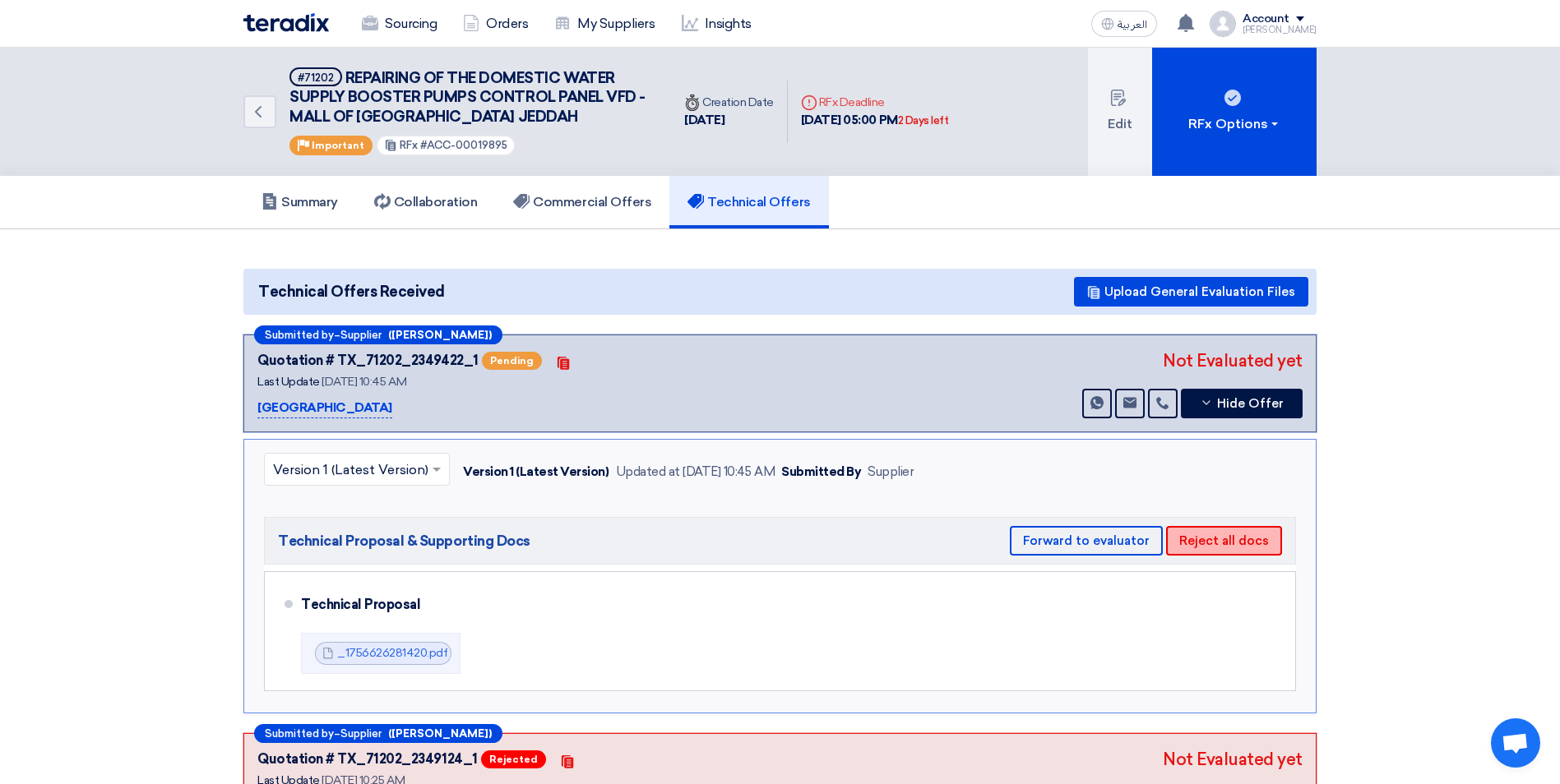
click at [1188, 539] on button "Reject all docs" at bounding box center [1224, 541] width 116 height 30
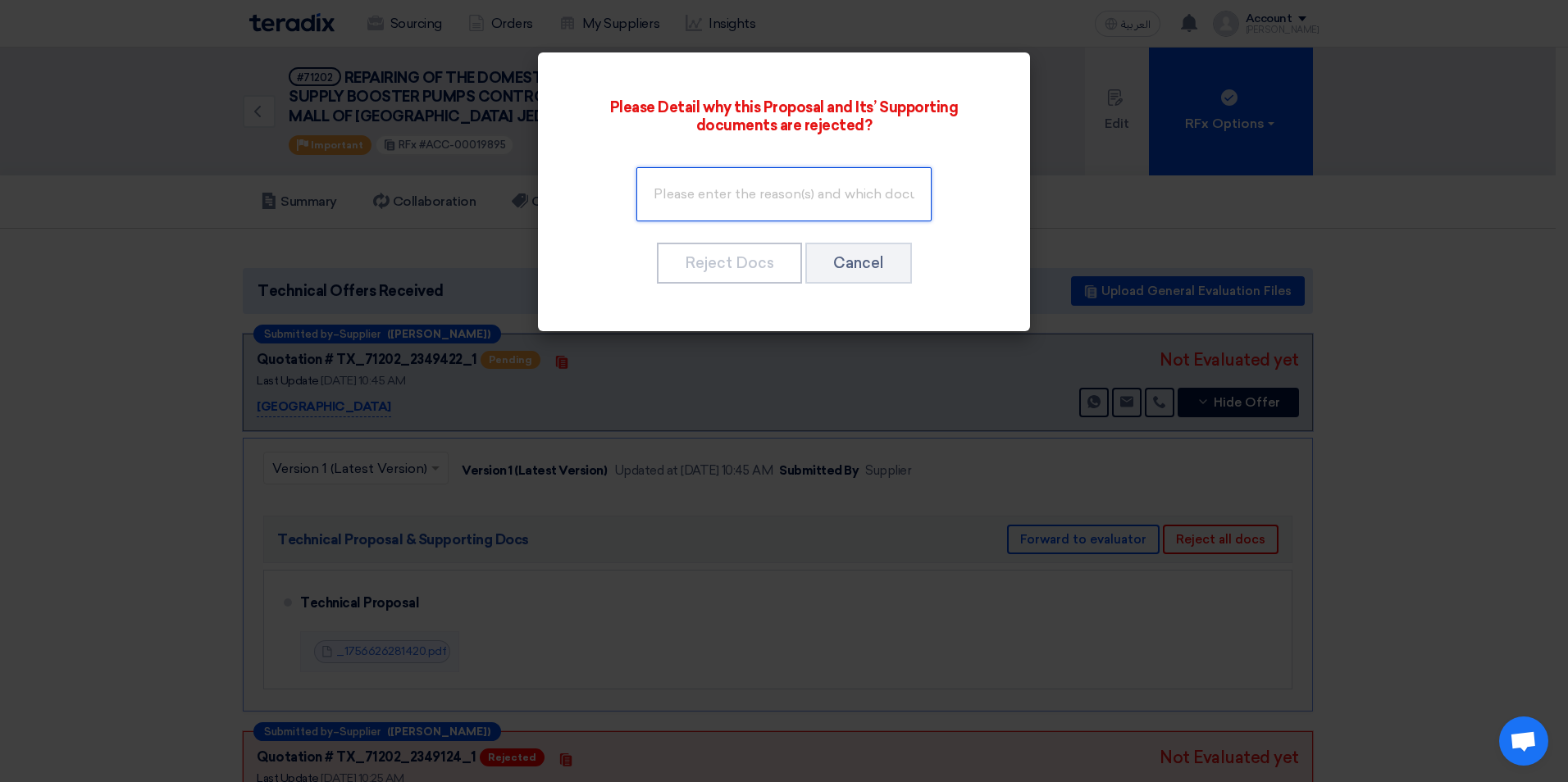
click at [793, 197] on input "text" at bounding box center [783, 194] width 295 height 54
type input "Attach the technical report for the panels"
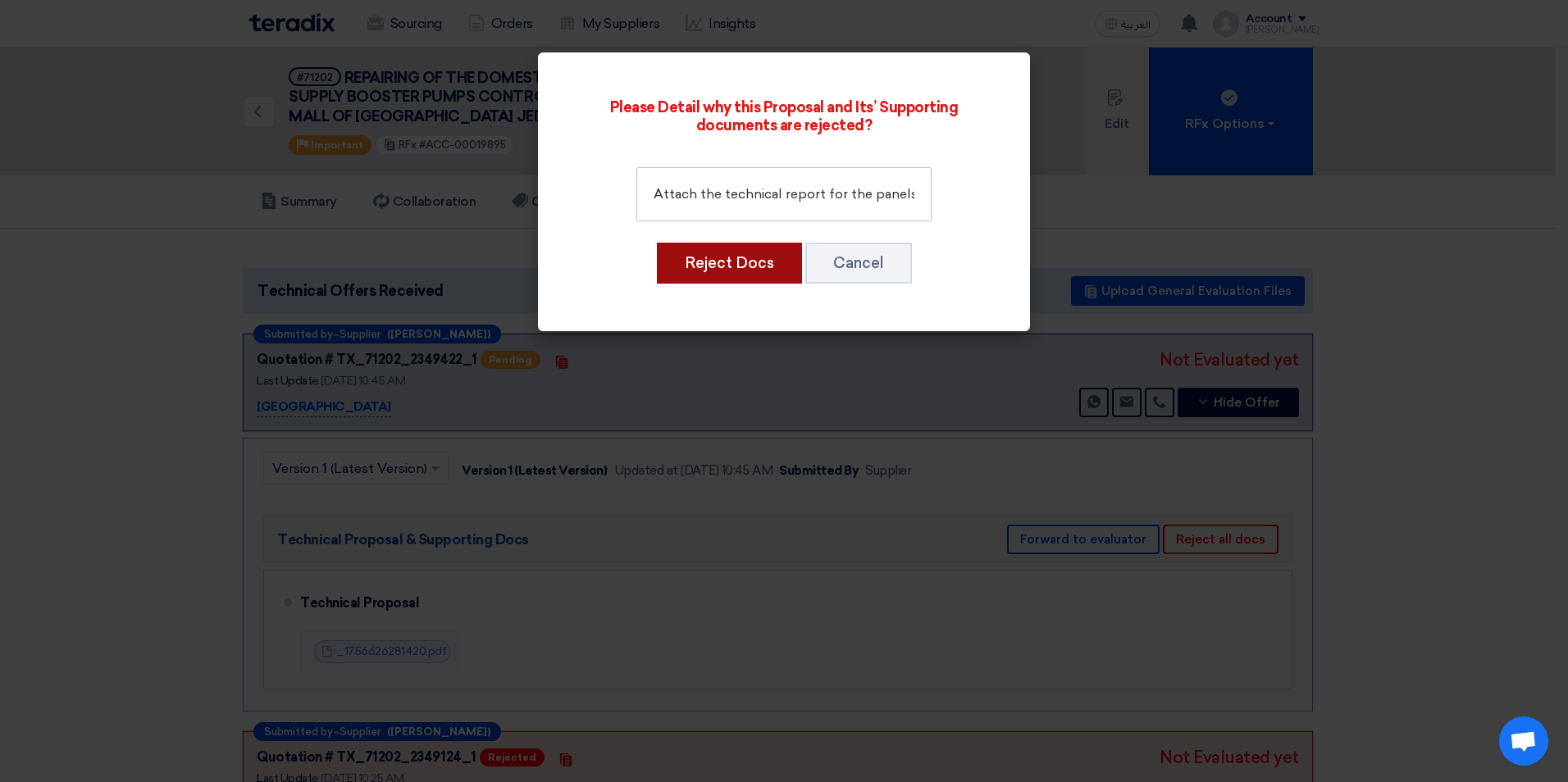
click at [726, 260] on button "Reject Docs" at bounding box center [729, 262] width 145 height 41
click at [839, 269] on button "Cancel" at bounding box center [858, 262] width 106 height 41
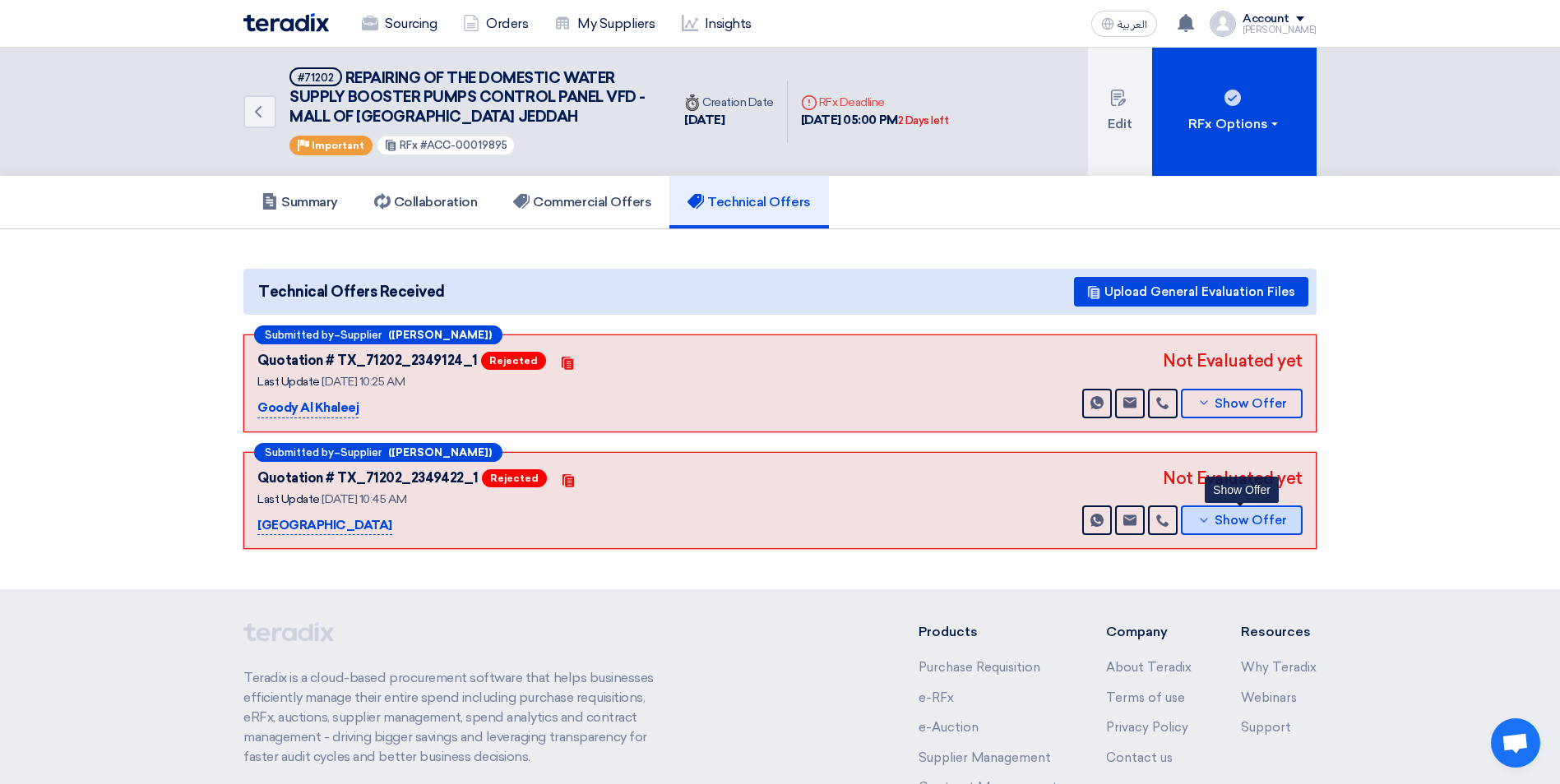
click at [1225, 523] on span "Show Offer" at bounding box center [1251, 520] width 73 height 12
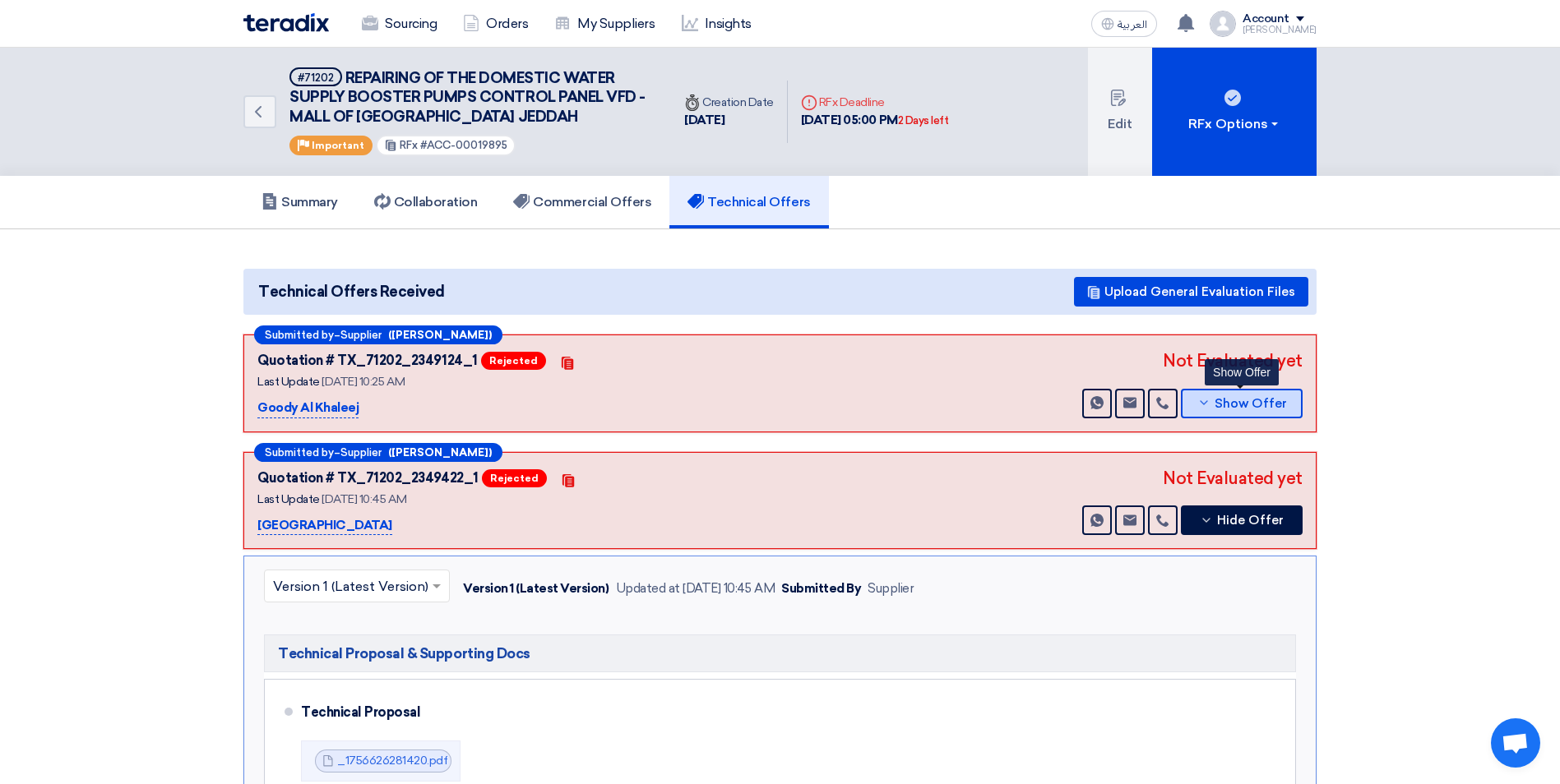
click at [1210, 399] on icon at bounding box center [1203, 402] width 13 height 13
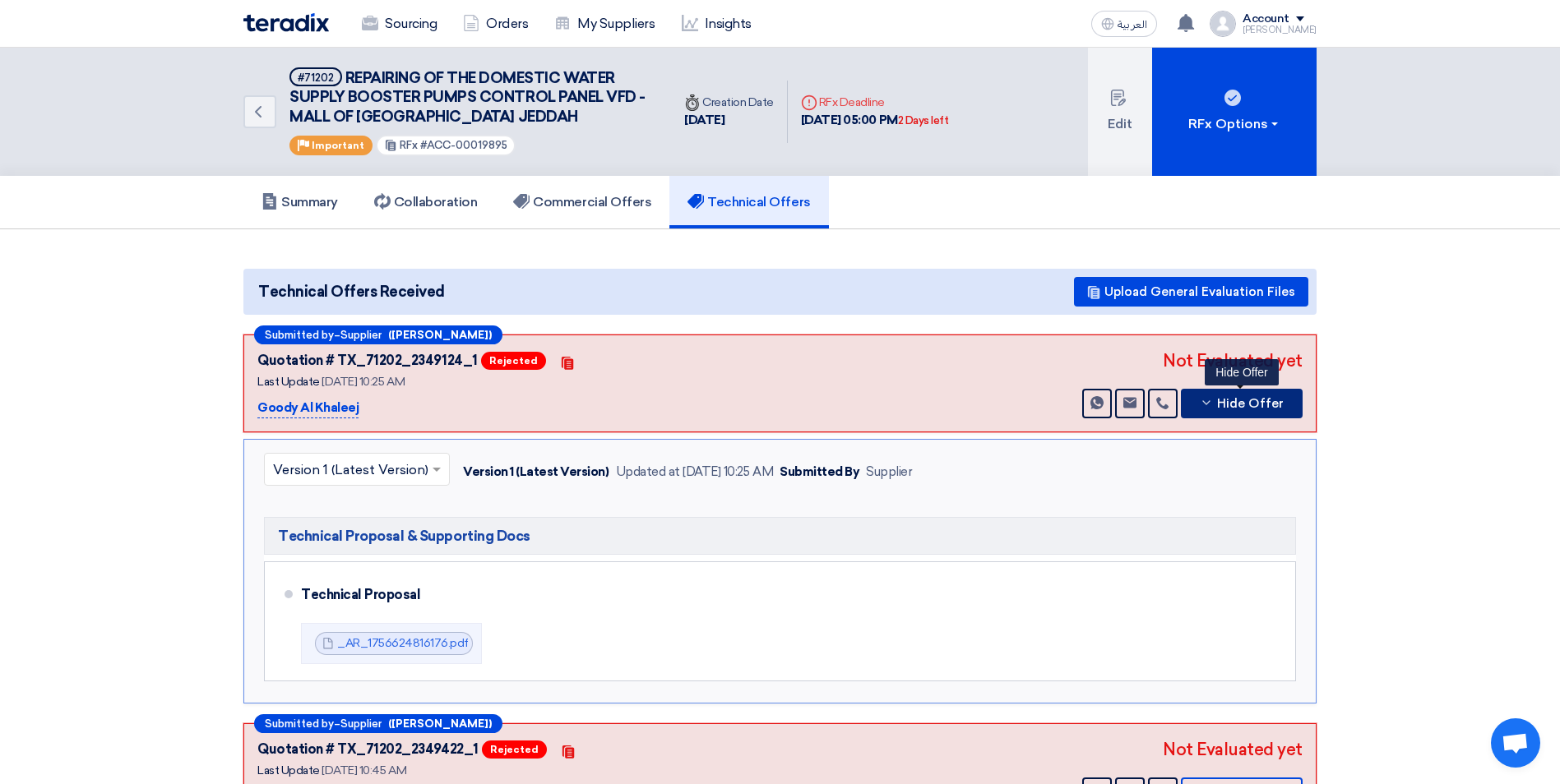
click at [1190, 407] on button "Hide Offer" at bounding box center [1242, 403] width 122 height 30
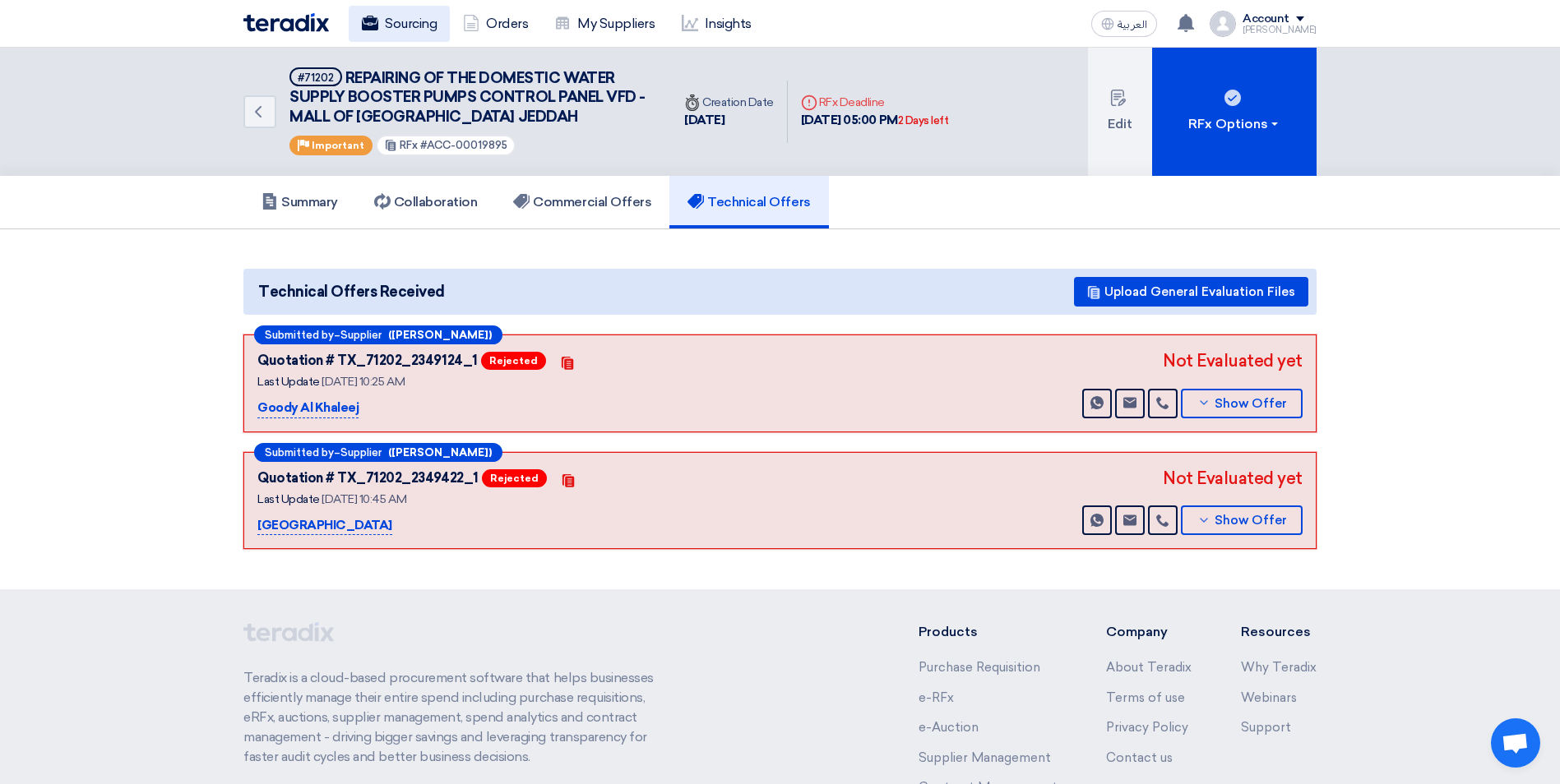
click at [393, 23] on link "Sourcing" at bounding box center [399, 24] width 101 height 36
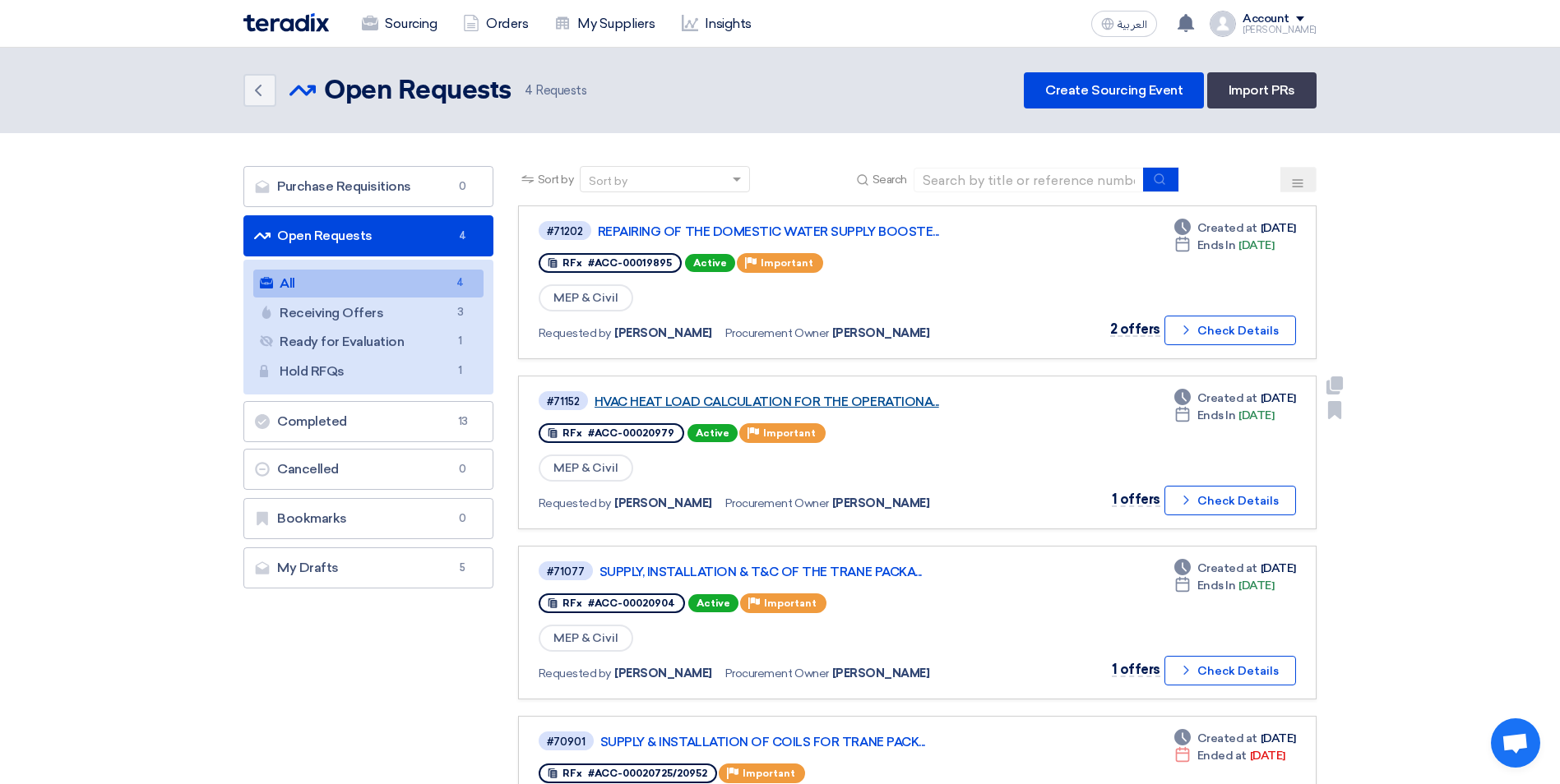
click at [740, 401] on link "HVAC HEAT LOAD CALCULATION FOR THE OPERATIONA..." at bounding box center [800, 401] width 412 height 15
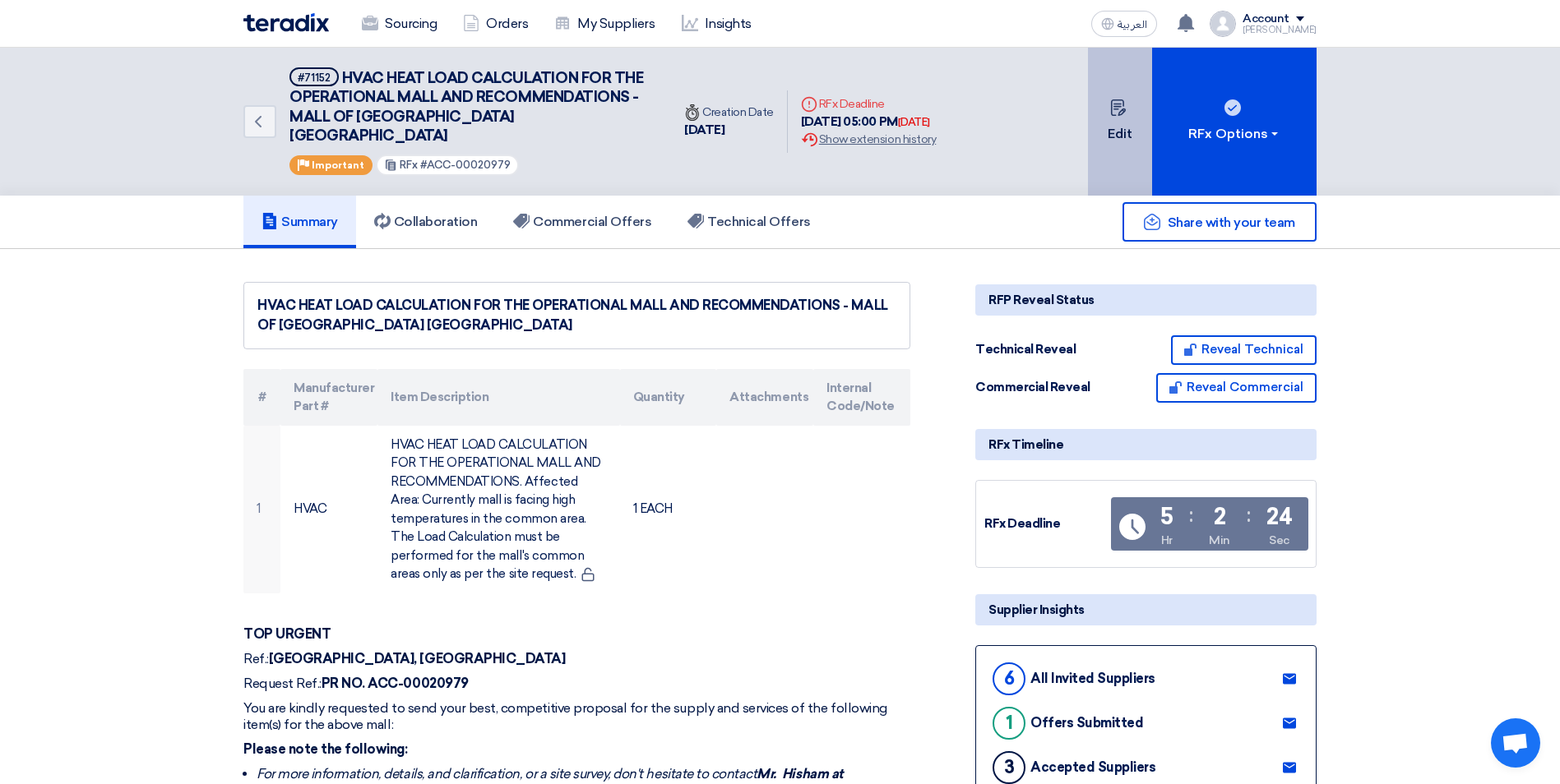
click at [1129, 117] on button "Edit" at bounding box center [1120, 122] width 64 height 148
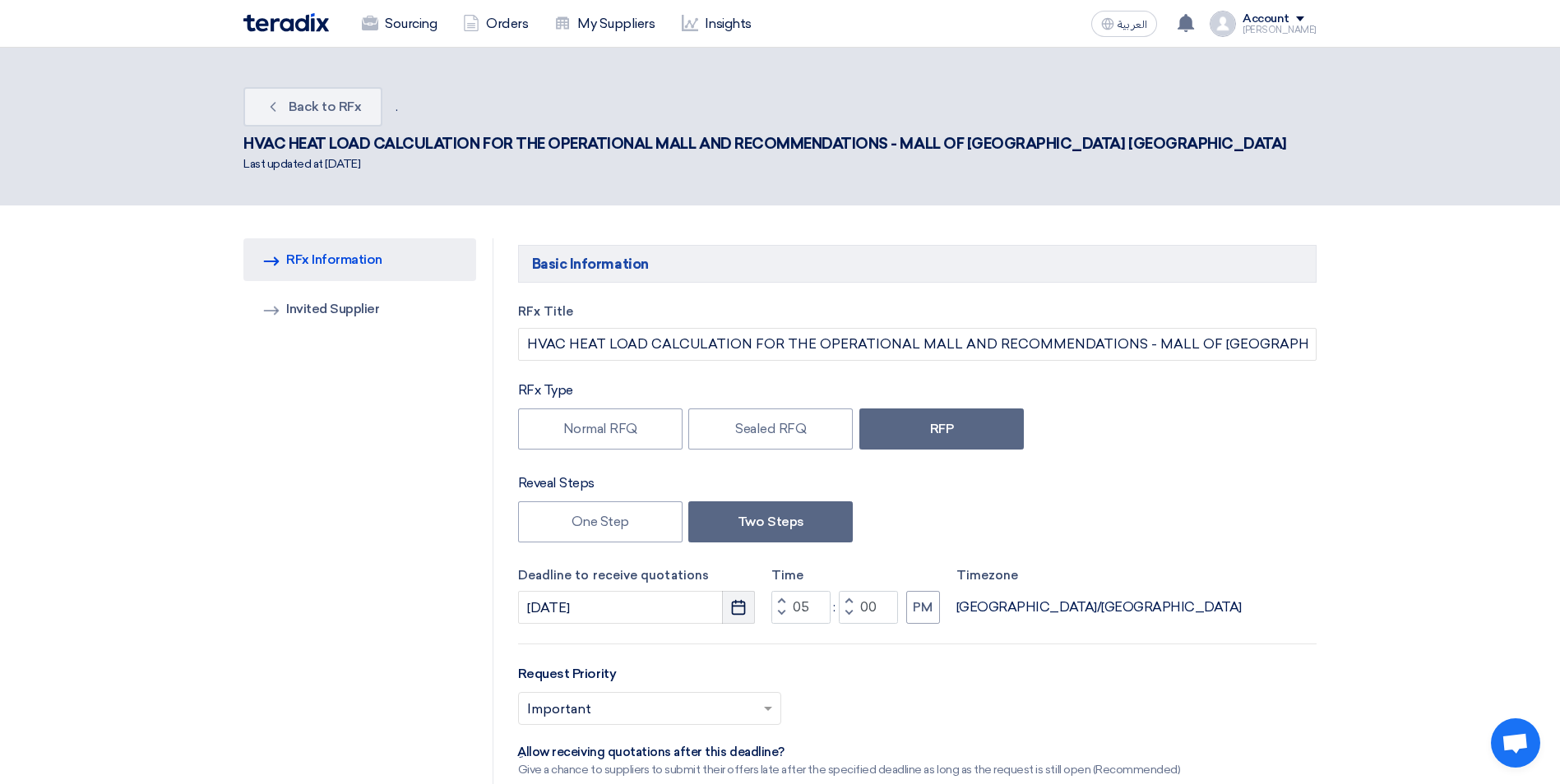
click at [734, 599] on icon "Pick a date" at bounding box center [739, 607] width 17 height 17
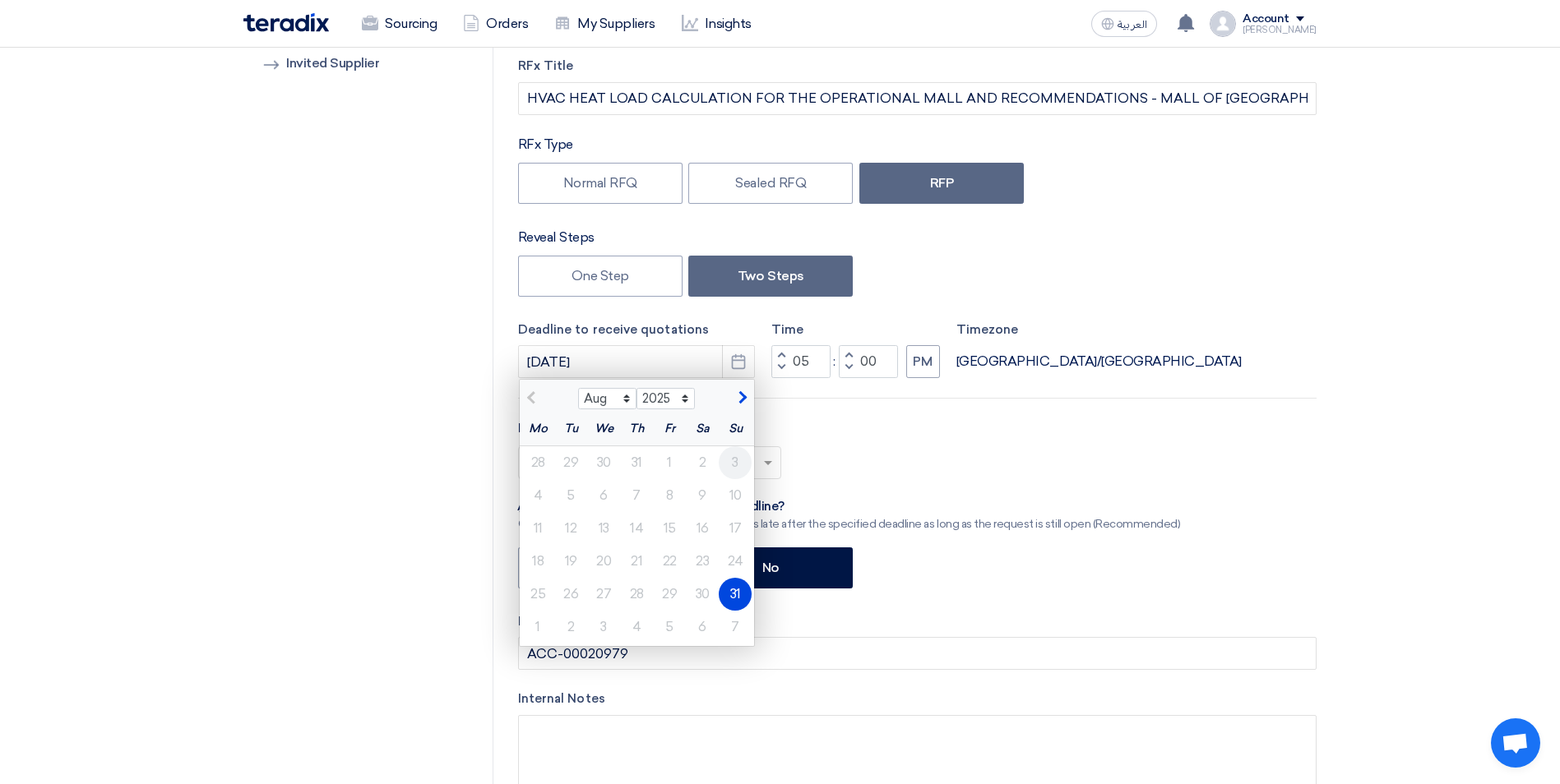
scroll to position [247, 0]
click at [629, 610] on div "4" at bounding box center [636, 626] width 33 height 33
type input "9/4/2025"
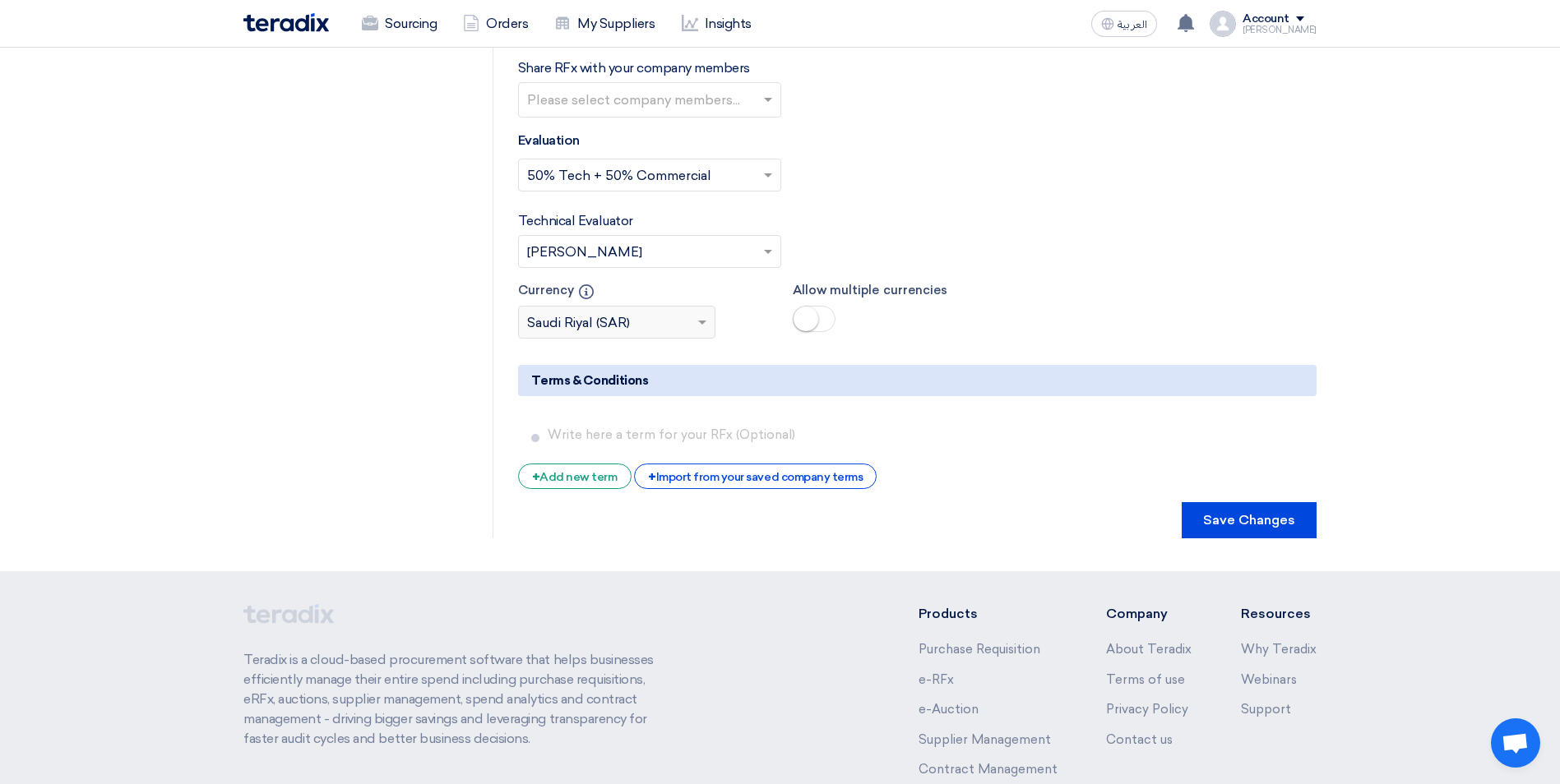
scroll to position [2799, 0]
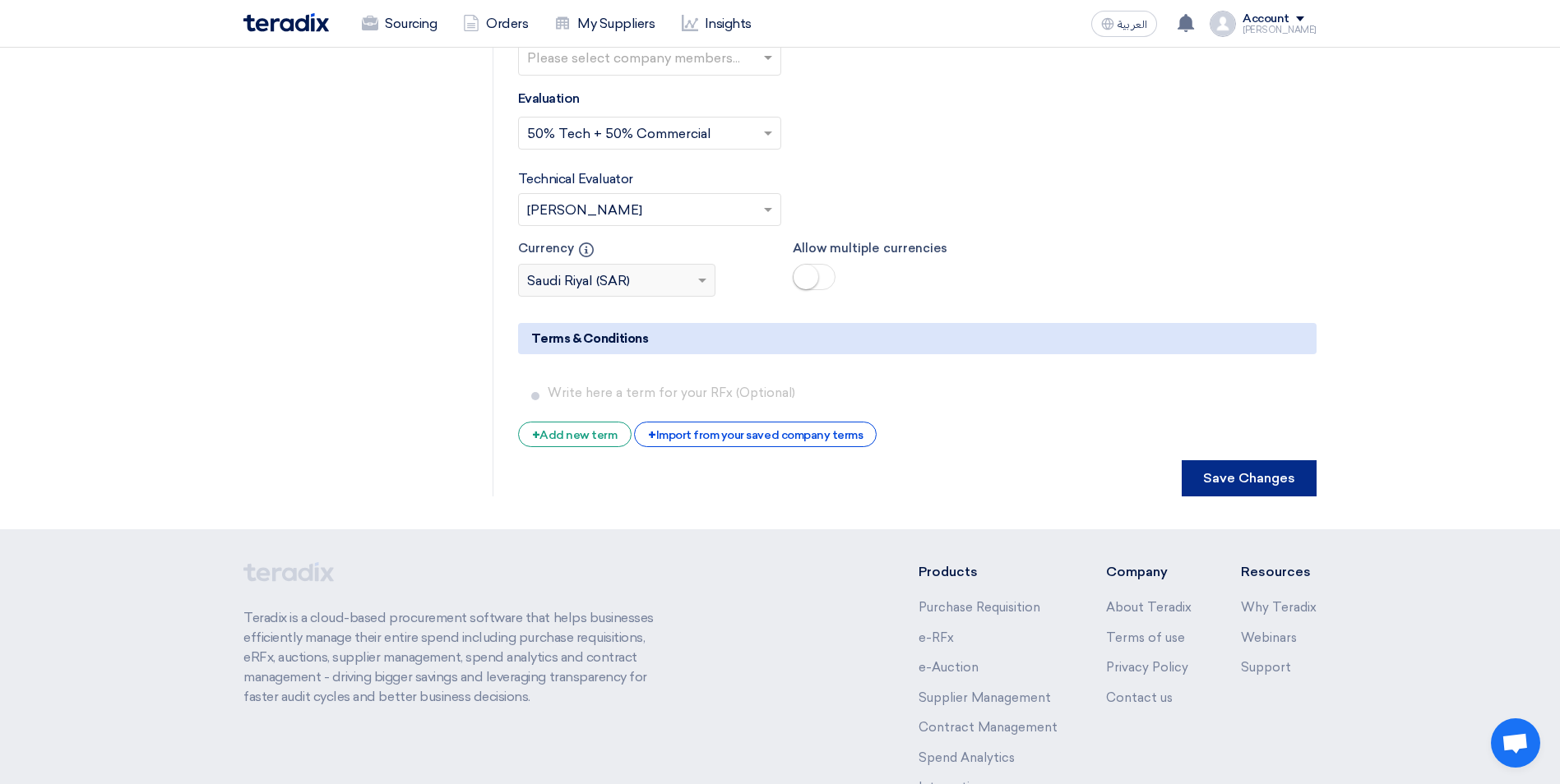
click at [1242, 460] on button "Save Changes" at bounding box center [1249, 478] width 135 height 36
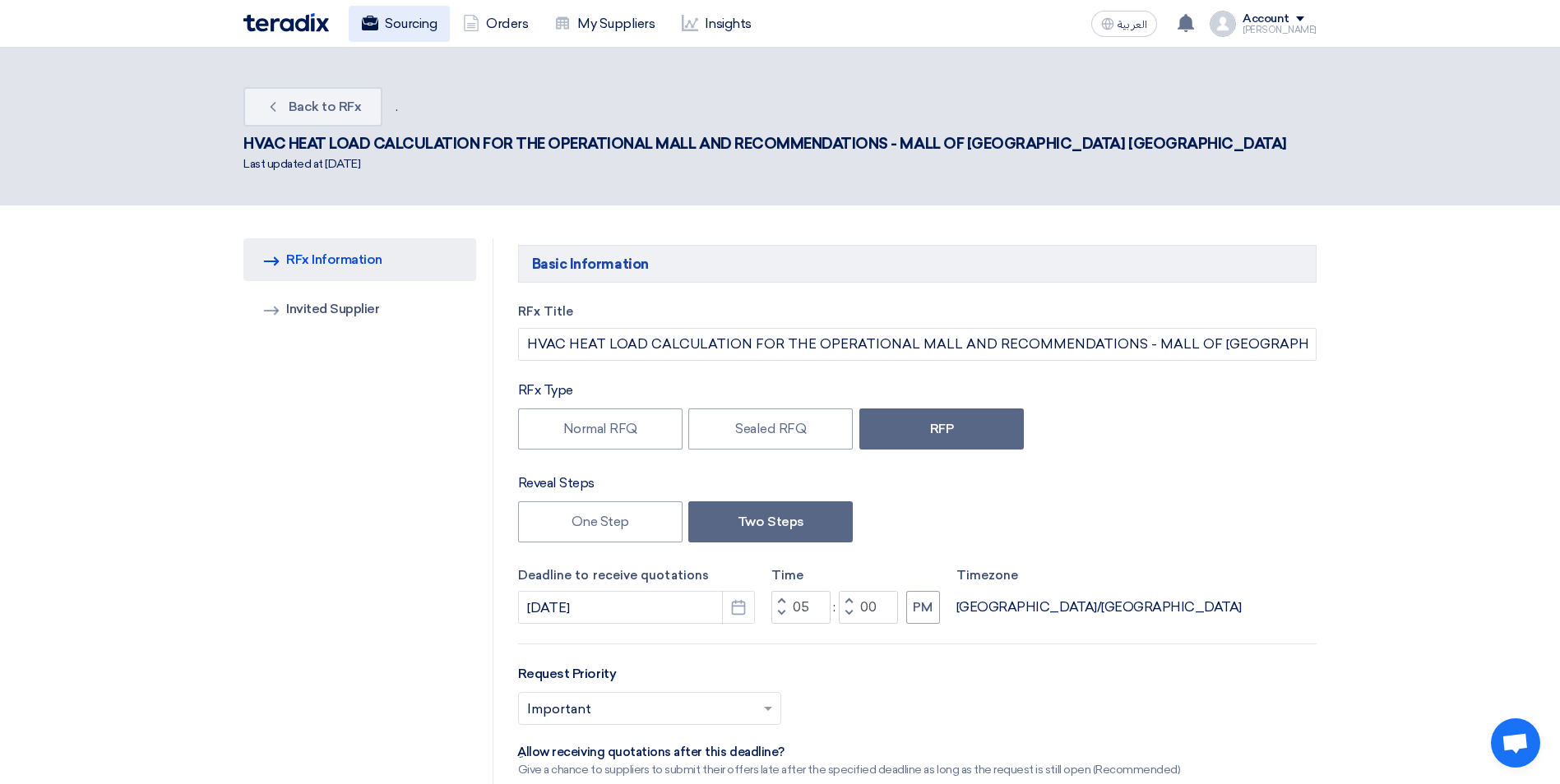
click at [411, 26] on link "Sourcing" at bounding box center [399, 24] width 101 height 36
